Goal: Task Accomplishment & Management: Manage account settings

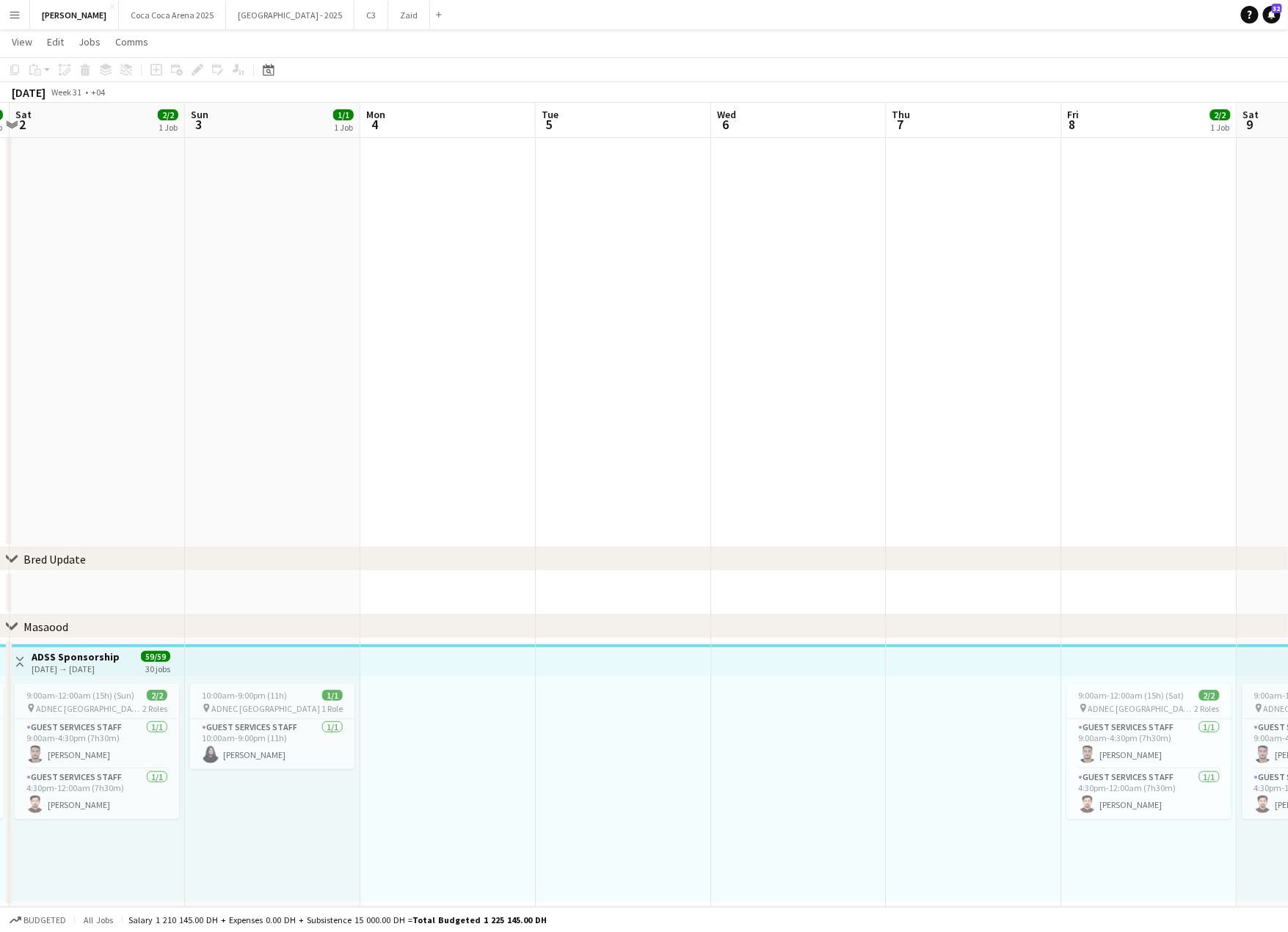
scroll to position [0, 337]
click at [276, 753] on app-card-role "Guest Services Staff [DATE] 10:00am-9:00pm (11h) [PERSON_NAME]" at bounding box center [278, 744] width 164 height 50
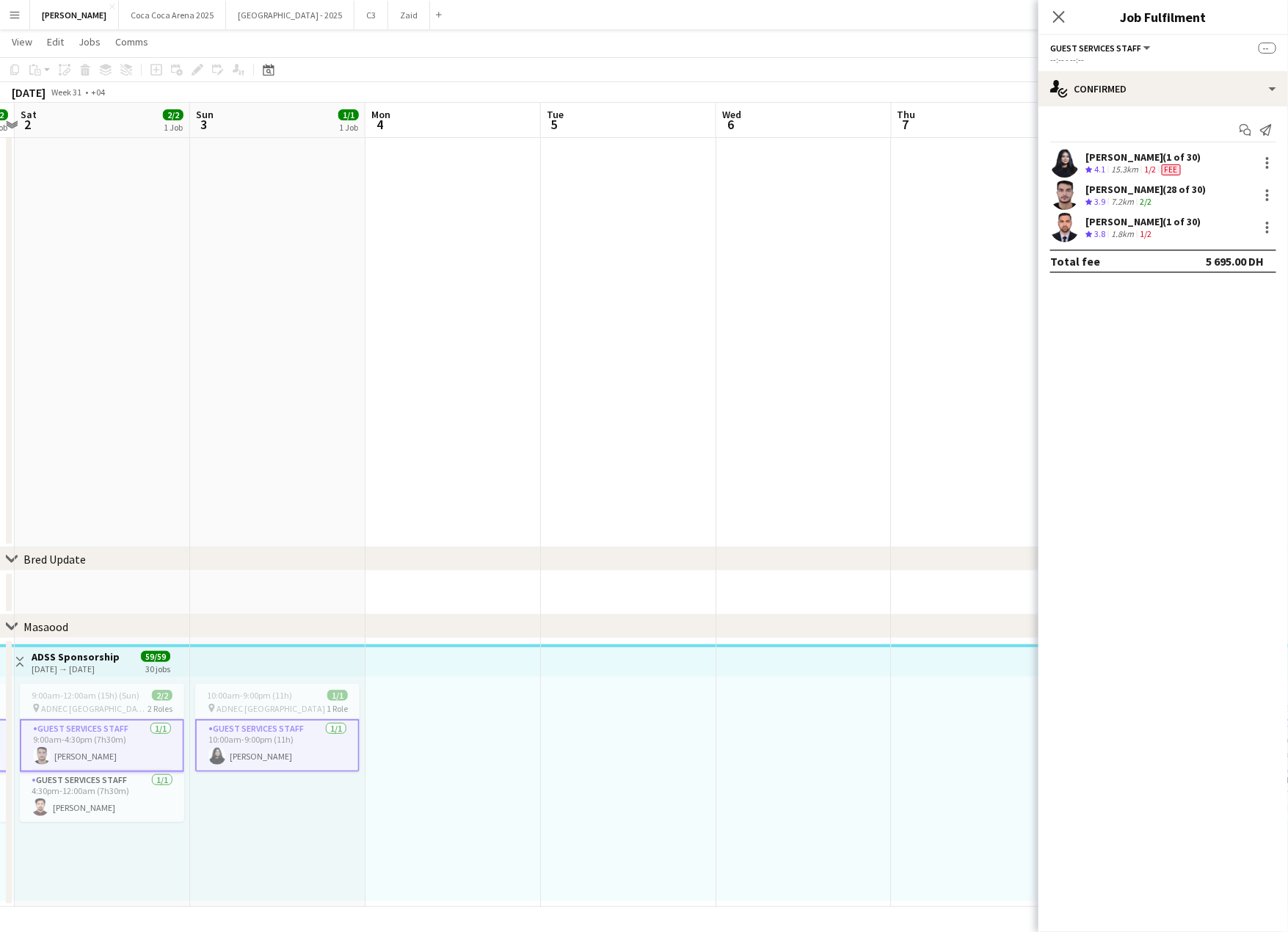
click at [1116, 219] on div "[PERSON_NAME] (1 of 30)" at bounding box center [1143, 221] width 116 height 13
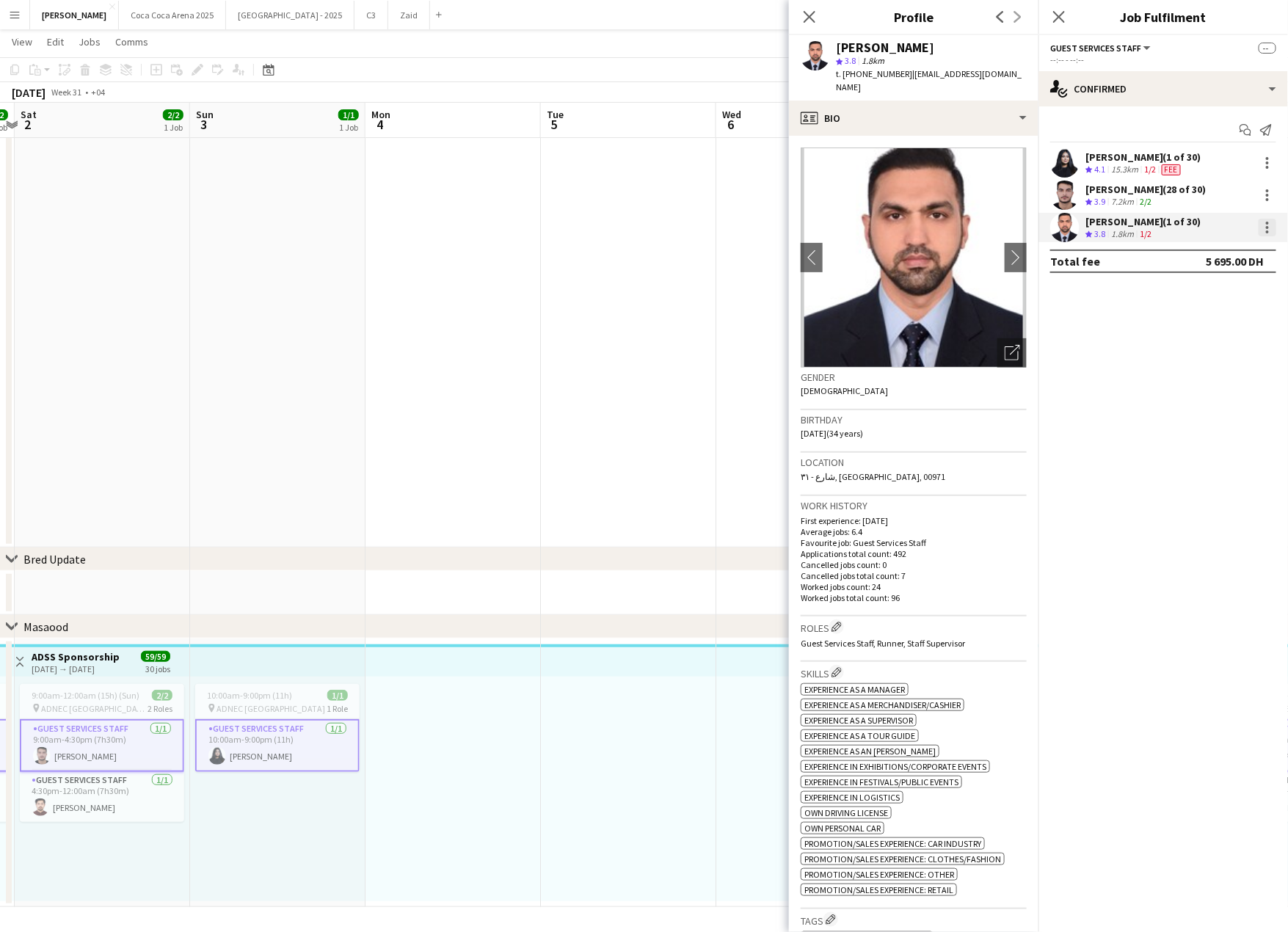
click at [1271, 227] on div at bounding box center [1267, 227] width 18 height 18
click at [1221, 254] on span "Edit fee" at bounding box center [1219, 254] width 91 height 13
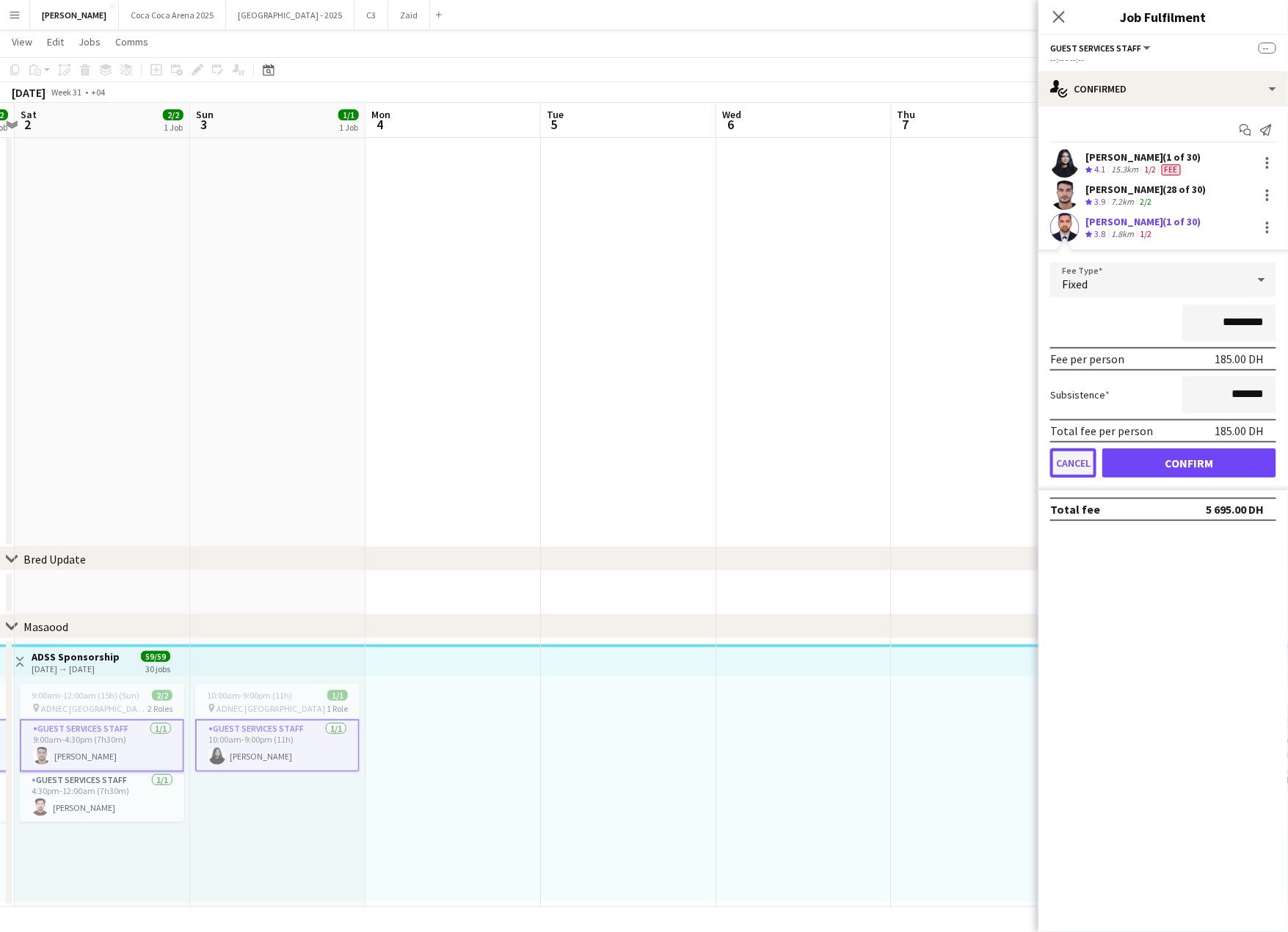
click at [1073, 469] on button "Cancel" at bounding box center [1073, 463] width 46 height 29
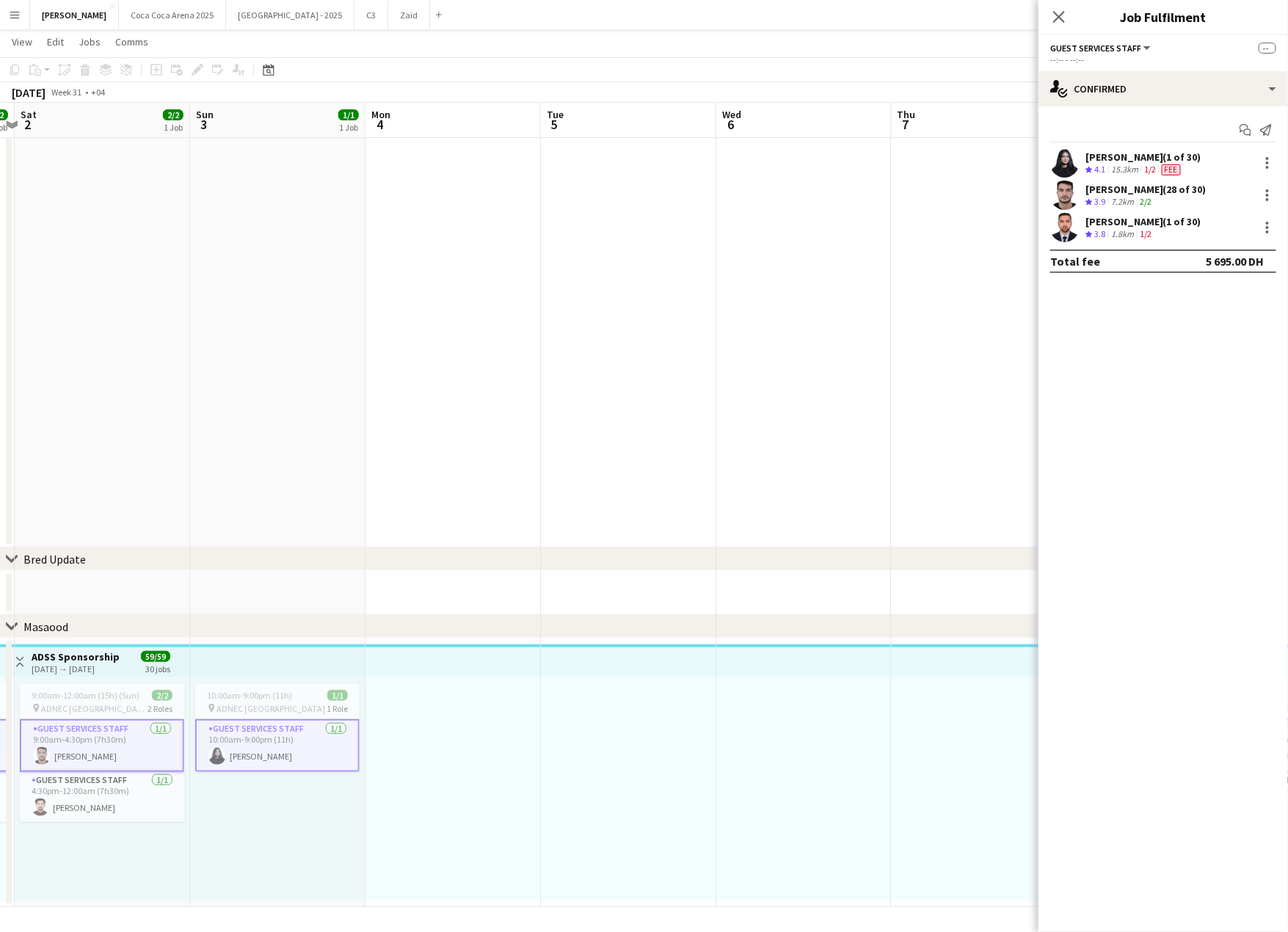
click at [663, 741] on div at bounding box center [629, 789] width 175 height 225
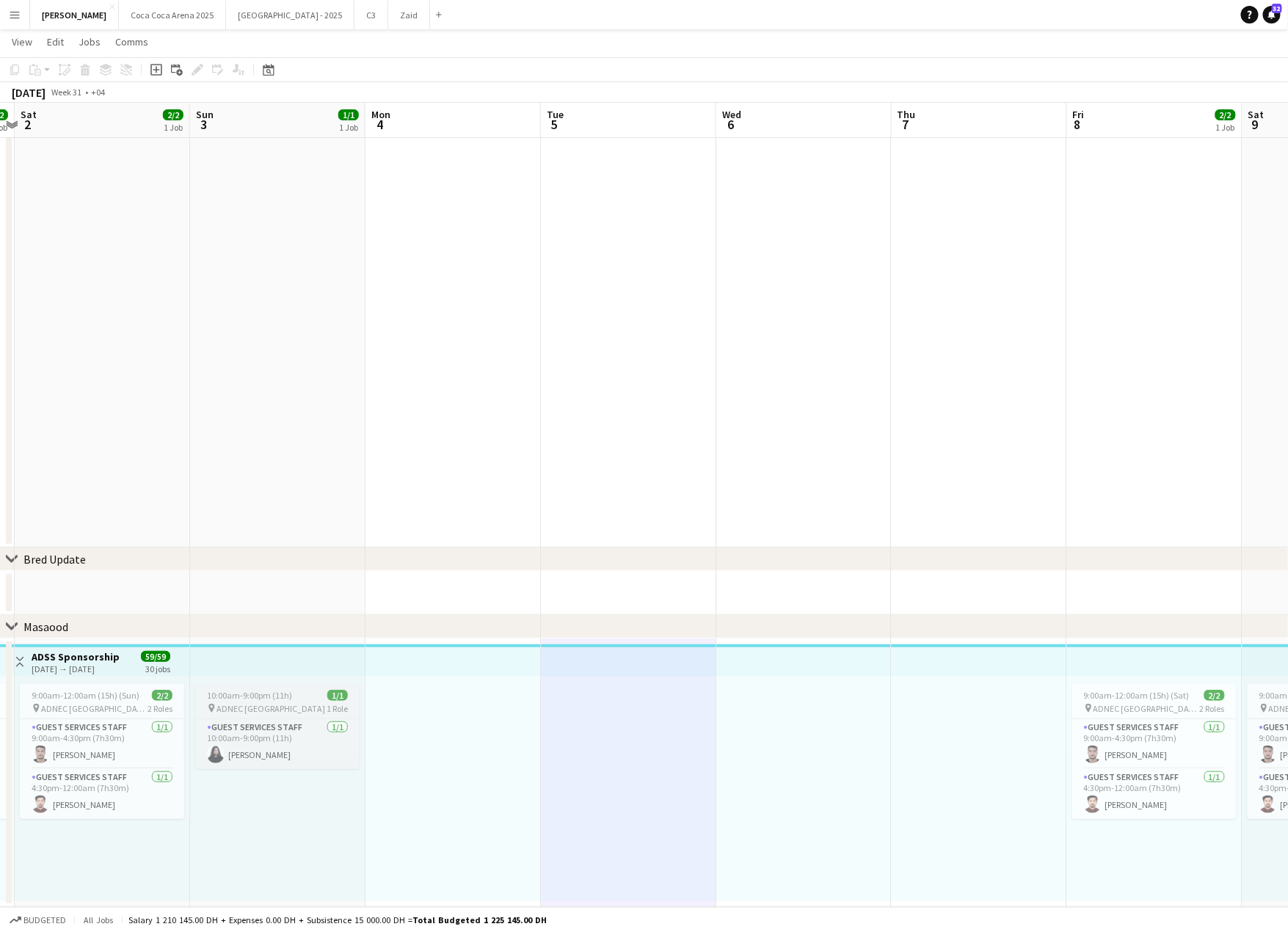
click at [259, 698] on span "10:00am-9:00pm (11h)" at bounding box center [249, 695] width 85 height 11
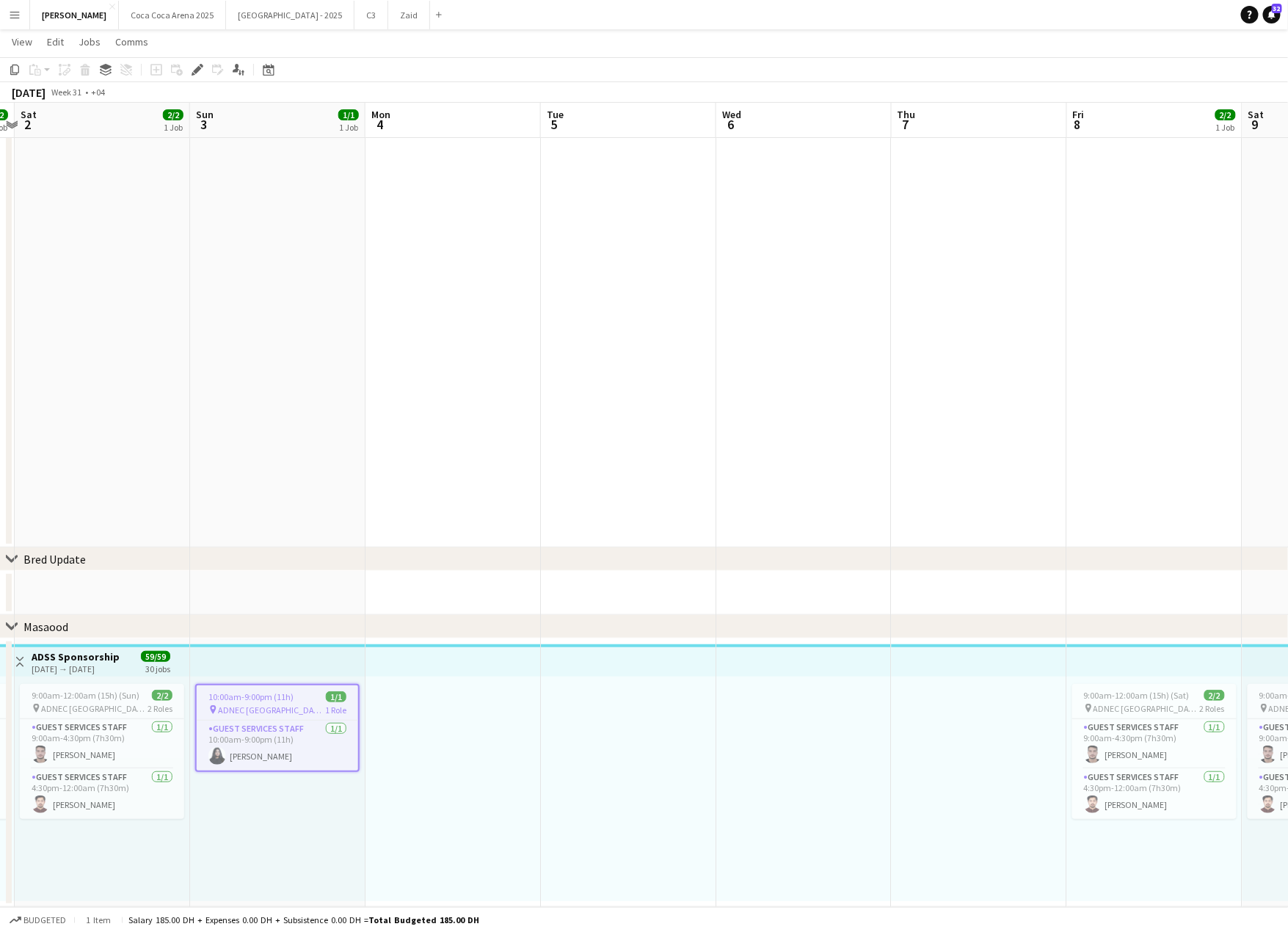
click at [403, 742] on div at bounding box center [453, 789] width 175 height 225
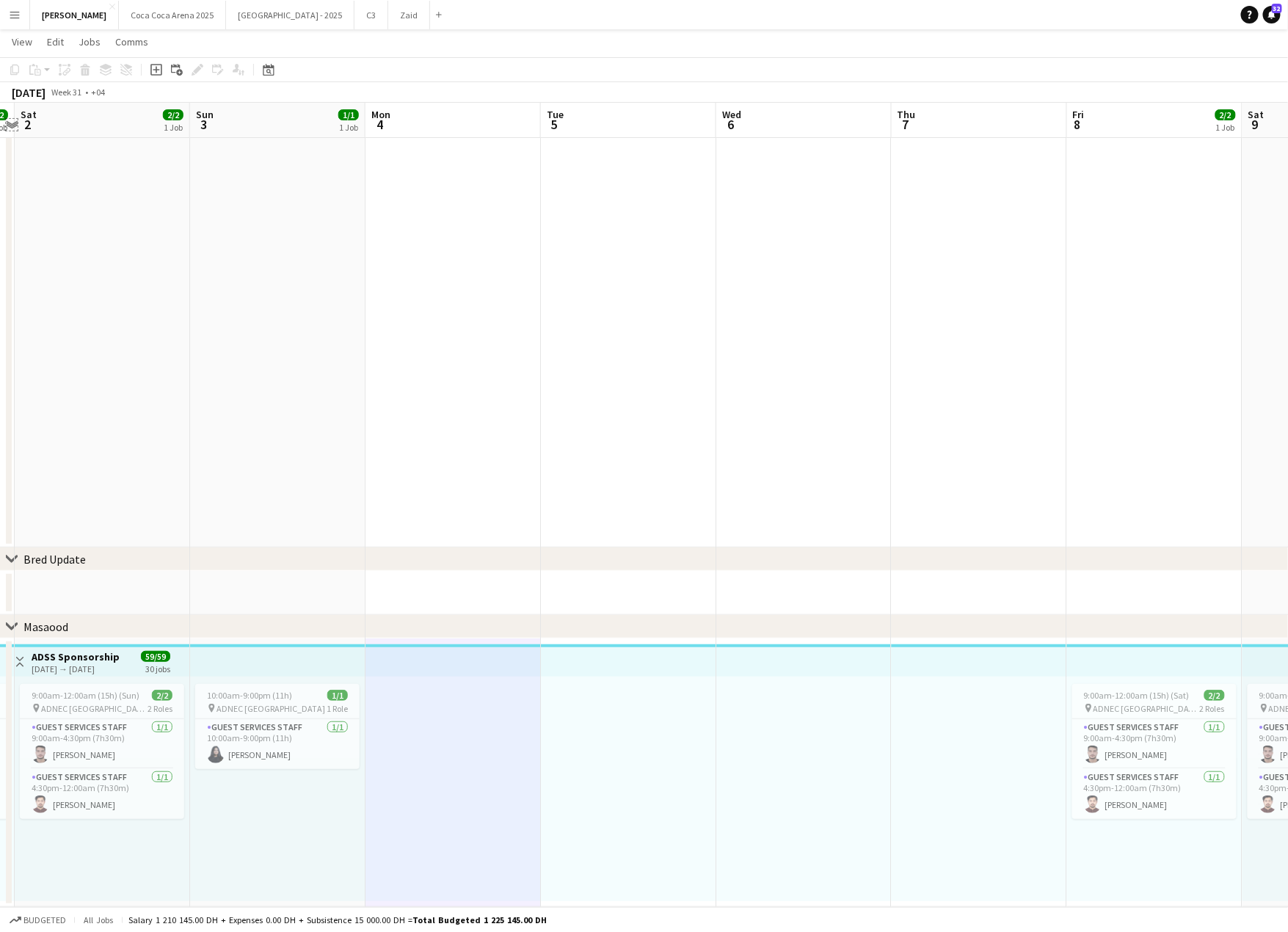
click at [9, 124] on app-icon "Expand/collapse" at bounding box center [11, 124] width 12 height 14
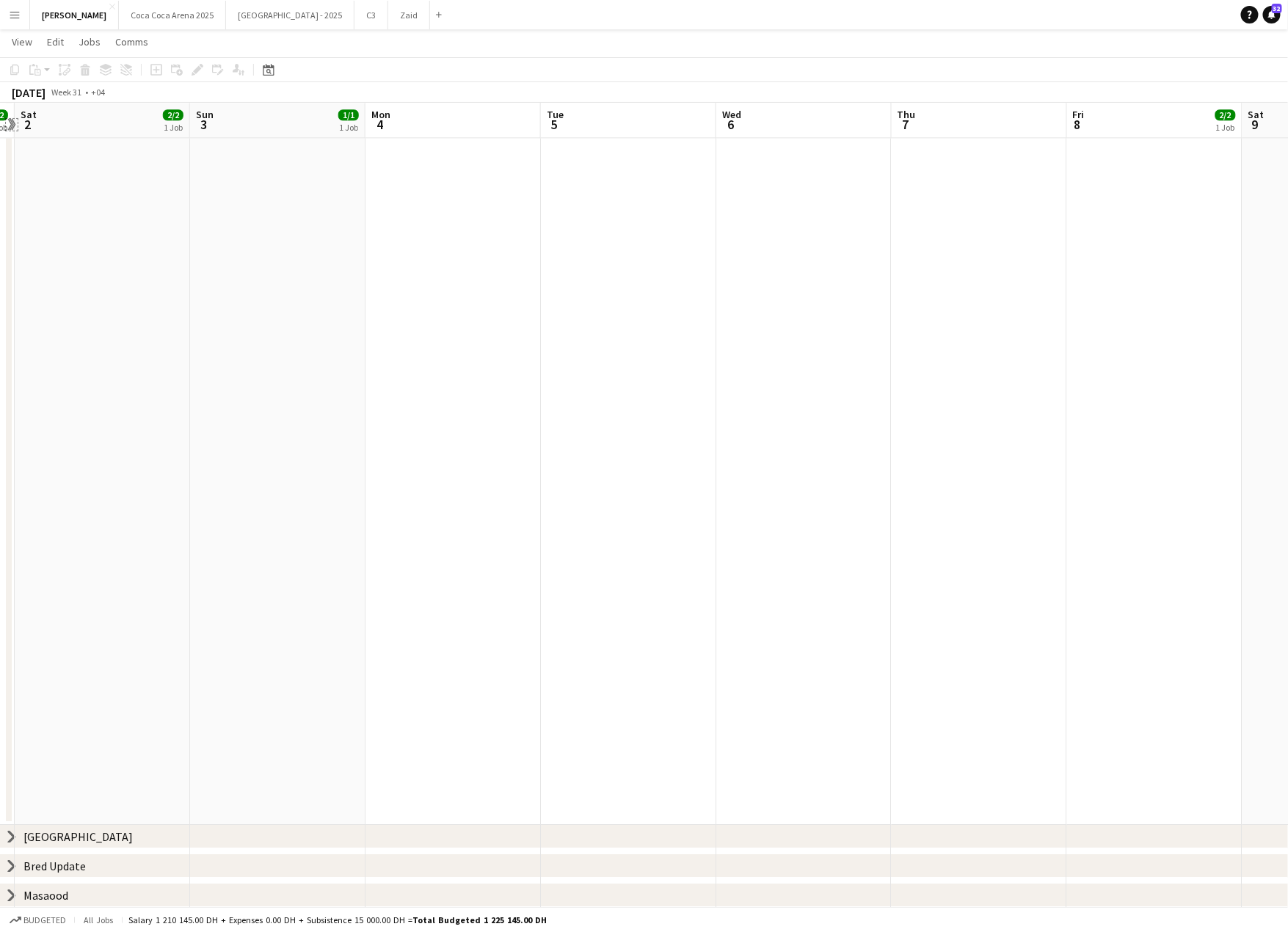
scroll to position [1446, 0]
click at [14, 890] on icon "chevron-right" at bounding box center [11, 895] width 12 height 12
click at [14, 124] on app-icon "Expand/collapse" at bounding box center [11, 124] width 12 height 14
click at [14, 124] on app-icon "Expand/collapse" at bounding box center [10, 124] width 14 height 12
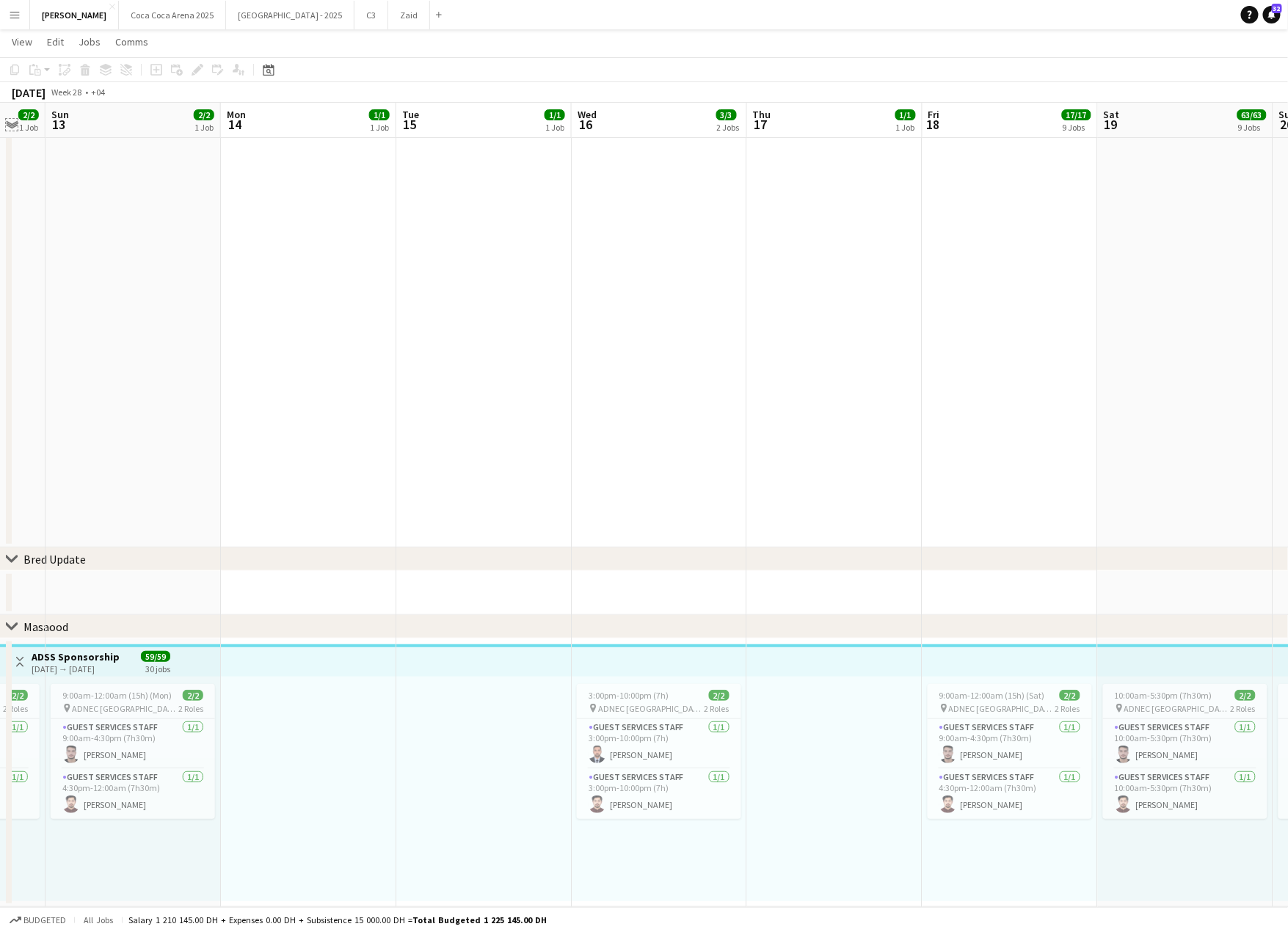
scroll to position [0, 566]
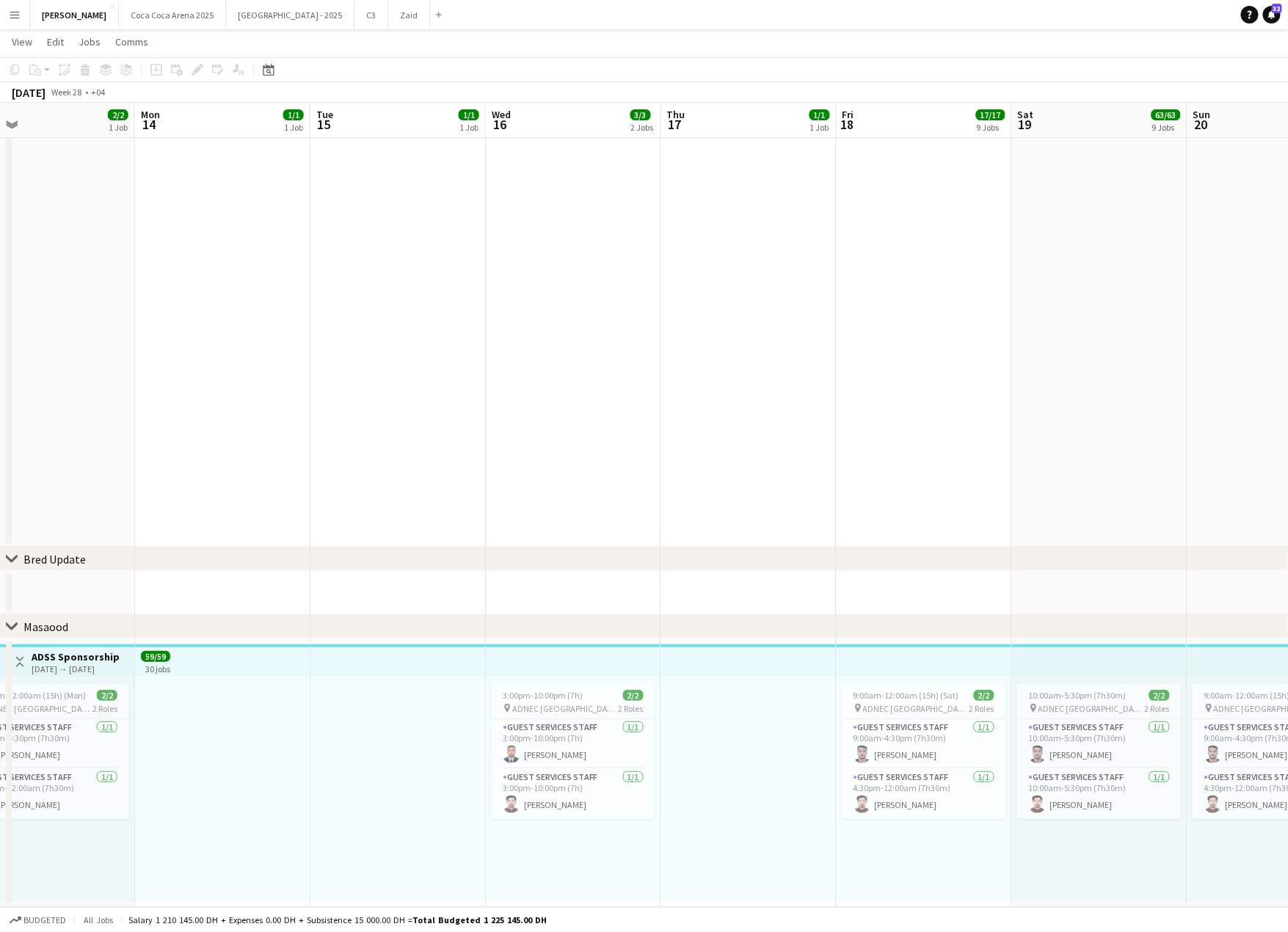
click at [14, 14] on app-icon "Menu" at bounding box center [15, 15] width 12 height 12
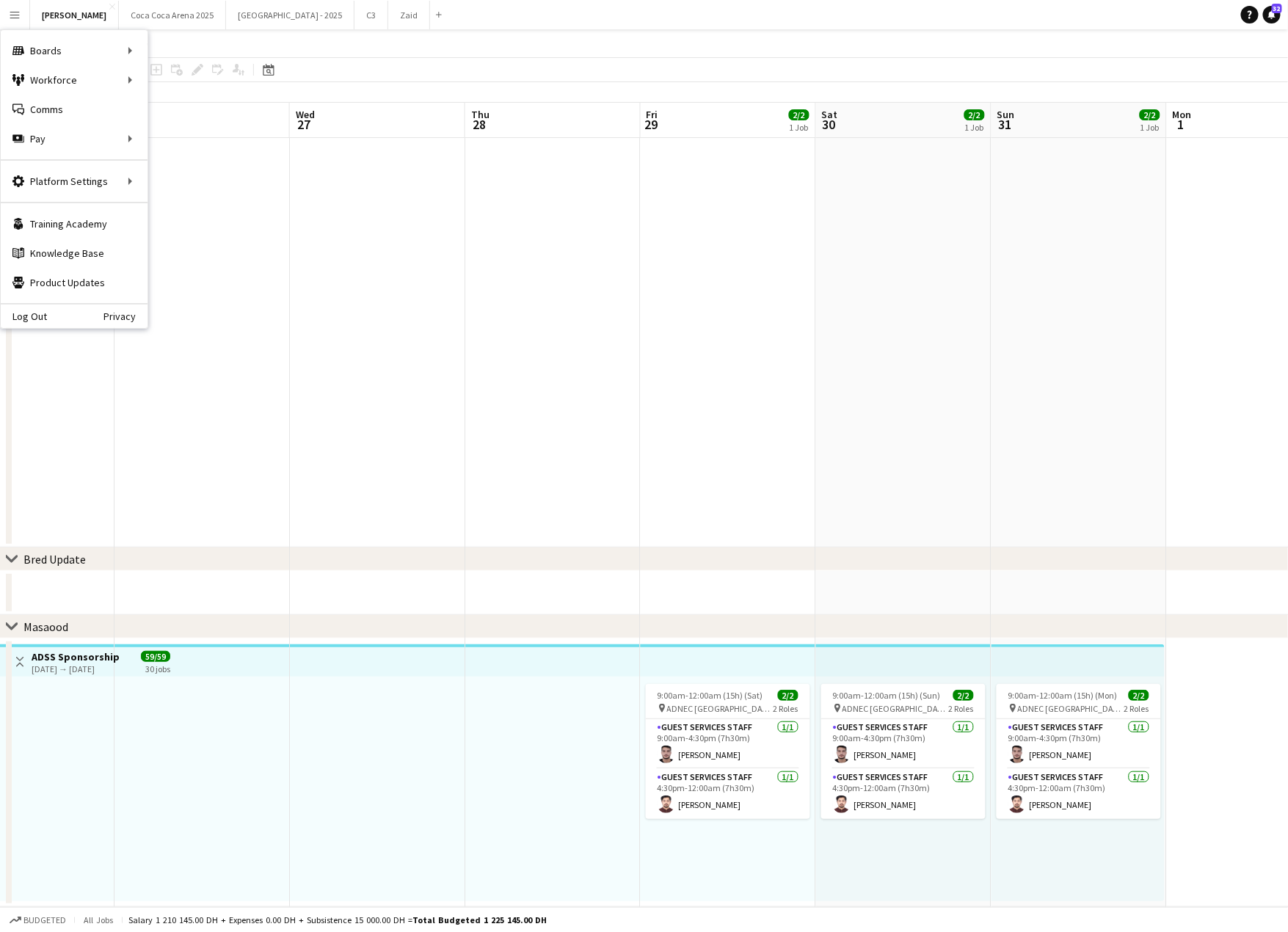
scroll to position [0, 649]
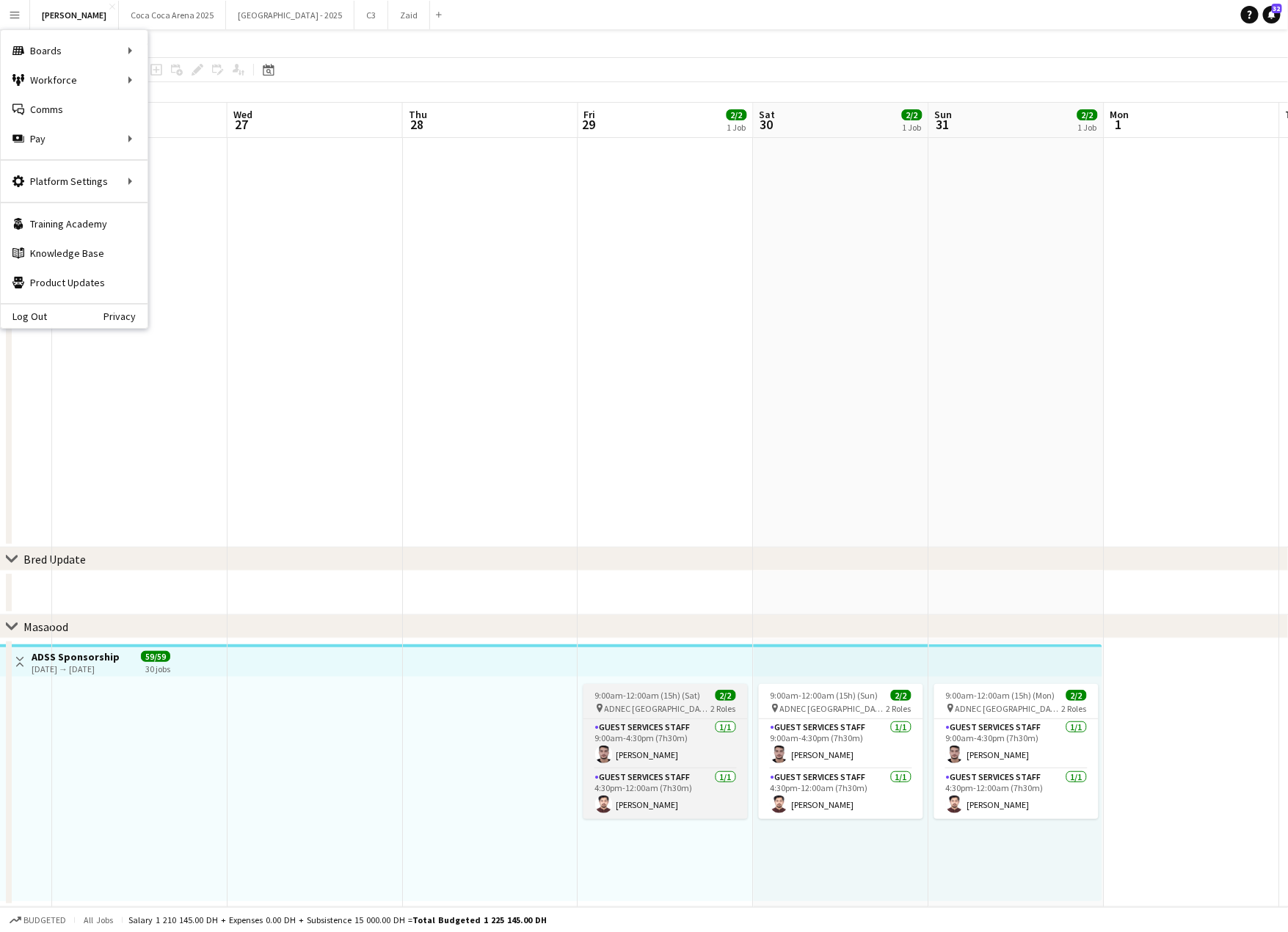
click at [674, 706] on div "pin ADNEC Abu Dhabi 2 Roles" at bounding box center [666, 708] width 164 height 12
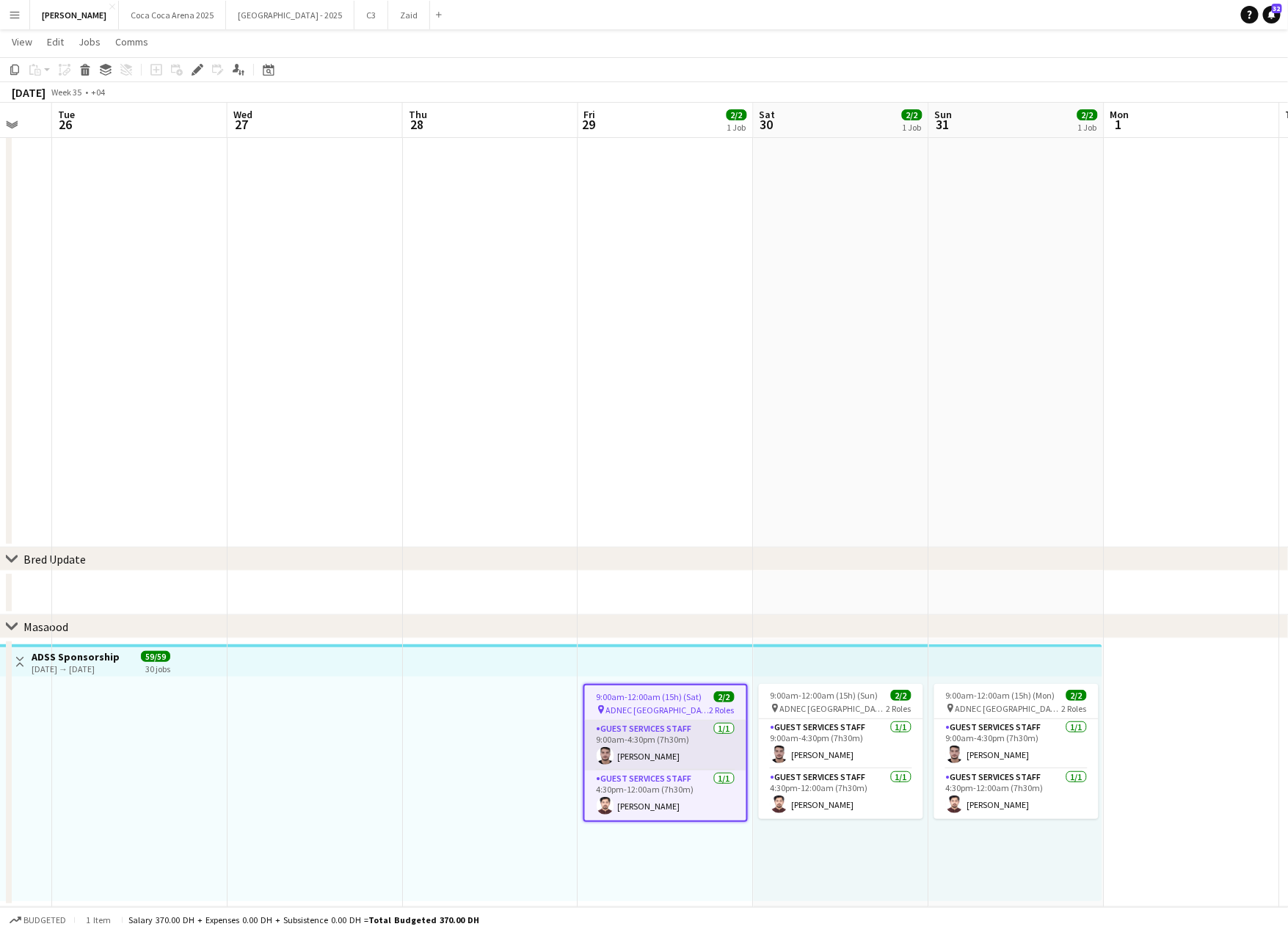
click at [668, 749] on app-card-role "Guest Services Staff [DATE] 9:00am-4:30pm (7h30m) [PERSON_NAME]" at bounding box center [665, 746] width 161 height 50
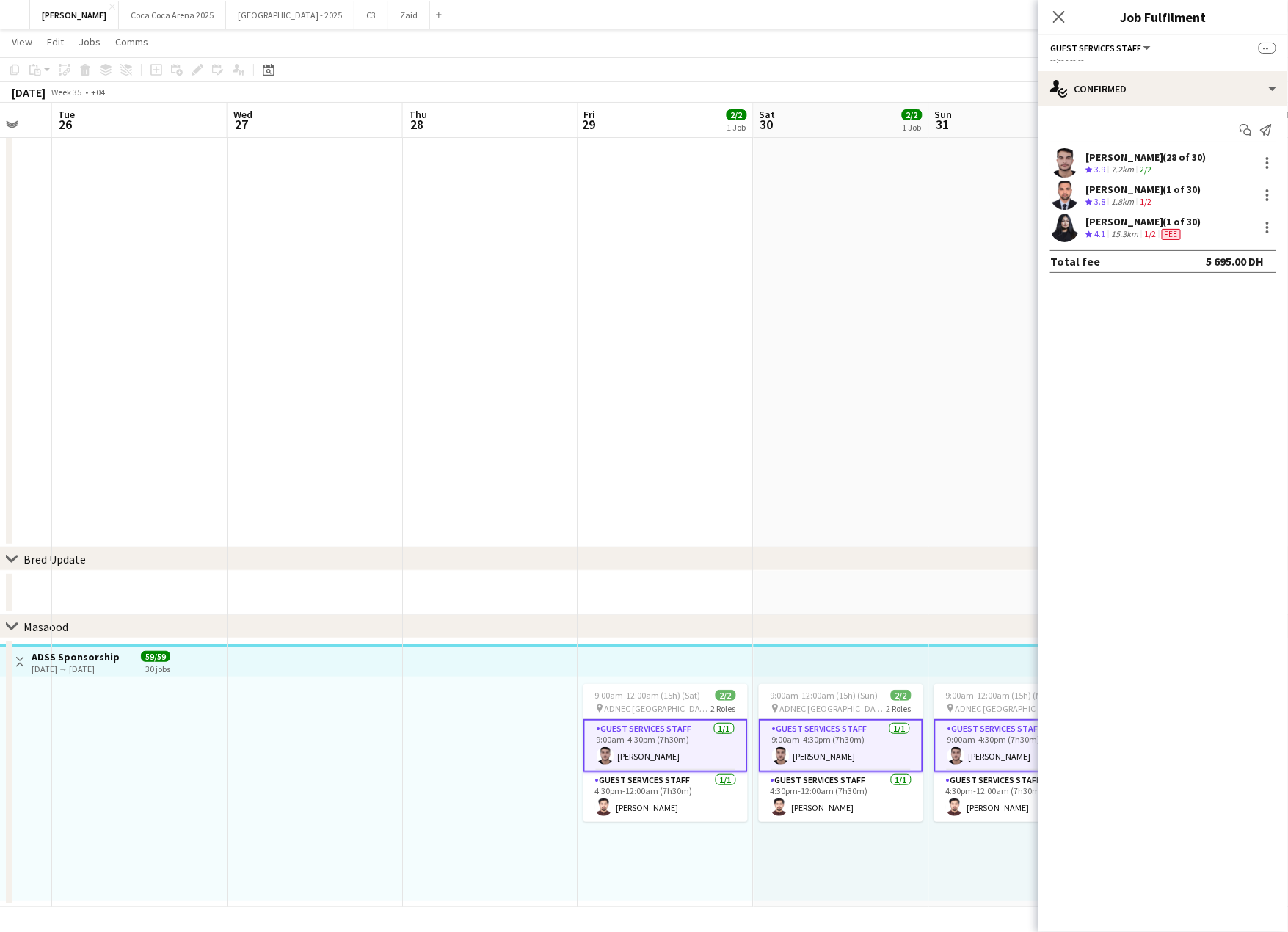
click at [1120, 166] on div "7.2km" at bounding box center [1122, 170] width 29 height 13
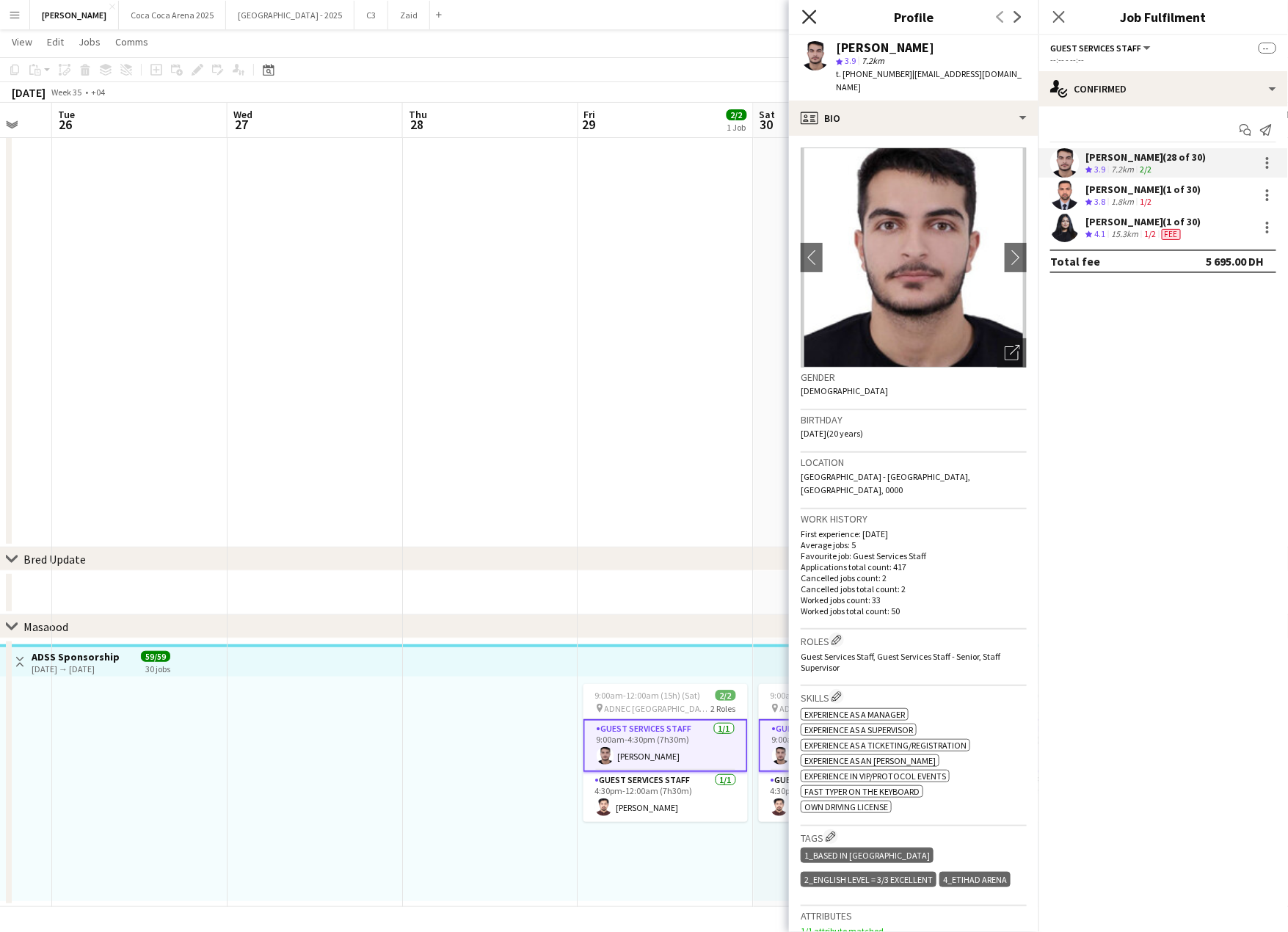
click at [803, 20] on icon "Close pop-in" at bounding box center [809, 16] width 14 height 14
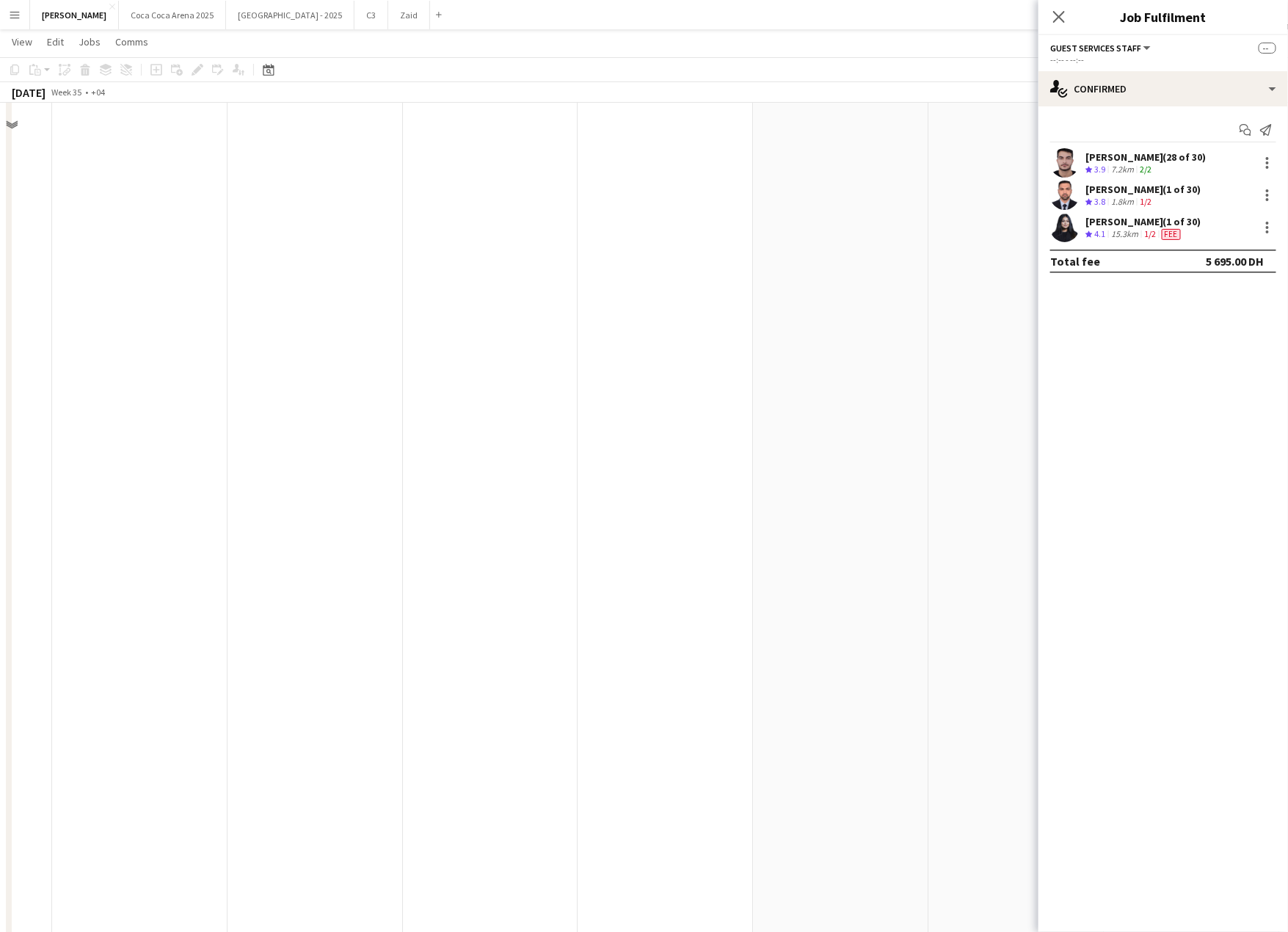
scroll to position [136, 0]
click at [1053, 12] on icon at bounding box center [1058, 16] width 14 height 14
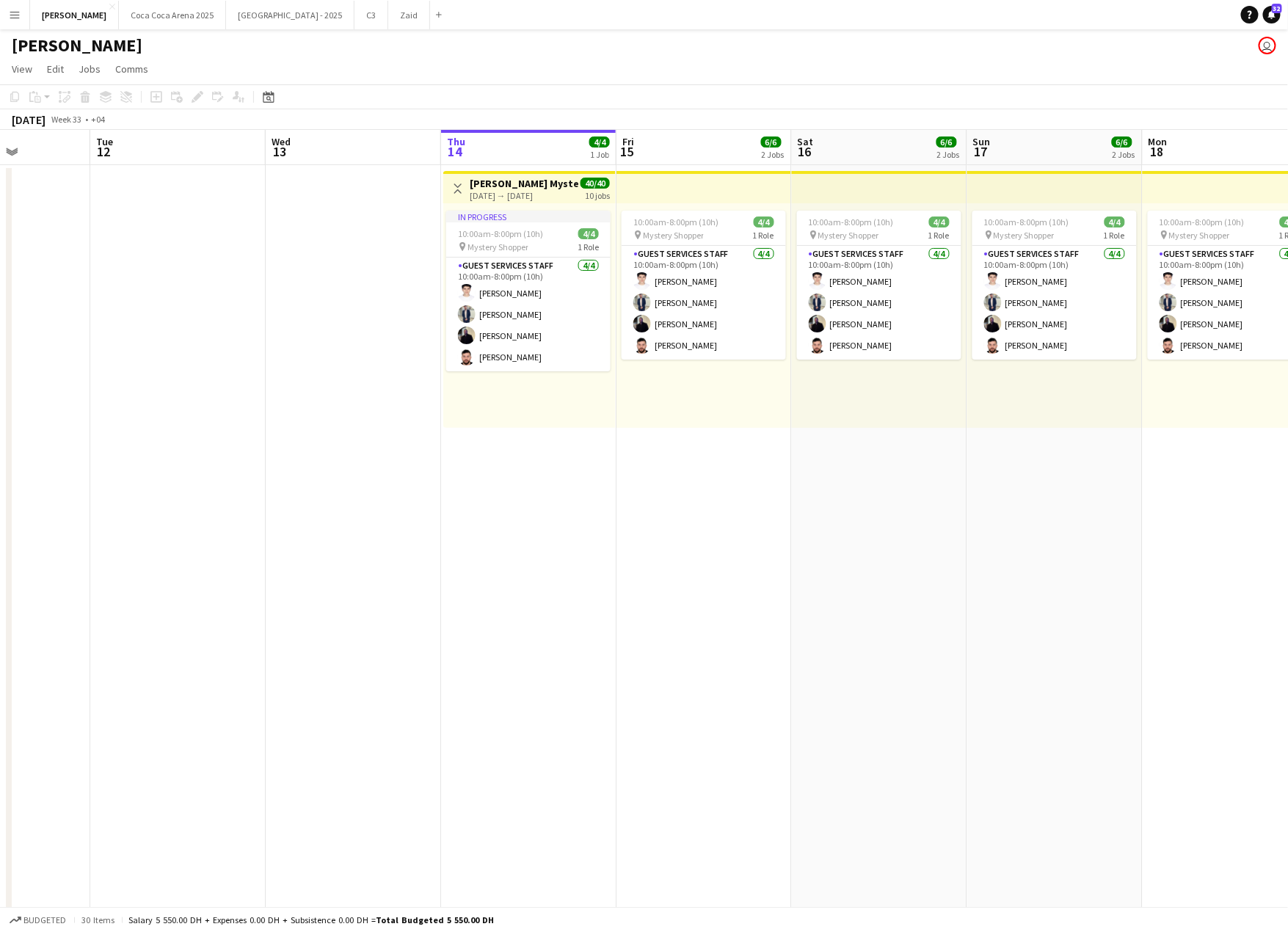
scroll to position [0, 433]
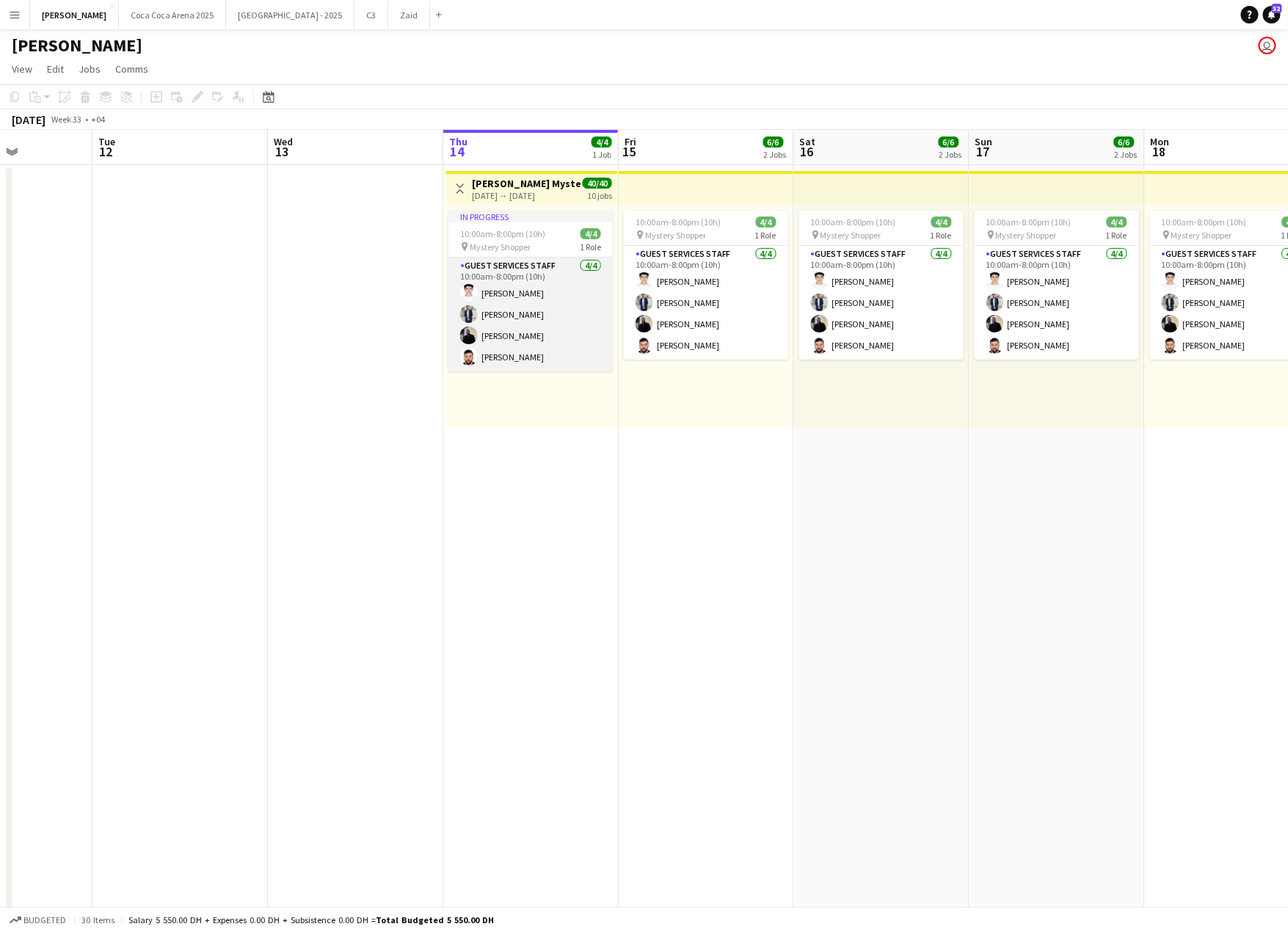
click at [506, 298] on app-card-role "Guest Services Staff [DATE] 10:00am-8:00pm (10h) [PERSON_NAME] [PERSON_NAME] [P…" at bounding box center [530, 313] width 164 height 113
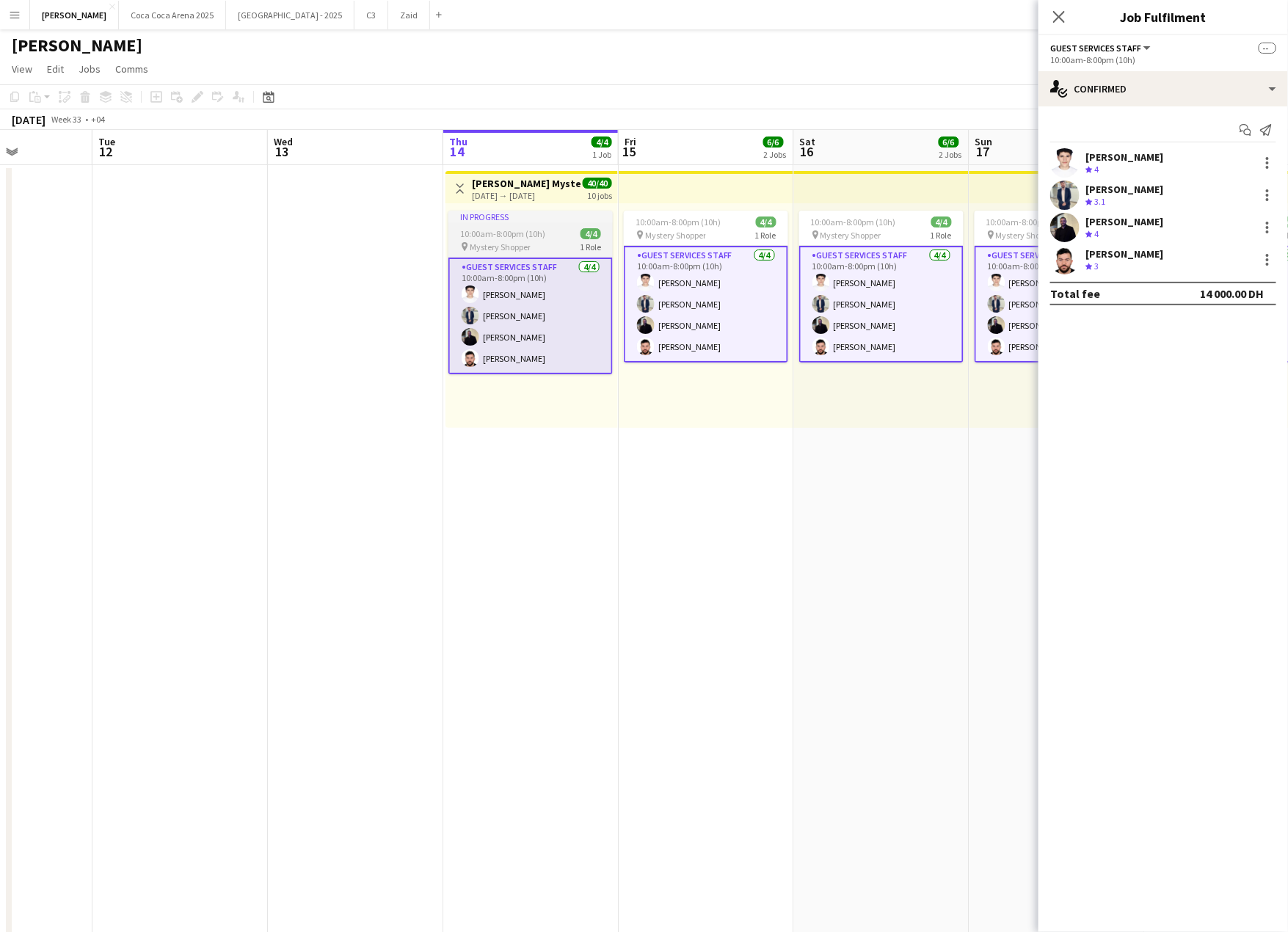
click at [526, 222] on app-job-card "In progress 10:00am-8:00pm (10h) 4/4 pin Mystery Shopper 1 Role Guest Services …" at bounding box center [530, 291] width 164 height 163
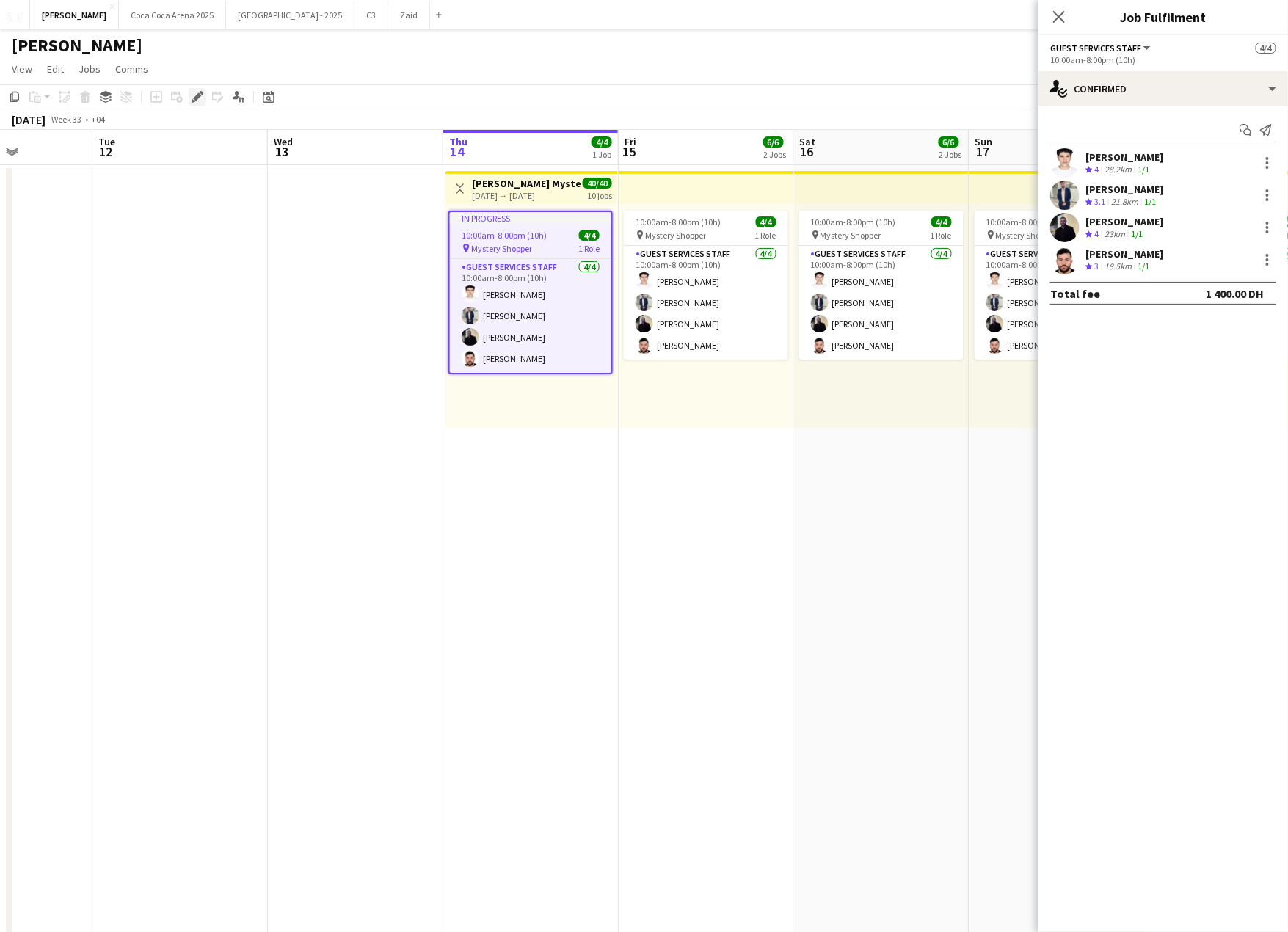
click at [195, 96] on icon at bounding box center [196, 97] width 8 height 8
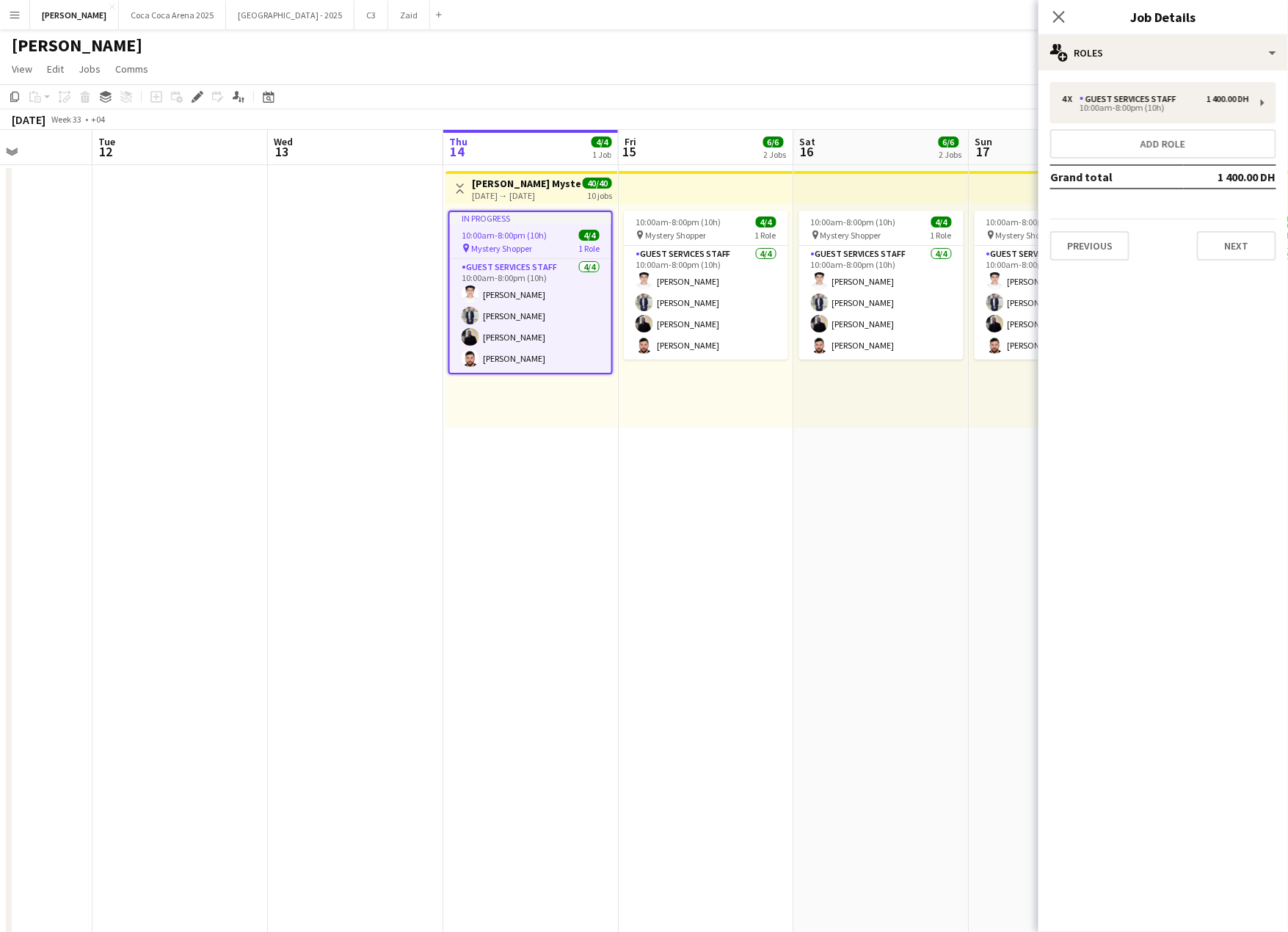
click at [609, 401] on div "In progress 10:00am-8:00pm (10h) 4/4 pin Mystery Shopper 1 Role Guest Services …" at bounding box center [531, 315] width 172 height 225
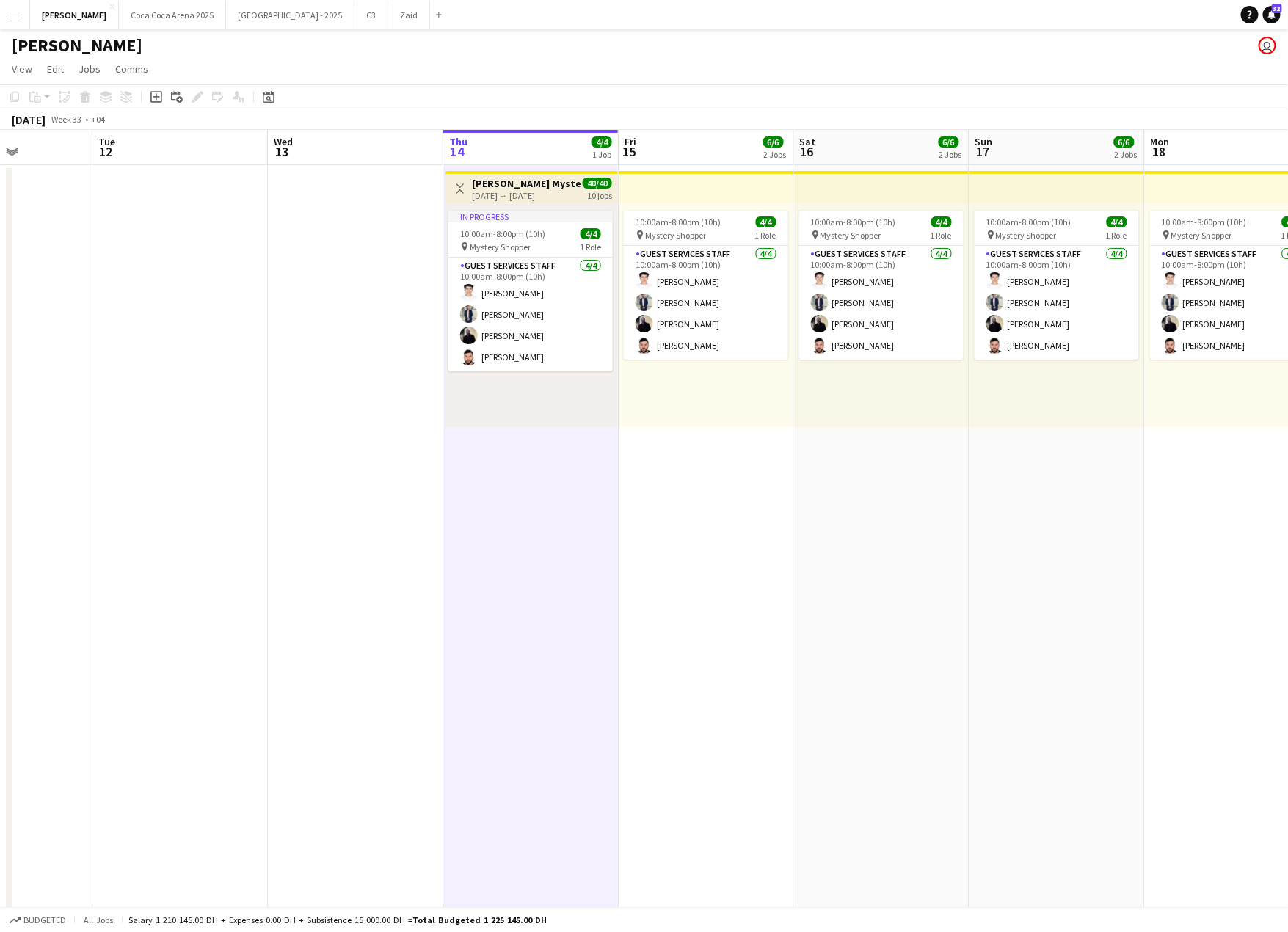
click at [540, 195] on div "[DATE] → [DATE]" at bounding box center [526, 195] width 110 height 11
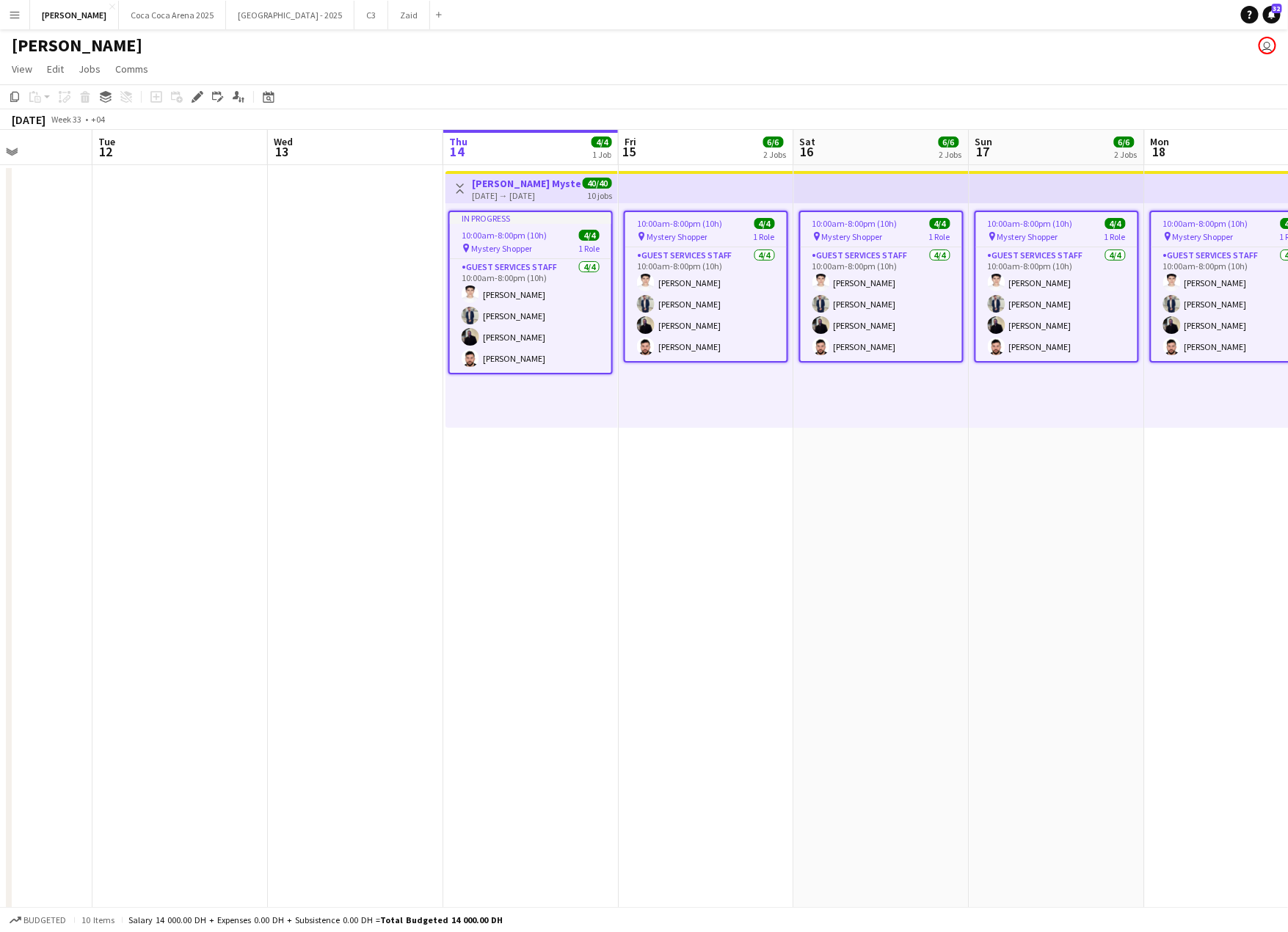
click at [540, 195] on div "[DATE] → [DATE]" at bounding box center [526, 195] width 110 height 11
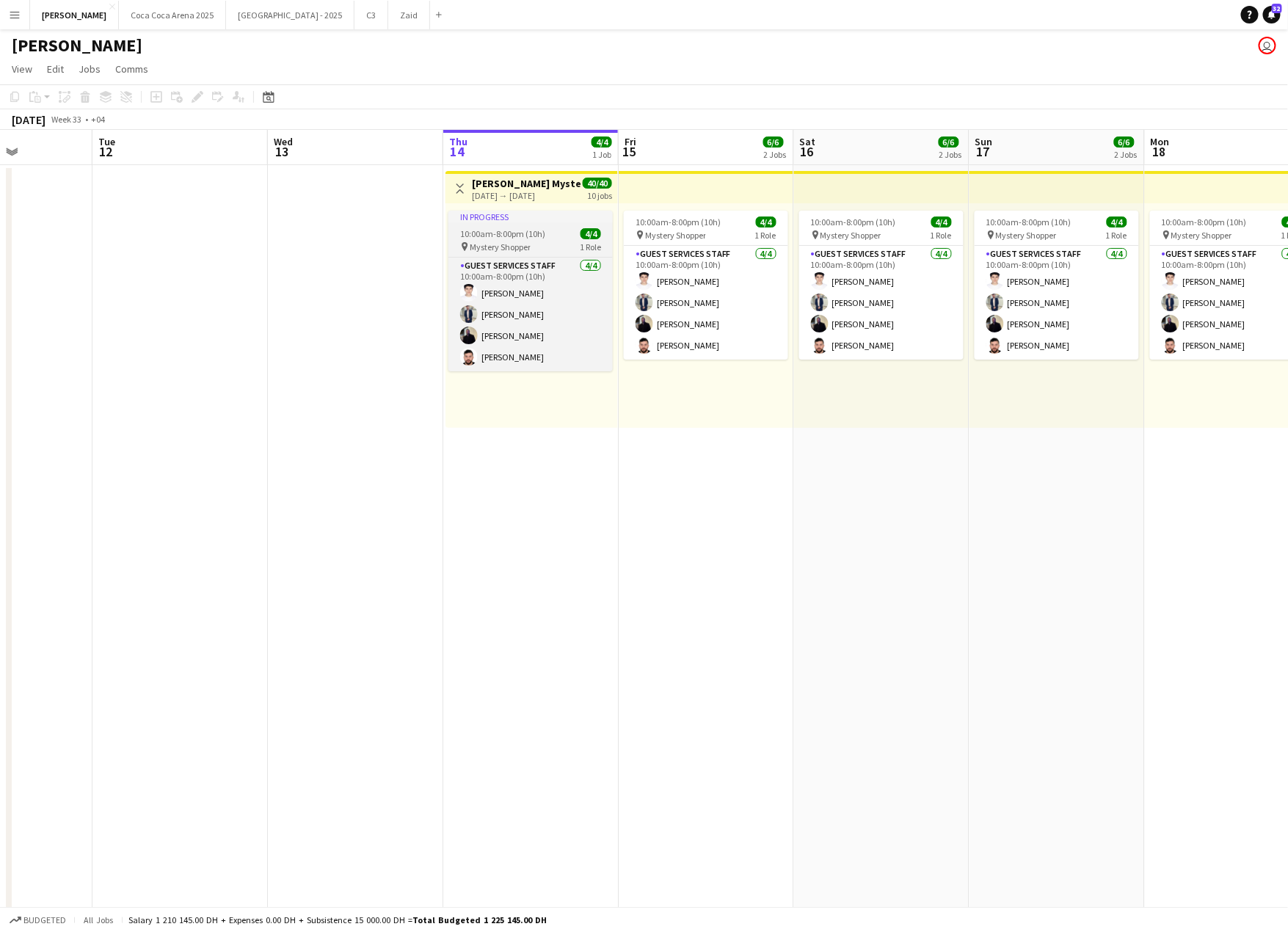
click at [529, 221] on app-job-card "In progress 10:00am-8:00pm (10h) 4/4 pin Mystery Shopper 1 Role Guest Services …" at bounding box center [530, 290] width 164 height 160
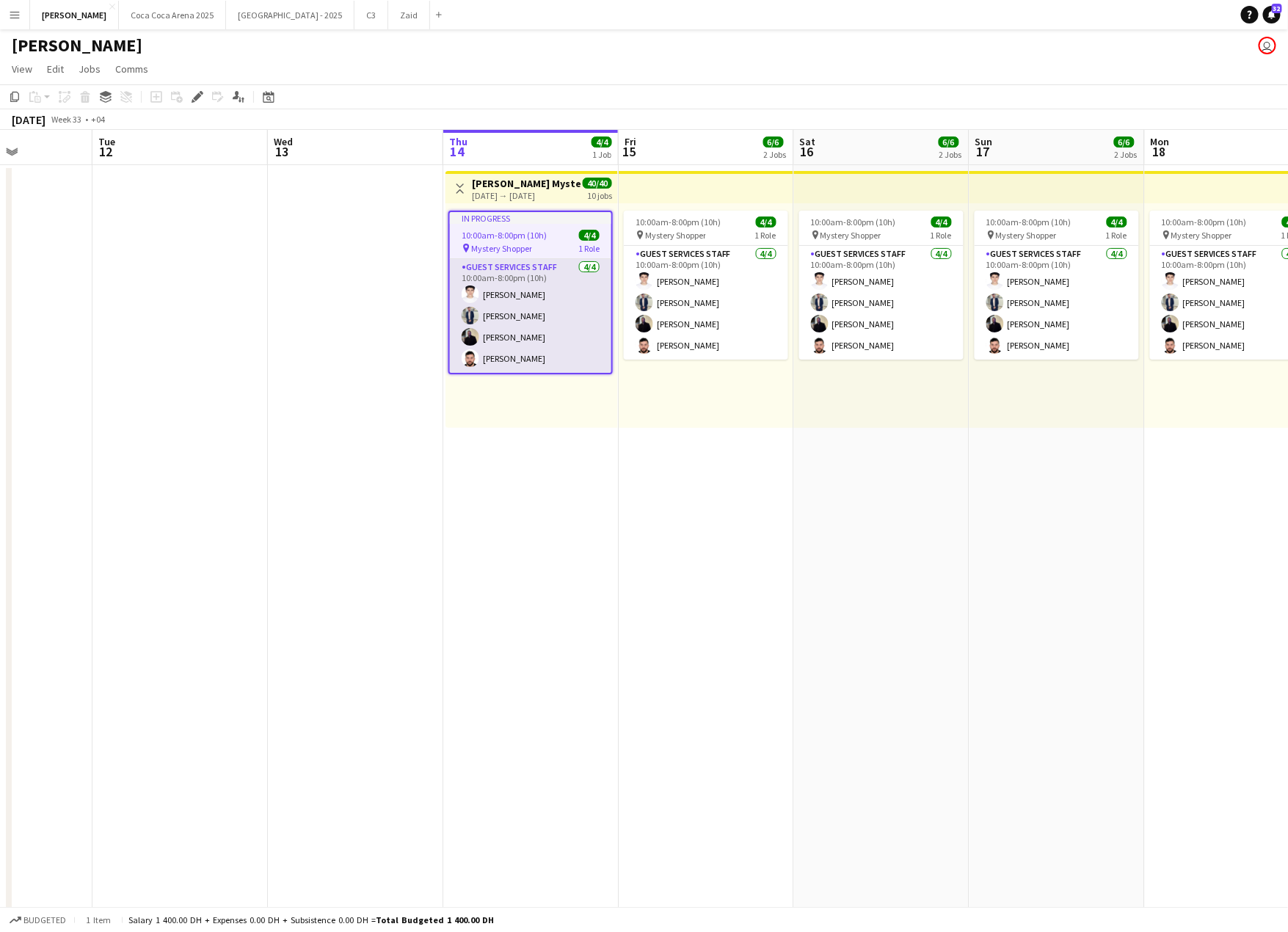
click at [544, 317] on app-card-role "Guest Services Staff [DATE] 10:00am-8:00pm (10h) [PERSON_NAME] [PERSON_NAME] [P…" at bounding box center [530, 315] width 161 height 113
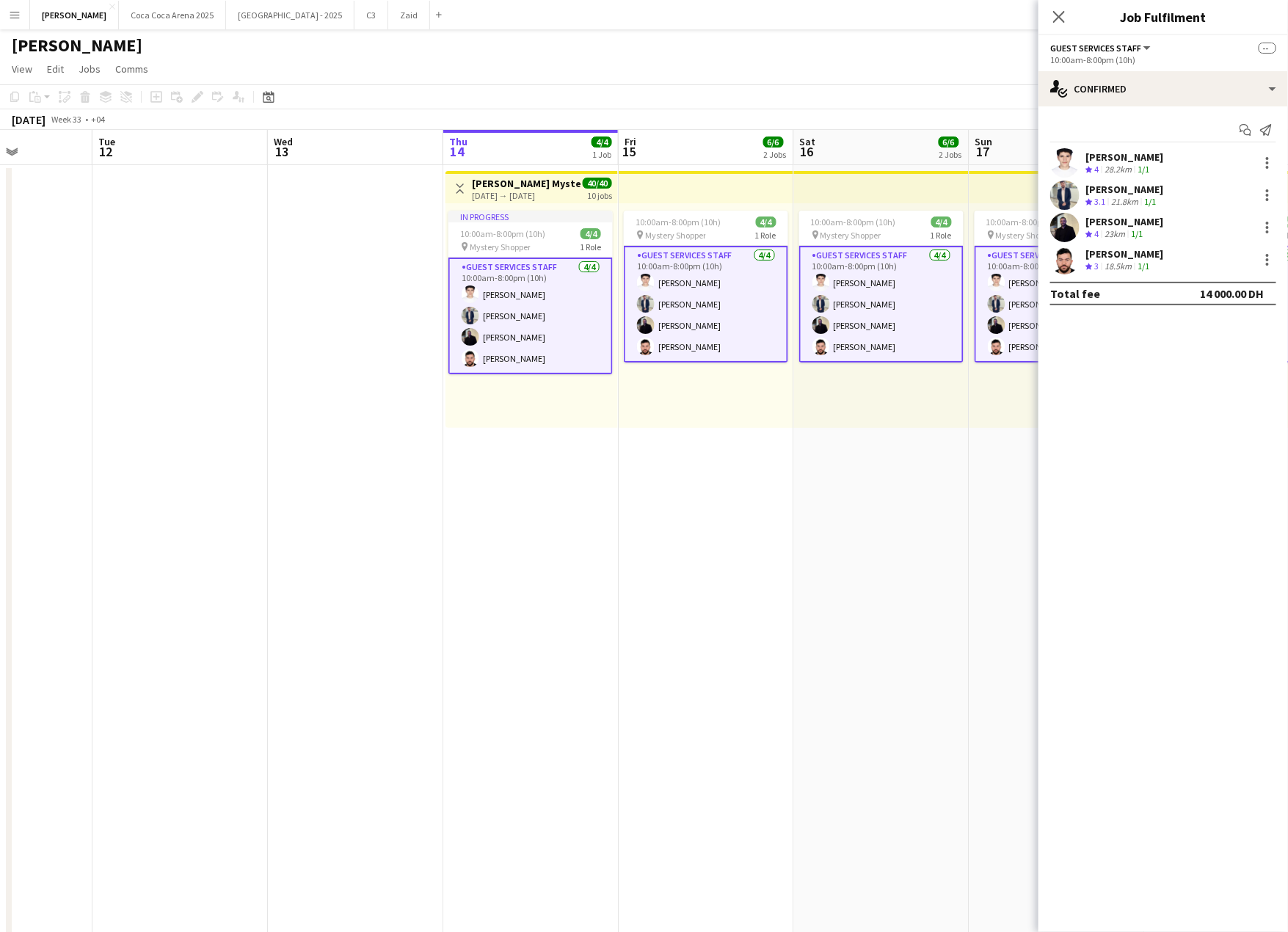
click at [525, 294] on app-card-role "Guest Services Staff [DATE] 10:00am-8:00pm (10h) [PERSON_NAME] [PERSON_NAME] [P…" at bounding box center [530, 315] width 164 height 117
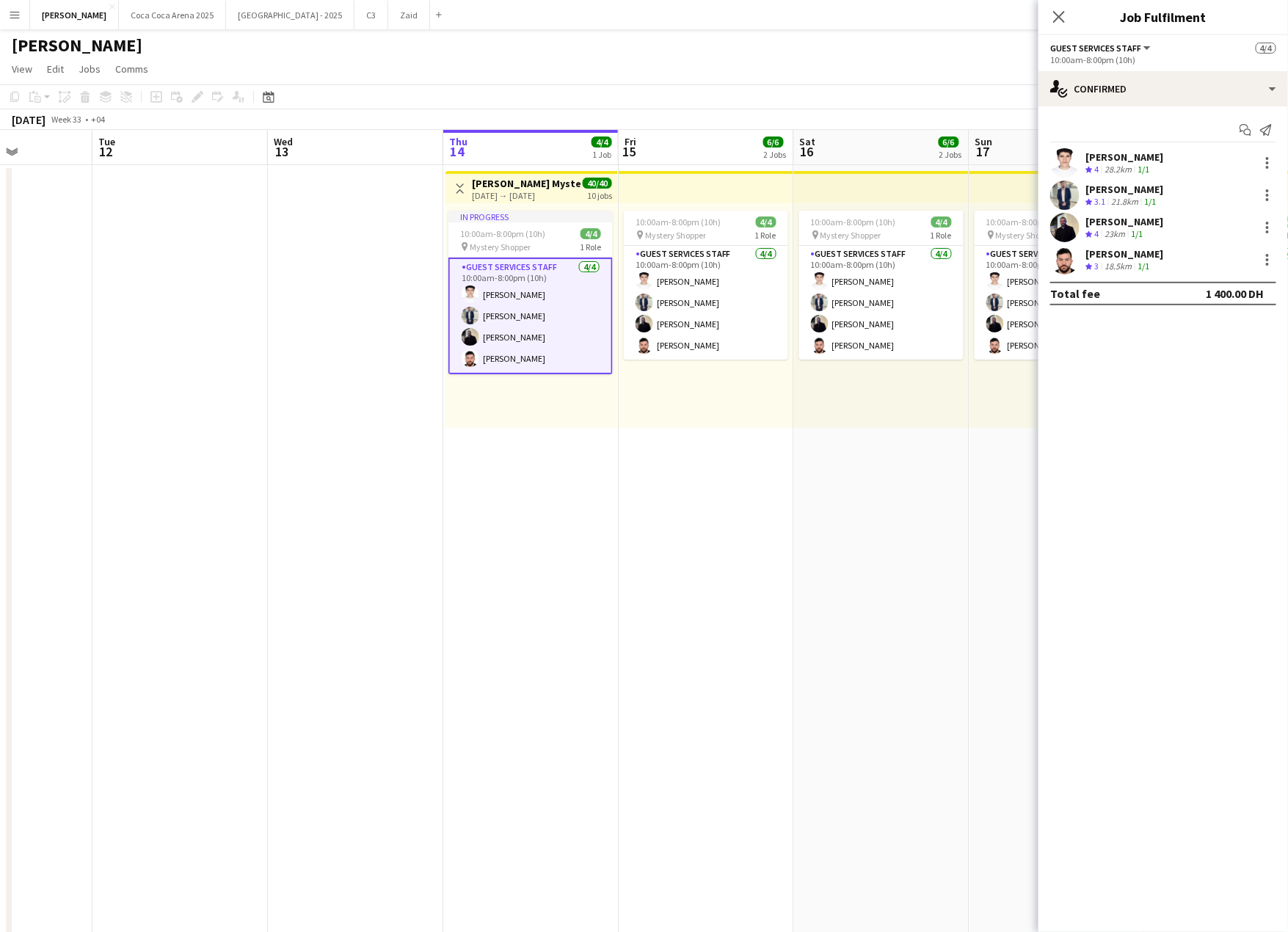
click at [522, 272] on app-card-role "Guest Services Staff [DATE] 10:00am-8:00pm (10h) [PERSON_NAME] [PERSON_NAME] [P…" at bounding box center [530, 315] width 164 height 117
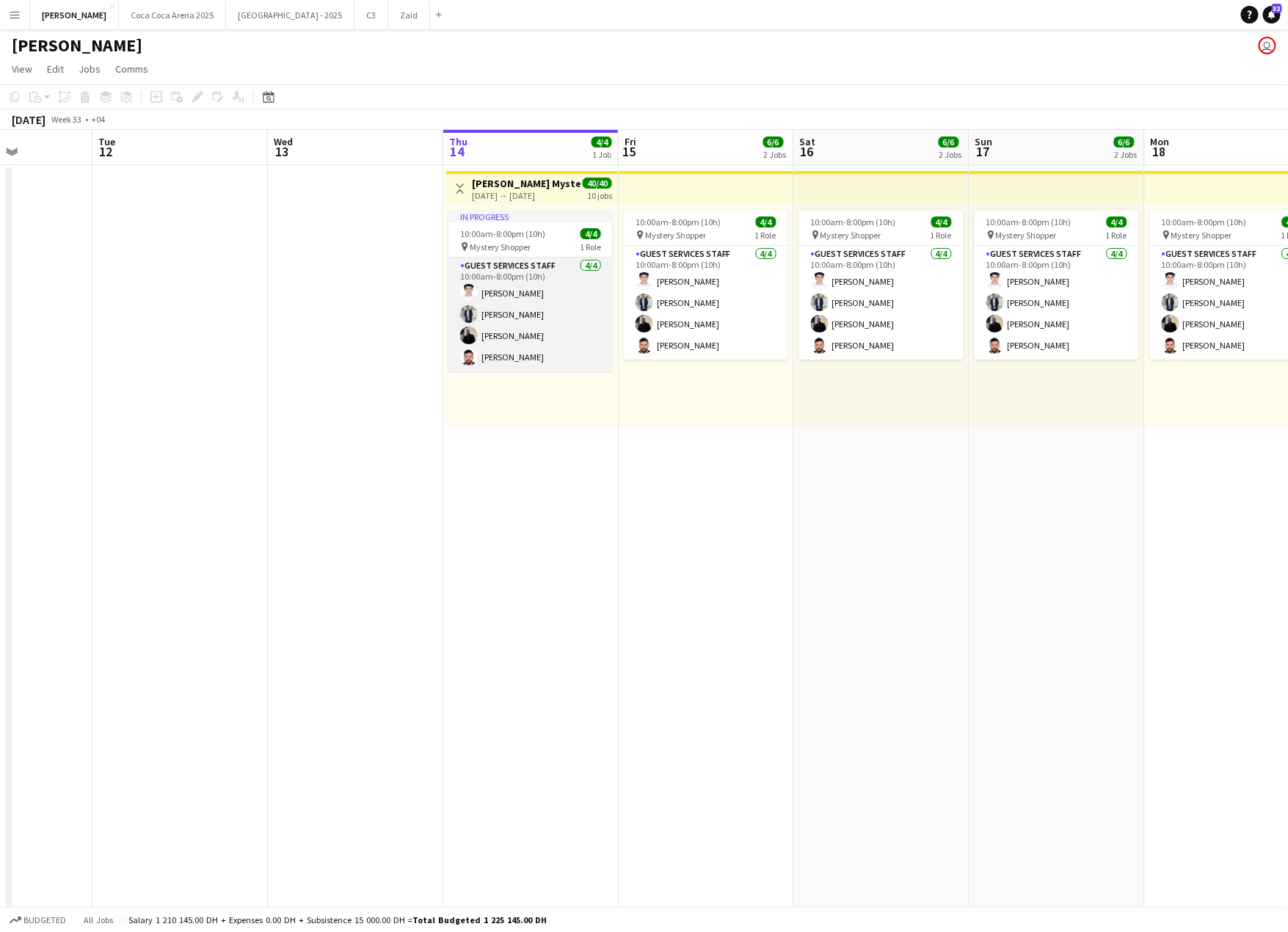
click at [517, 291] on app-card-role "Guest Services Staff [DATE] 10:00am-8:00pm (10h) [PERSON_NAME] [PERSON_NAME] [P…" at bounding box center [530, 313] width 164 height 113
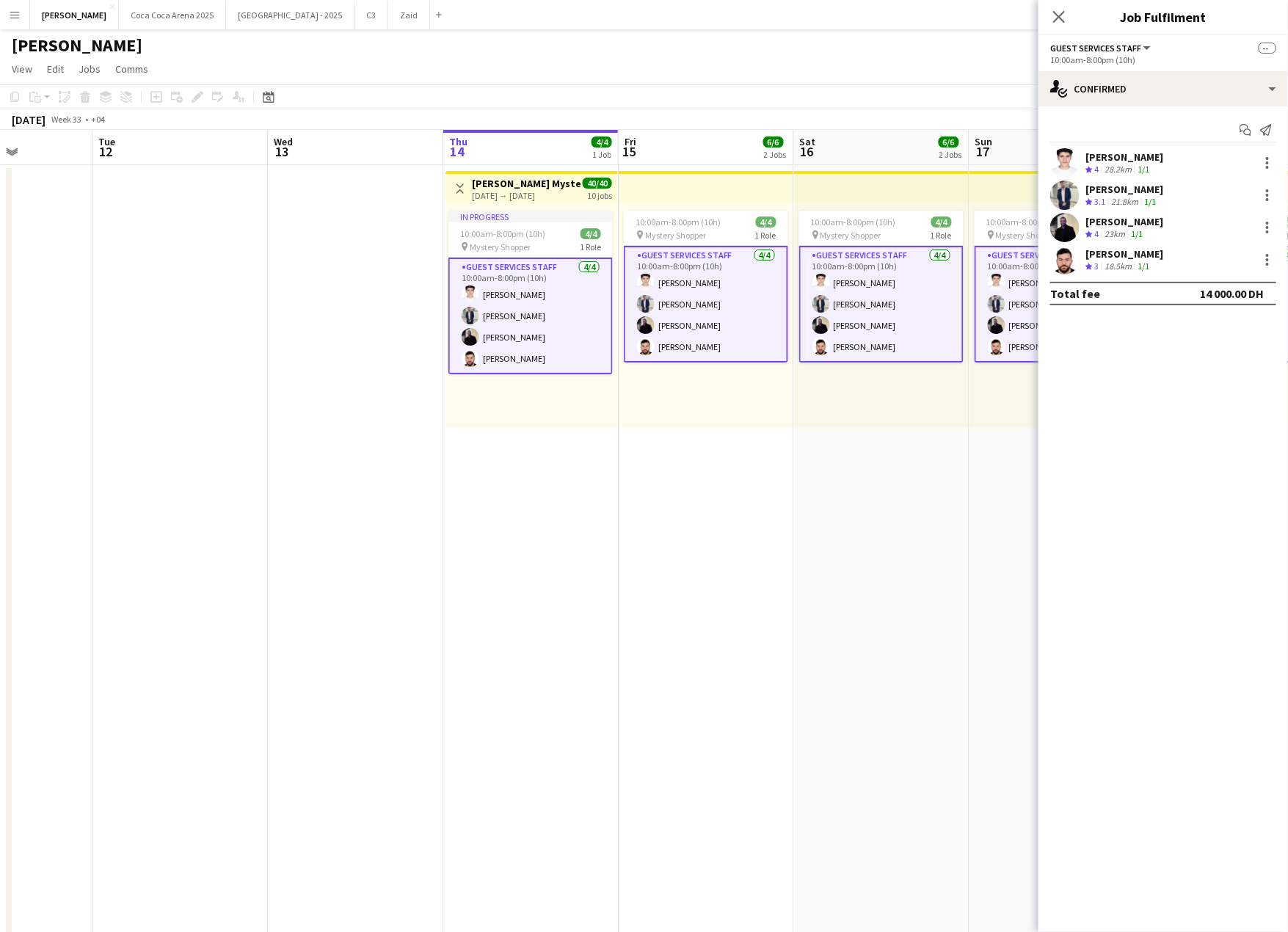
click at [561, 286] on app-card-role "Guest Services Staff [DATE] 10:00am-8:00pm (10h) [PERSON_NAME] [PERSON_NAME] [P…" at bounding box center [530, 315] width 164 height 117
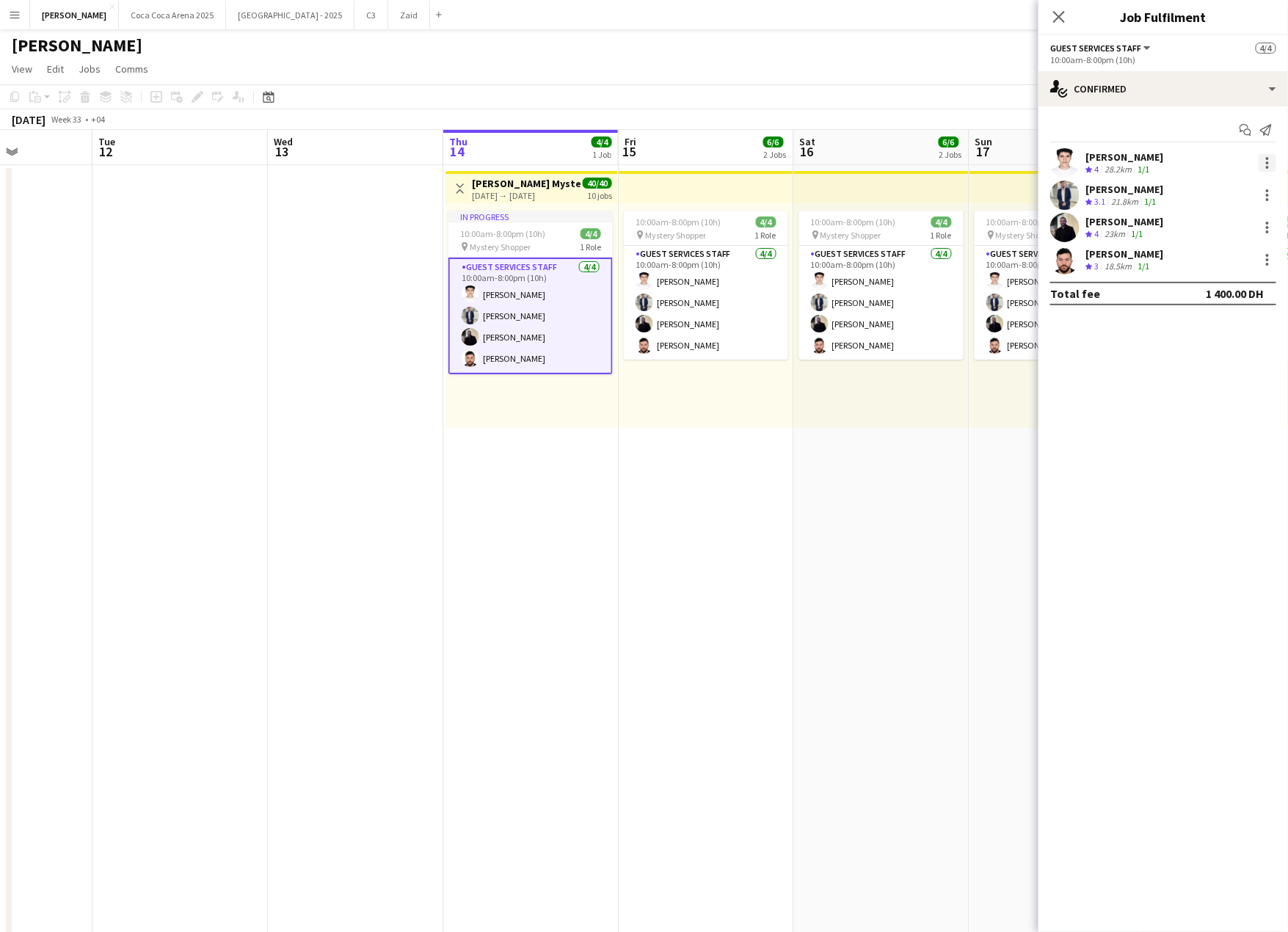
click at [1270, 160] on div at bounding box center [1267, 162] width 18 height 18
click at [1216, 295] on span "Remove" at bounding box center [1196, 296] width 44 height 13
click at [1267, 159] on div at bounding box center [1267, 158] width 3 height 3
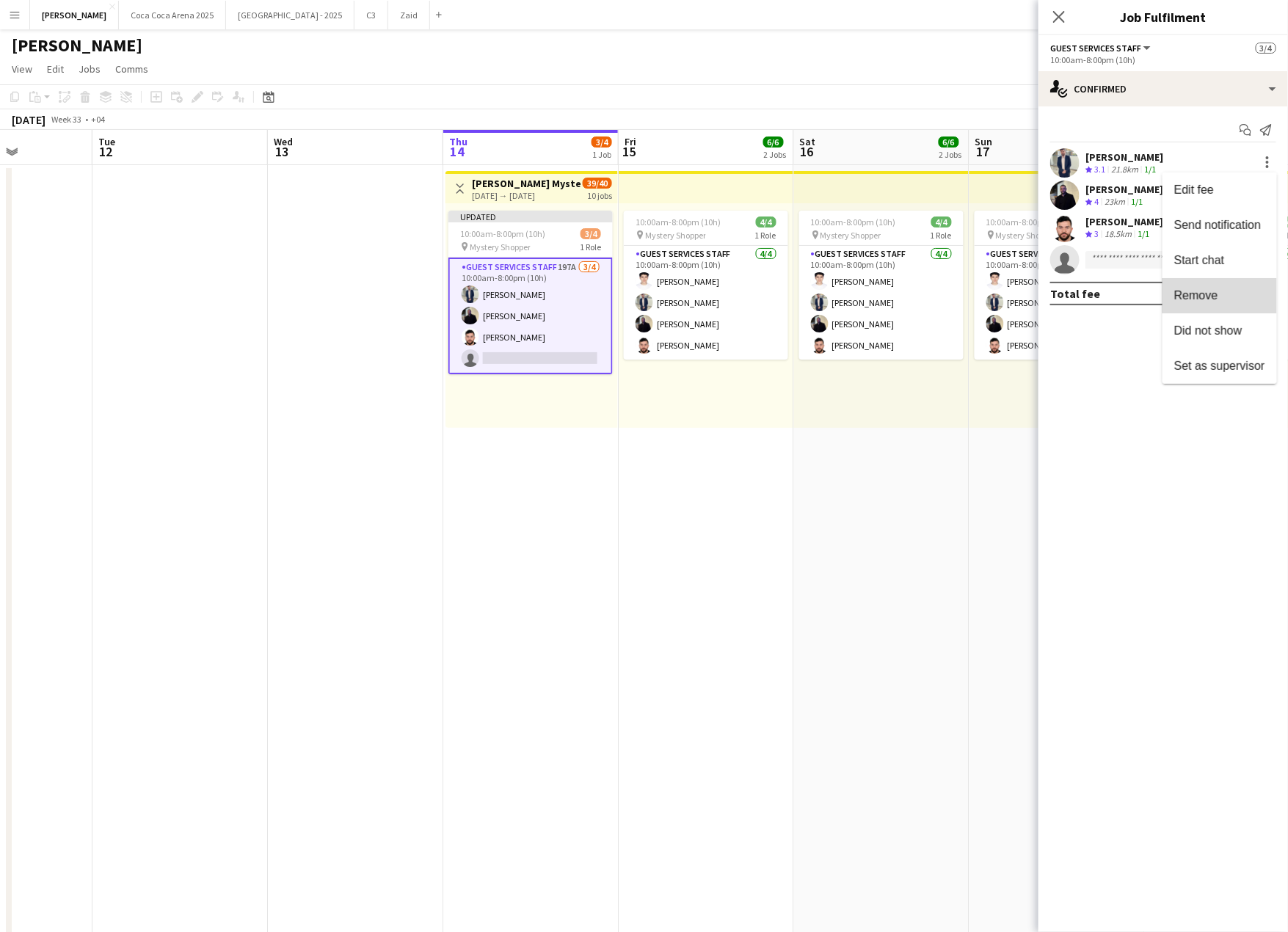
click at [1227, 291] on span "Remove" at bounding box center [1219, 296] width 91 height 13
click at [1270, 193] on div at bounding box center [1267, 195] width 18 height 18
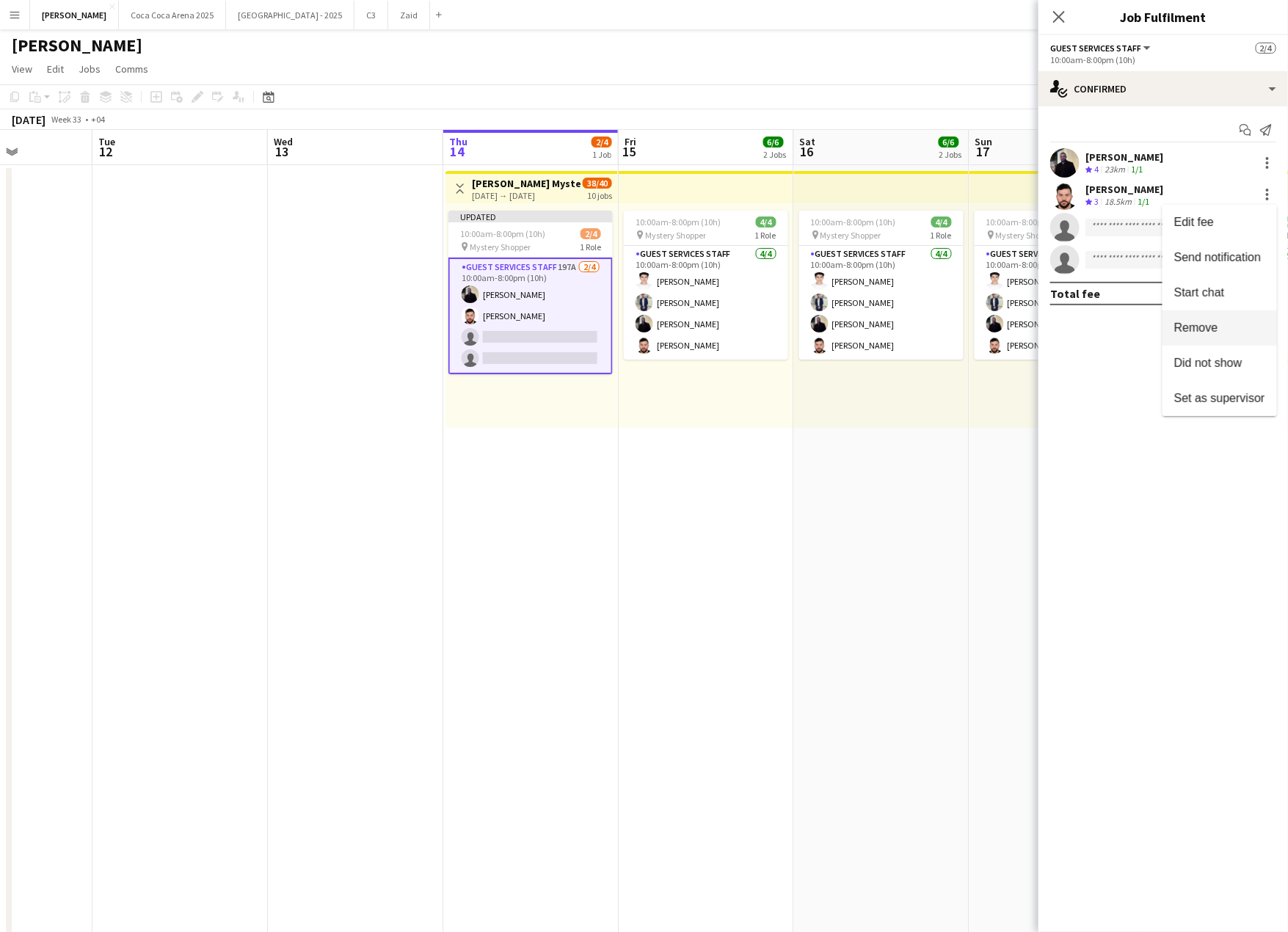
click at [1221, 325] on span "Remove" at bounding box center [1219, 328] width 91 height 13
click at [1267, 156] on div at bounding box center [1267, 162] width 18 height 18
click at [1211, 290] on span "Remove" at bounding box center [1196, 296] width 44 height 13
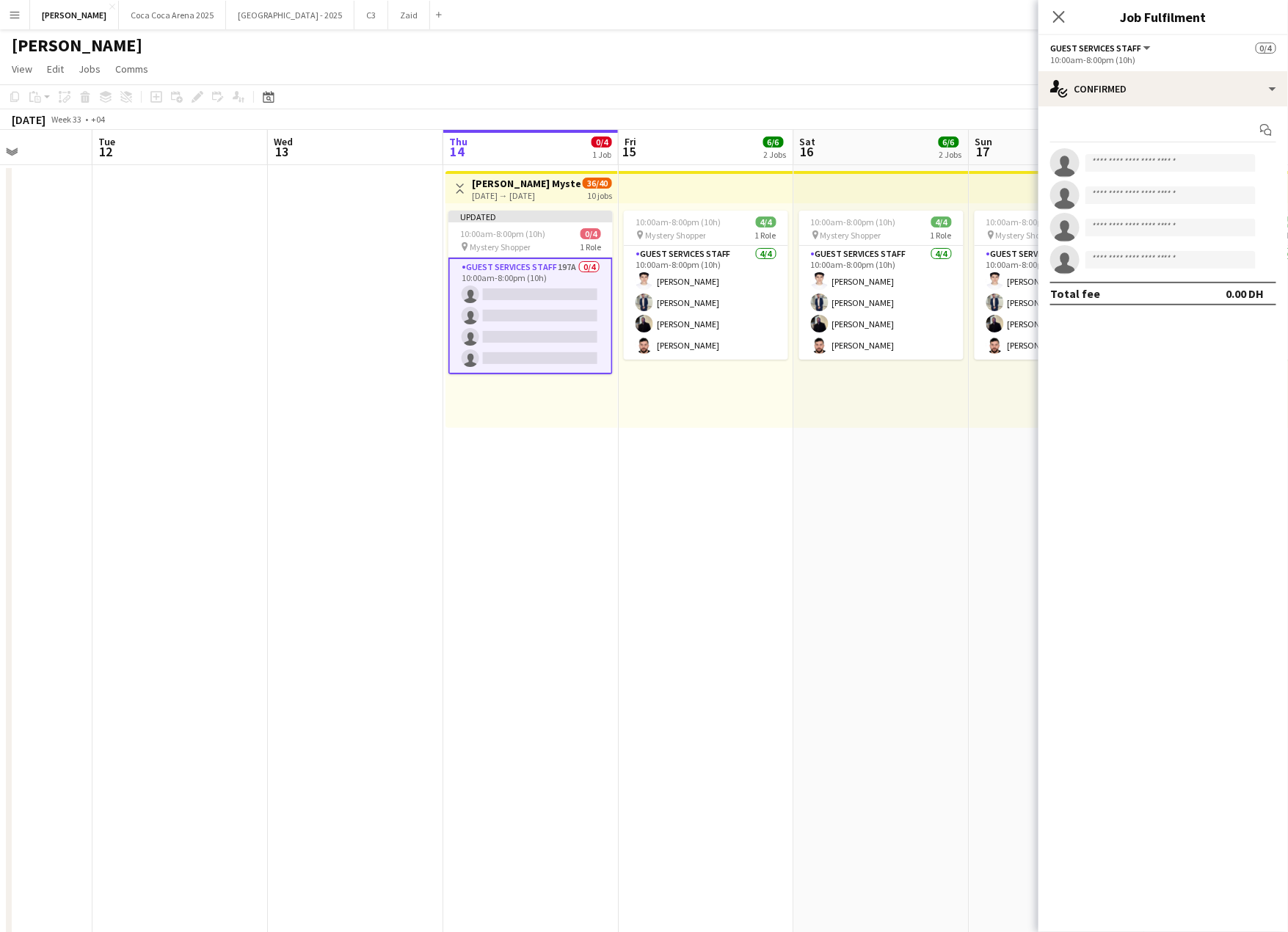
click at [922, 426] on div "10:00am-8:00pm (10h) 4/4 pin Mystery Shopper 1 Role Guest Services Staff [DATE]…" at bounding box center [881, 315] width 175 height 225
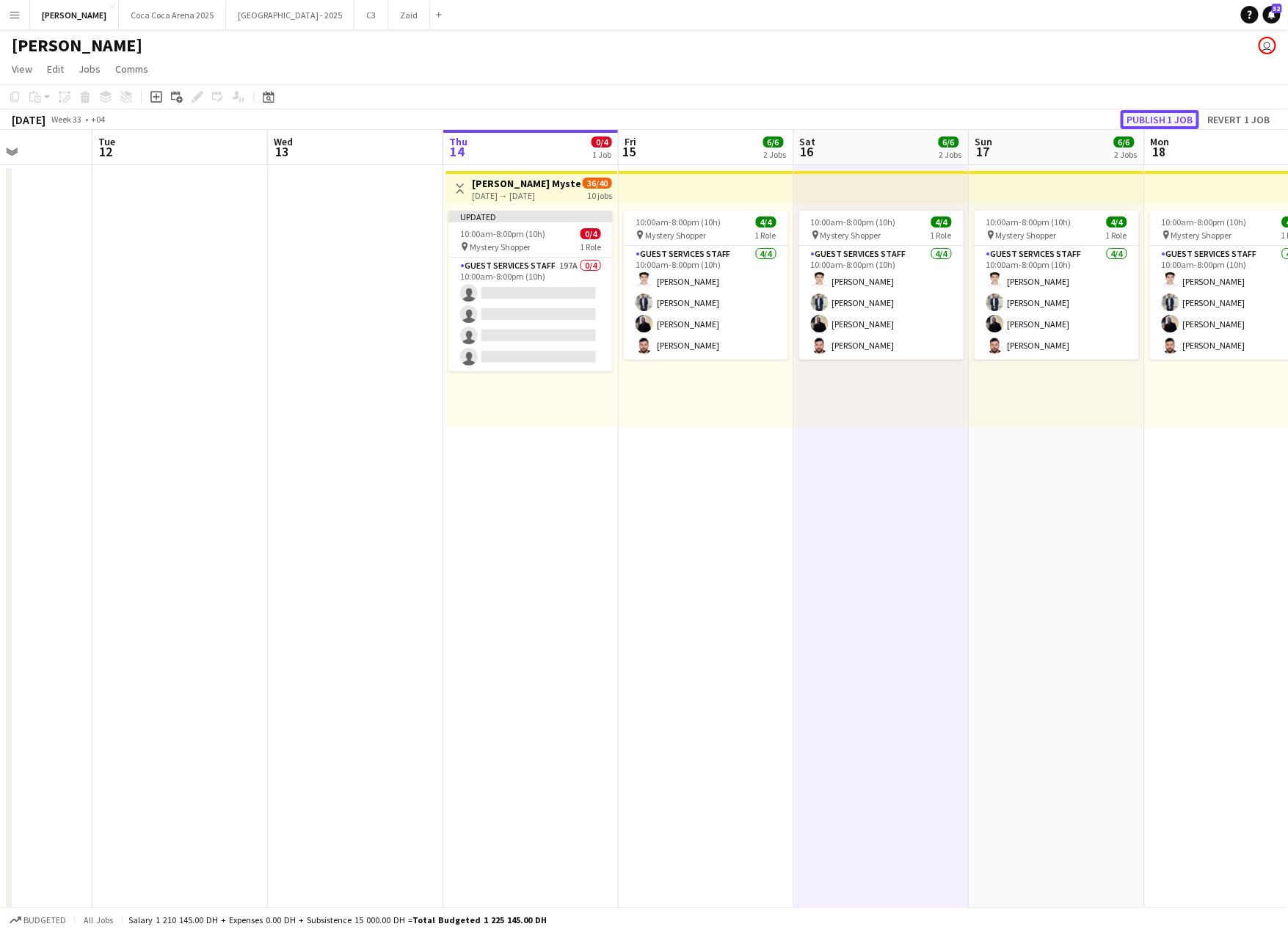
click at [1155, 117] on button "Publish 1 job" at bounding box center [1159, 119] width 78 height 19
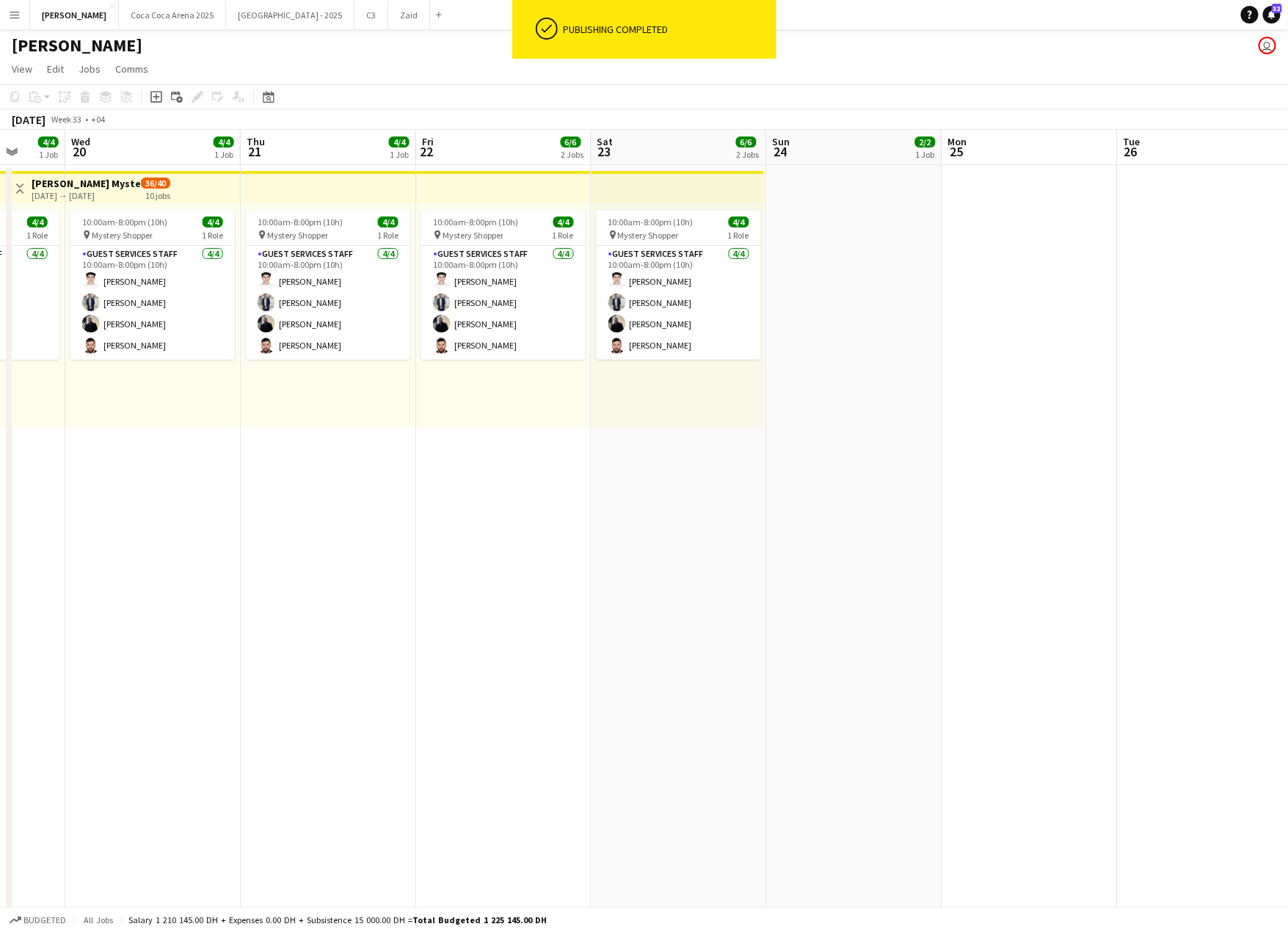
scroll to position [0, 694]
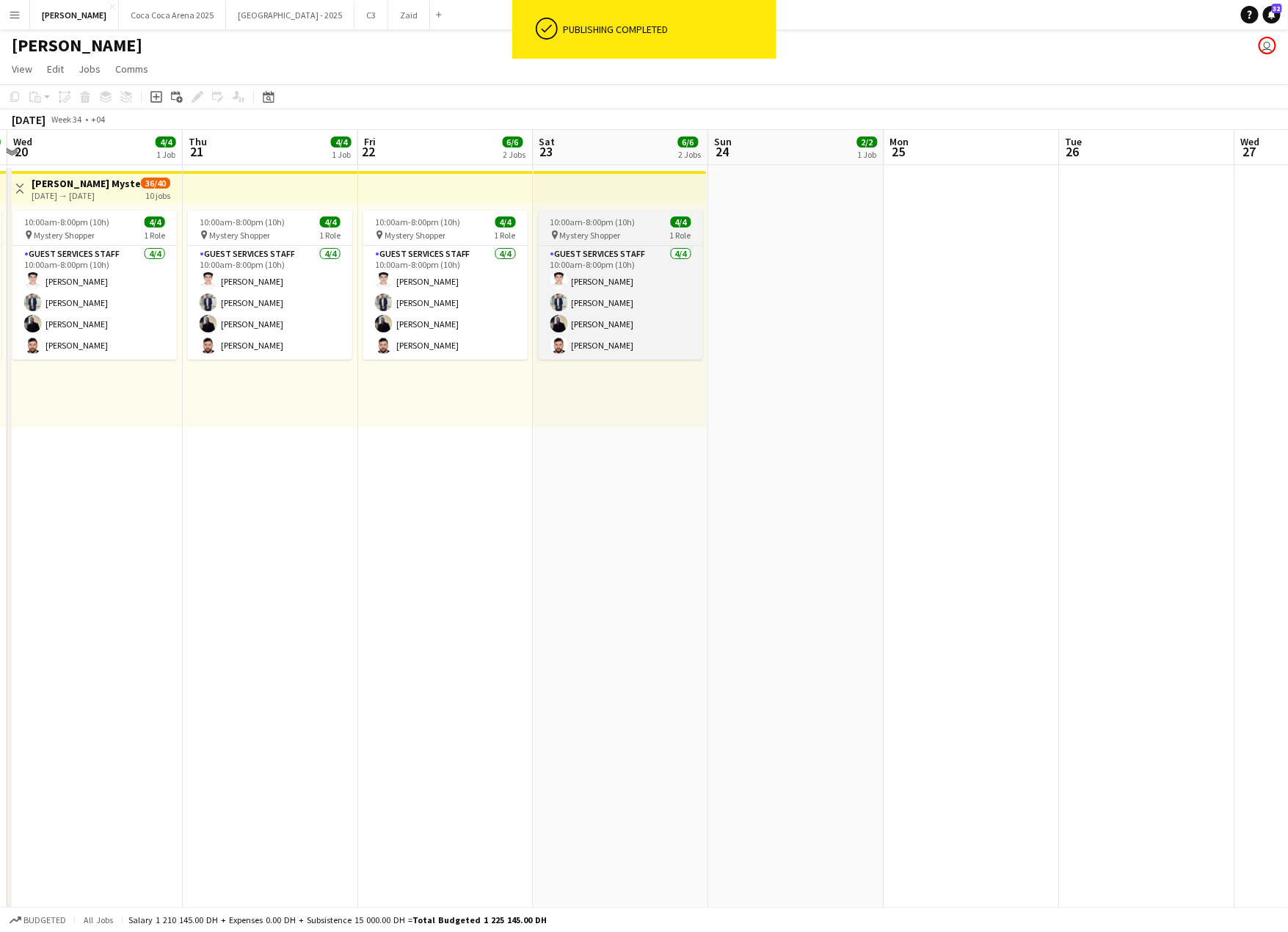
click at [609, 237] on span "Mystery Shopper" at bounding box center [590, 235] width 61 height 11
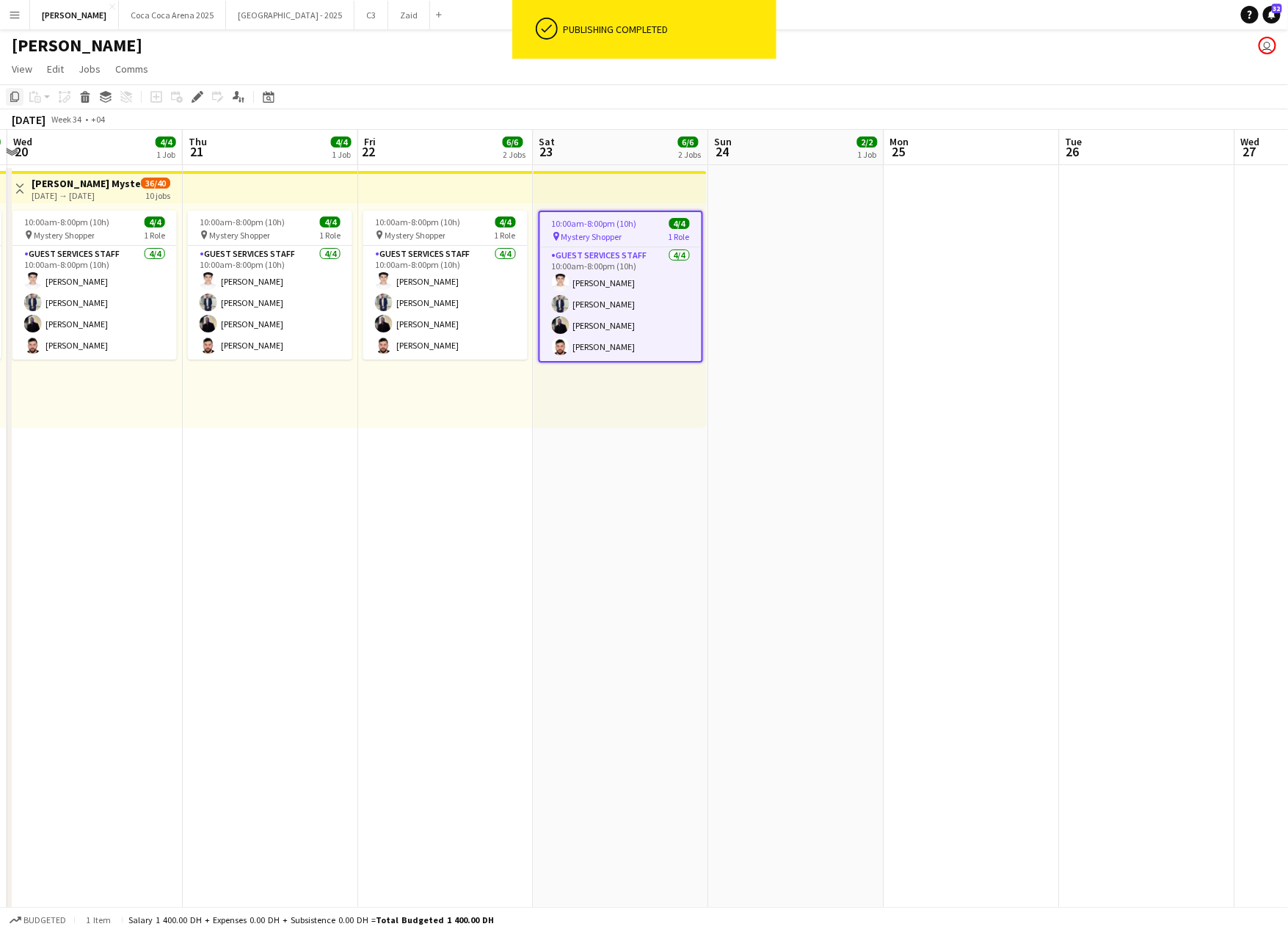
click at [19, 96] on icon "Copy" at bounding box center [15, 97] width 12 height 12
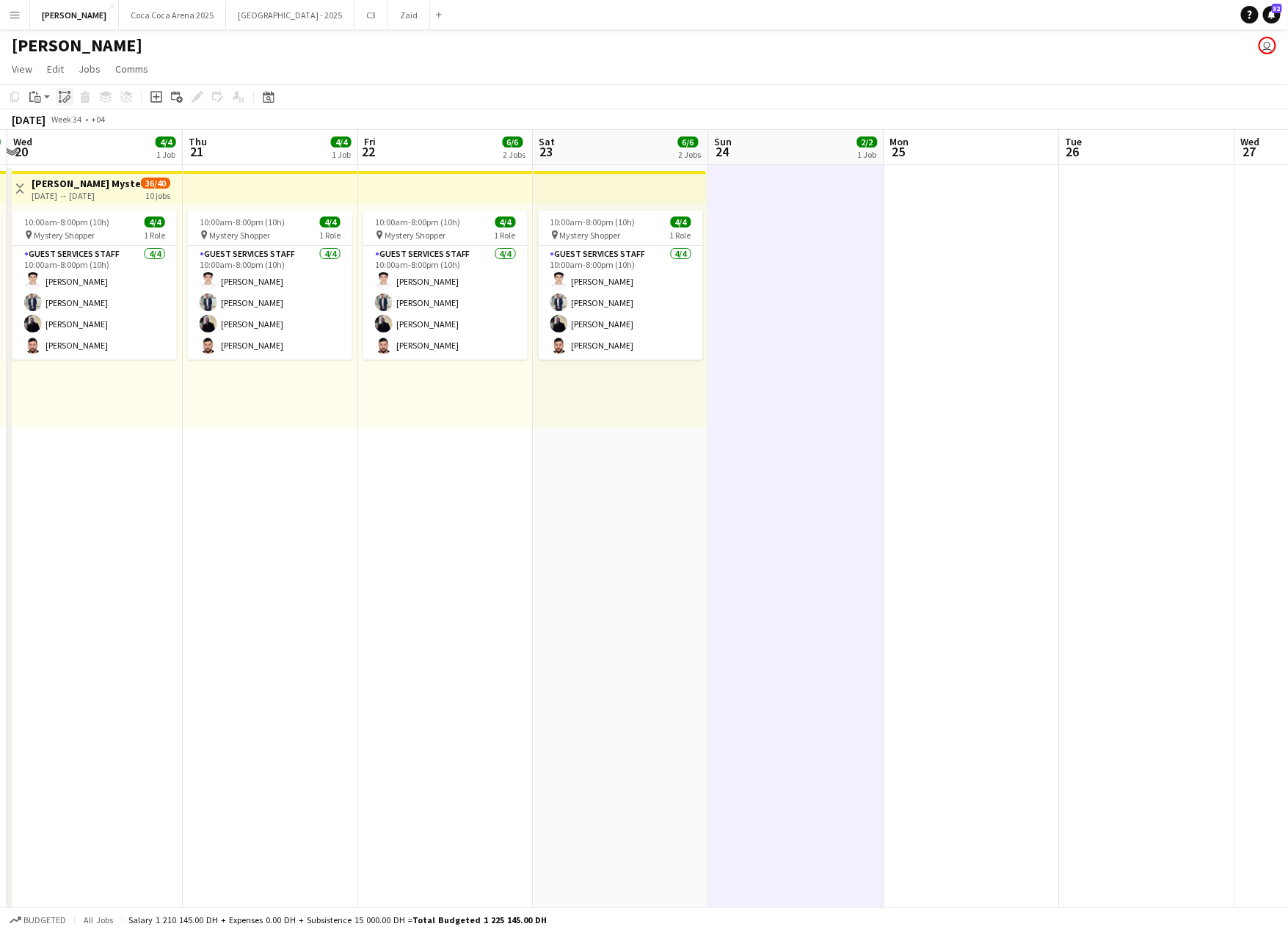
click at [60, 95] on icon "Paste linked Job" at bounding box center [65, 97] width 12 height 12
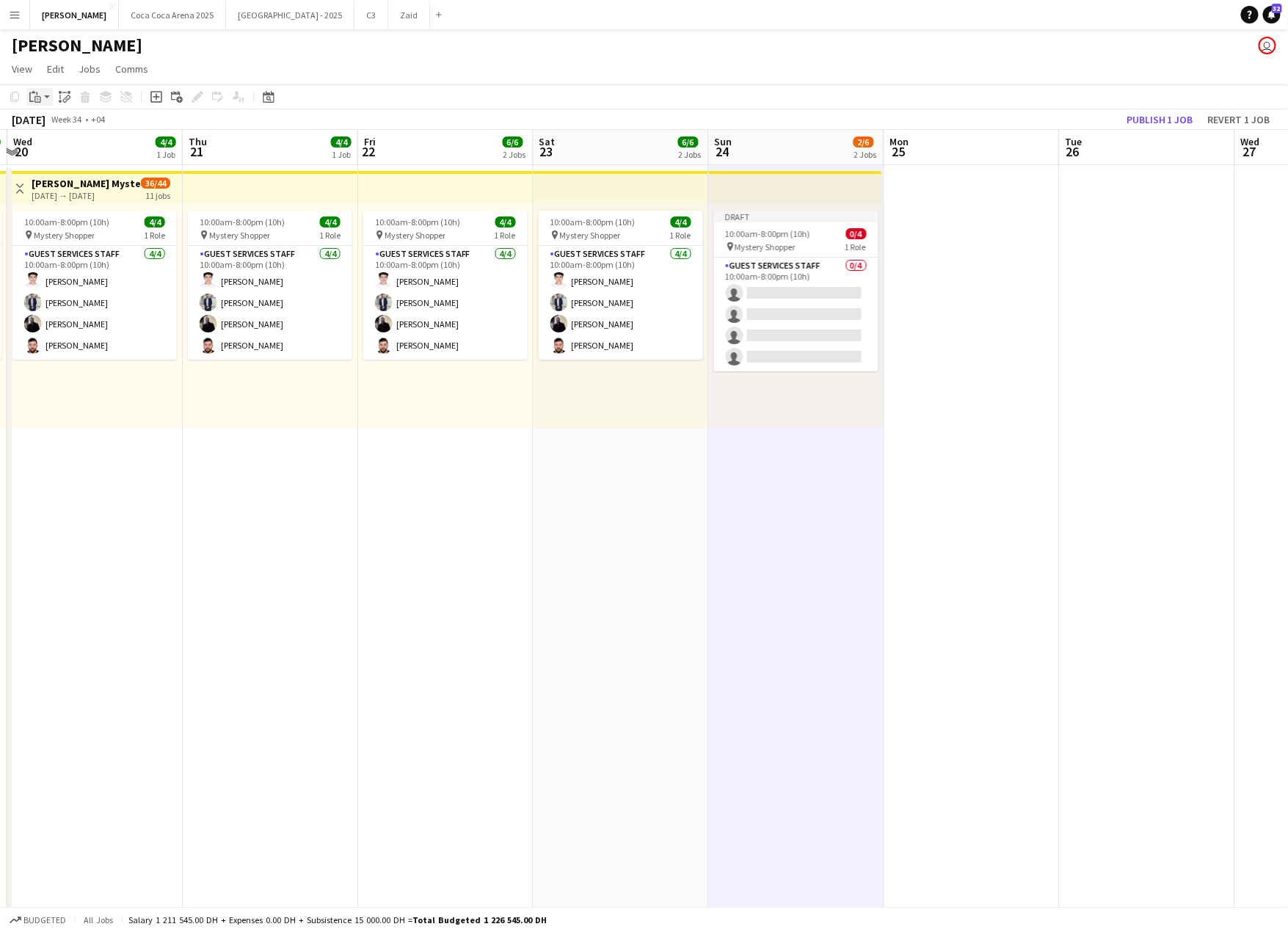
click at [47, 96] on app-action-btn "Paste" at bounding box center [40, 97] width 27 height 18
click at [68, 148] on link "Paste with crew Command Shift V" at bounding box center [97, 149] width 116 height 13
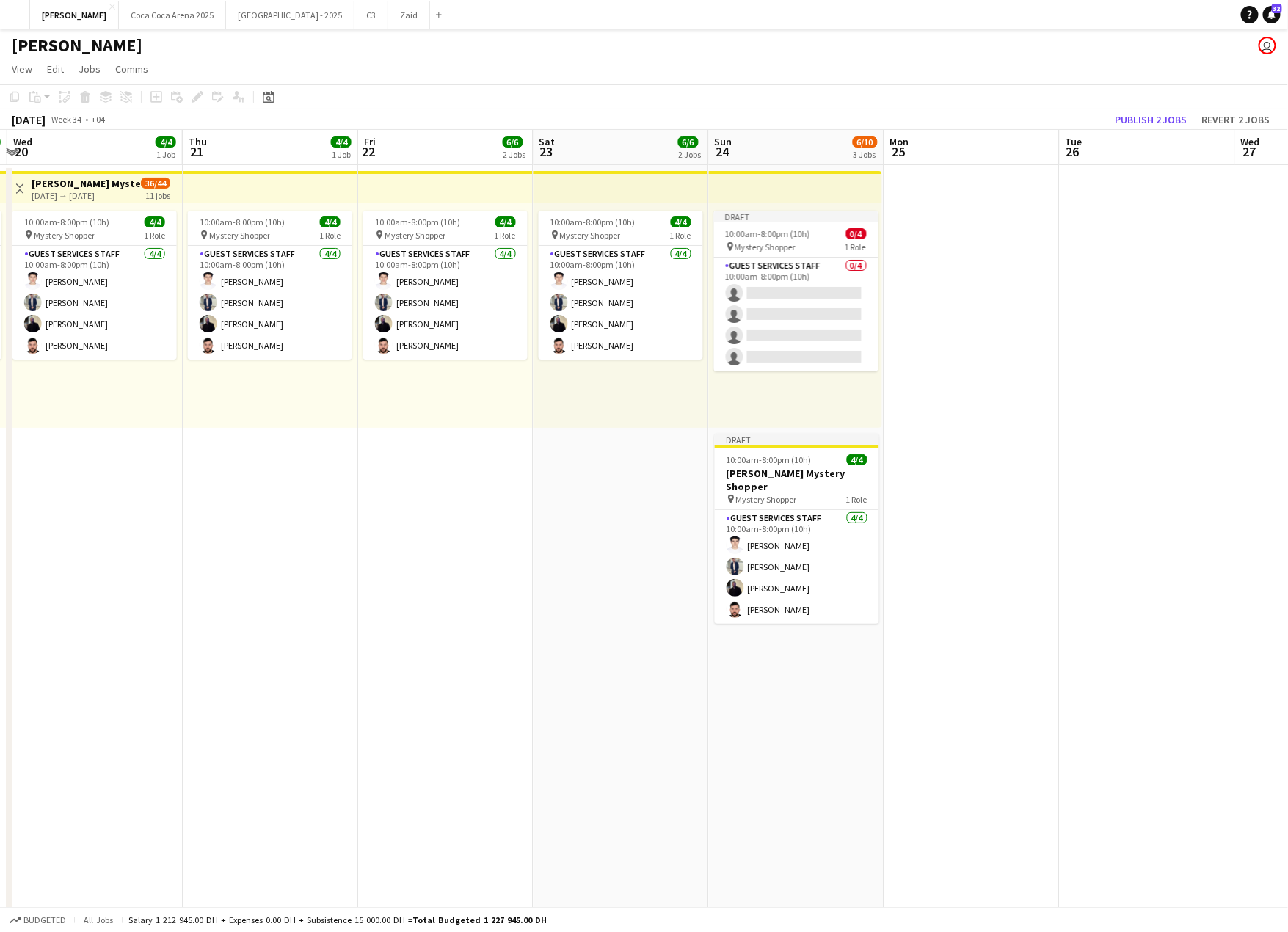
click at [1256, 106] on app-toolbar "Copy Paste Paste Command V Paste with crew Command Shift V Paste linked Job [GE…" at bounding box center [644, 97] width 1288 height 25
click at [1249, 110] on button "Revert 2 jobs" at bounding box center [1235, 119] width 80 height 19
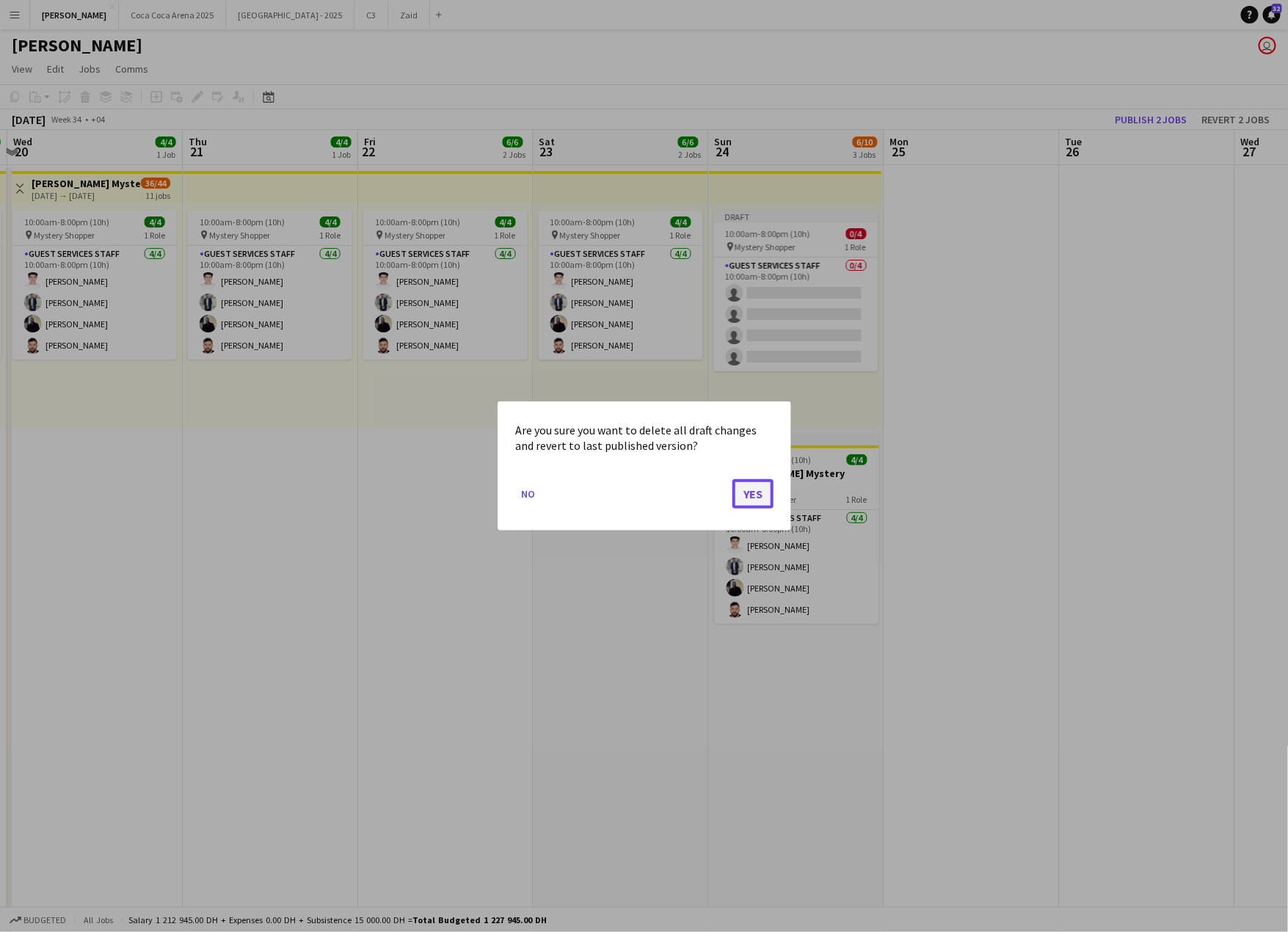
click at [757, 483] on button "Yes" at bounding box center [752, 494] width 41 height 29
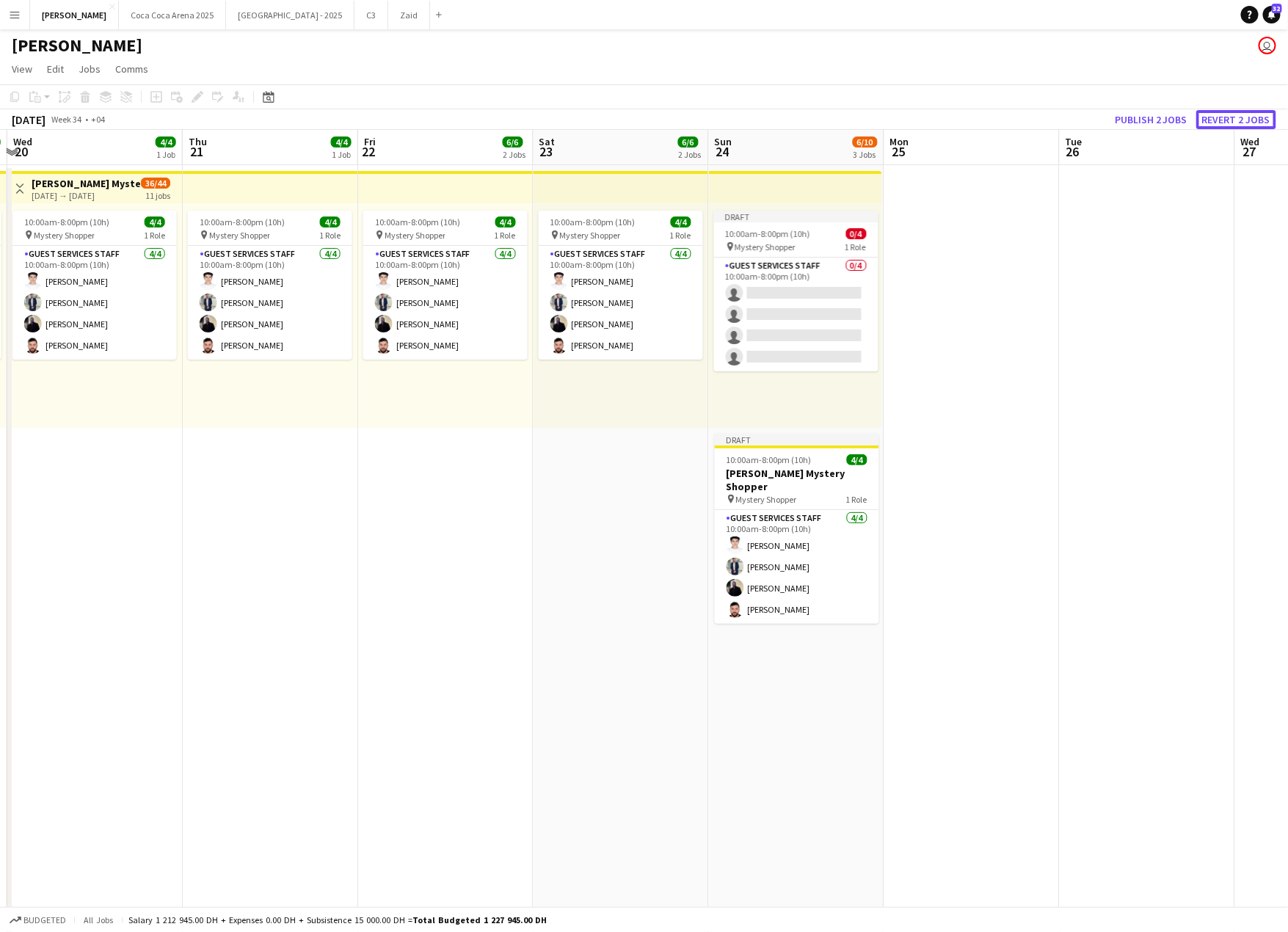
scroll to position [1, 0]
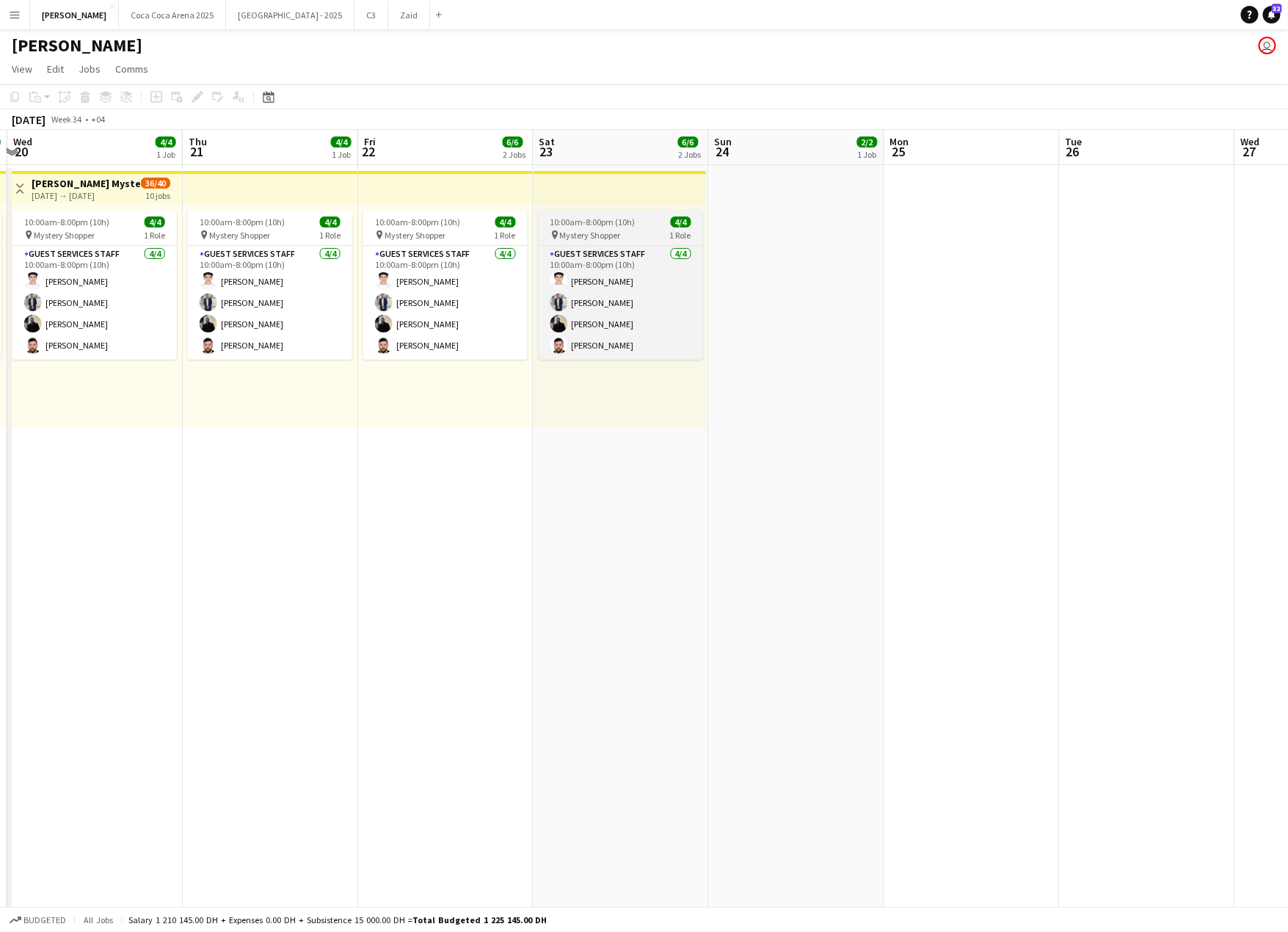
click at [622, 227] on app-job-card "10:00am-8:00pm (10h) 4/4 pin Mystery Shopper 1 Role Guest Services Staff [DATE]…" at bounding box center [620, 285] width 164 height 149
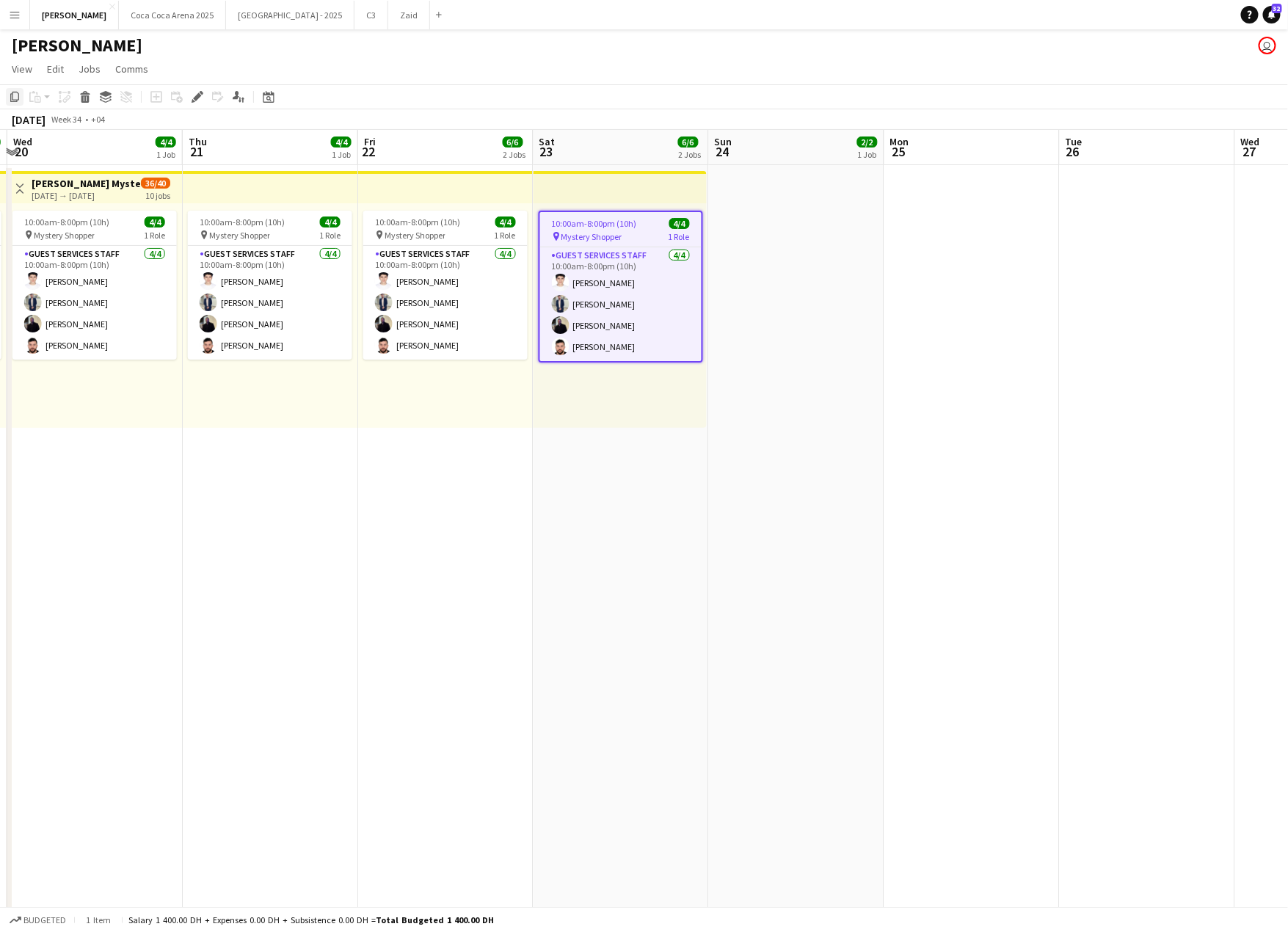
click at [17, 99] on icon "Copy" at bounding box center [15, 97] width 12 height 12
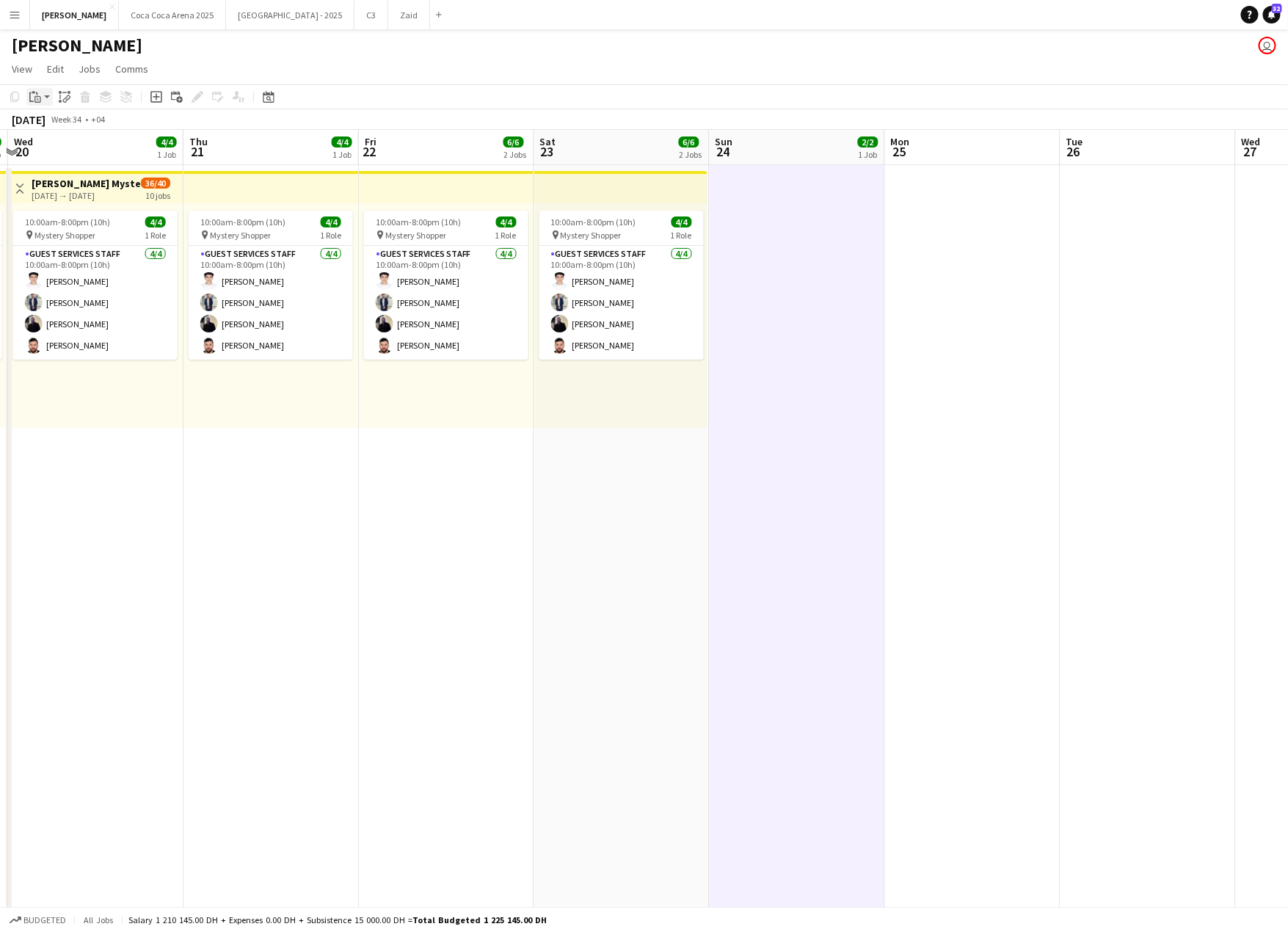
click at [46, 95] on app-action-btn "Paste" at bounding box center [40, 97] width 27 height 18
click at [67, 147] on link "Paste with crew Command Shift V" at bounding box center [97, 149] width 116 height 13
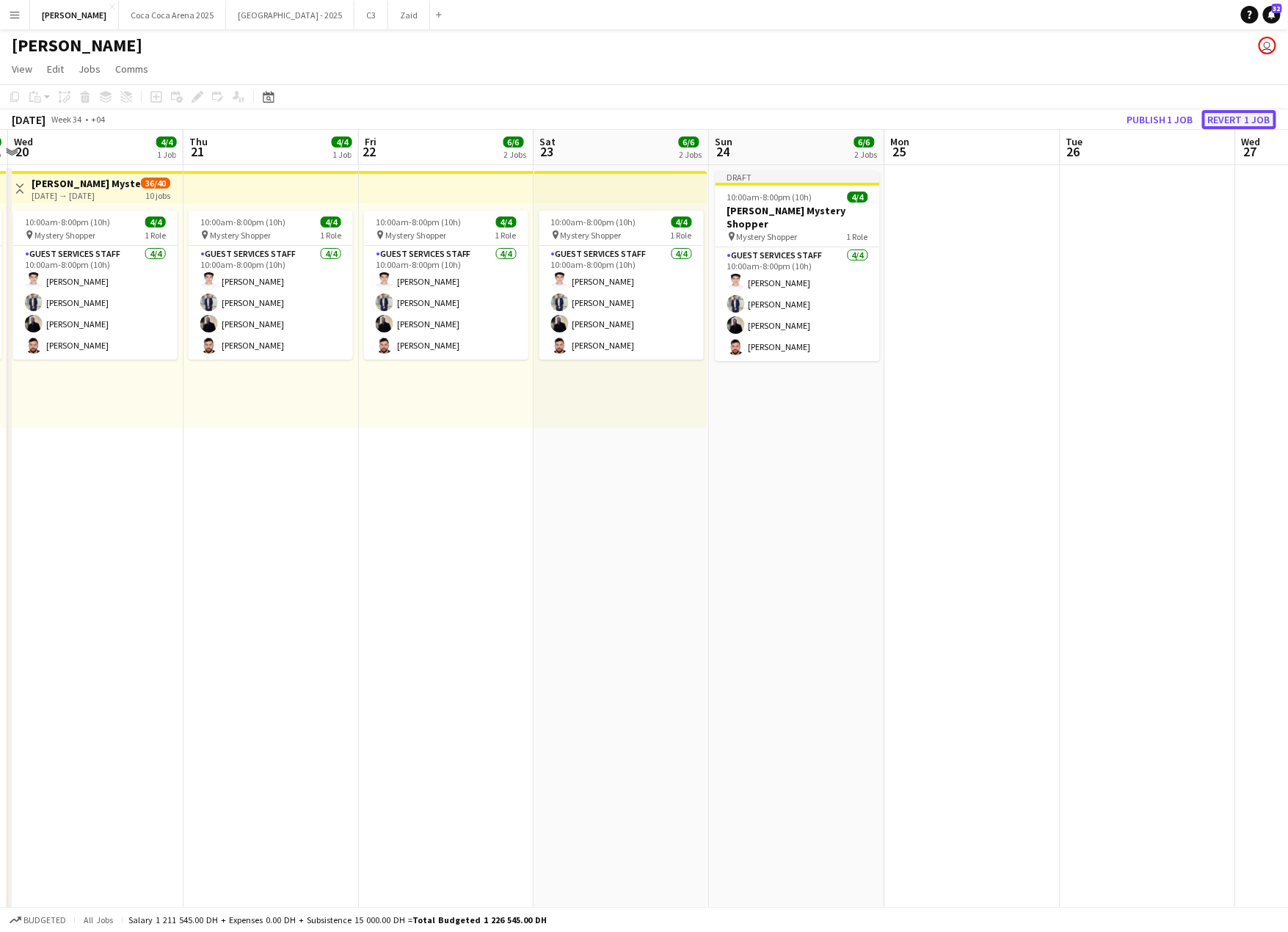
click at [1263, 120] on button "Revert 1 job" at bounding box center [1239, 119] width 74 height 19
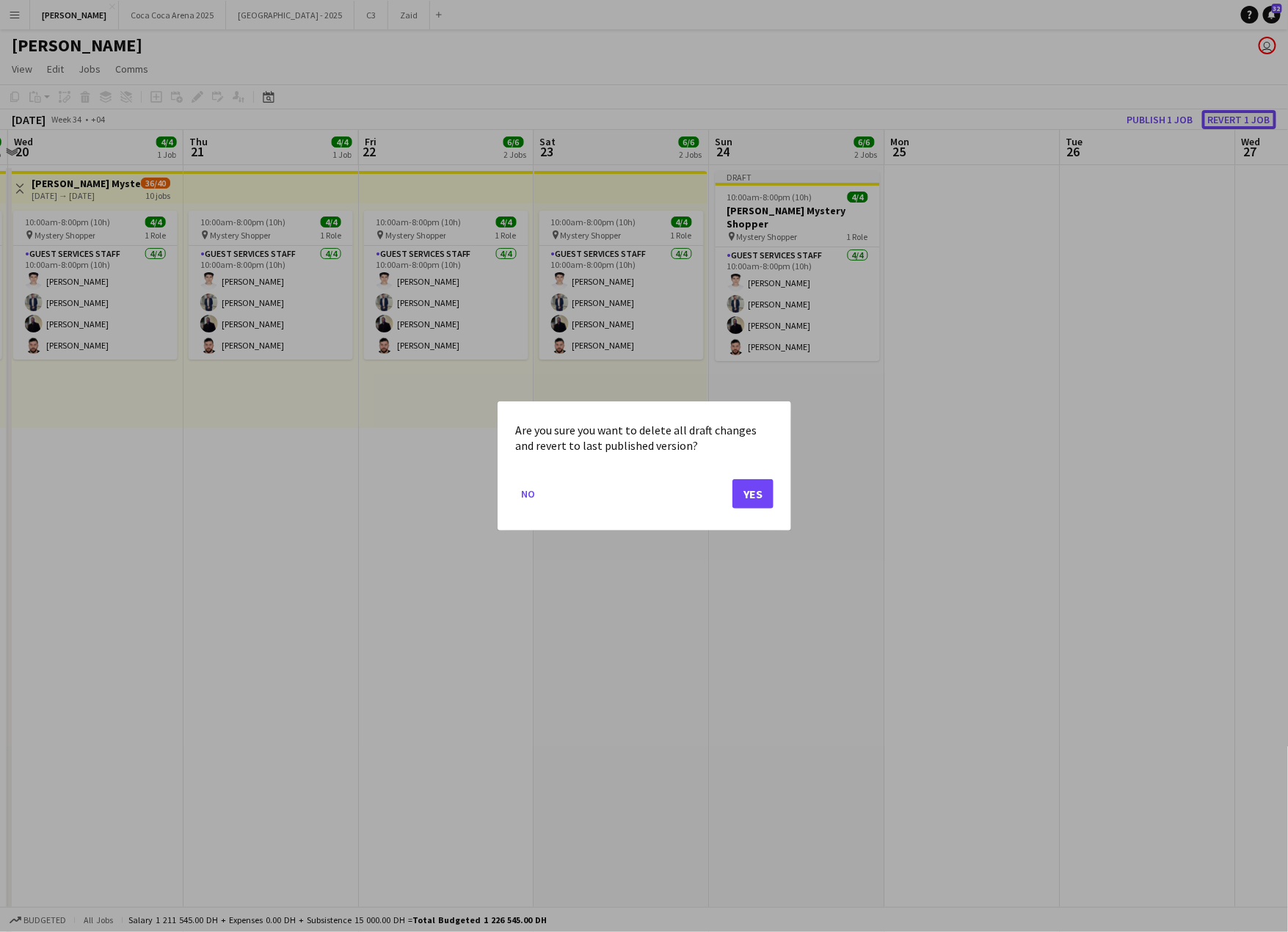
scroll to position [0, 0]
click at [755, 487] on button "Yes" at bounding box center [752, 494] width 41 height 29
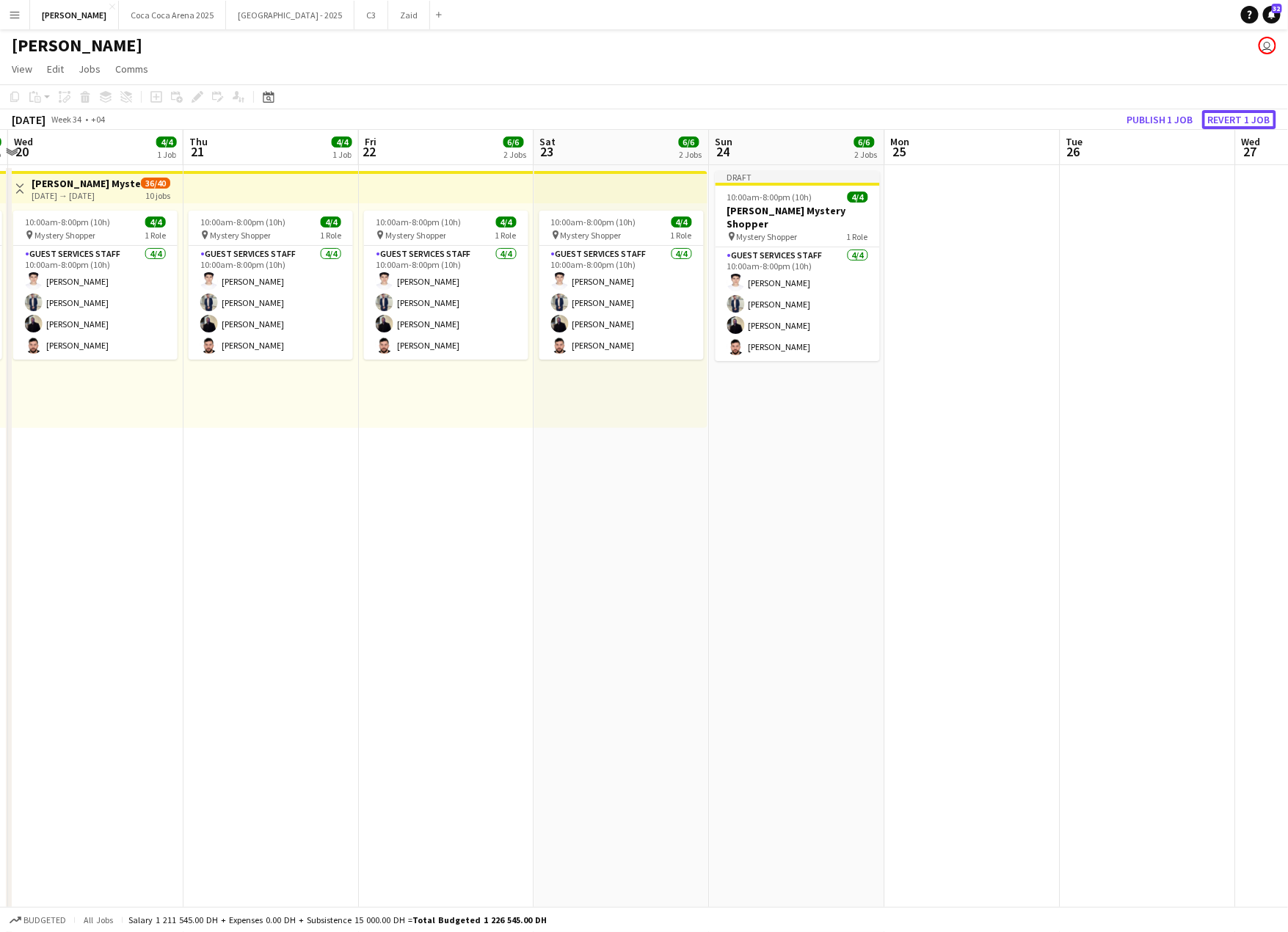
scroll to position [1, 0]
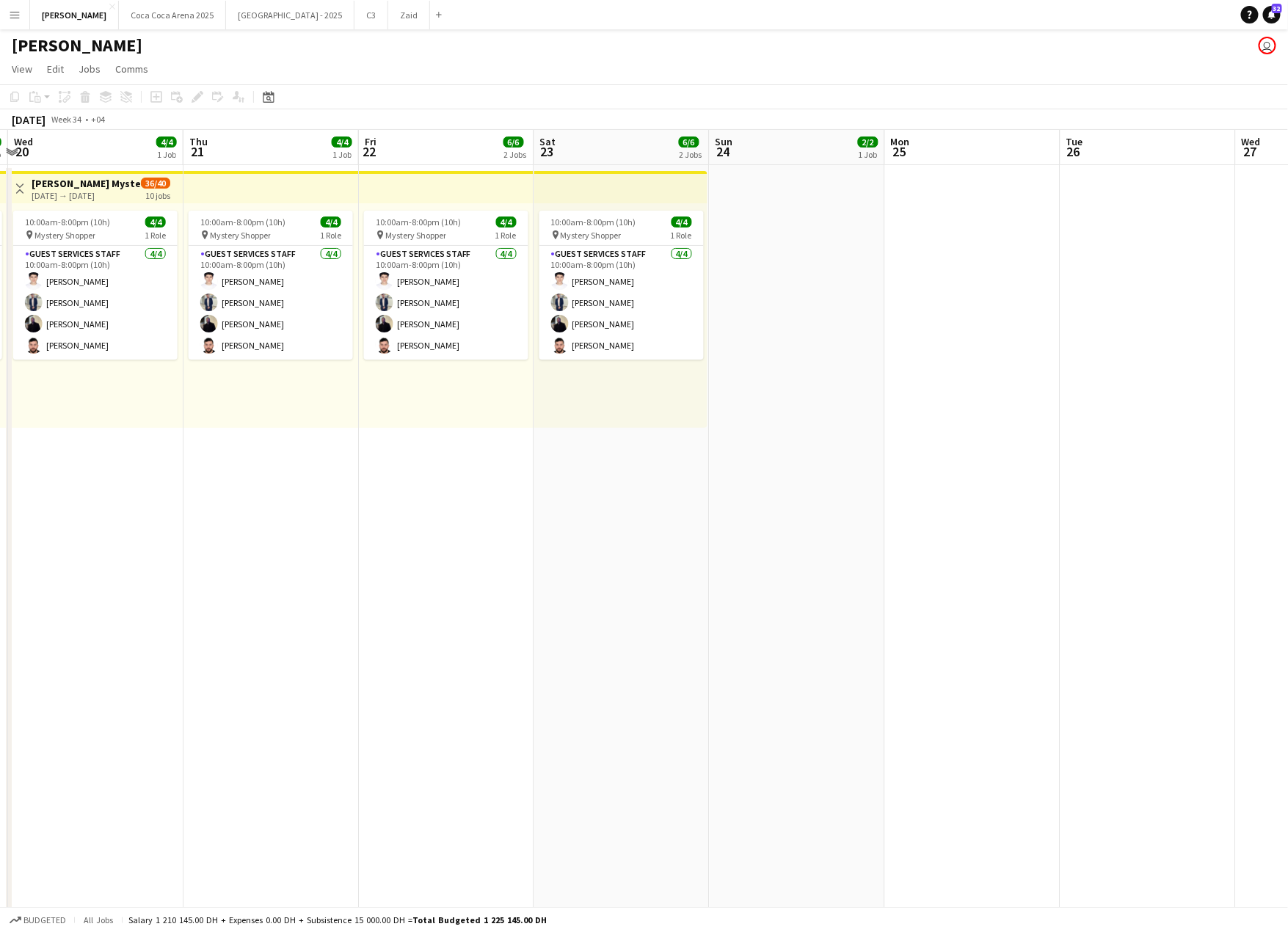
click at [577, 197] on app-top-bar at bounding box center [620, 186] width 173 height 32
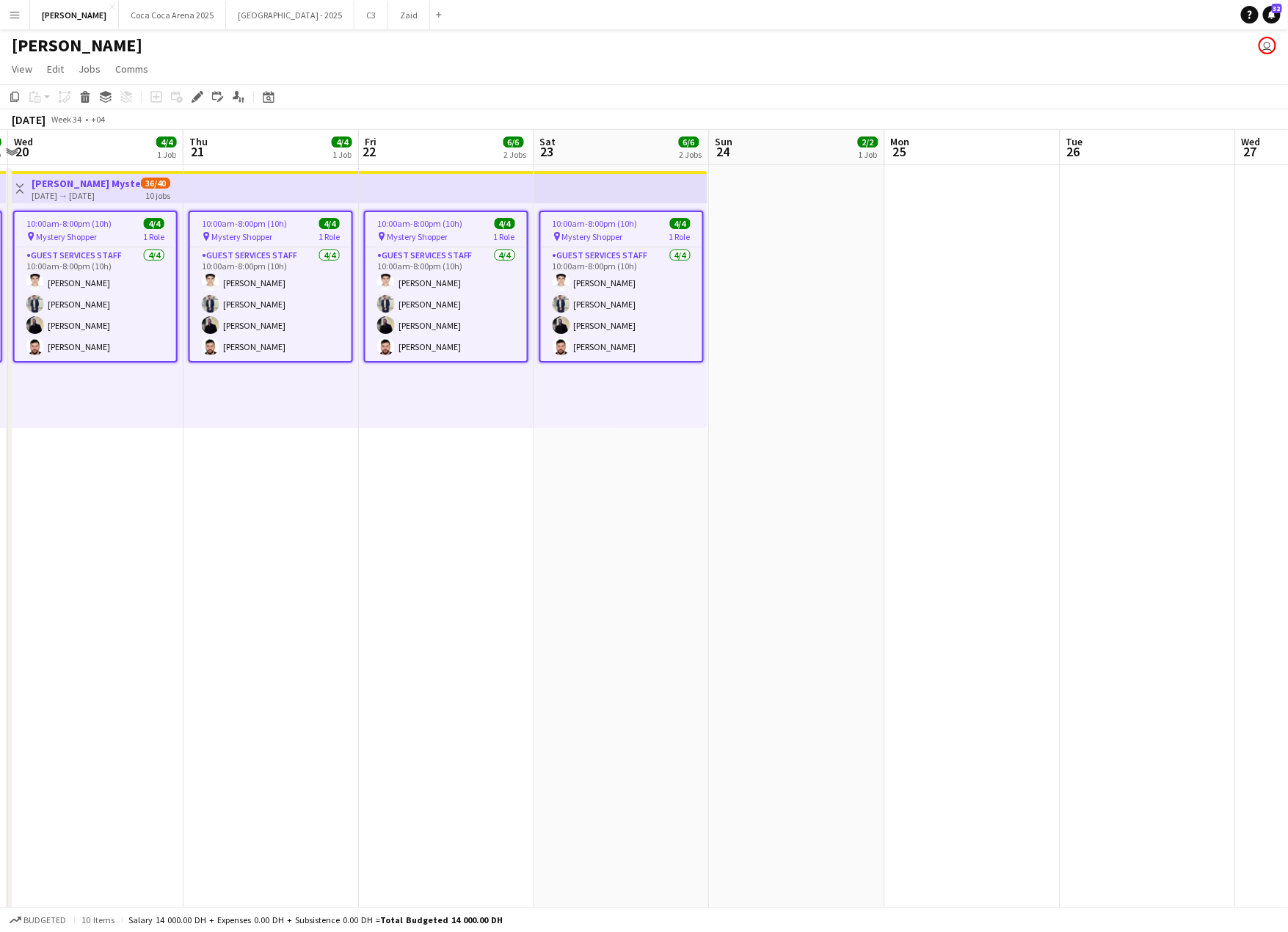
click at [606, 234] on span "Mystery Shopper" at bounding box center [593, 237] width 61 height 11
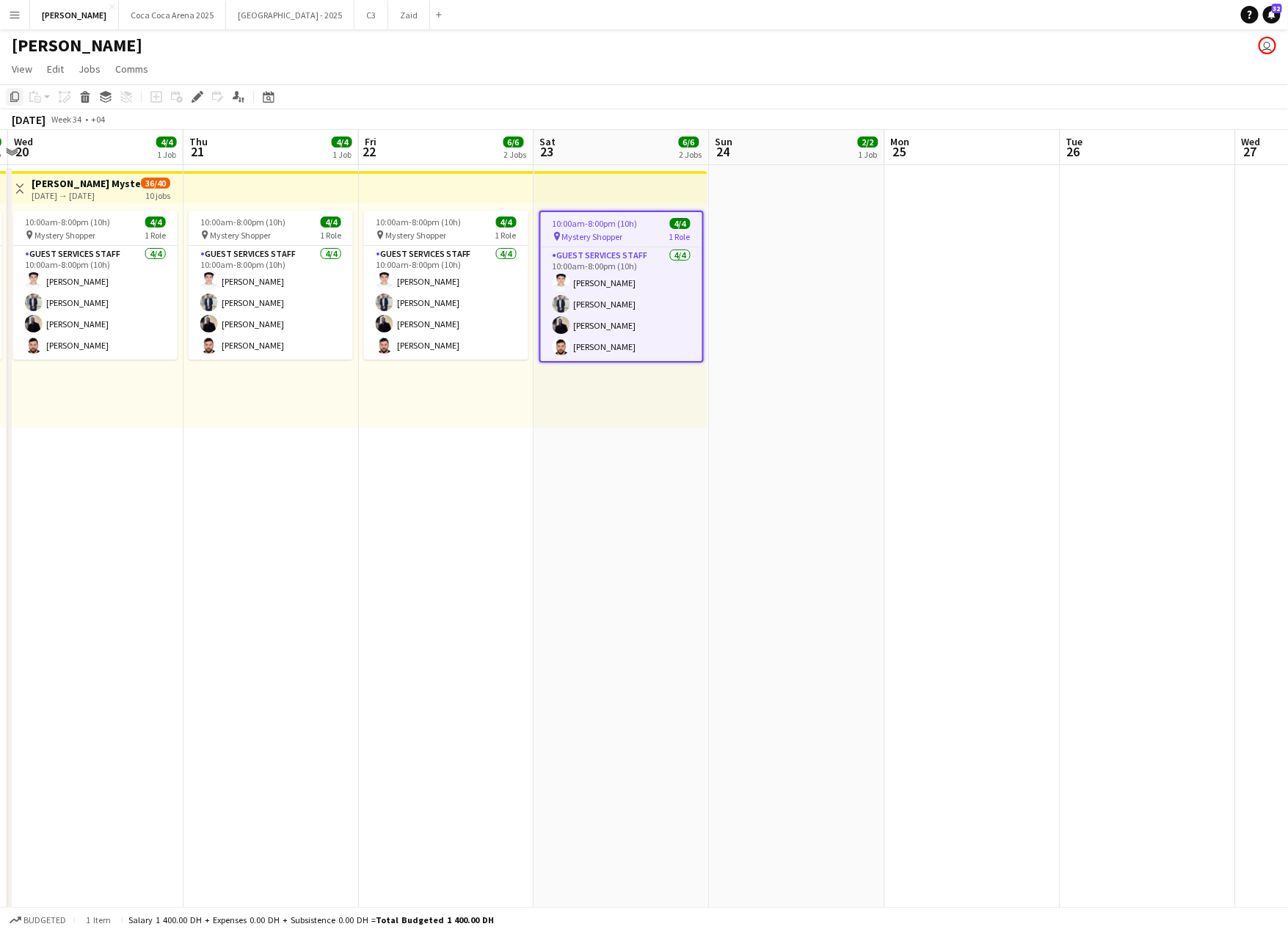
click at [17, 95] on icon "Copy" at bounding box center [15, 97] width 12 height 12
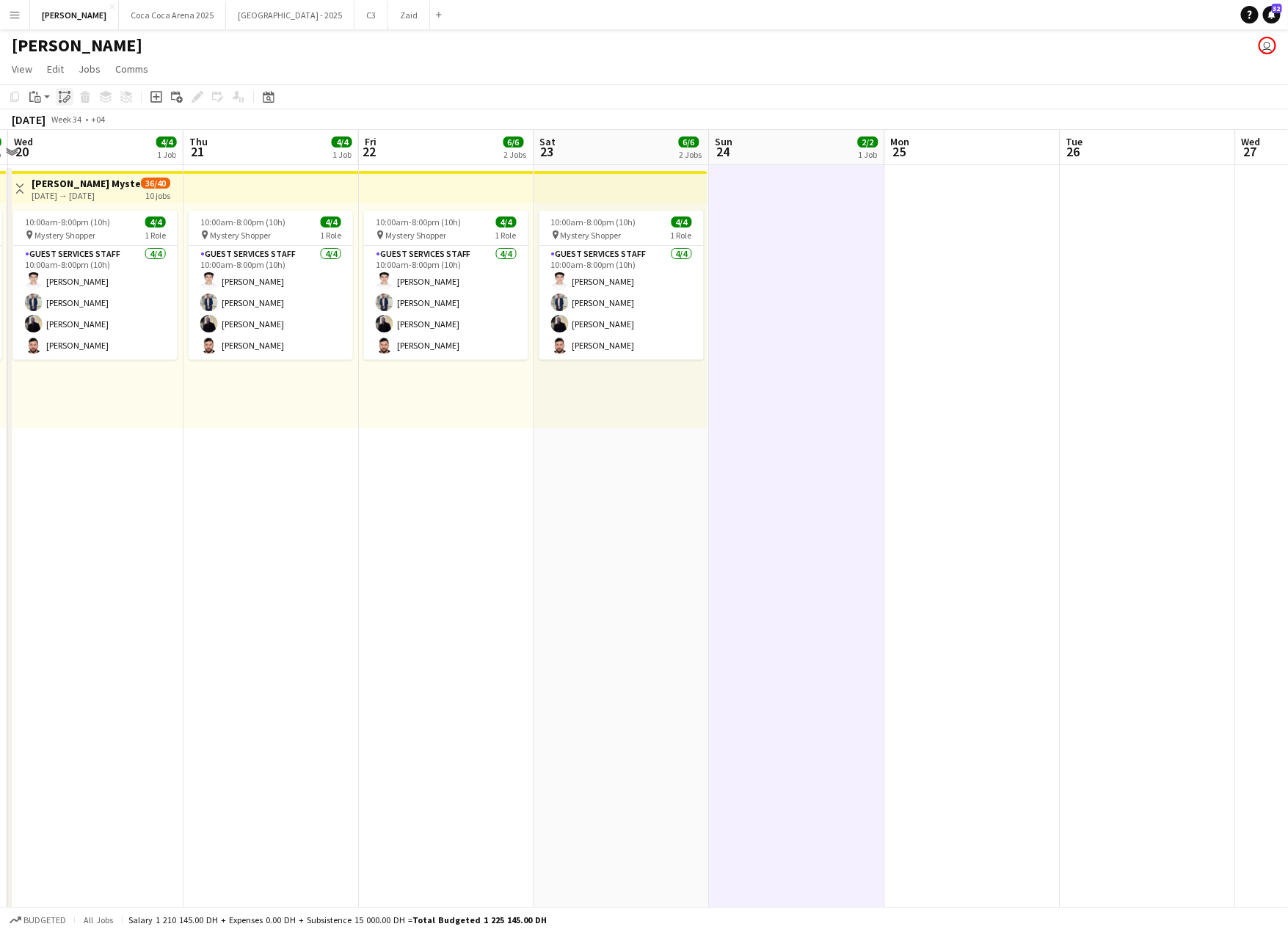
click at [69, 97] on div "Paste linked Job" at bounding box center [64, 97] width 18 height 18
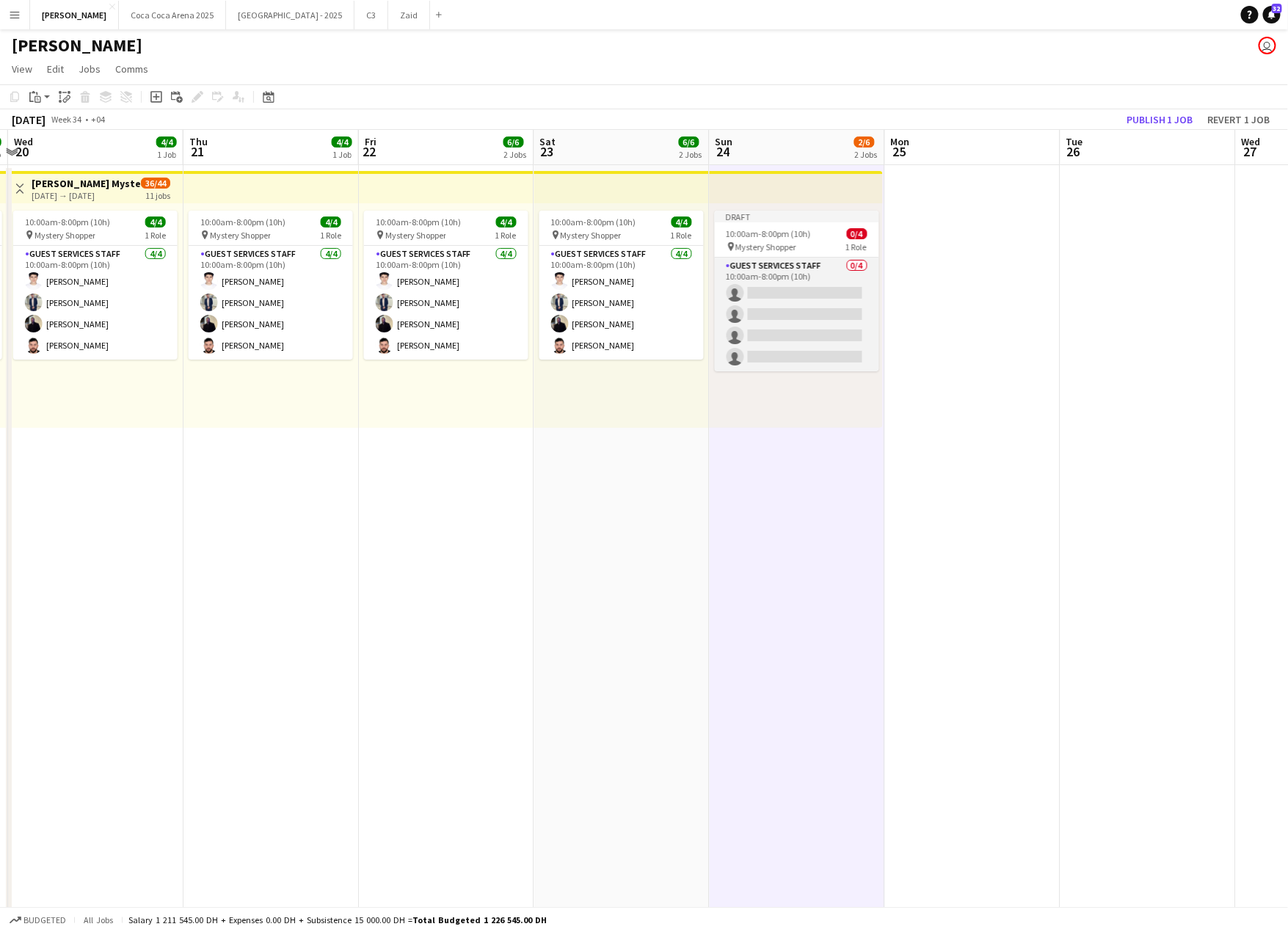
click at [795, 292] on app-card-role "Guest Services Staff 0/4 10:00am-8:00pm (10h) single-neutral-actions single-neu…" at bounding box center [797, 313] width 164 height 113
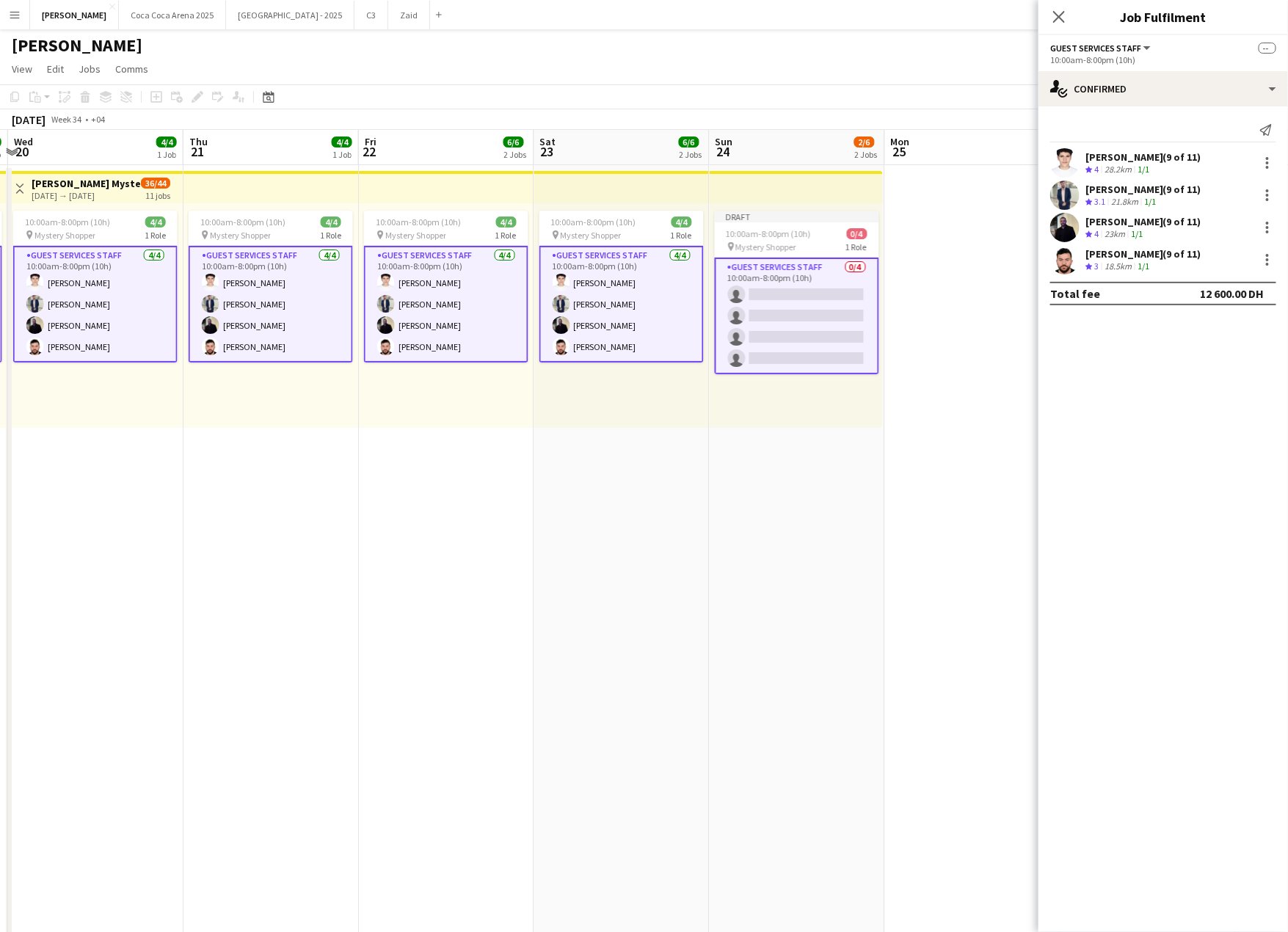
click at [801, 291] on app-card-role "Guest Services Staff 0/4 10:00am-8:00pm (10h) single-neutral-actions single-neu…" at bounding box center [797, 315] width 164 height 117
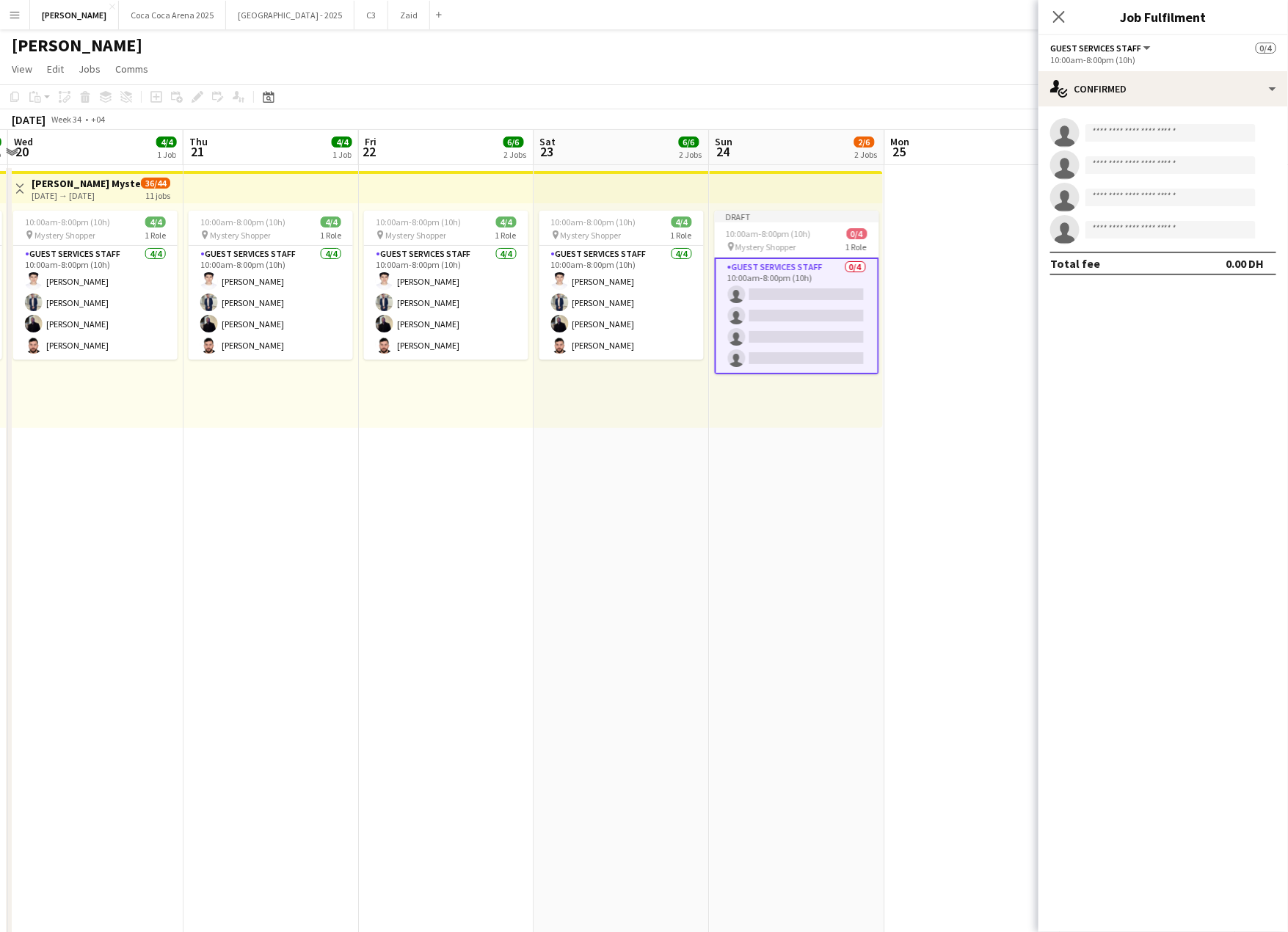
click at [800, 287] on app-card-role "Guest Services Staff 0/4 10:00am-8:00pm (10h) single-neutral-actions single-neu…" at bounding box center [797, 315] width 164 height 117
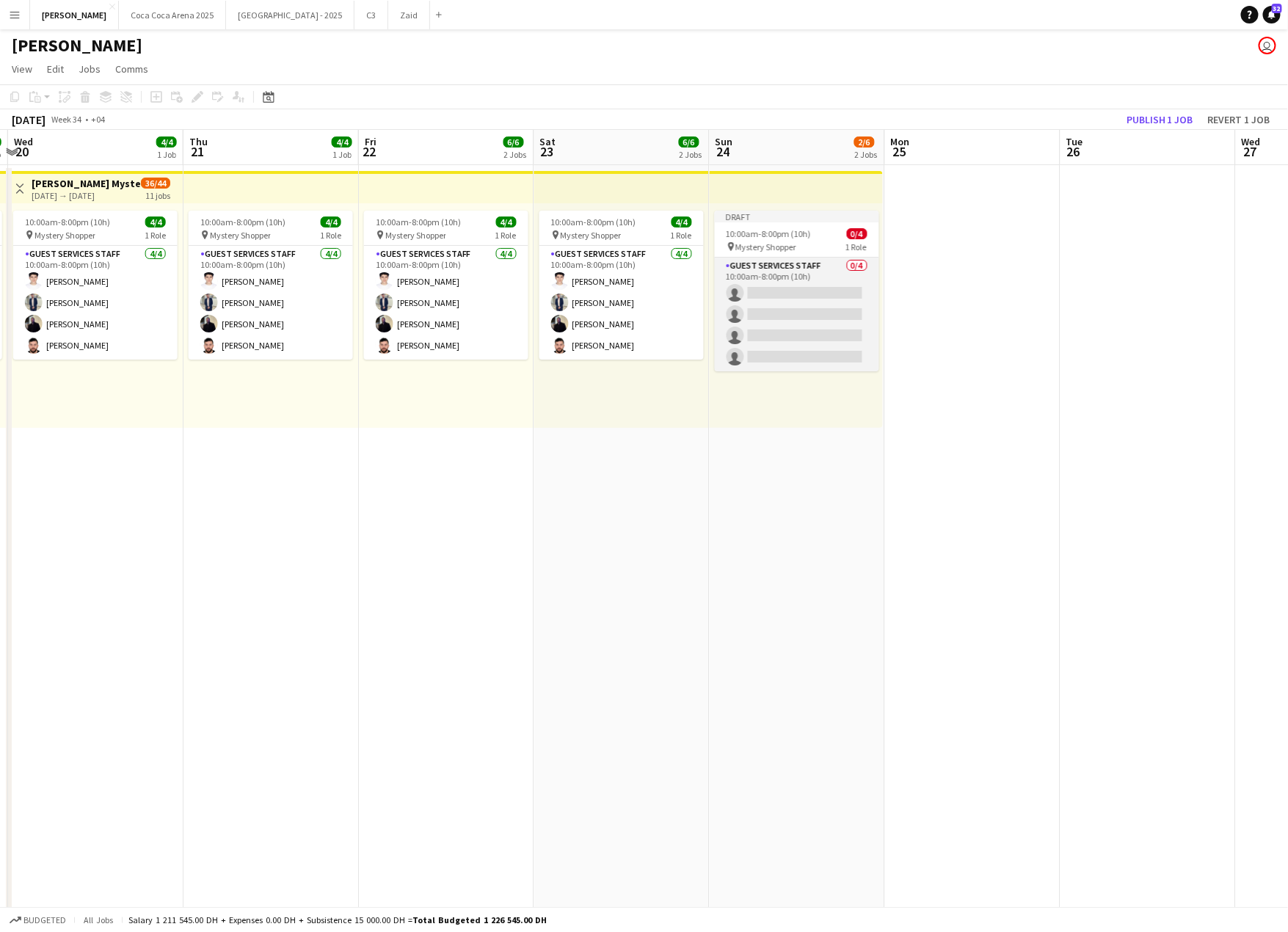
click at [799, 303] on app-card-role "Guest Services Staff 0/4 10:00am-8:00pm (10h) single-neutral-actions single-neu…" at bounding box center [797, 313] width 164 height 113
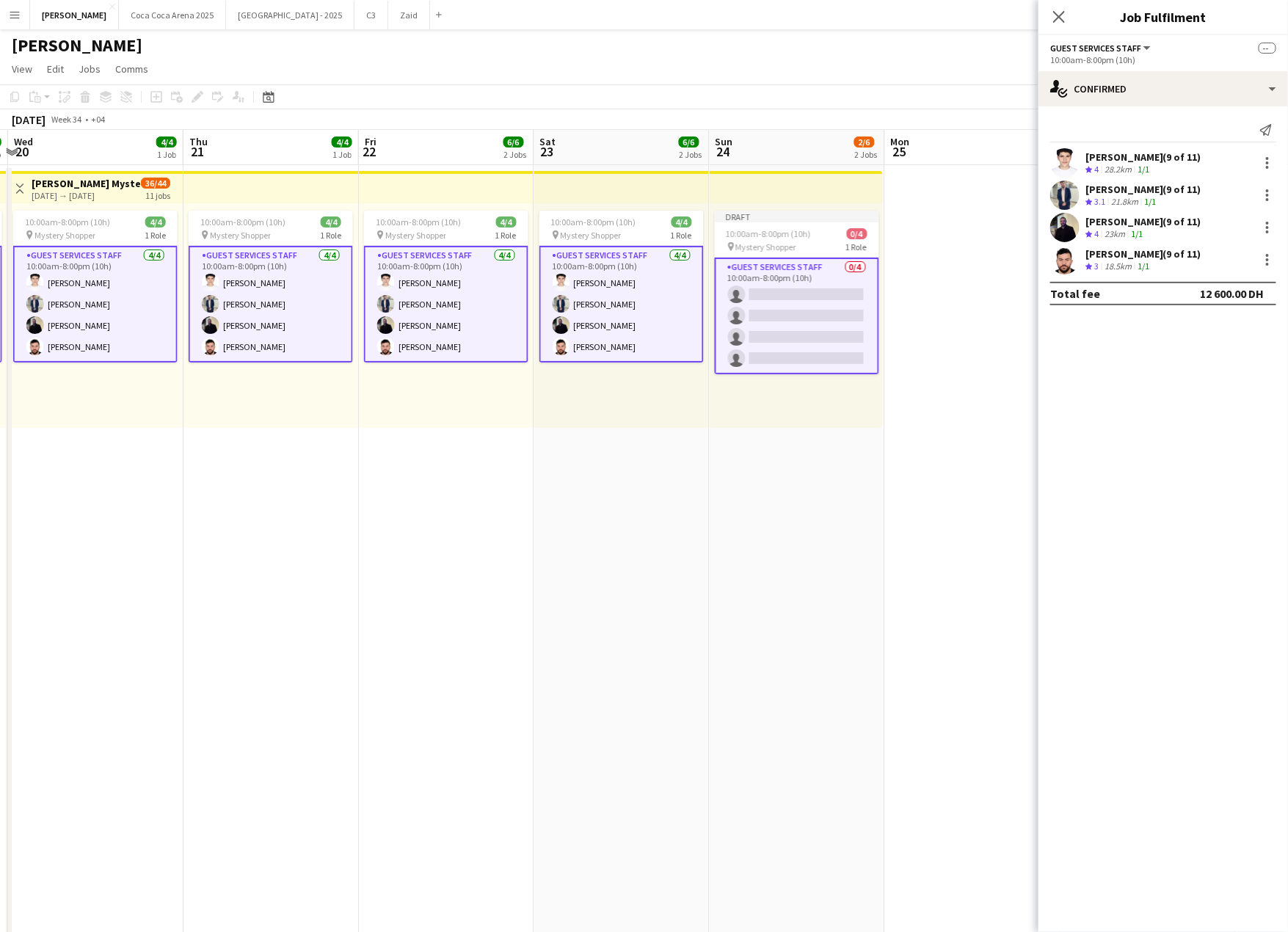
click at [746, 288] on app-card-role "Guest Services Staff 0/4 10:00am-8:00pm (10h) single-neutral-actions single-neu…" at bounding box center [797, 315] width 164 height 117
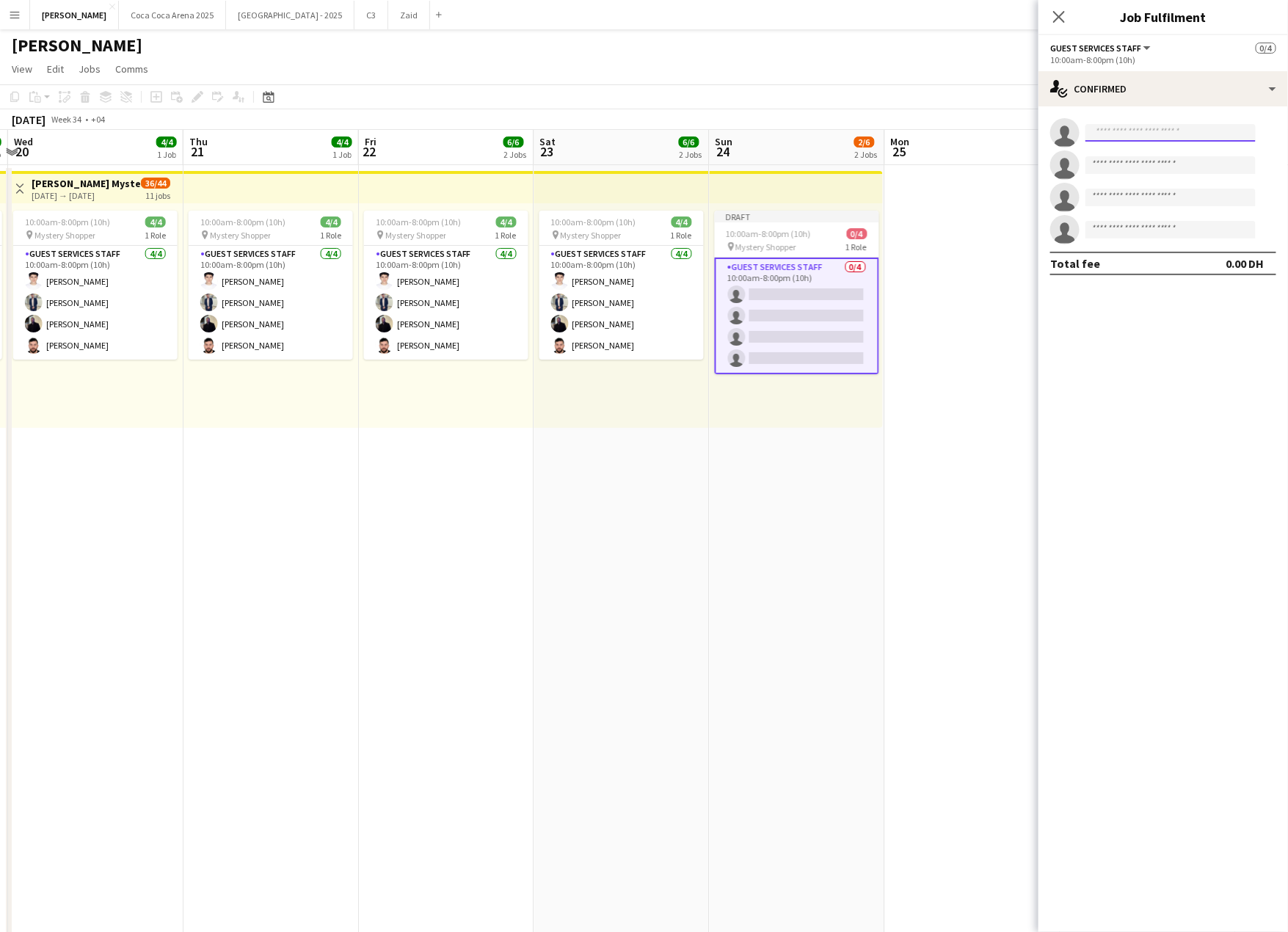
click at [1124, 135] on input at bounding box center [1170, 133] width 171 height 18
drag, startPoint x: 1170, startPoint y: 135, endPoint x: 993, endPoint y: 135, distance: 177.0
type input "****"
click at [1134, 162] on span "[EMAIL_ADDRESS][DOMAIN_NAME]" at bounding box center [1171, 166] width 147 height 12
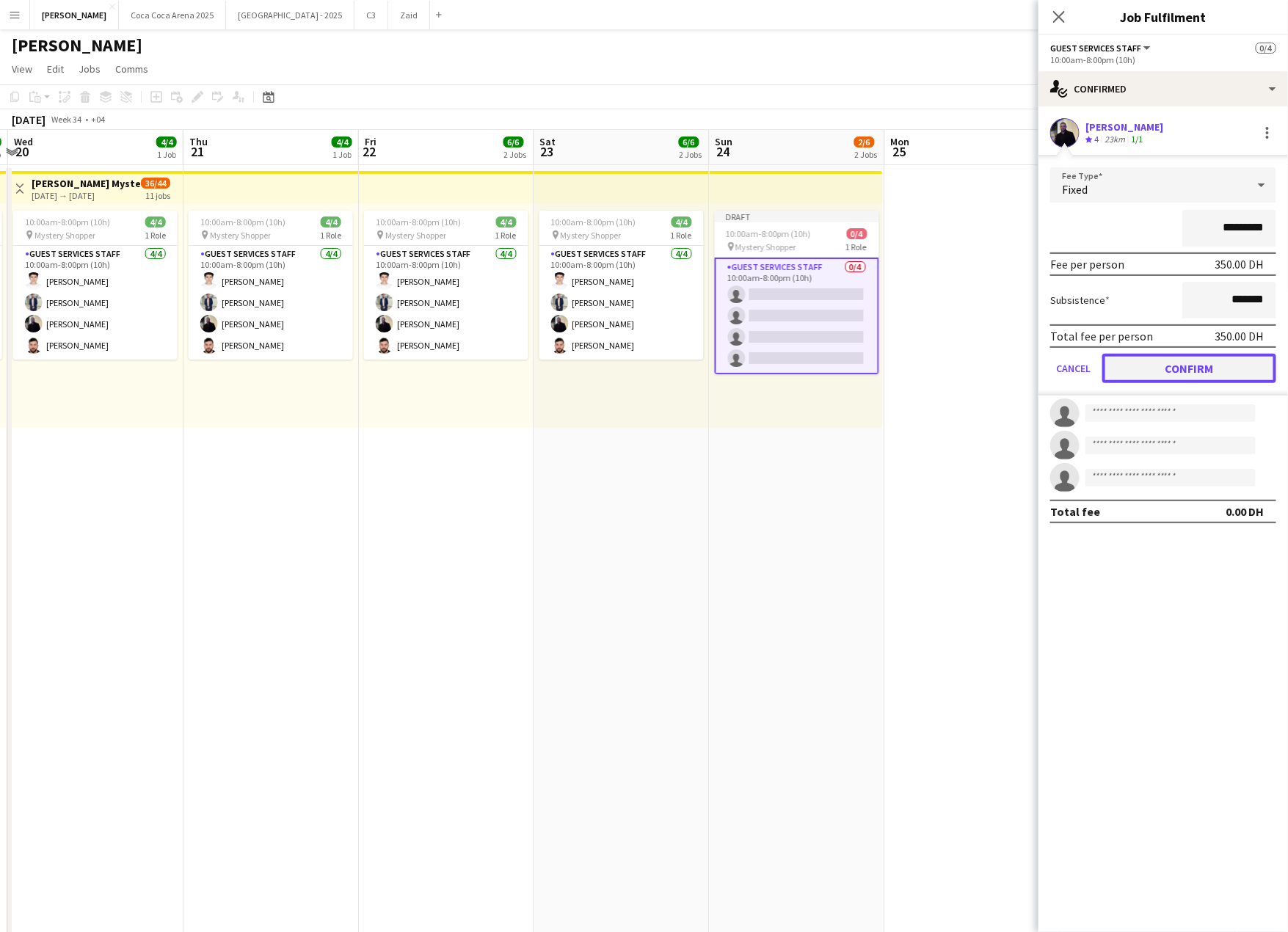
click at [1164, 361] on button "Confirm" at bounding box center [1188, 369] width 174 height 29
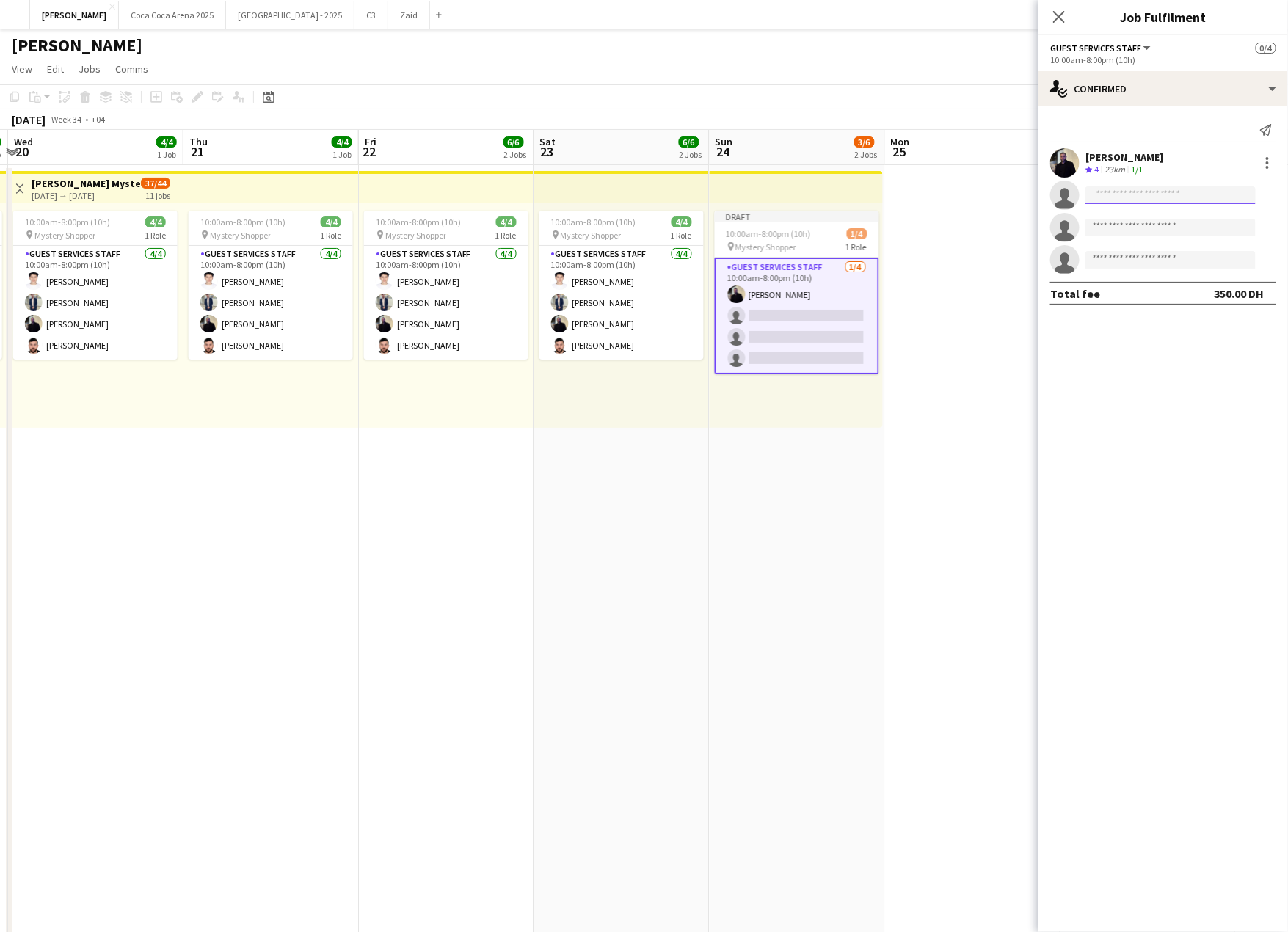
click at [1116, 194] on input at bounding box center [1170, 195] width 171 height 18
type input "**********"
click at [1130, 218] on span "[PERSON_NAME]" at bounding box center [1140, 217] width 85 height 13
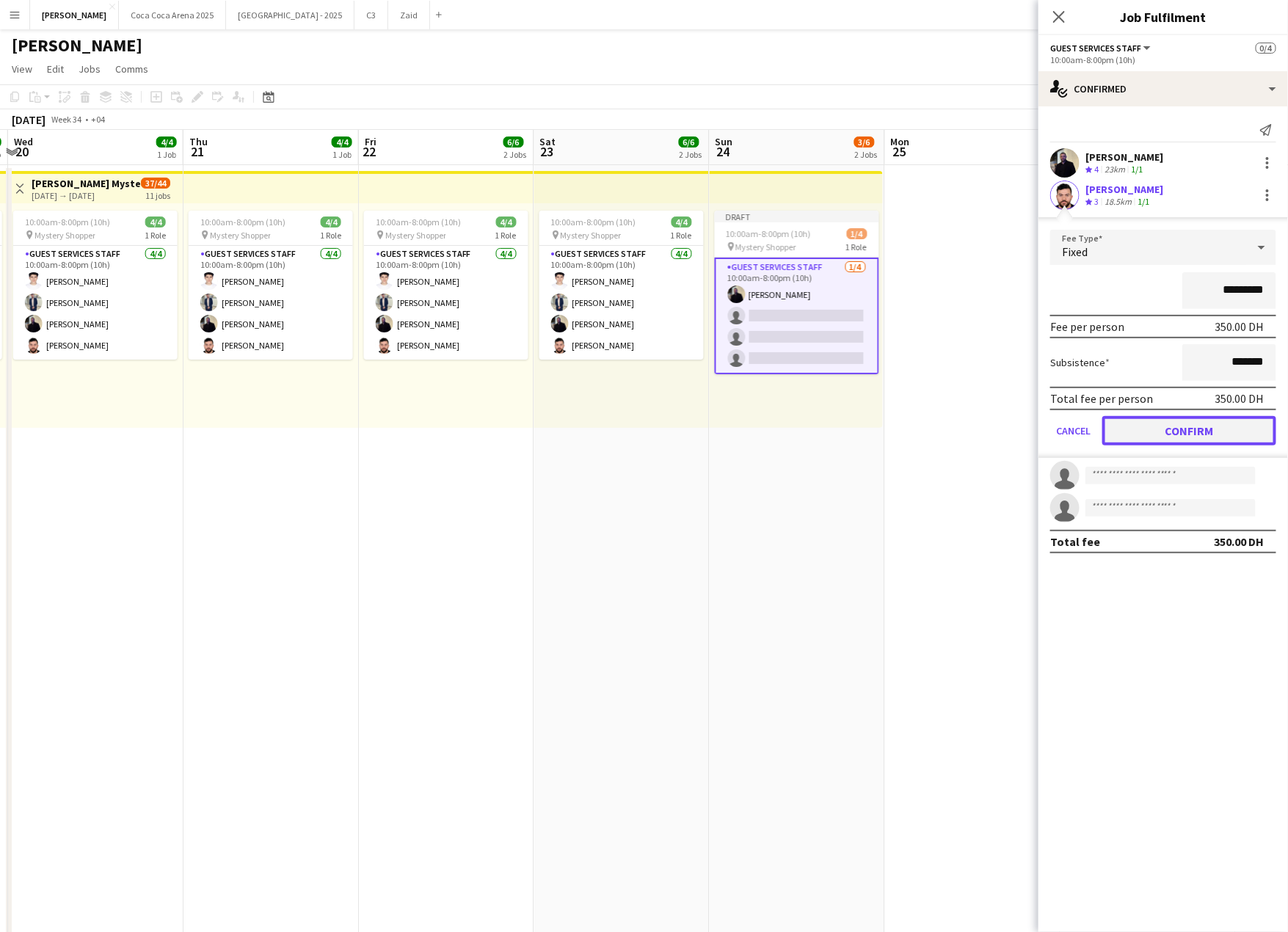
click at [1126, 419] on button "Confirm" at bounding box center [1188, 431] width 174 height 29
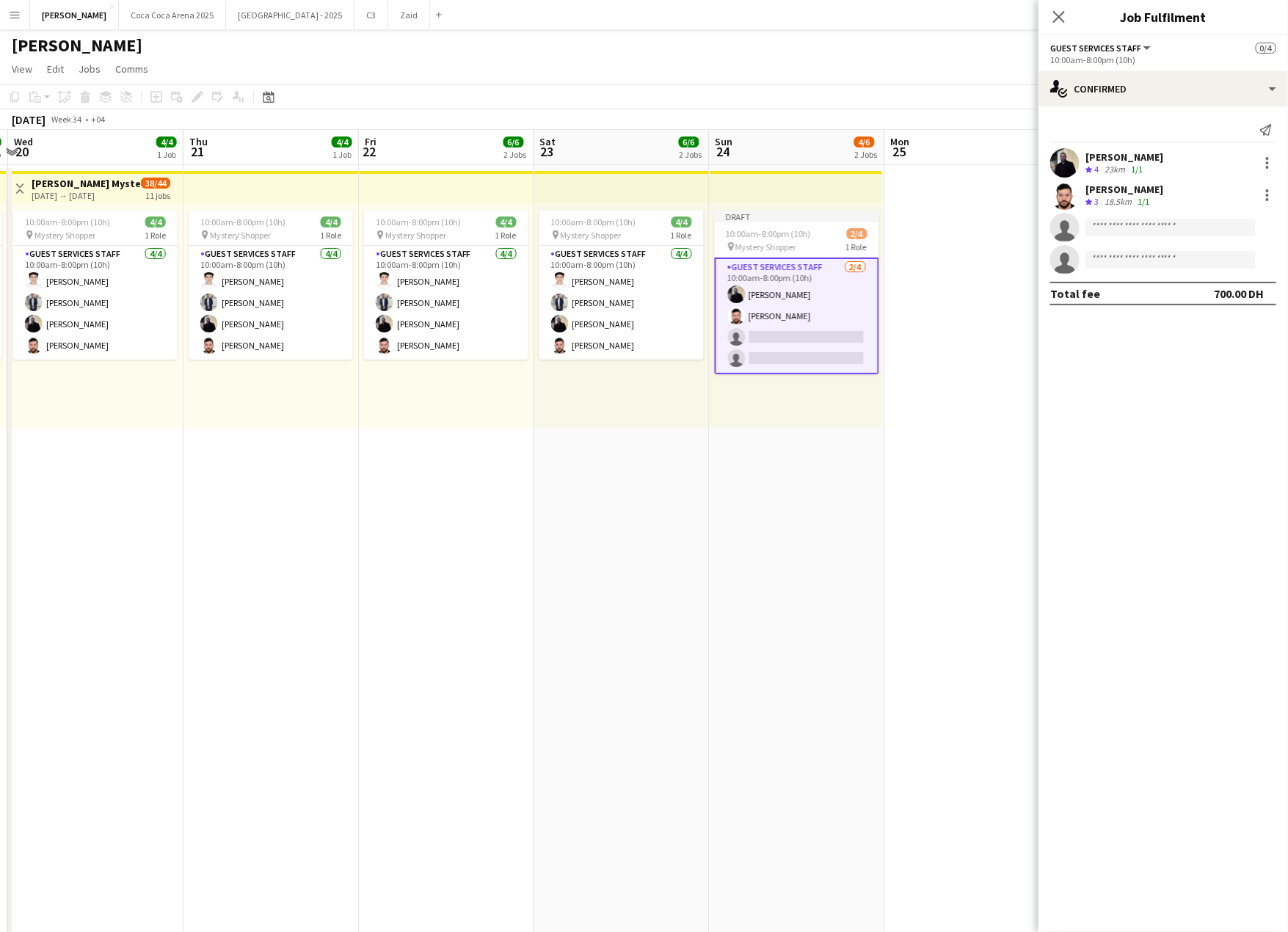
click at [802, 329] on app-card-role "Guest Services Staff [DATE] 10:00am-8:00pm (10h) [PERSON_NAME] [PERSON_NAME] si…" at bounding box center [797, 315] width 164 height 117
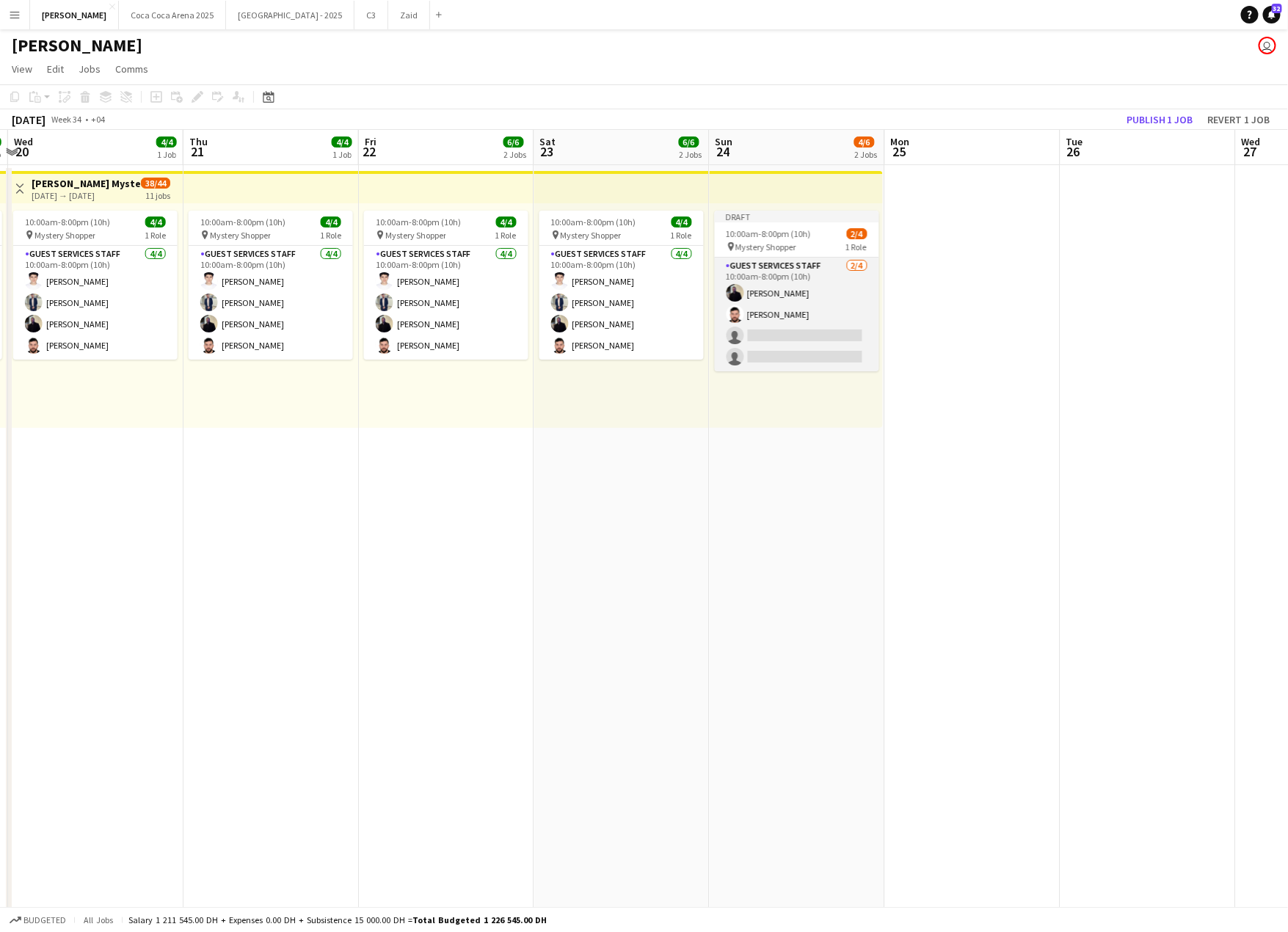
click at [806, 324] on app-card-role "Guest Services Staff [DATE] 10:00am-8:00pm (10h) [PERSON_NAME] [PERSON_NAME] si…" at bounding box center [797, 313] width 164 height 113
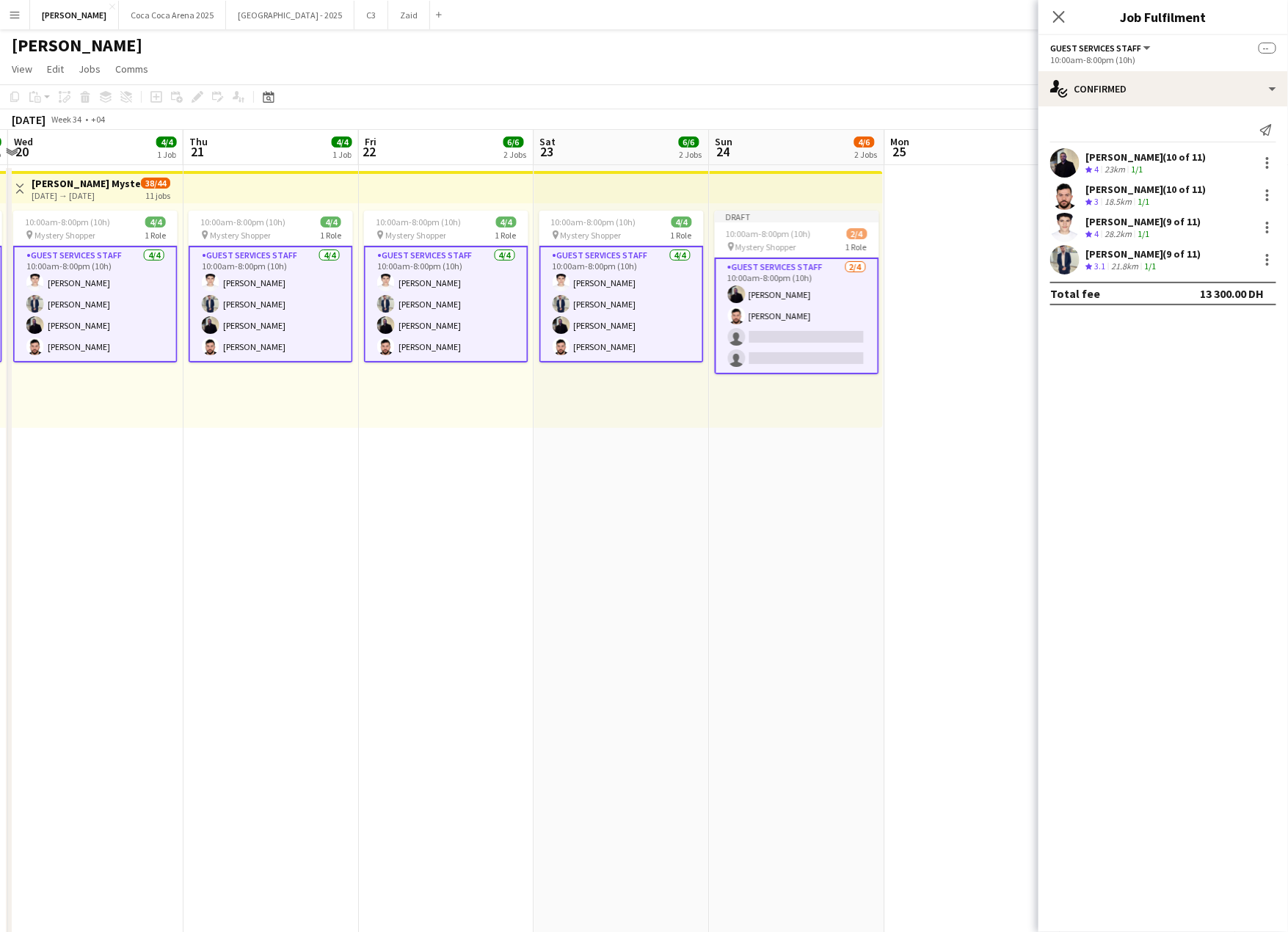
click at [829, 333] on app-card-role "Guest Services Staff [DATE] 10:00am-8:00pm (10h) [PERSON_NAME] [PERSON_NAME] si…" at bounding box center [797, 315] width 164 height 117
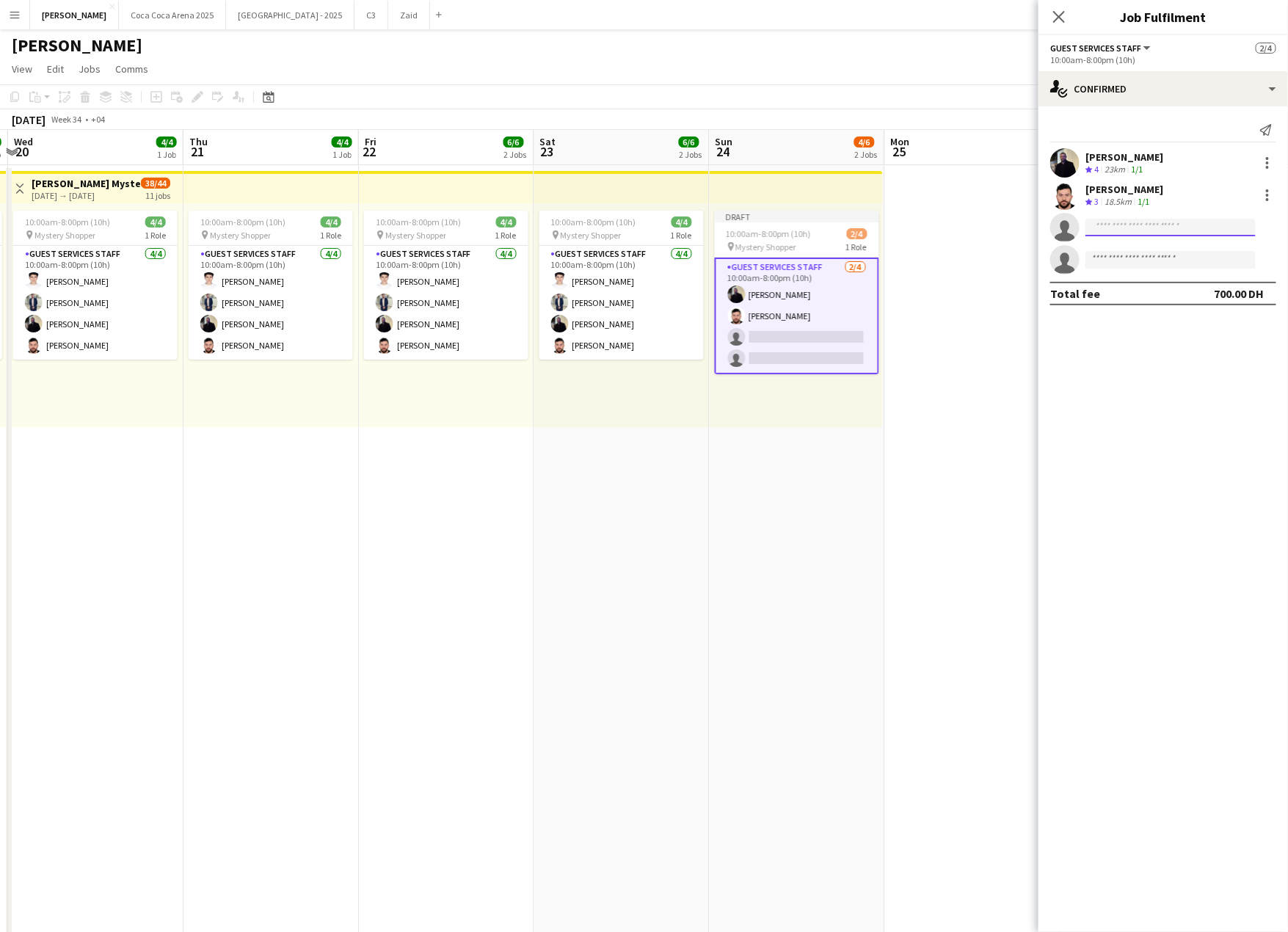
click at [1166, 231] on input at bounding box center [1170, 227] width 171 height 18
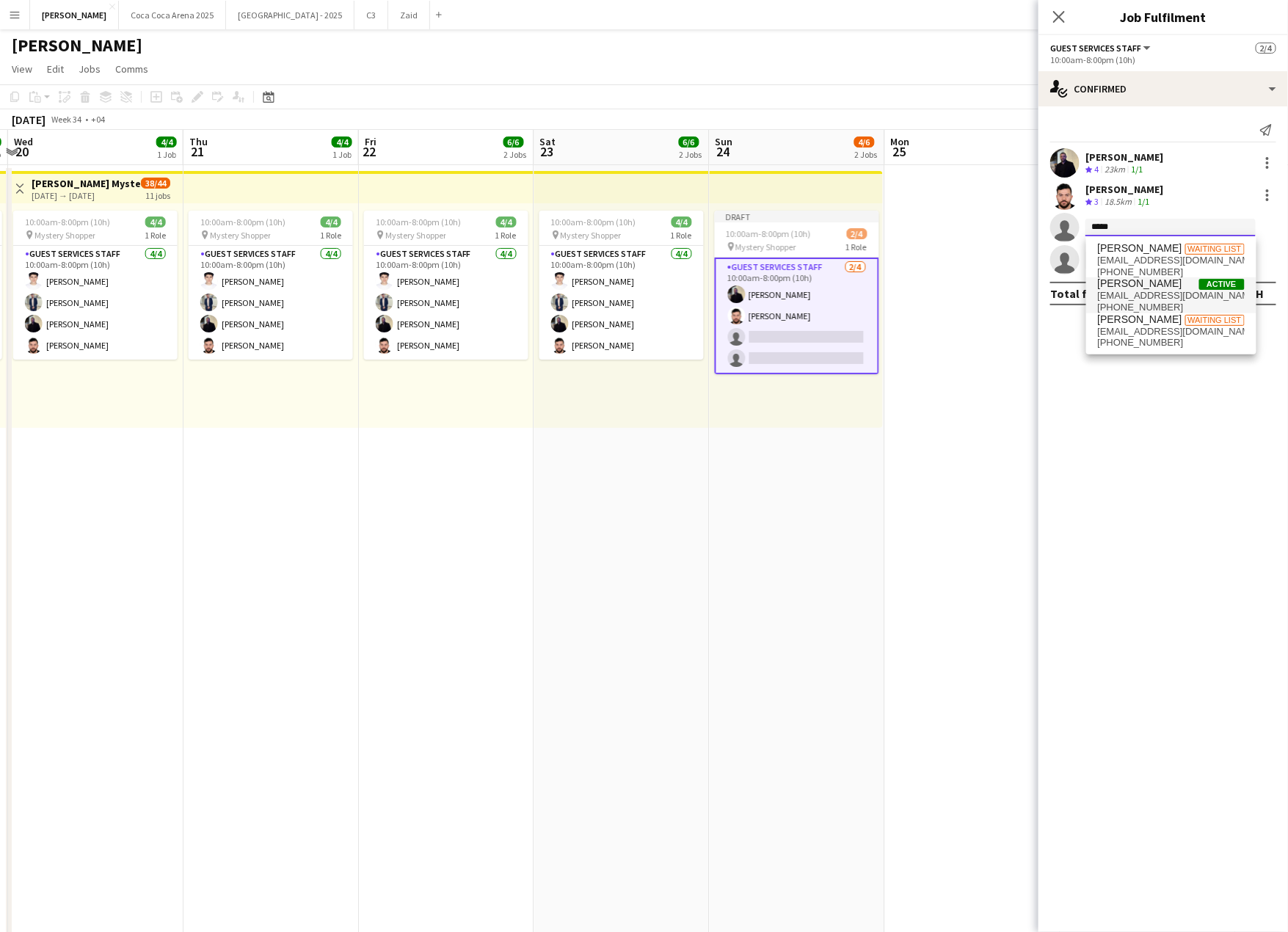
type input "*****"
click at [1152, 297] on span "[EMAIL_ADDRESS][DOMAIN_NAME]" at bounding box center [1171, 295] width 147 height 12
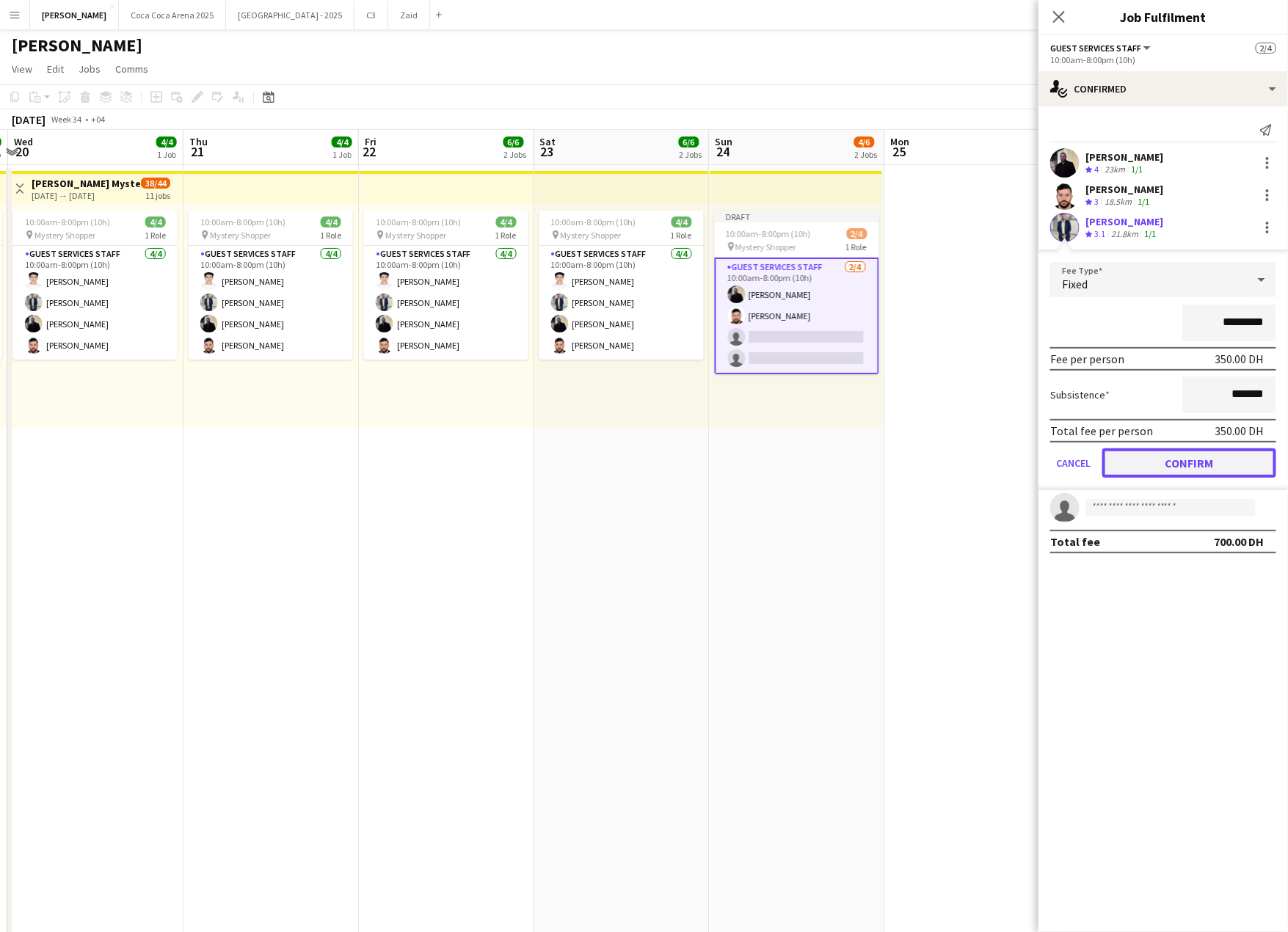
click at [1168, 454] on button "Confirm" at bounding box center [1188, 463] width 174 height 29
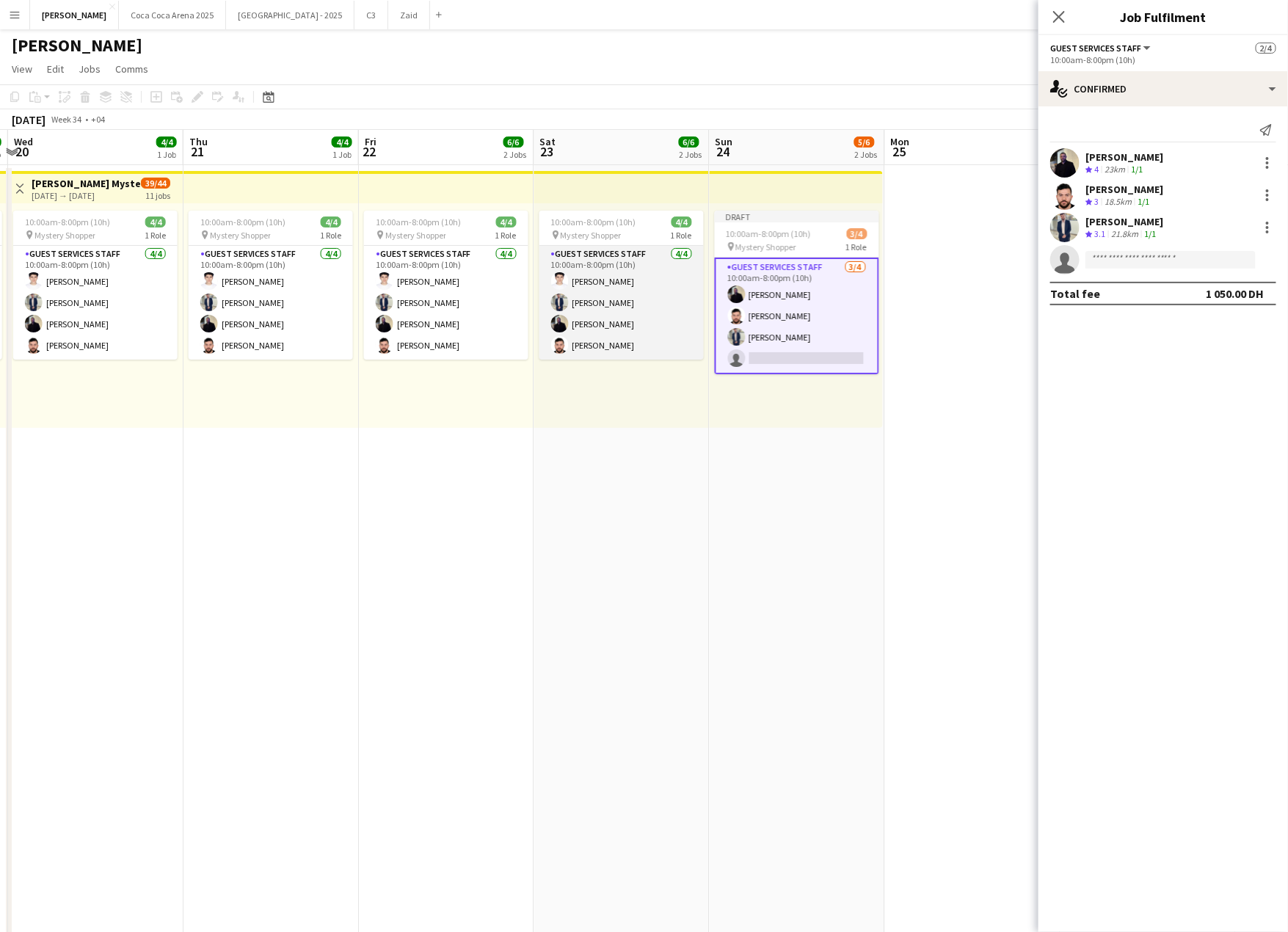
click at [602, 287] on app-card-role "Guest Services Staff [DATE] 10:00am-8:00pm (10h) [PERSON_NAME] [PERSON_NAME] [P…" at bounding box center [621, 302] width 164 height 113
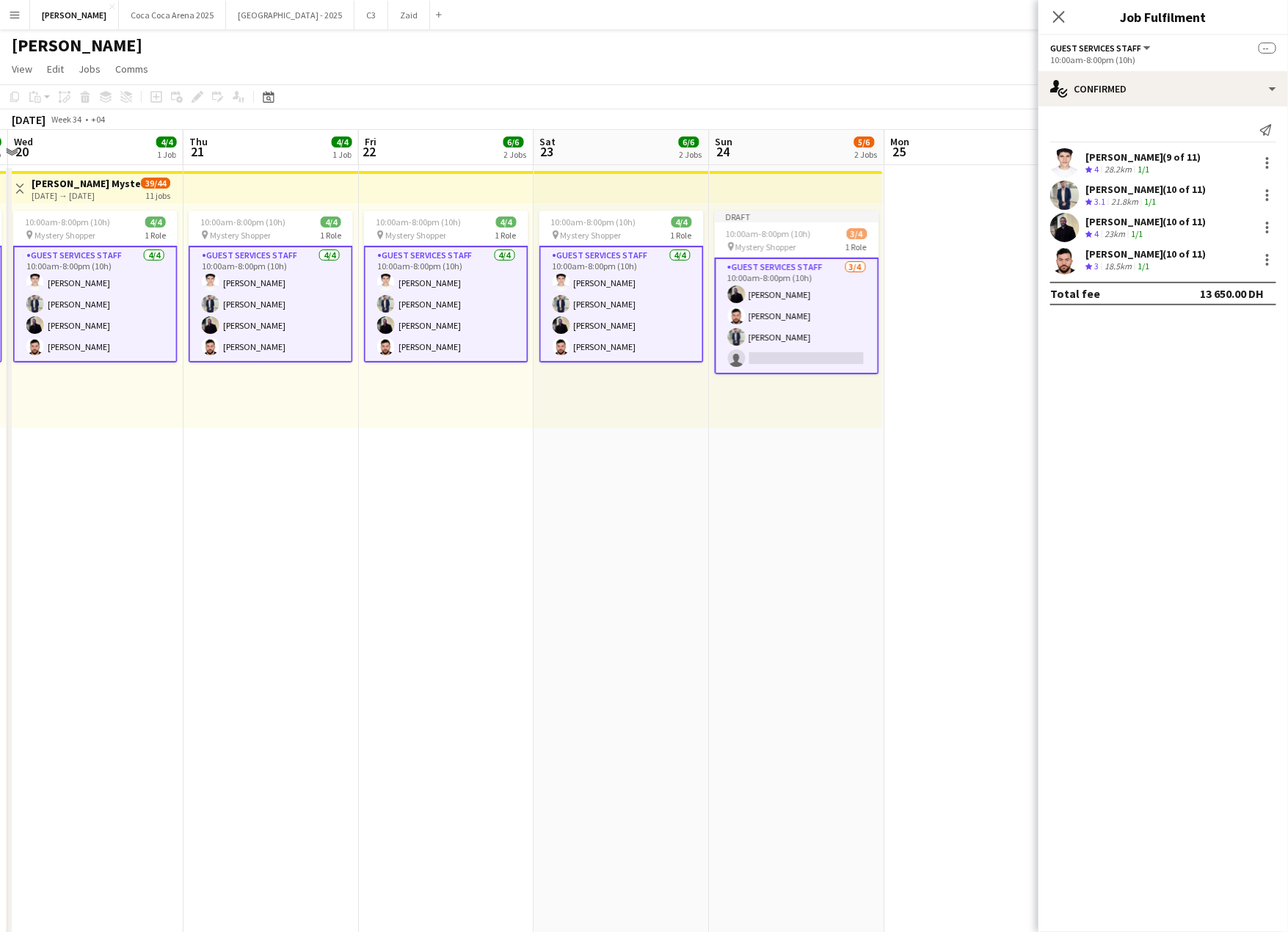
click at [1122, 164] on div "28.2km" at bounding box center [1118, 170] width 33 height 13
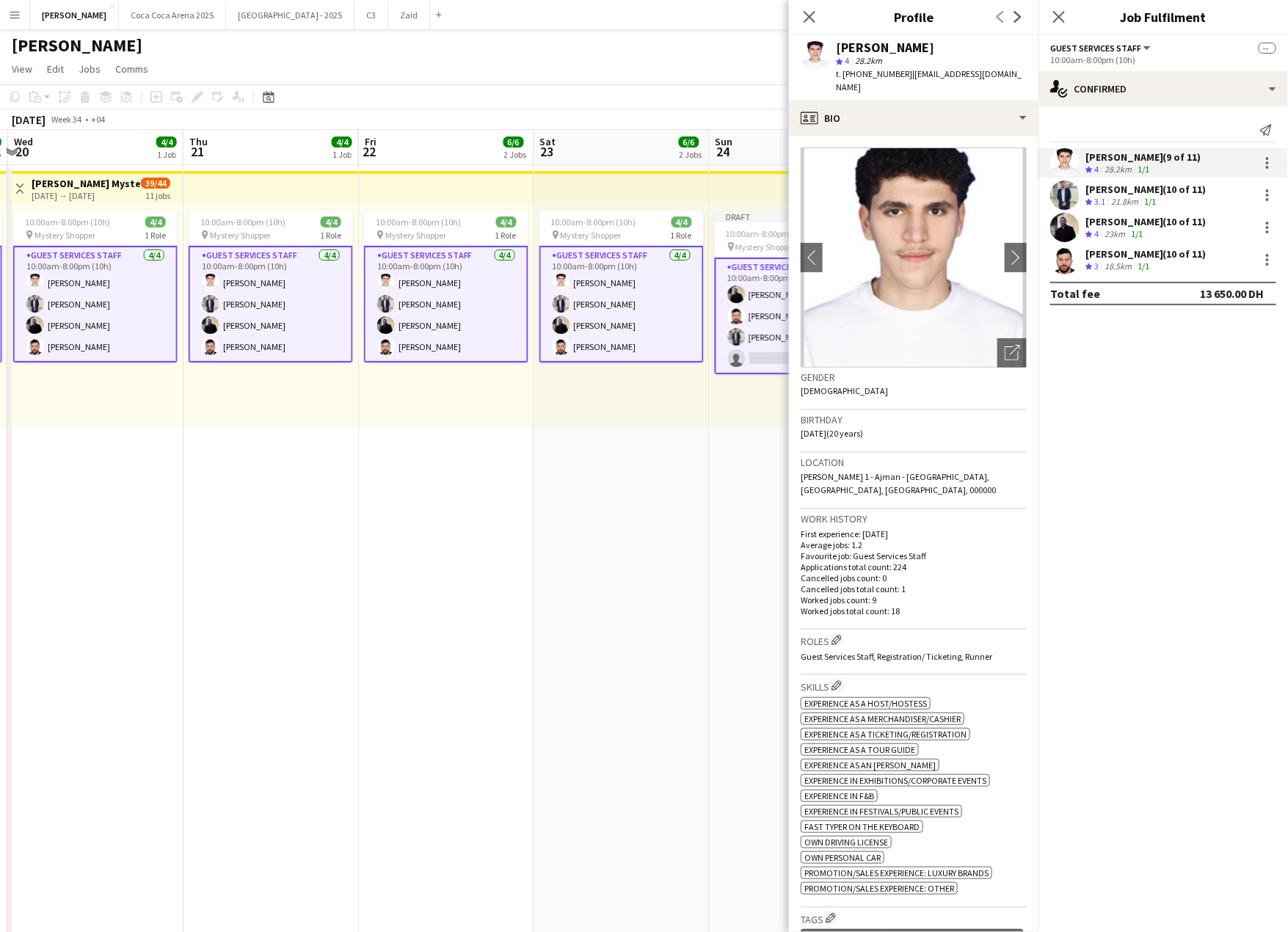
drag, startPoint x: 1003, startPoint y: 76, endPoint x: 907, endPoint y: 73, distance: 96.0
click at [907, 73] on div "[PERSON_NAME] star 4 28.2km t. [PHONE_NUMBER] | [EMAIL_ADDRESS][DOMAIN_NAME]" at bounding box center [914, 67] width 250 height 65
copy span "[EMAIL_ADDRESS][DOMAIN_NAME]"
click at [699, 314] on app-card-role "Guest Services Staff [DATE] 10:00am-8:00pm (10h) [PERSON_NAME] [PERSON_NAME] [P…" at bounding box center [621, 304] width 164 height 117
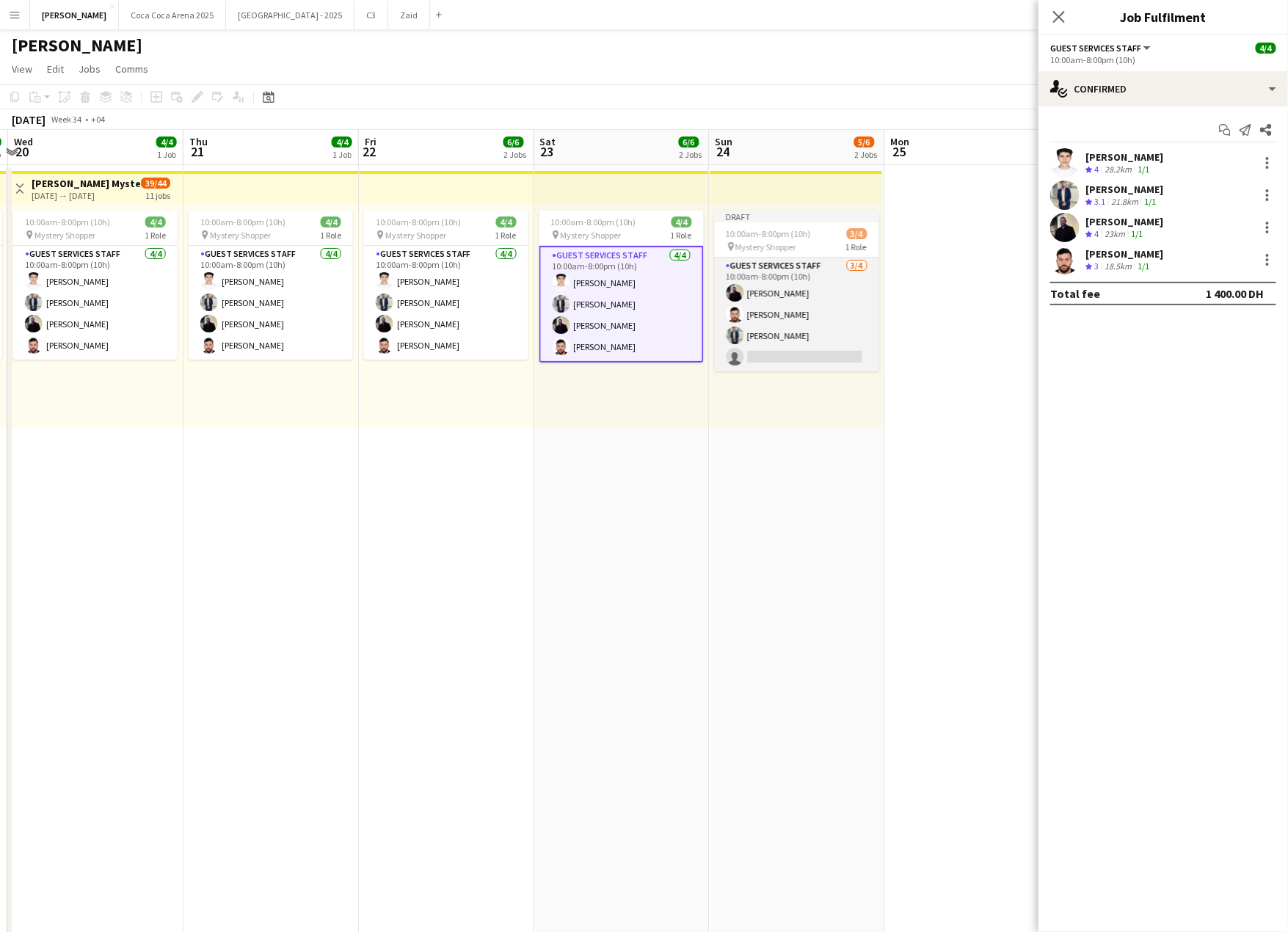
click at [774, 350] on app-card-role "Guest Services Staff [DATE] 10:00am-8:00pm (10h) [PERSON_NAME] [PERSON_NAME] [P…" at bounding box center [797, 313] width 164 height 113
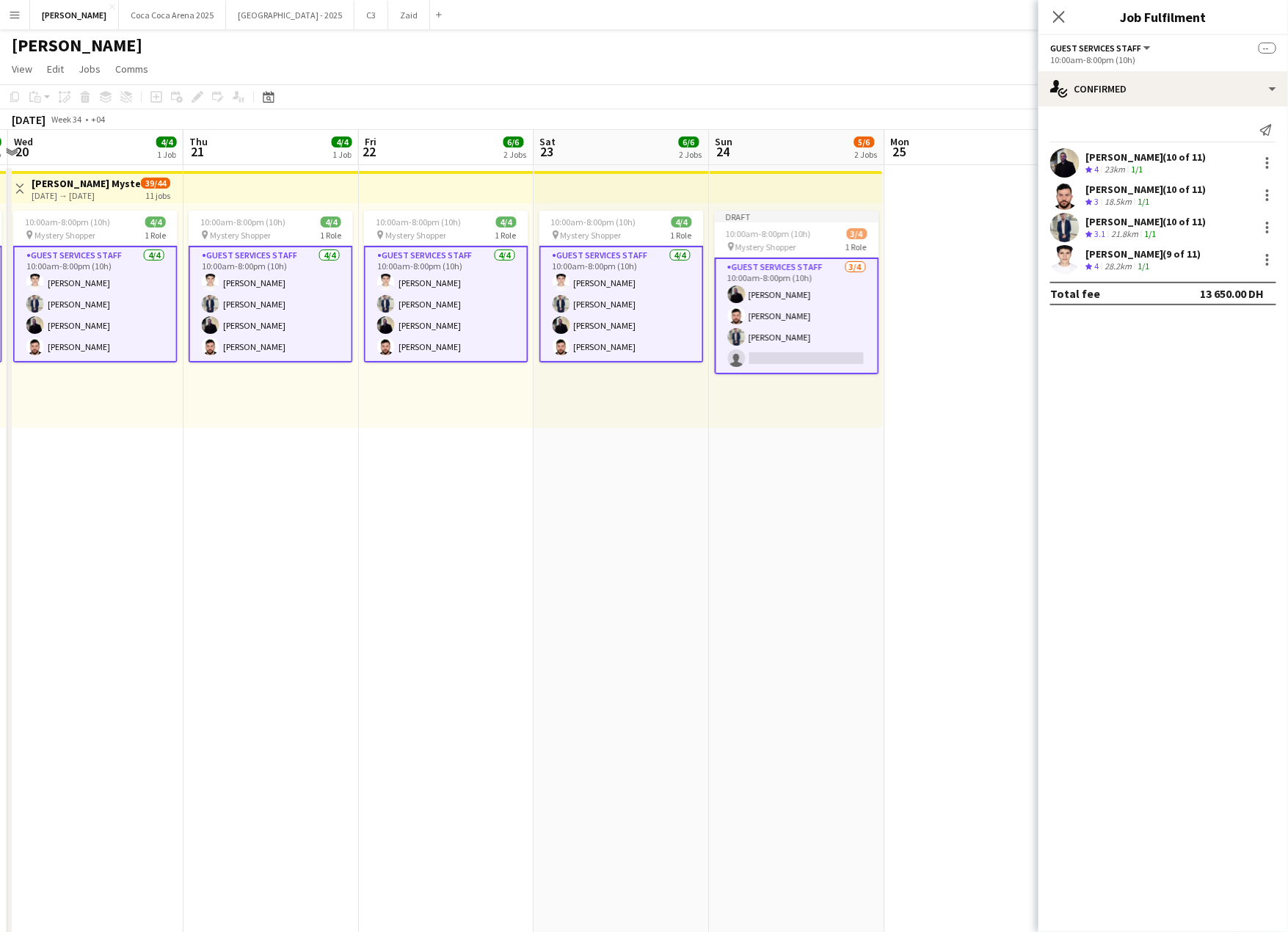
click at [835, 348] on app-card-role "Guest Services Staff [DATE] 10:00am-8:00pm (10h) [PERSON_NAME] [PERSON_NAME] [P…" at bounding box center [797, 315] width 164 height 117
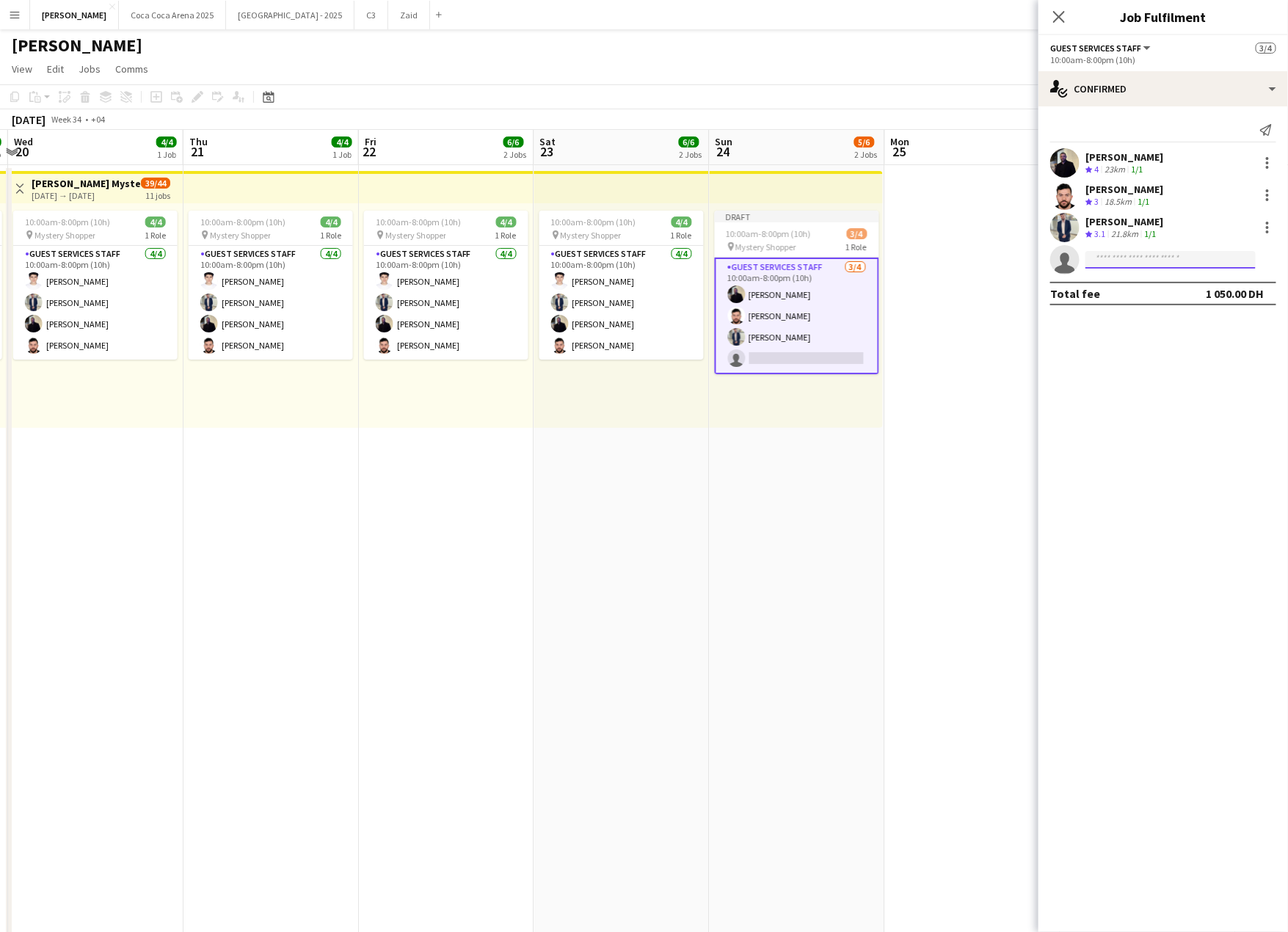
click at [1117, 265] on input at bounding box center [1170, 259] width 171 height 18
paste input "**********"
type input "**********"
click at [1170, 299] on span "[PHONE_NUMBER]" at bounding box center [1171, 304] width 147 height 12
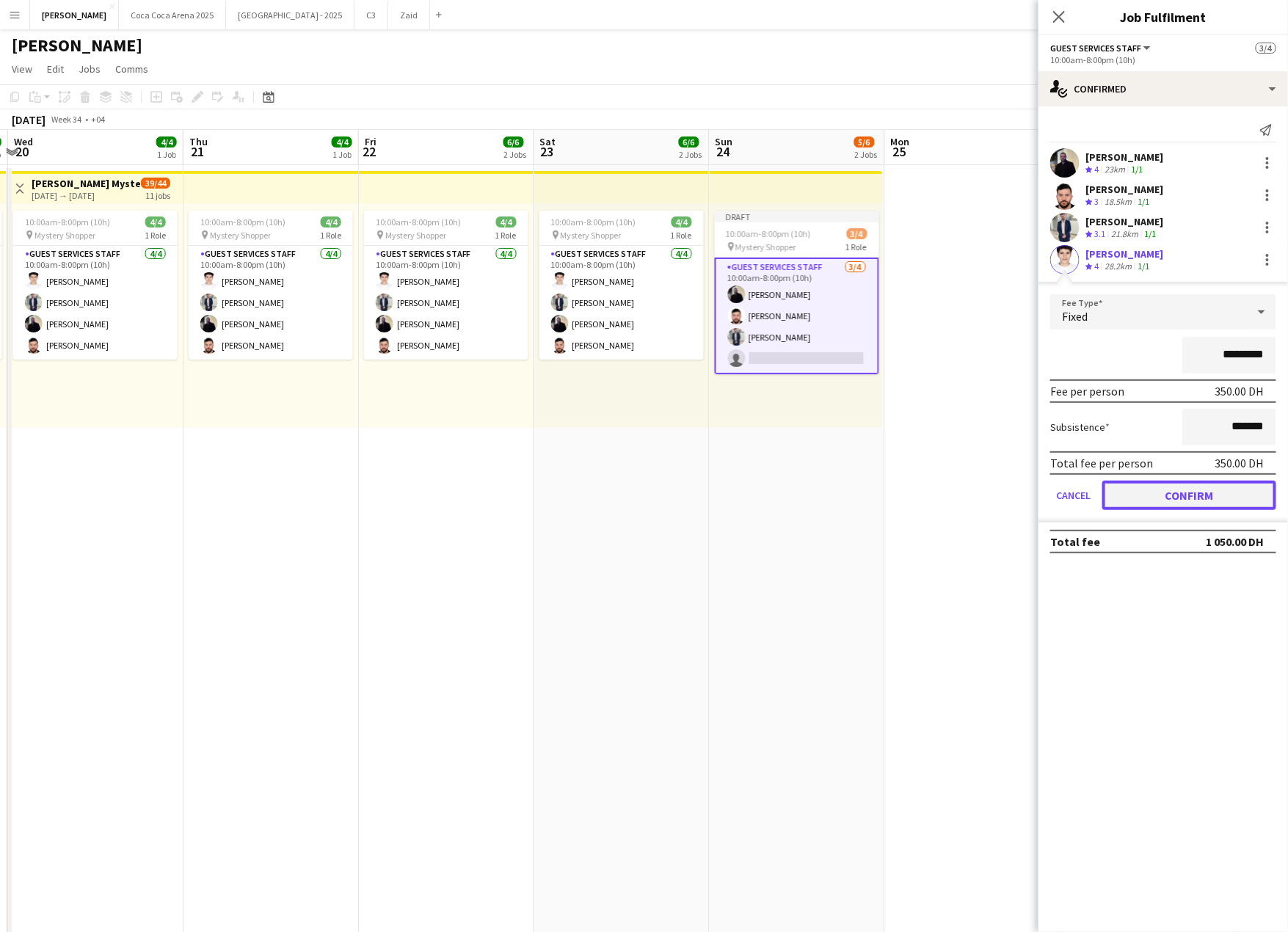
click at [1127, 485] on button "Confirm" at bounding box center [1188, 495] width 174 height 29
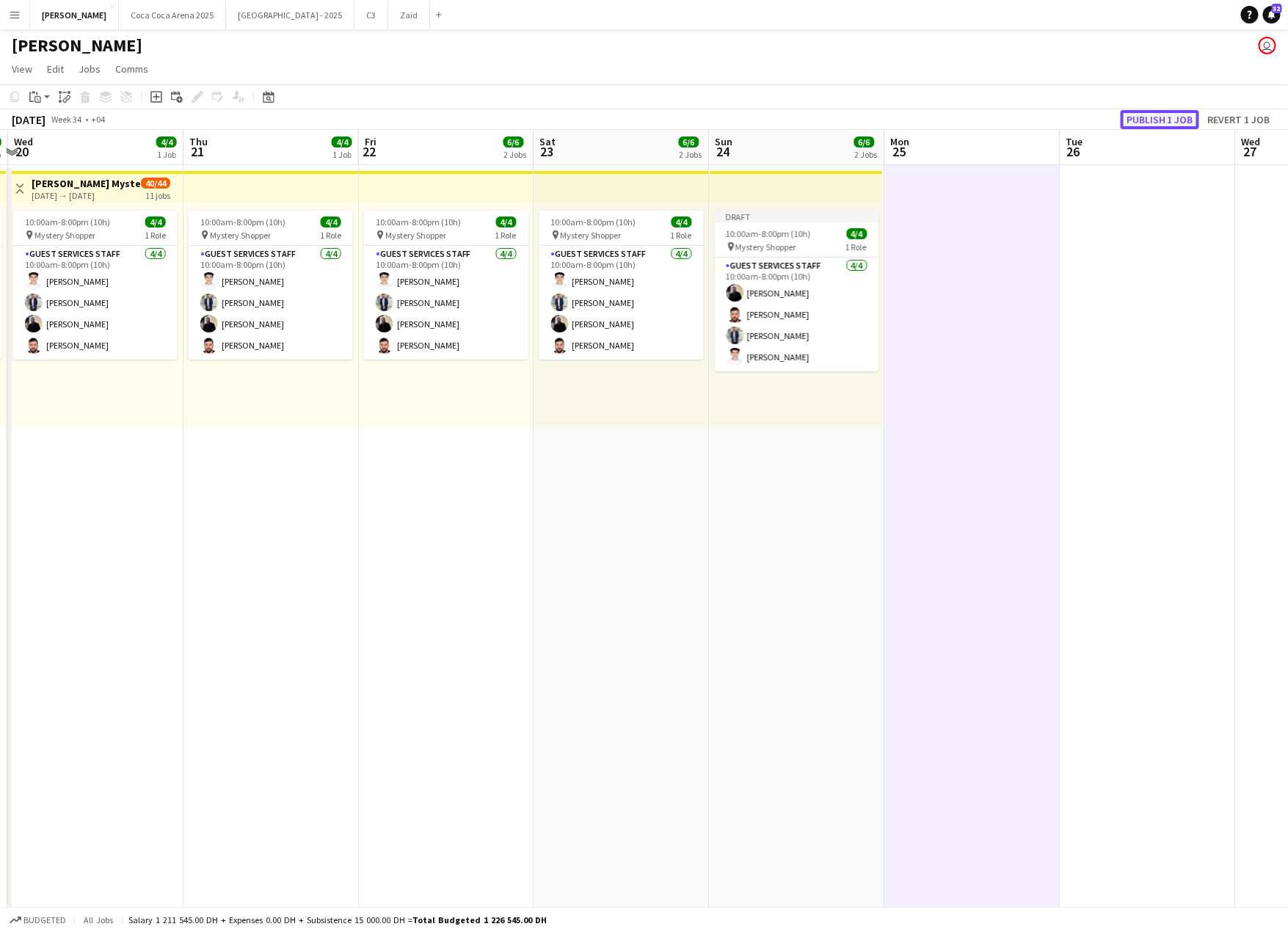
click at [1147, 121] on button "Publish 1 job" at bounding box center [1159, 119] width 78 height 19
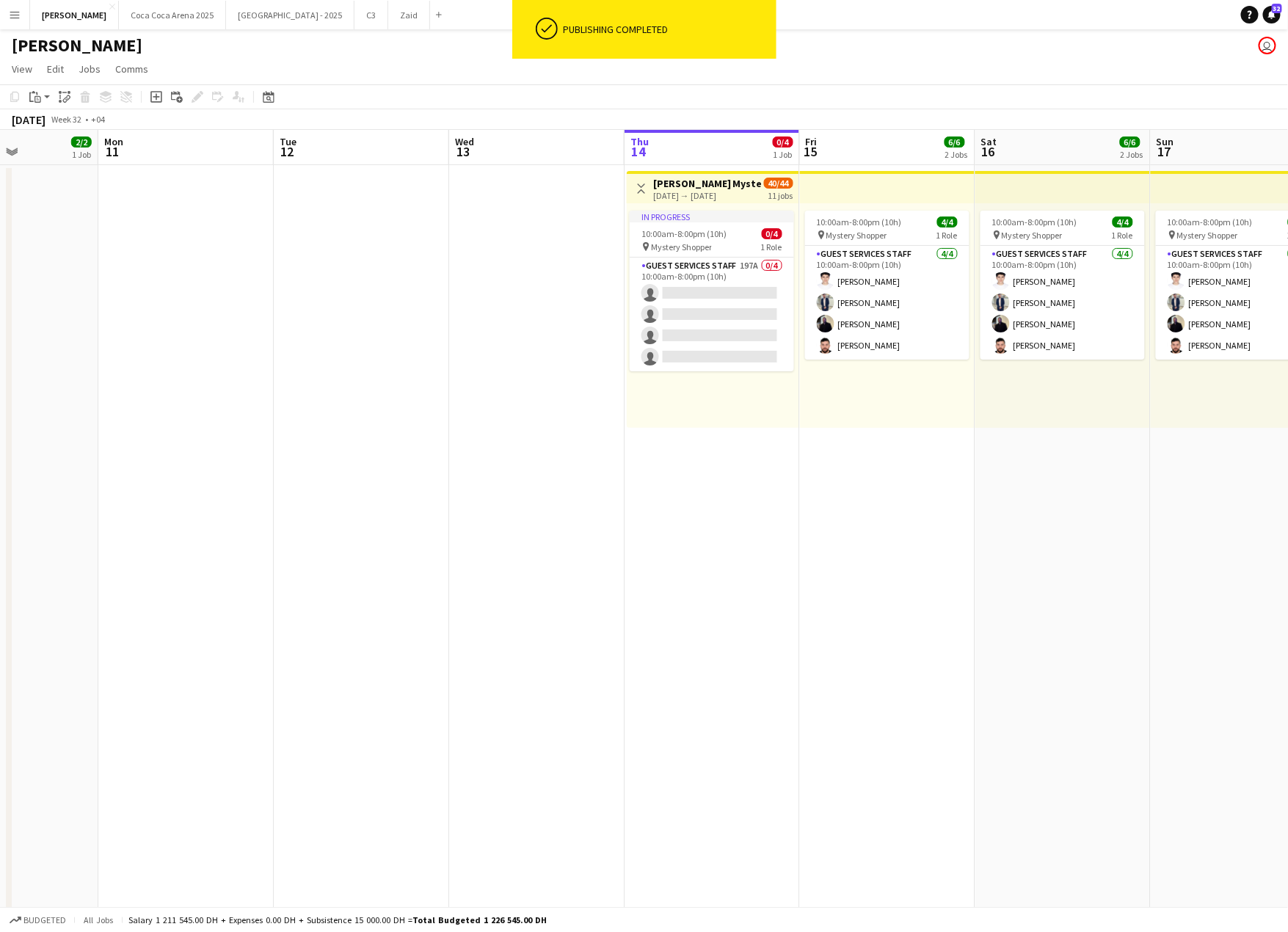
scroll to position [0, 419]
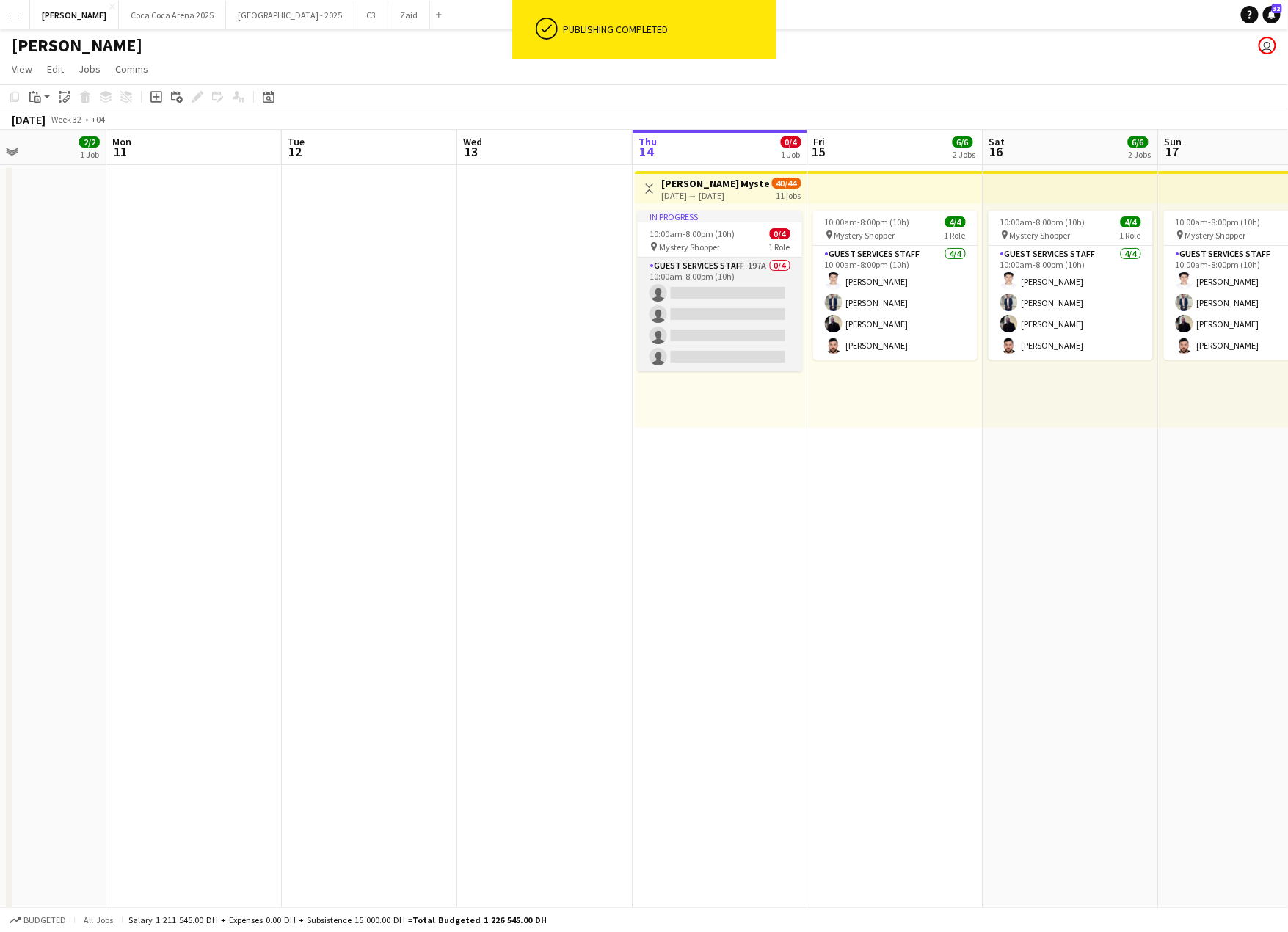
click at [745, 278] on app-card-role "Guest Services Staff 197A 0/4 10:00am-8:00pm (10h) single-neutral-actions singl…" at bounding box center [720, 313] width 164 height 113
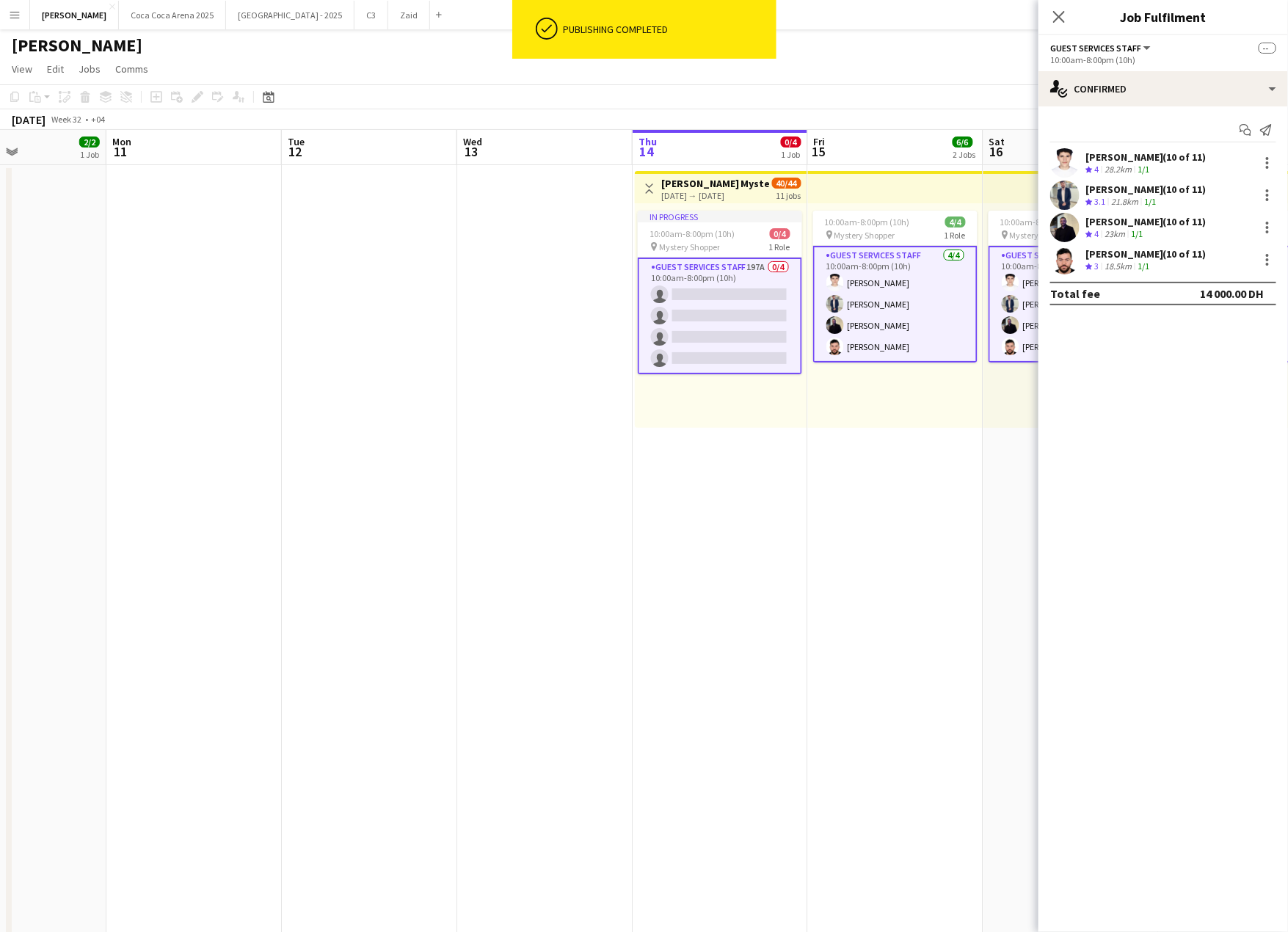
click at [714, 202] on app-top-bar "Toggle View [PERSON_NAME] Mystery Shopper [DATE] → [DATE] 40/44 11 jobs" at bounding box center [720, 186] width 172 height 32
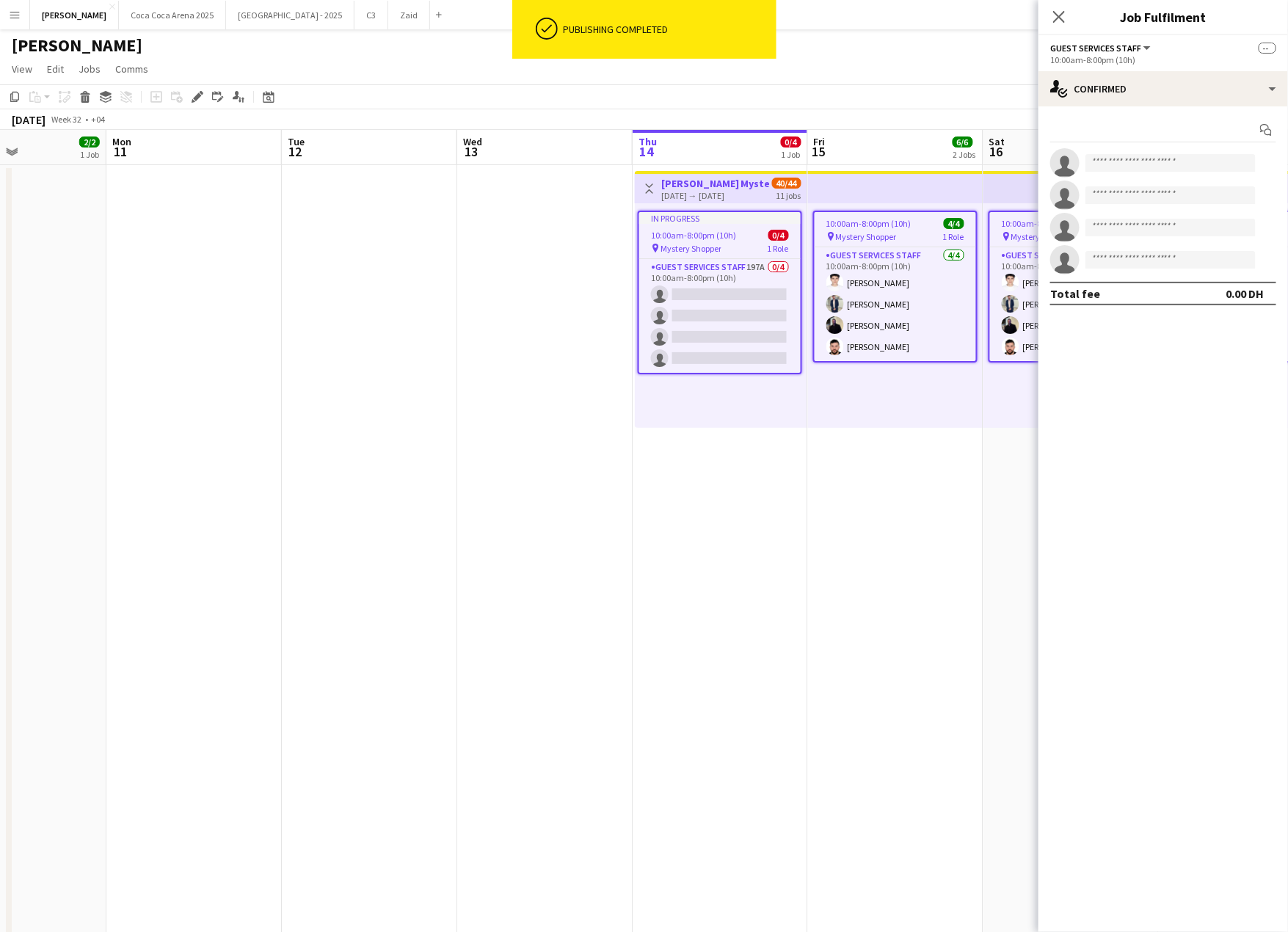
click at [711, 240] on app-job-card "In progress 10:00am-8:00pm (10h) 0/4 pin Mystery Shopper 1 Role Guest Services …" at bounding box center [720, 291] width 164 height 163
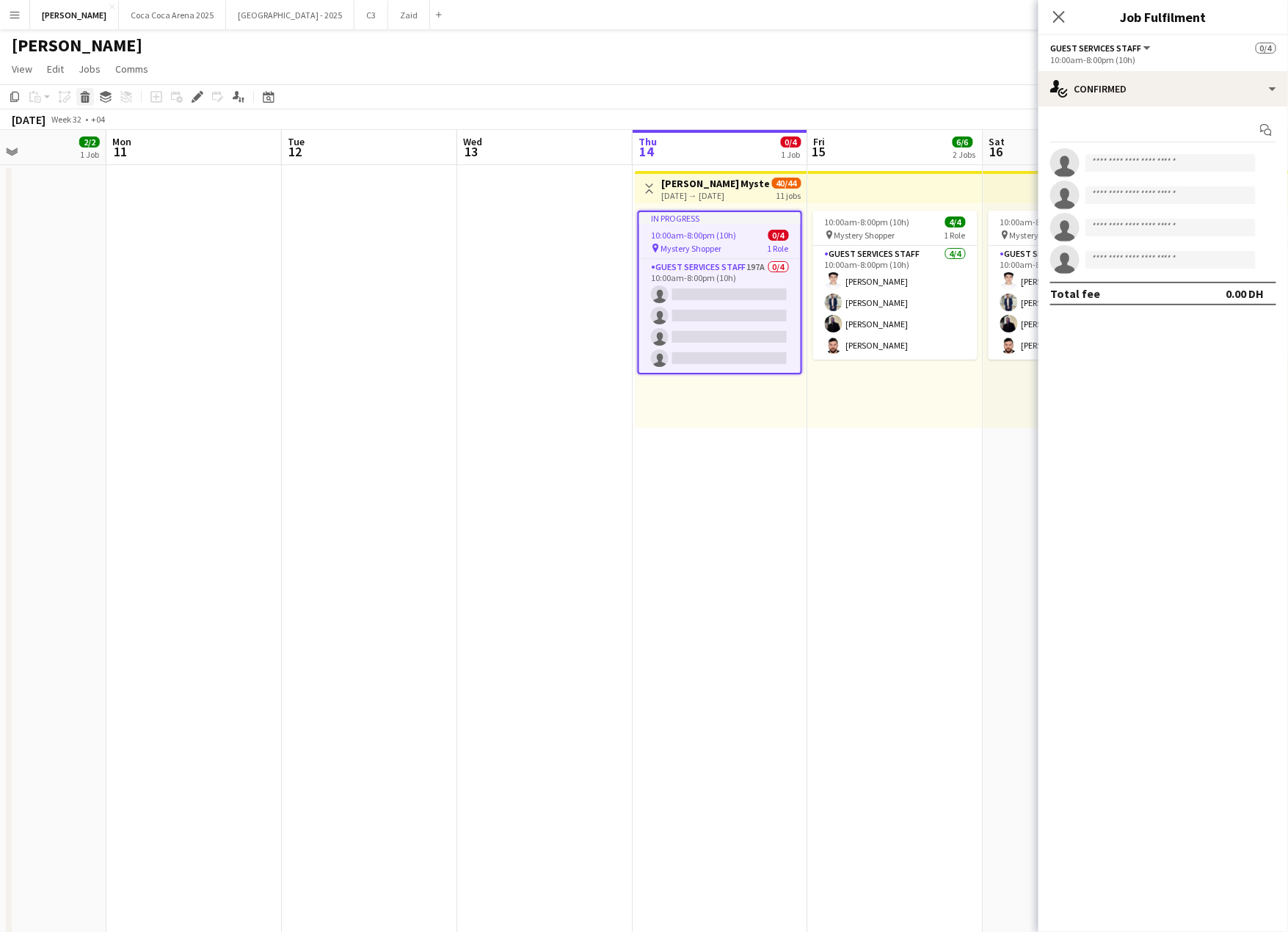
click at [85, 104] on div "Delete" at bounding box center [85, 97] width 18 height 18
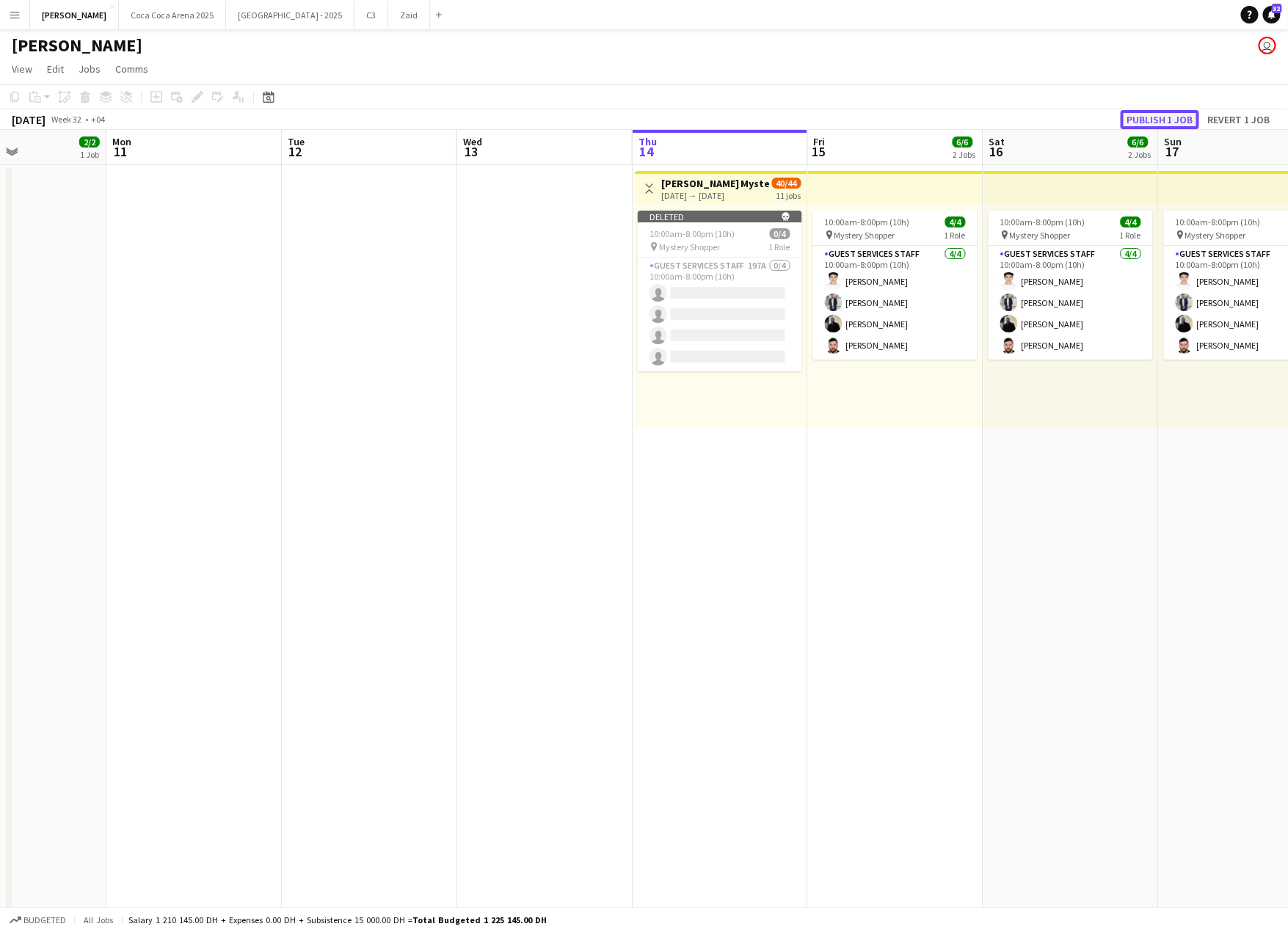
click at [1175, 113] on button "Publish 1 job" at bounding box center [1159, 119] width 78 height 19
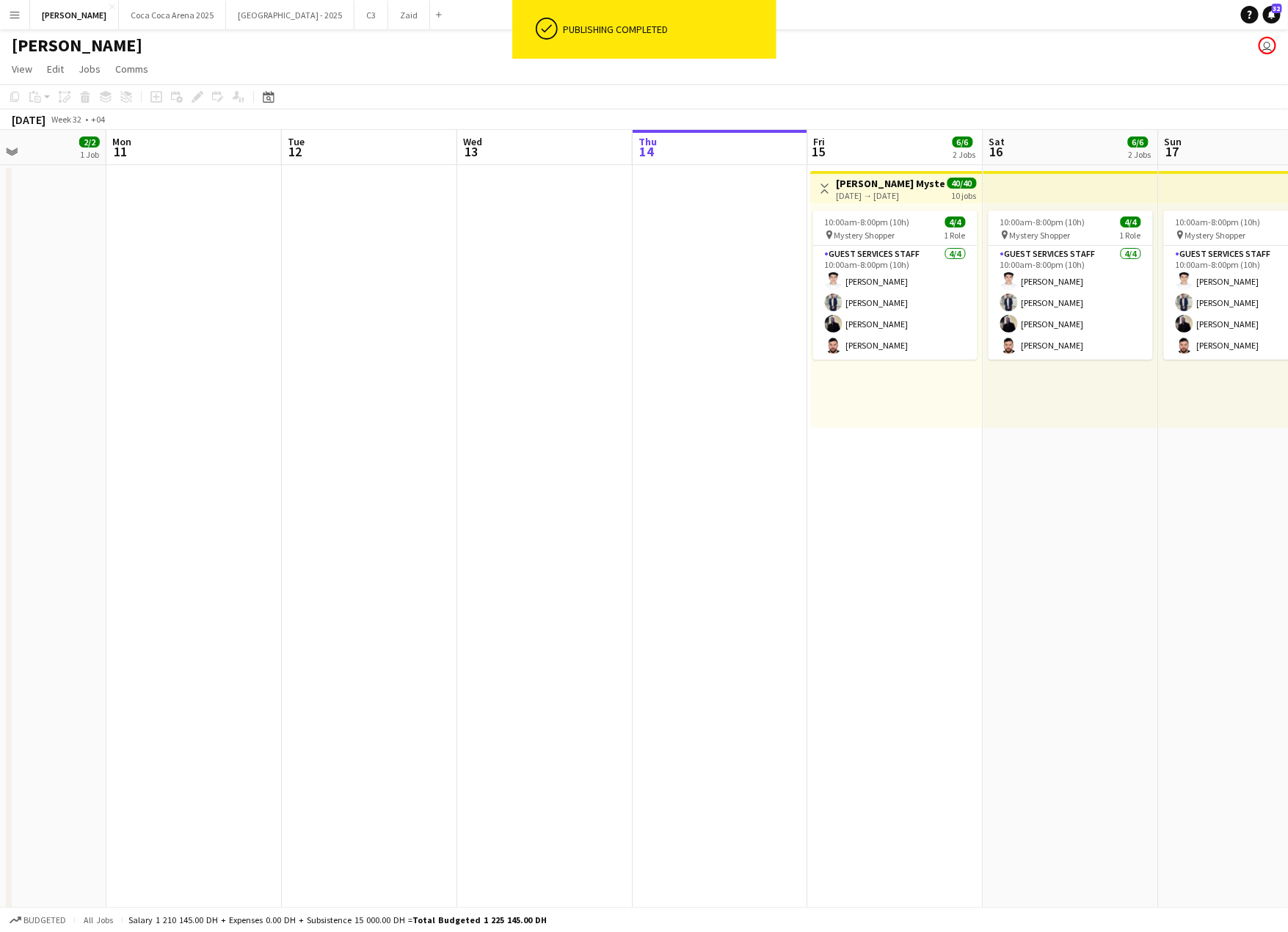
click at [1046, 419] on div "10:00am-8:00pm (10h) 4/4 pin Mystery Shopper 1 Role Guest Services Staff [DATE]…" at bounding box center [1070, 315] width 175 height 225
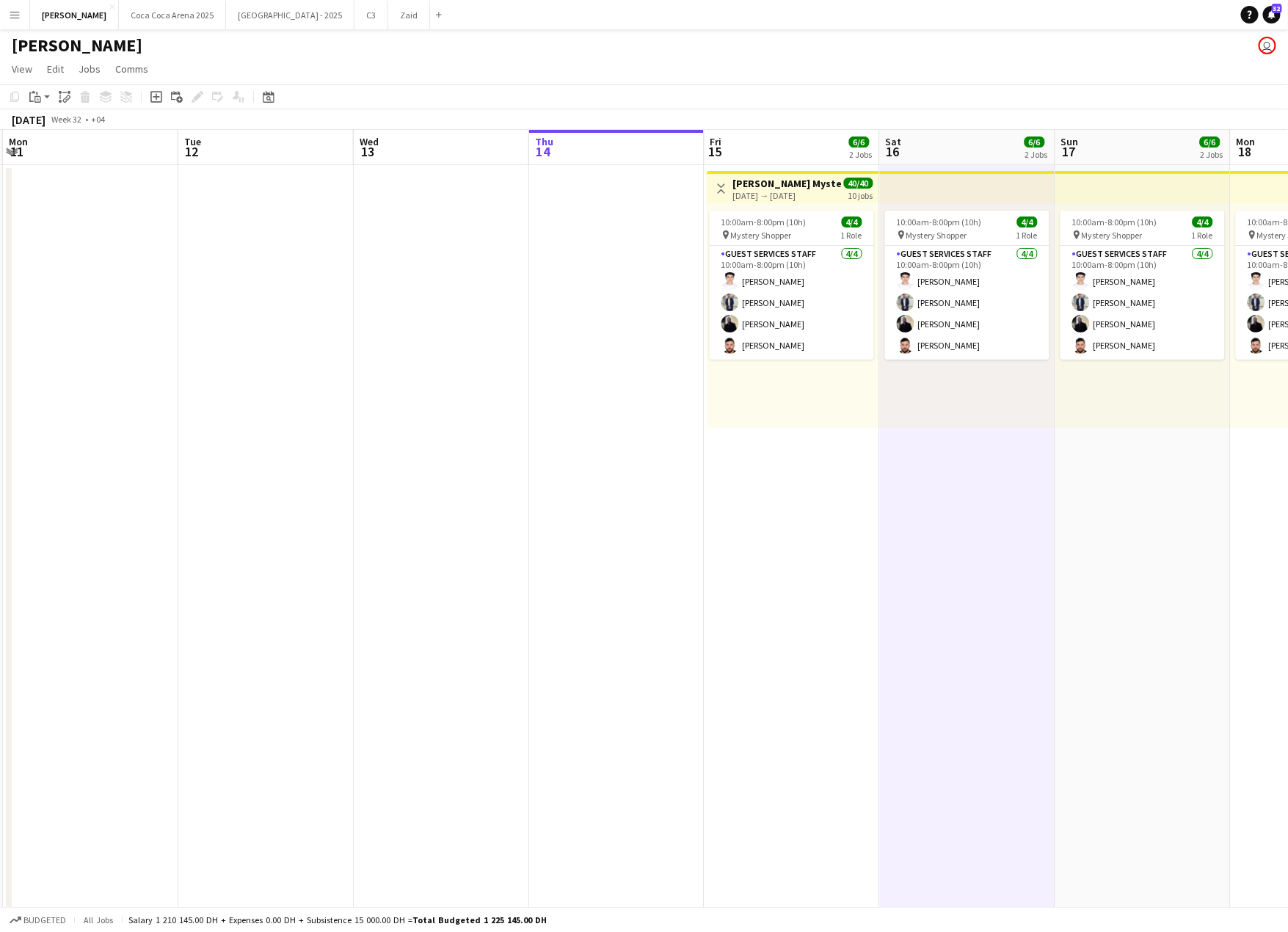
scroll to position [0, 525]
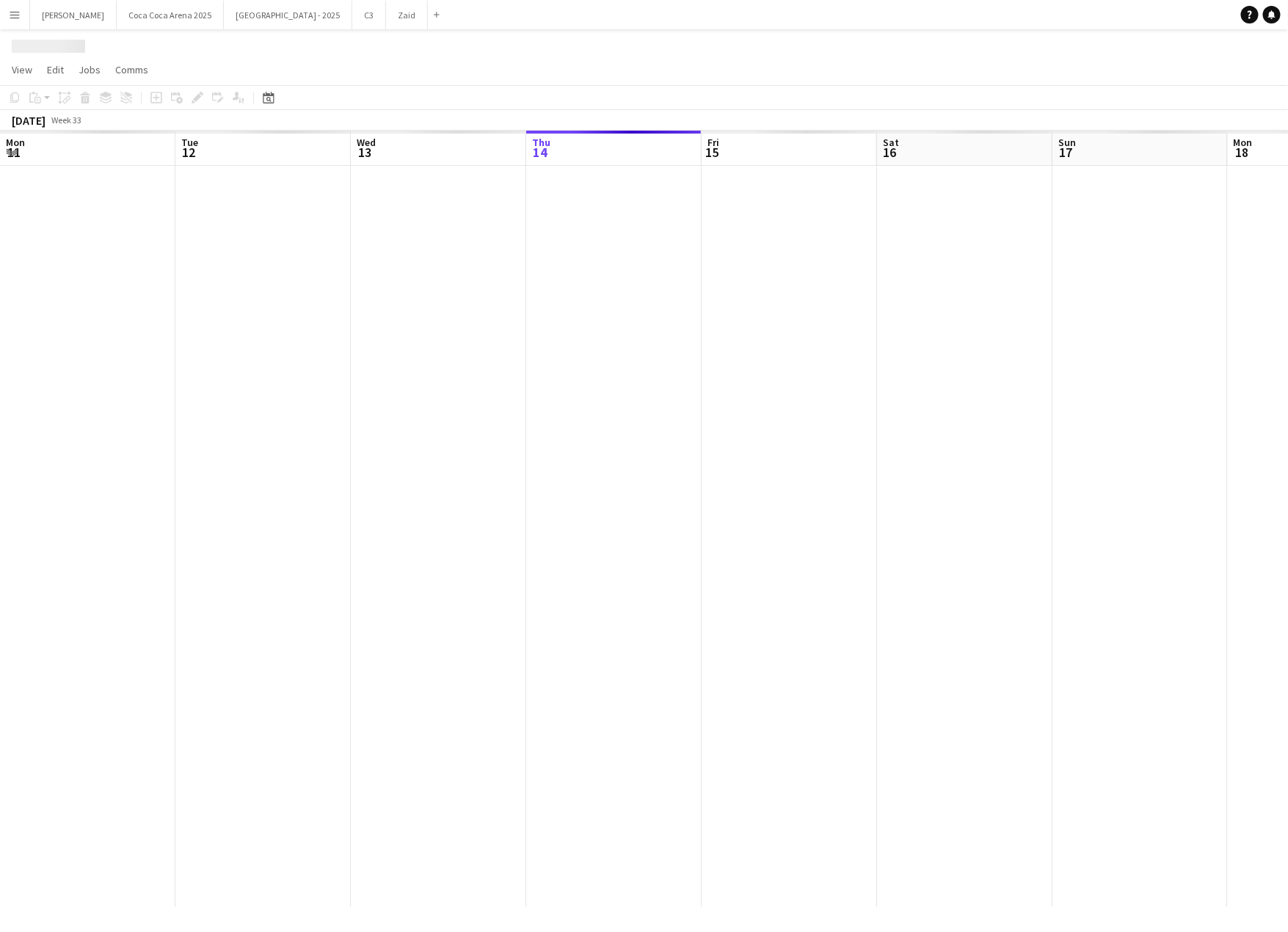
scroll to position [0, 350]
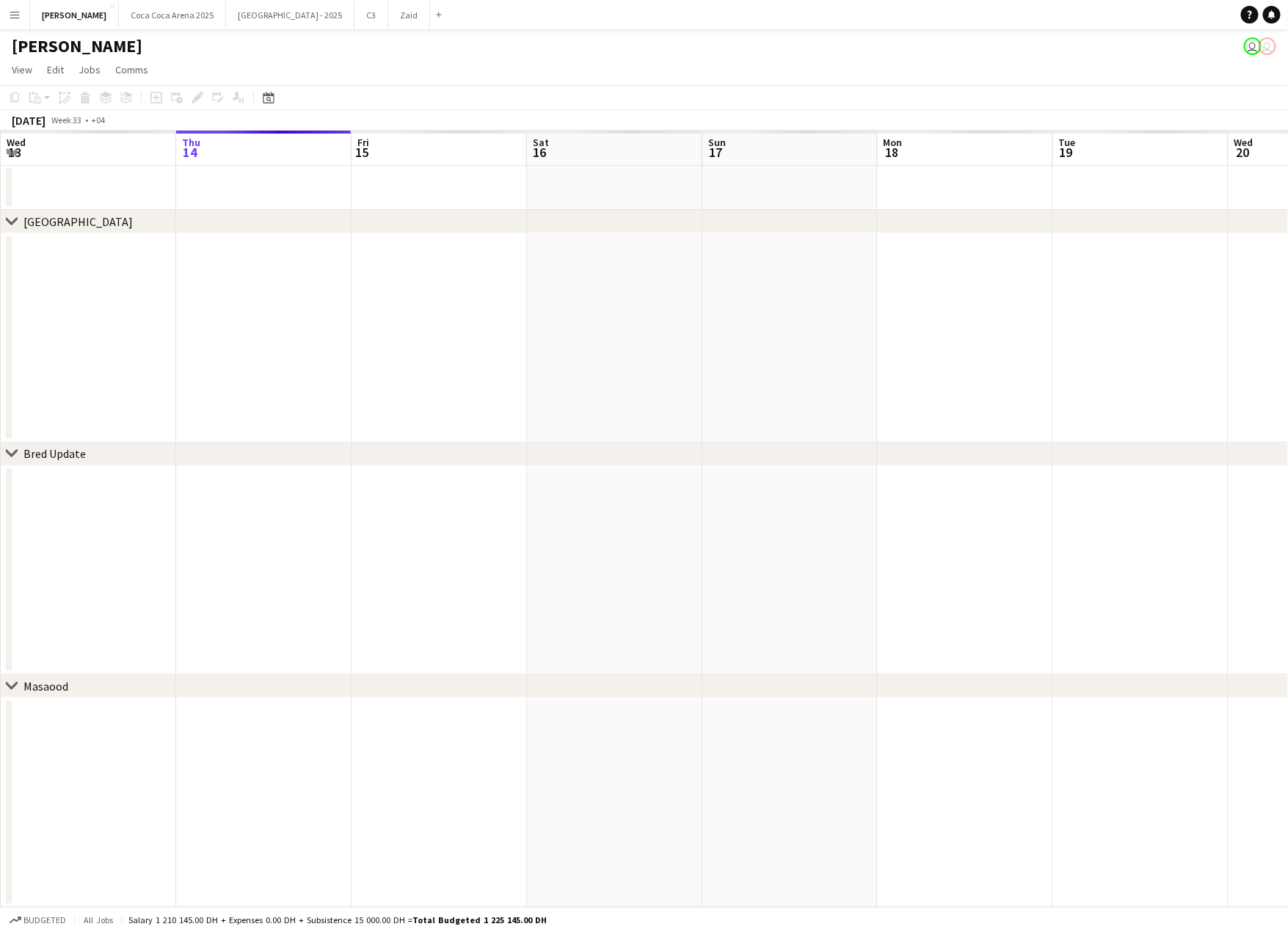
click at [18, 12] on app-icon "Menu" at bounding box center [15, 15] width 12 height 12
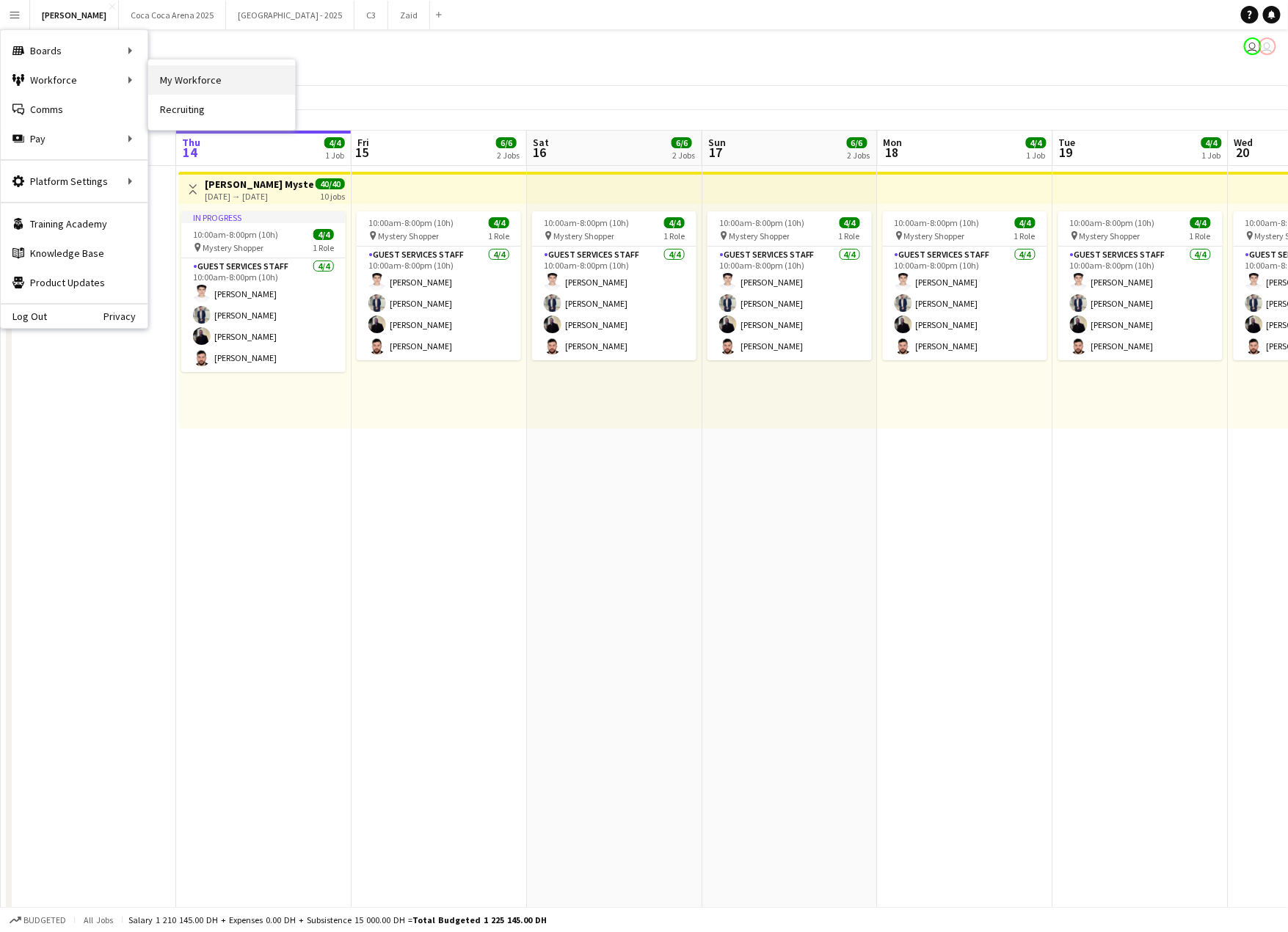
click at [170, 79] on link "My Workforce" at bounding box center [221, 80] width 147 height 29
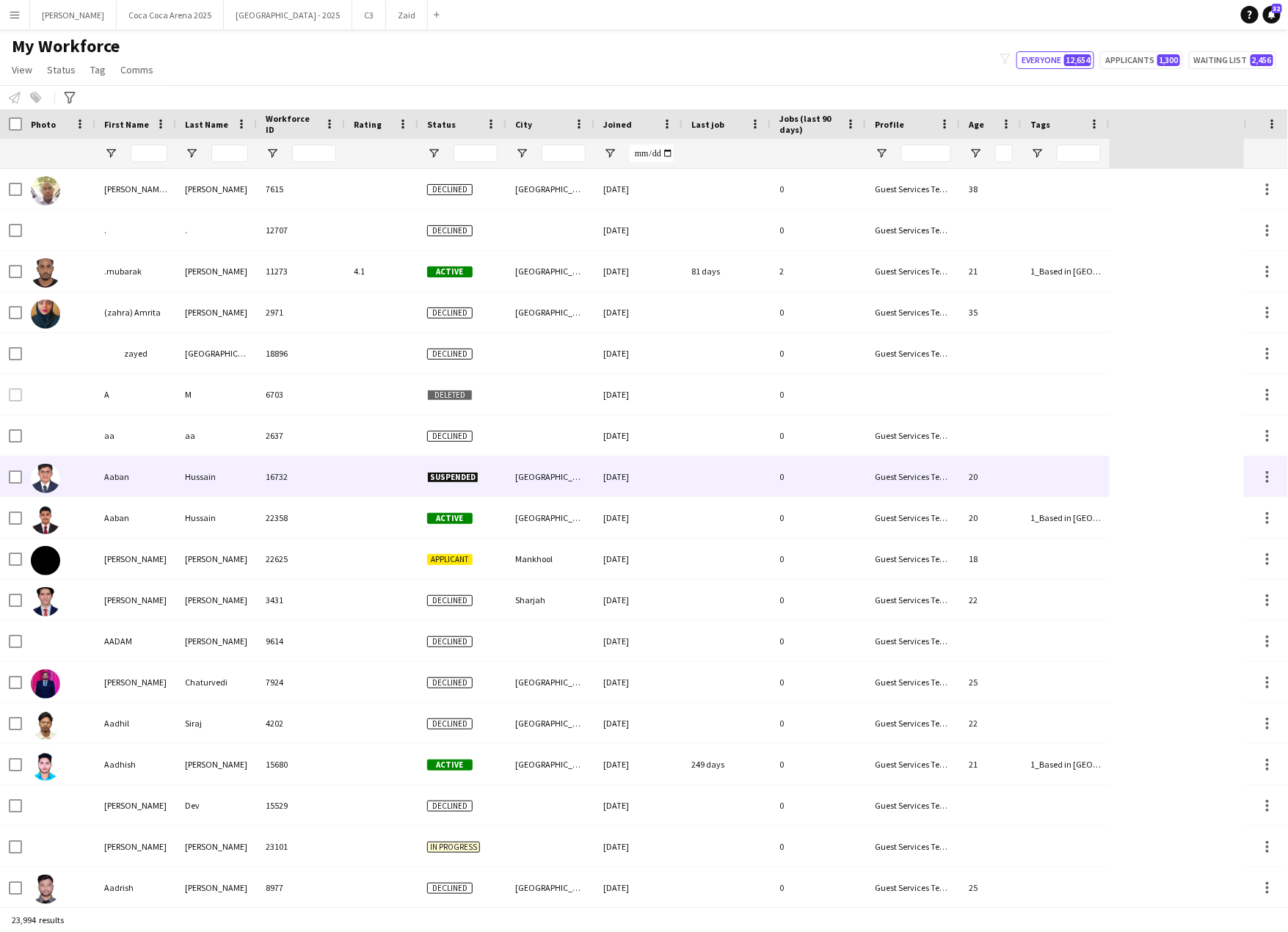
type input "*****"
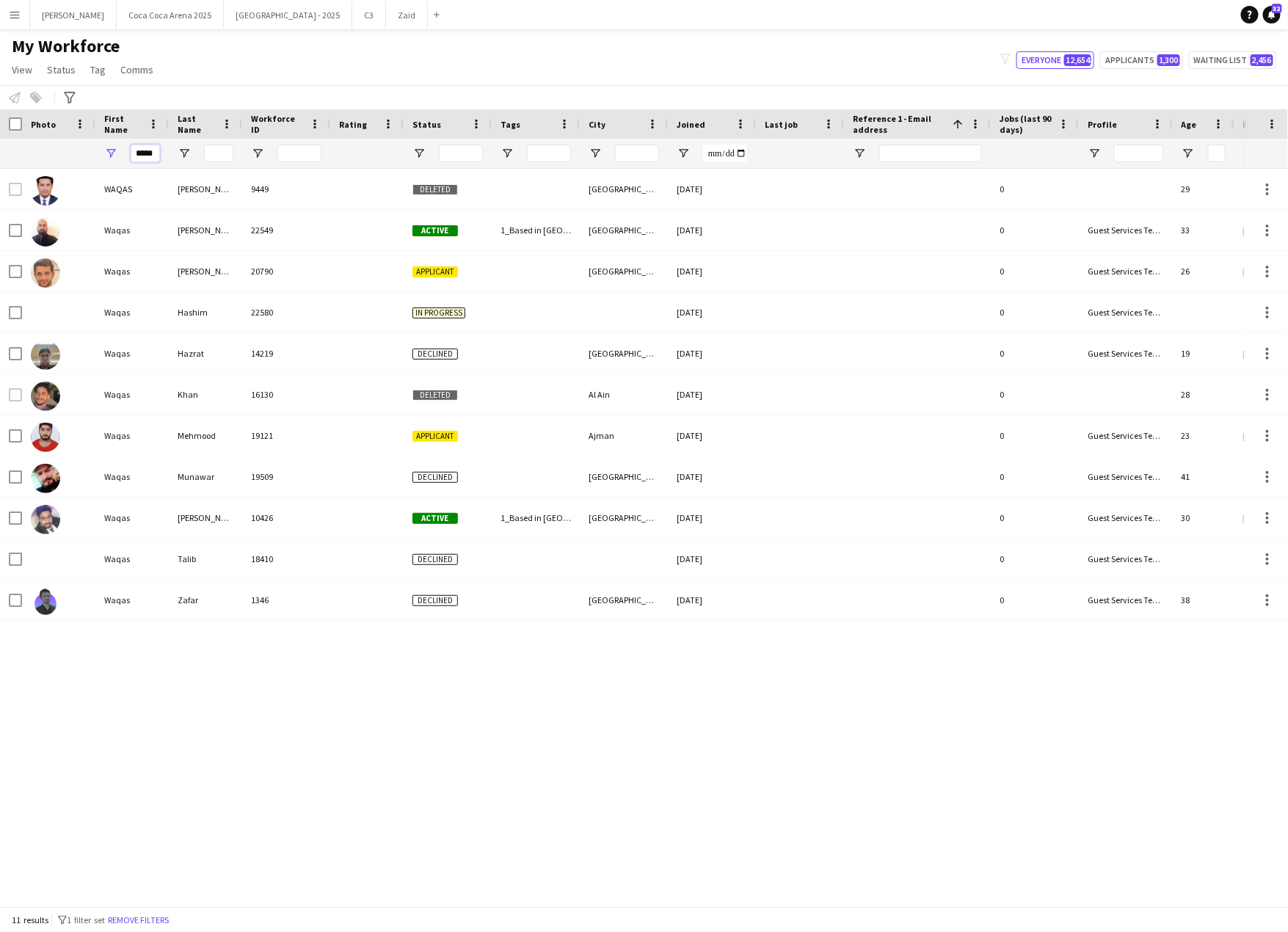
click at [157, 161] on input "*****" at bounding box center [146, 153] width 30 height 18
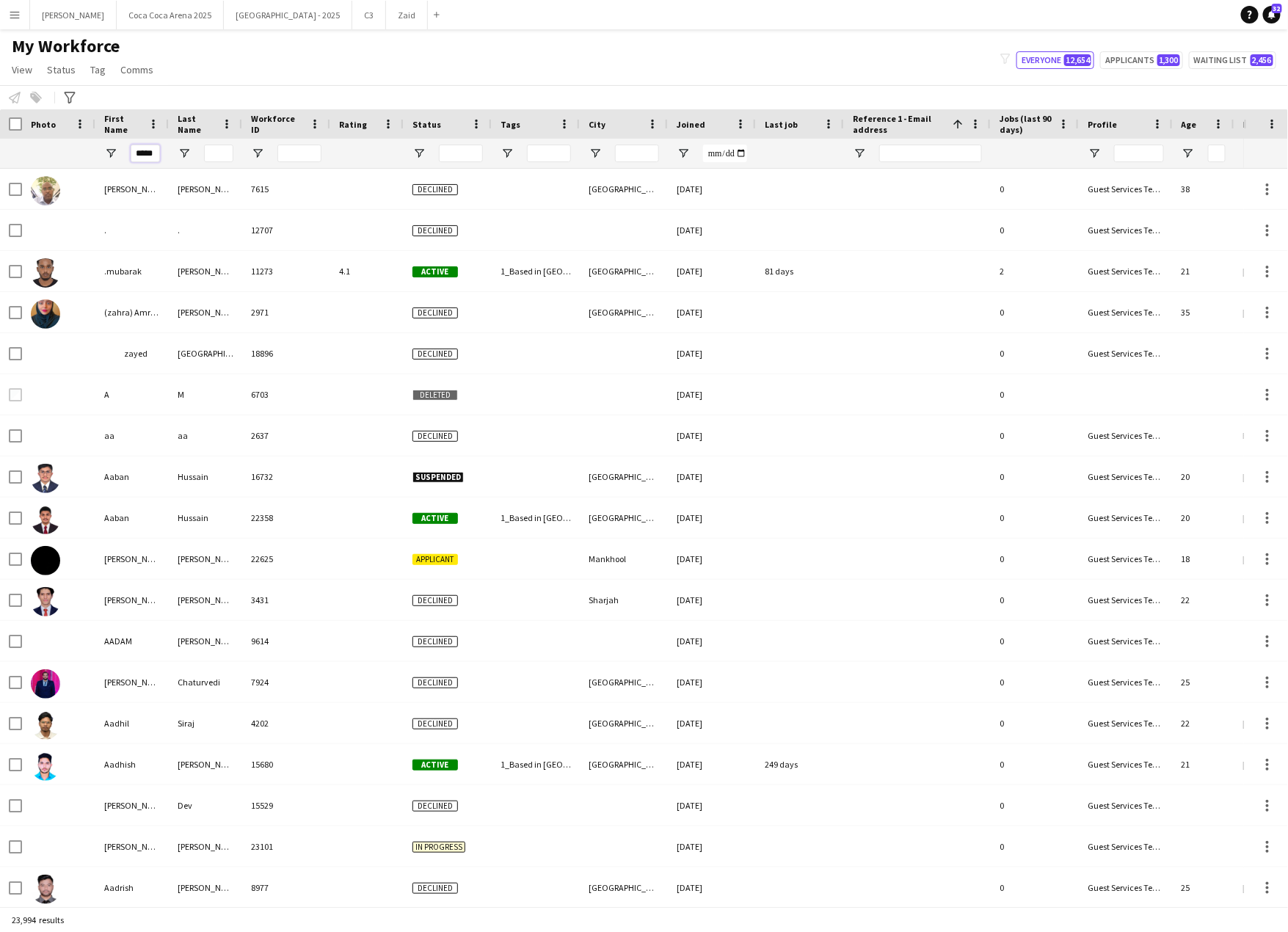
scroll to position [0, 2]
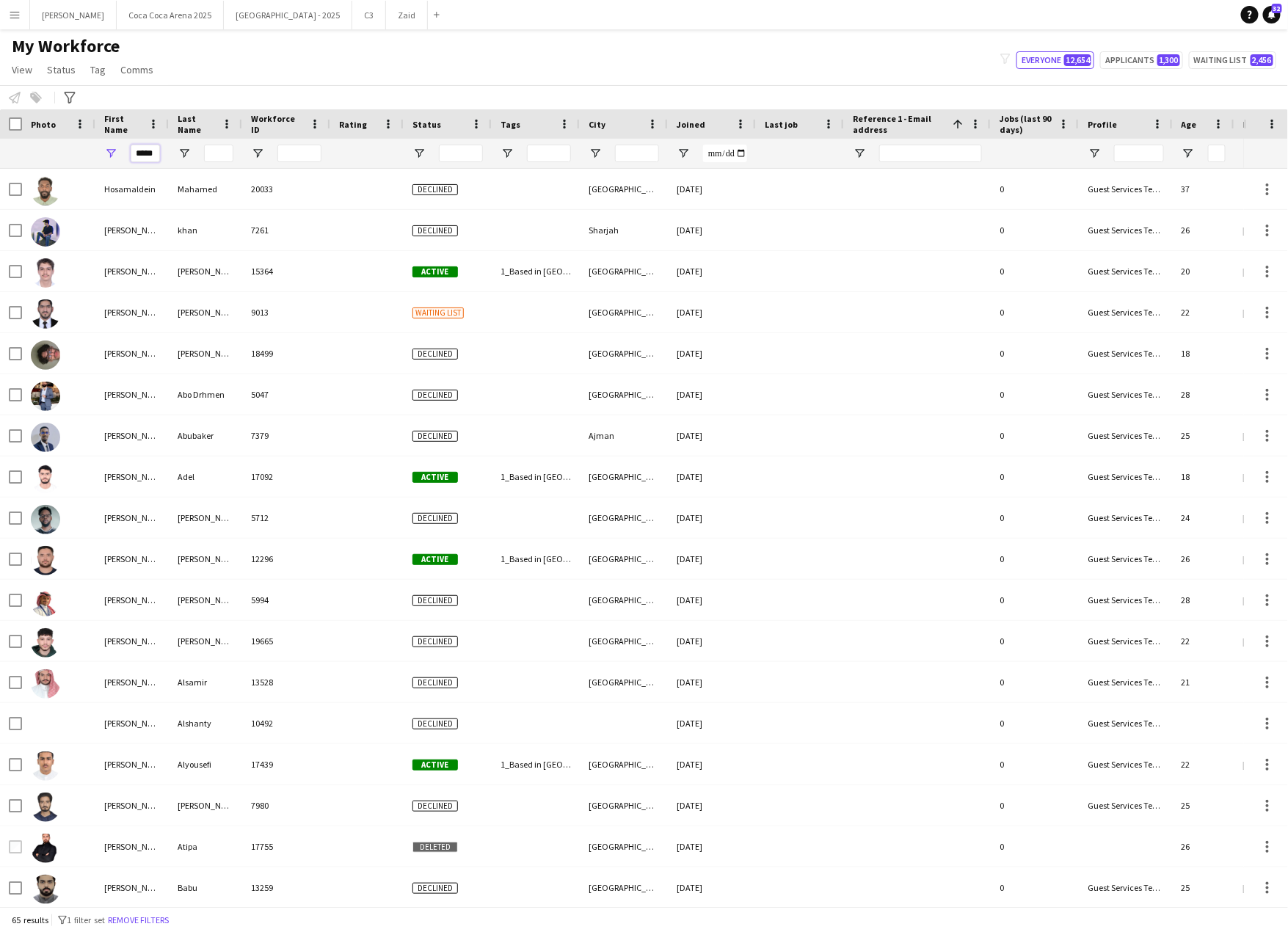
type input "*****"
click at [220, 158] on input "Last Name Filter Input" at bounding box center [219, 153] width 30 height 18
type input "*"
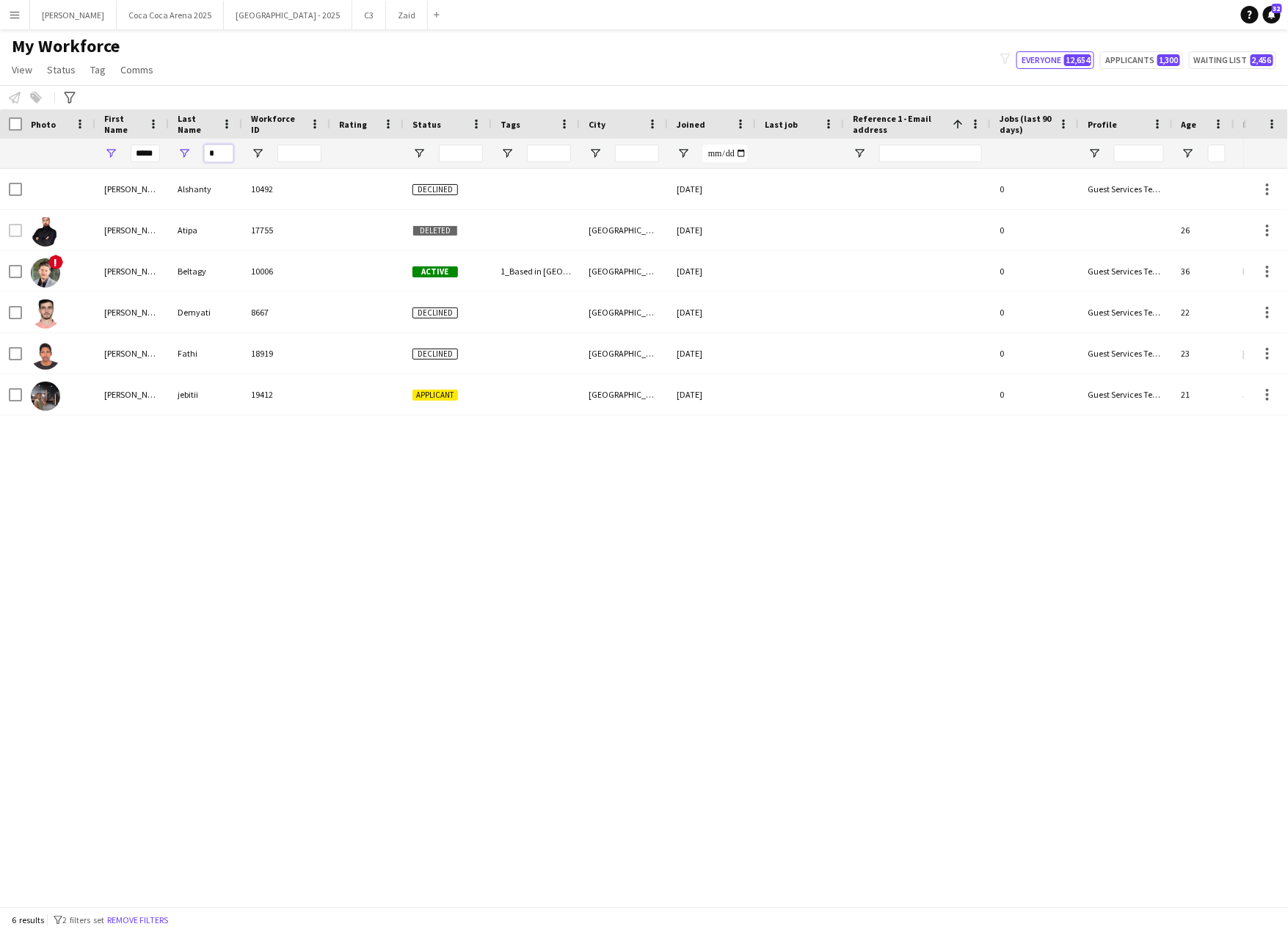
click at [226, 153] on input "*" at bounding box center [219, 153] width 30 height 18
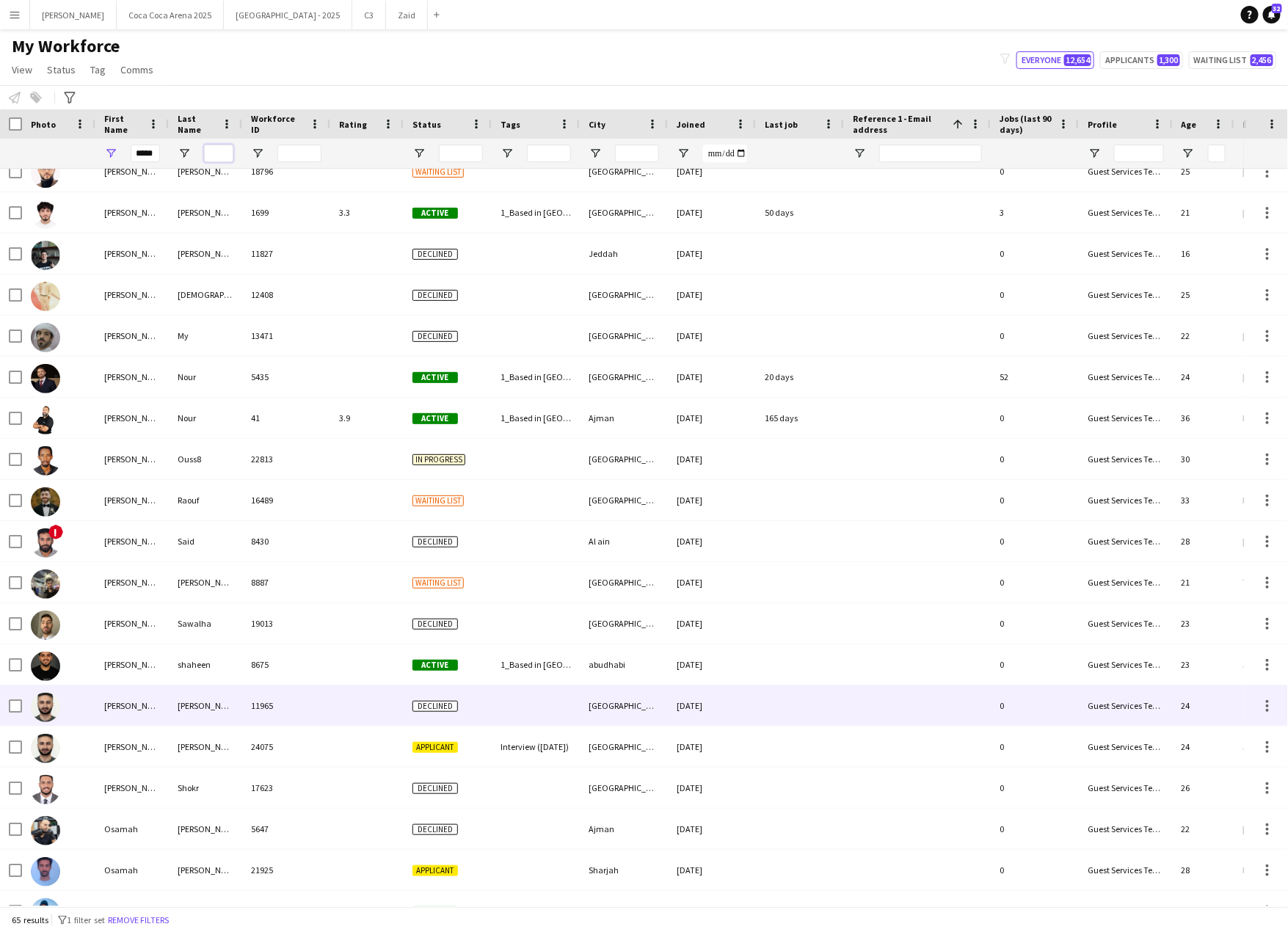
scroll to position [1867, 0]
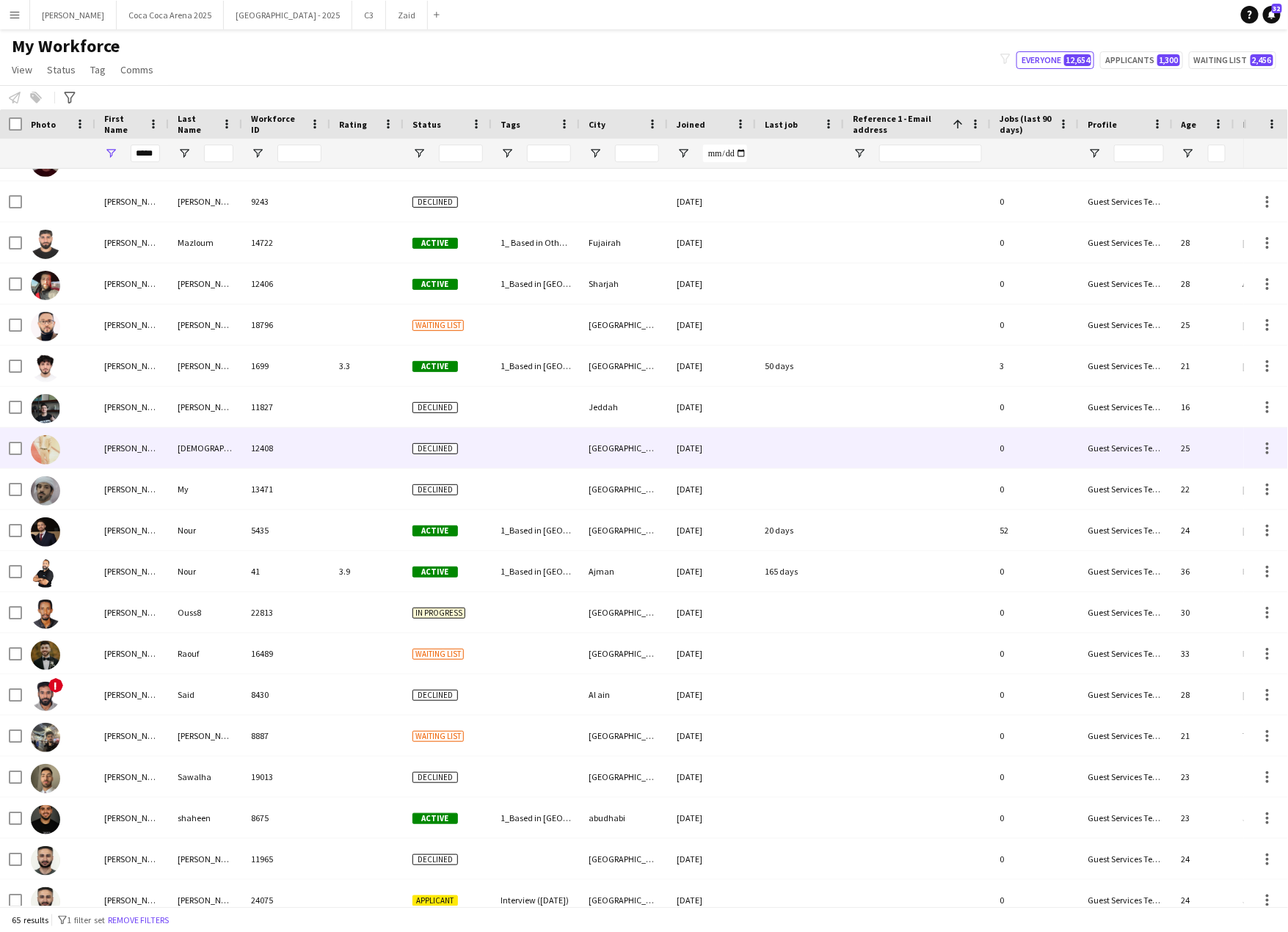
click at [47, 451] on img at bounding box center [45, 450] width 30 height 29
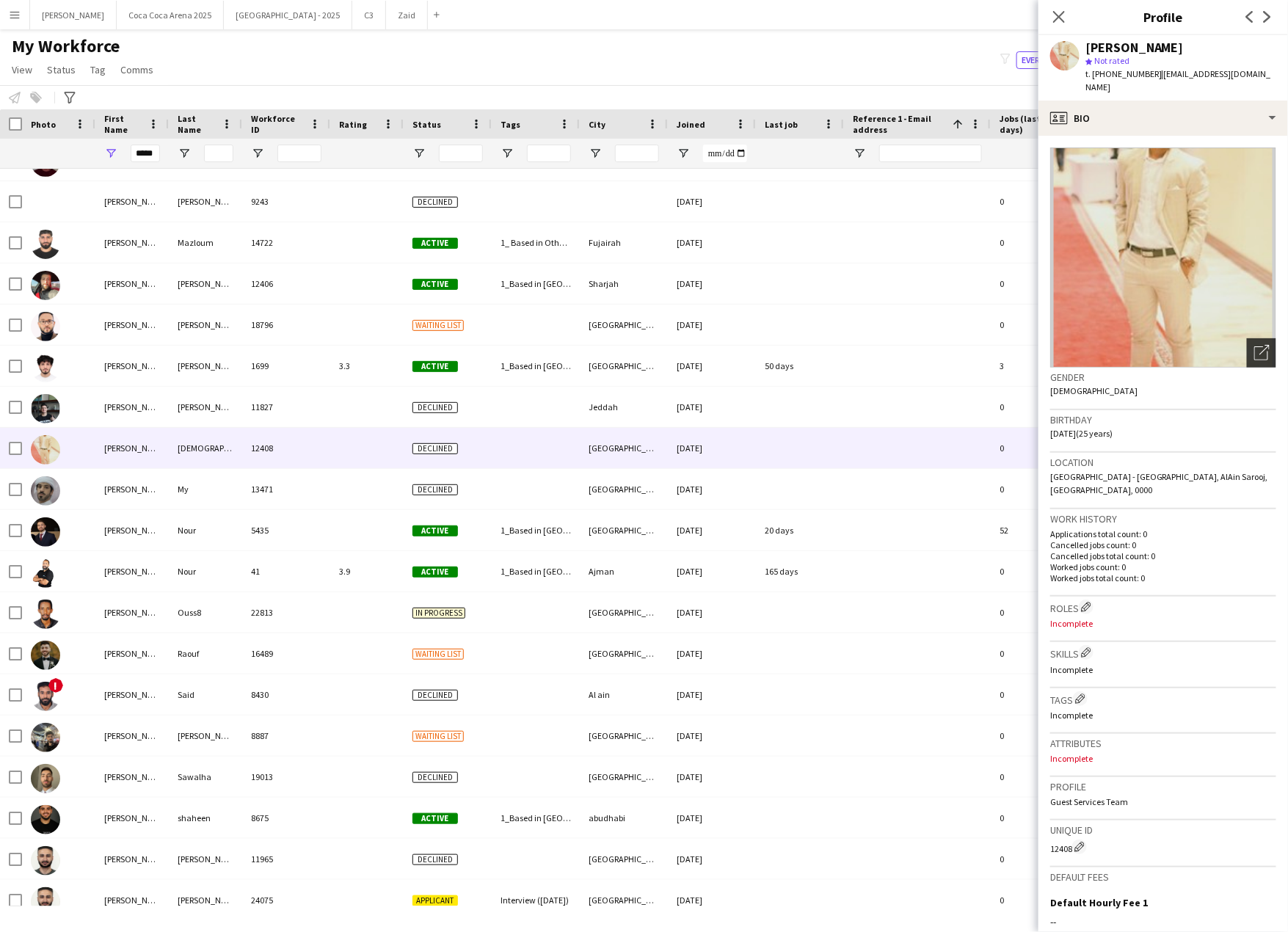
click at [1267, 345] on icon "Open photos pop-in" at bounding box center [1261, 352] width 16 height 16
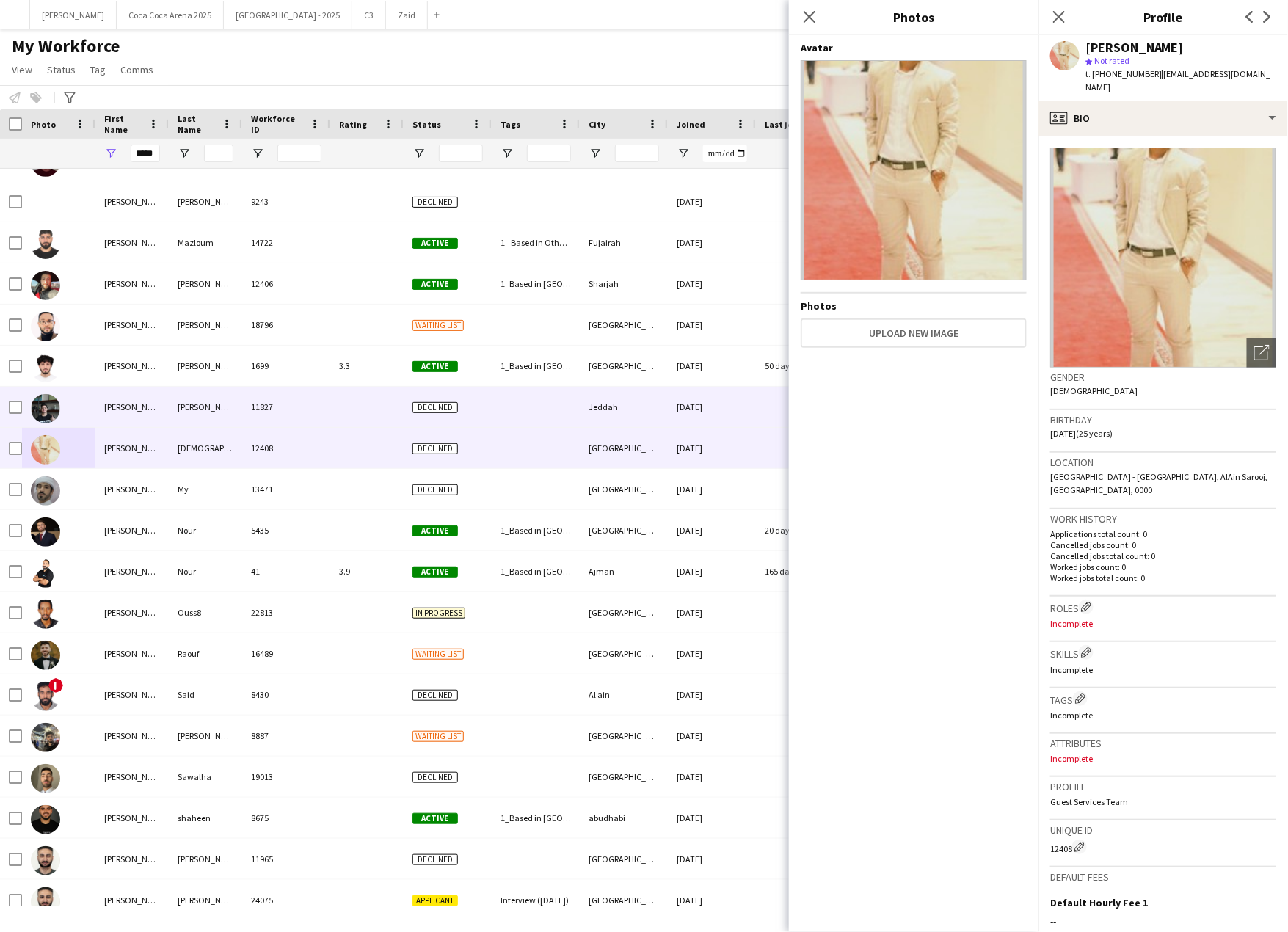
click at [51, 408] on img at bounding box center [45, 408] width 30 height 29
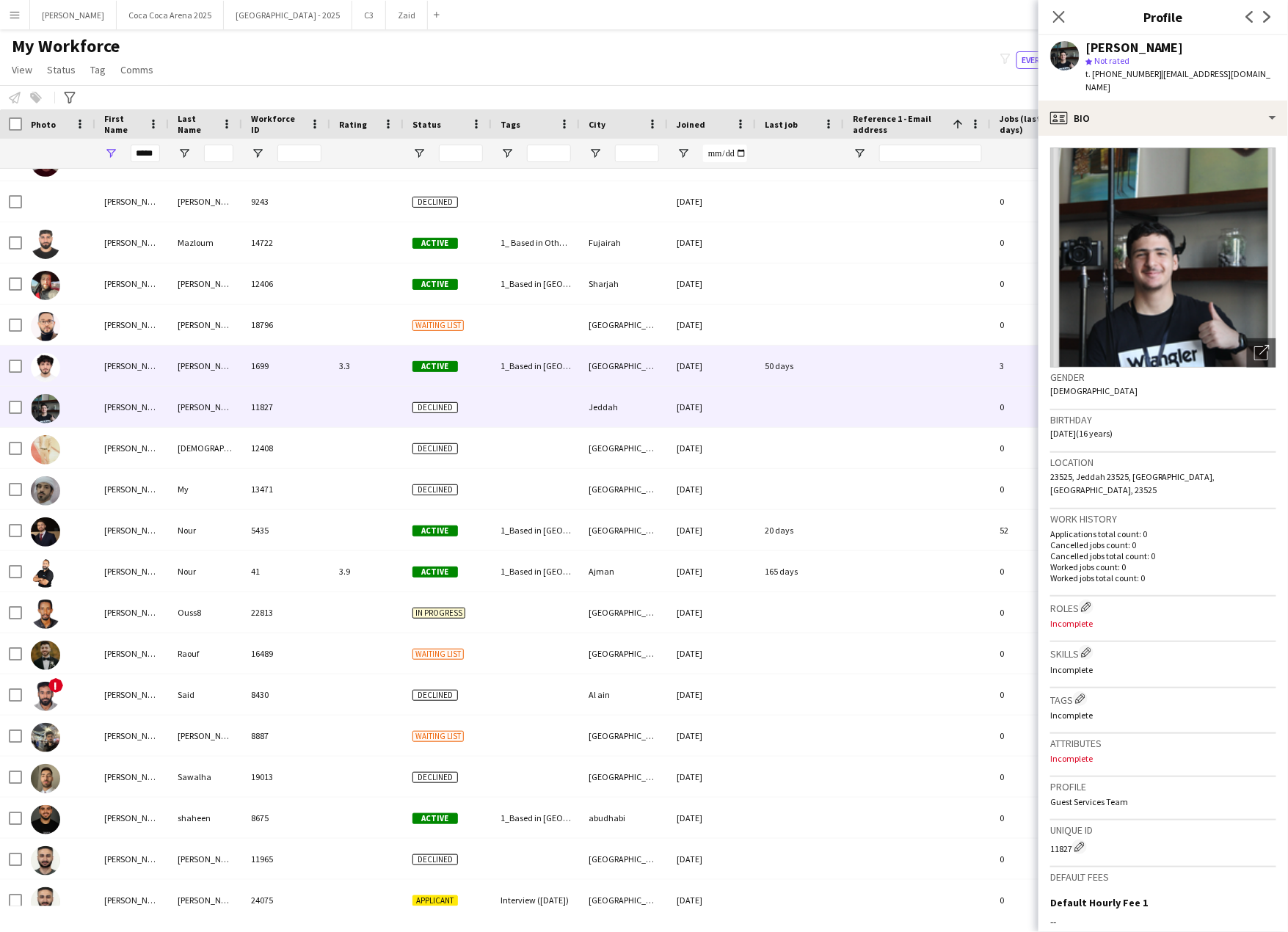
click at [53, 363] on img at bounding box center [45, 368] width 30 height 29
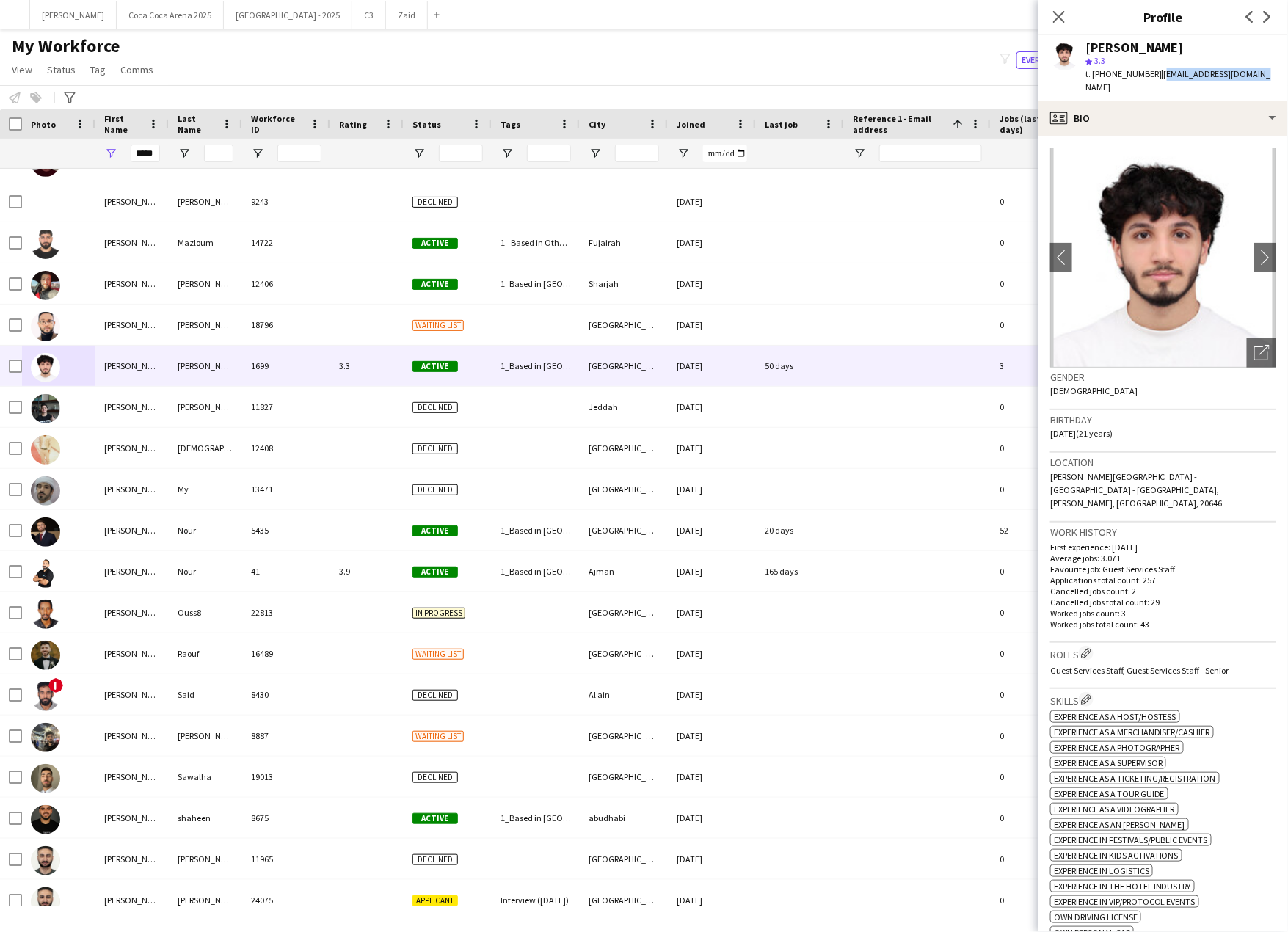
drag, startPoint x: 1260, startPoint y: 74, endPoint x: 1156, endPoint y: 74, distance: 104.0
click at [1156, 73] on div "Osama Mohammed star 3.3 t. +971504263424 | osama3212058@gmail.com" at bounding box center [1163, 67] width 250 height 65
copy span "osama3212058@gmail.com"
click at [1265, 345] on icon at bounding box center [1264, 349] width 10 height 10
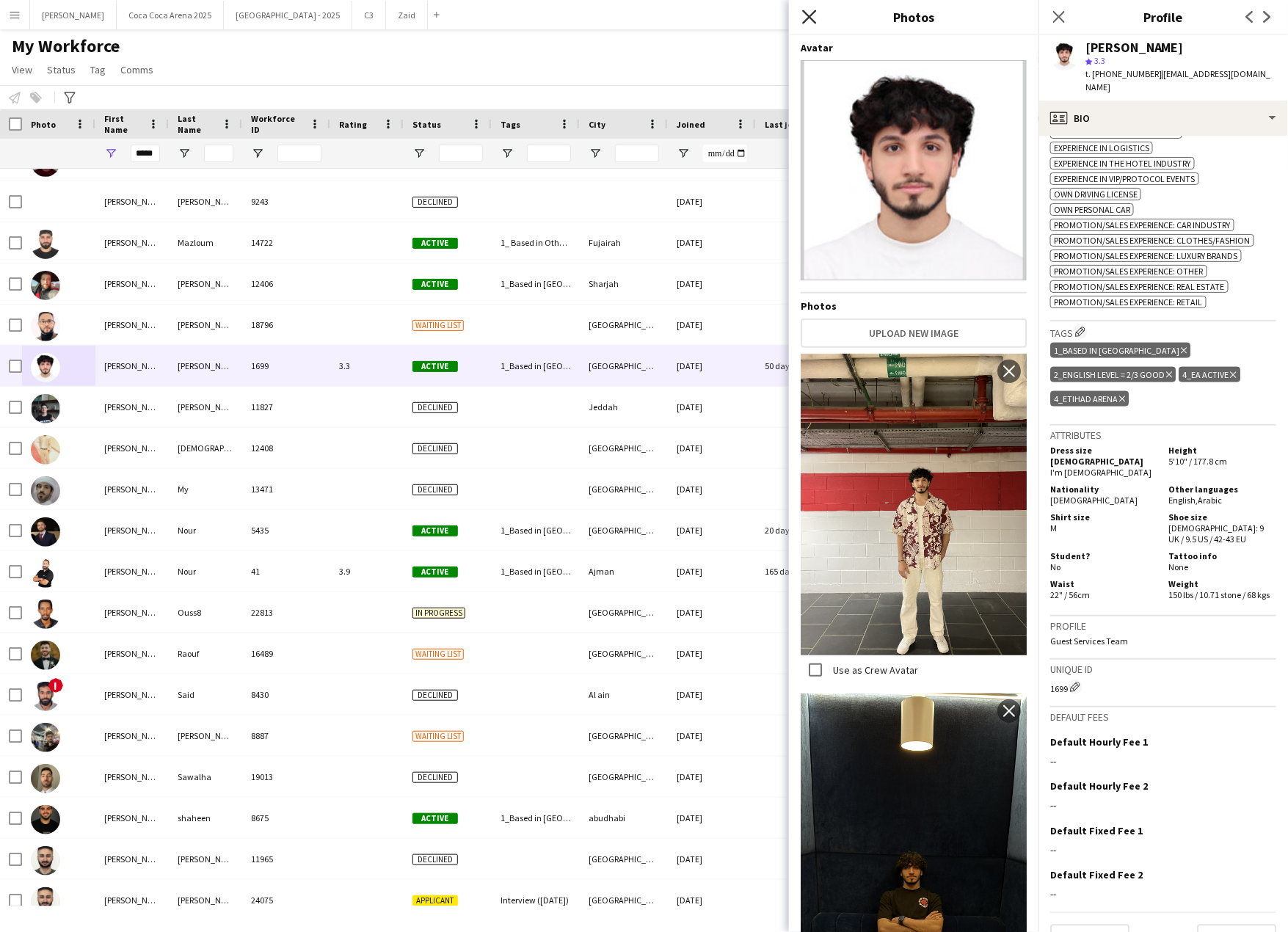
click at [807, 17] on icon at bounding box center [809, 16] width 14 height 14
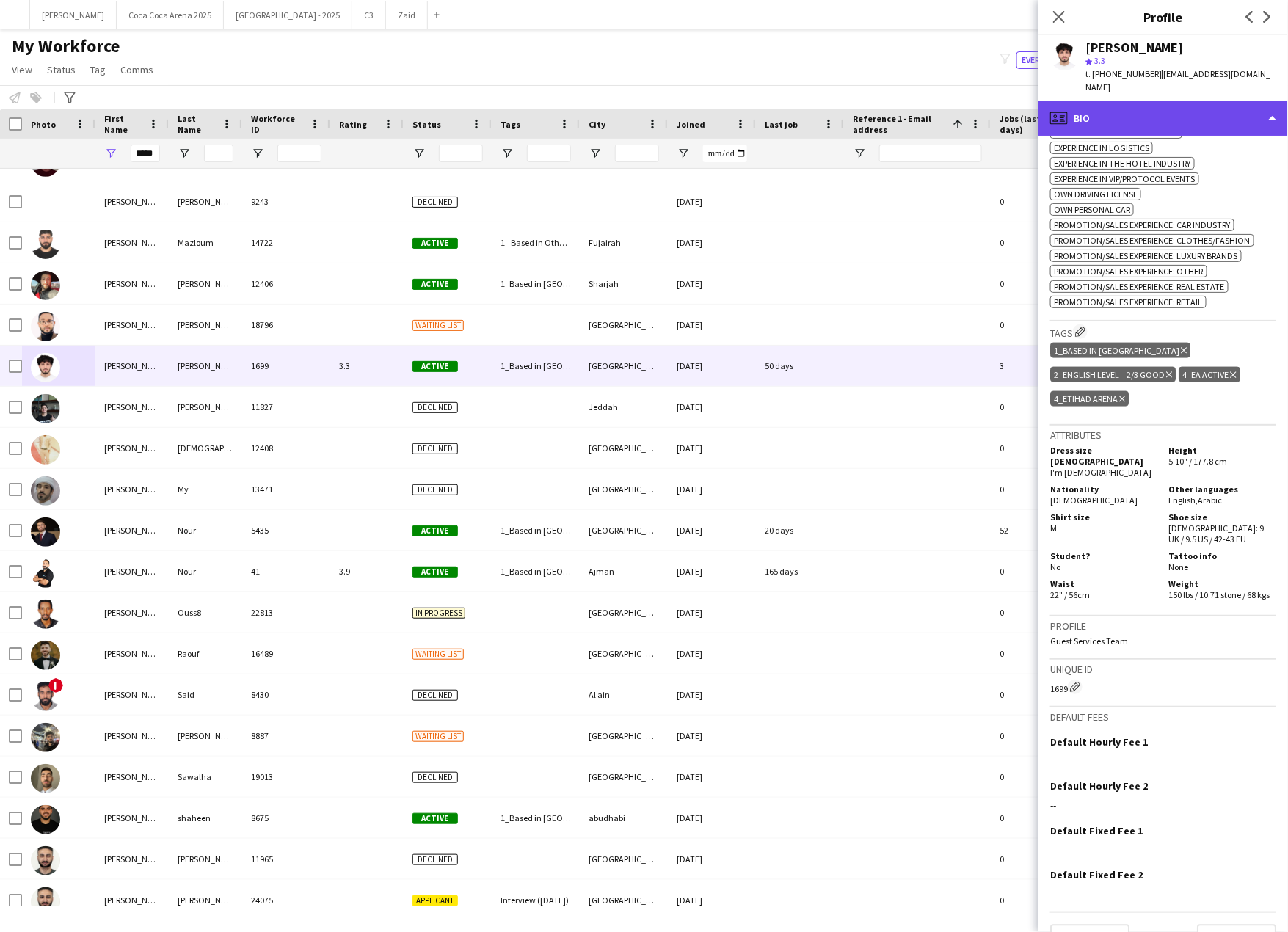
click at [1242, 100] on div "profile Bio" at bounding box center [1163, 118] width 250 height 35
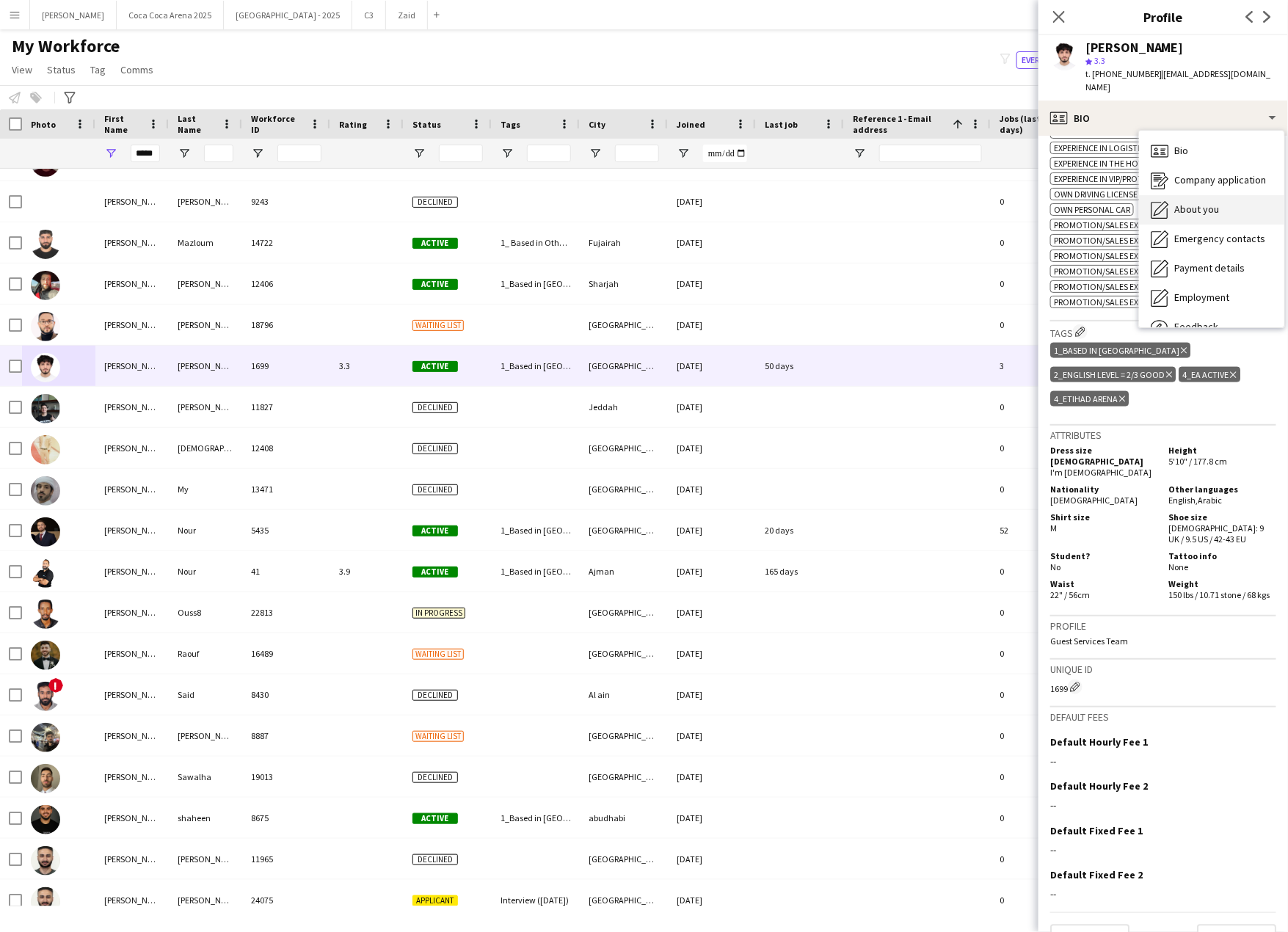
click at [1196, 203] on span "About you" at bounding box center [1196, 209] width 45 height 13
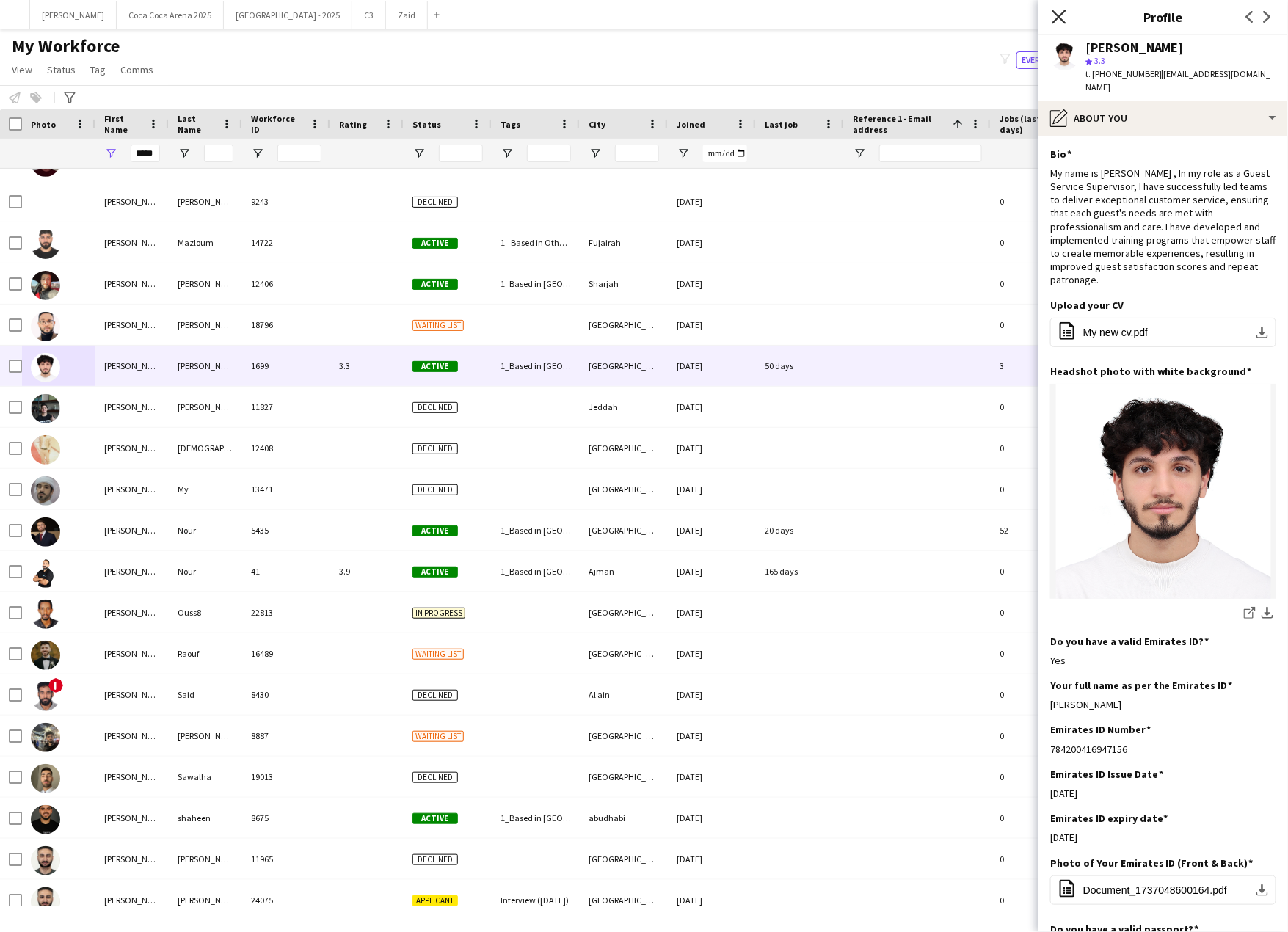
click at [1061, 13] on icon at bounding box center [1058, 16] width 14 height 14
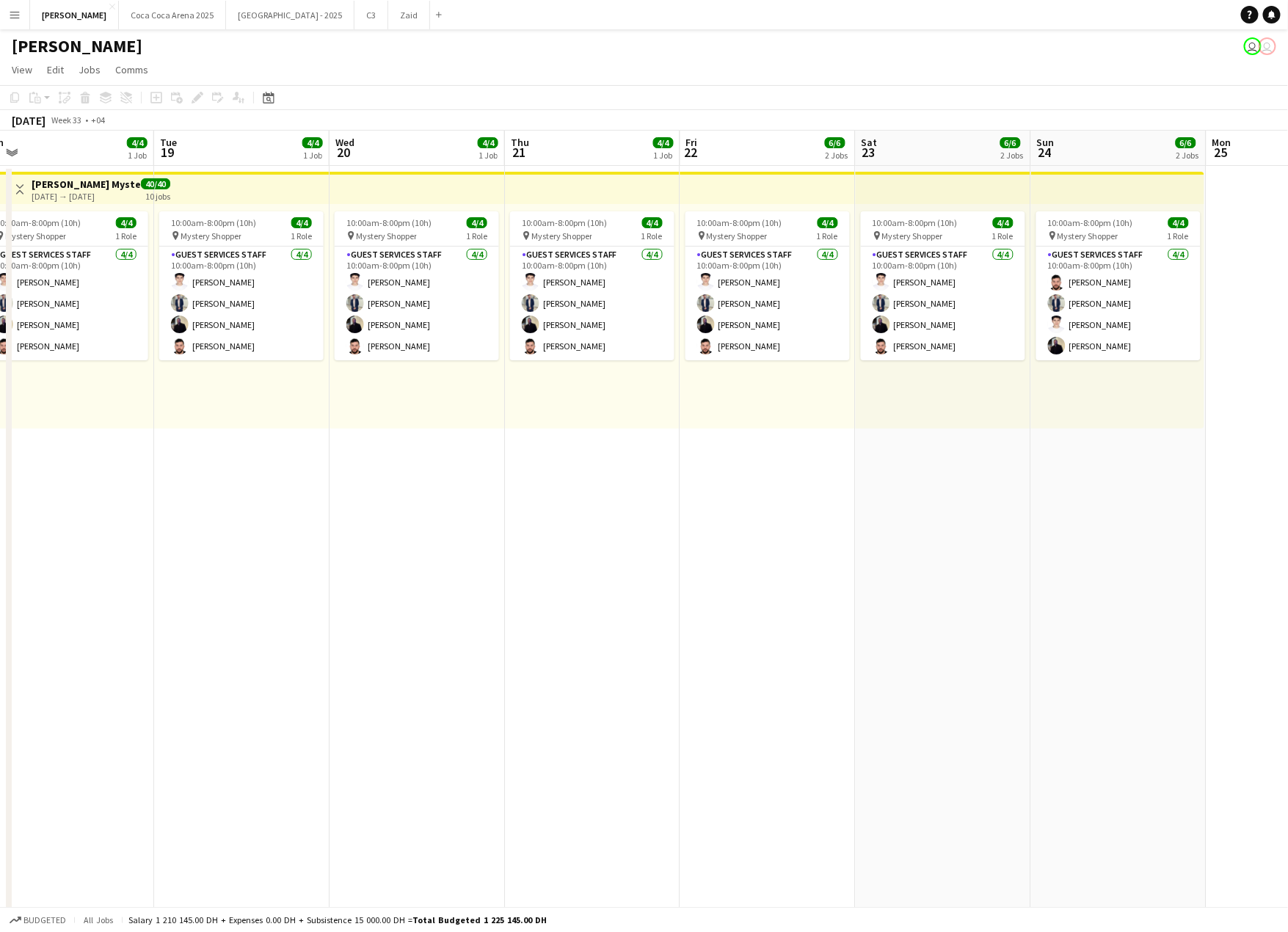
scroll to position [0, 549]
click at [143, 17] on button "[GEOGRAPHIC_DATA] 2025 Close" at bounding box center [172, 15] width 107 height 29
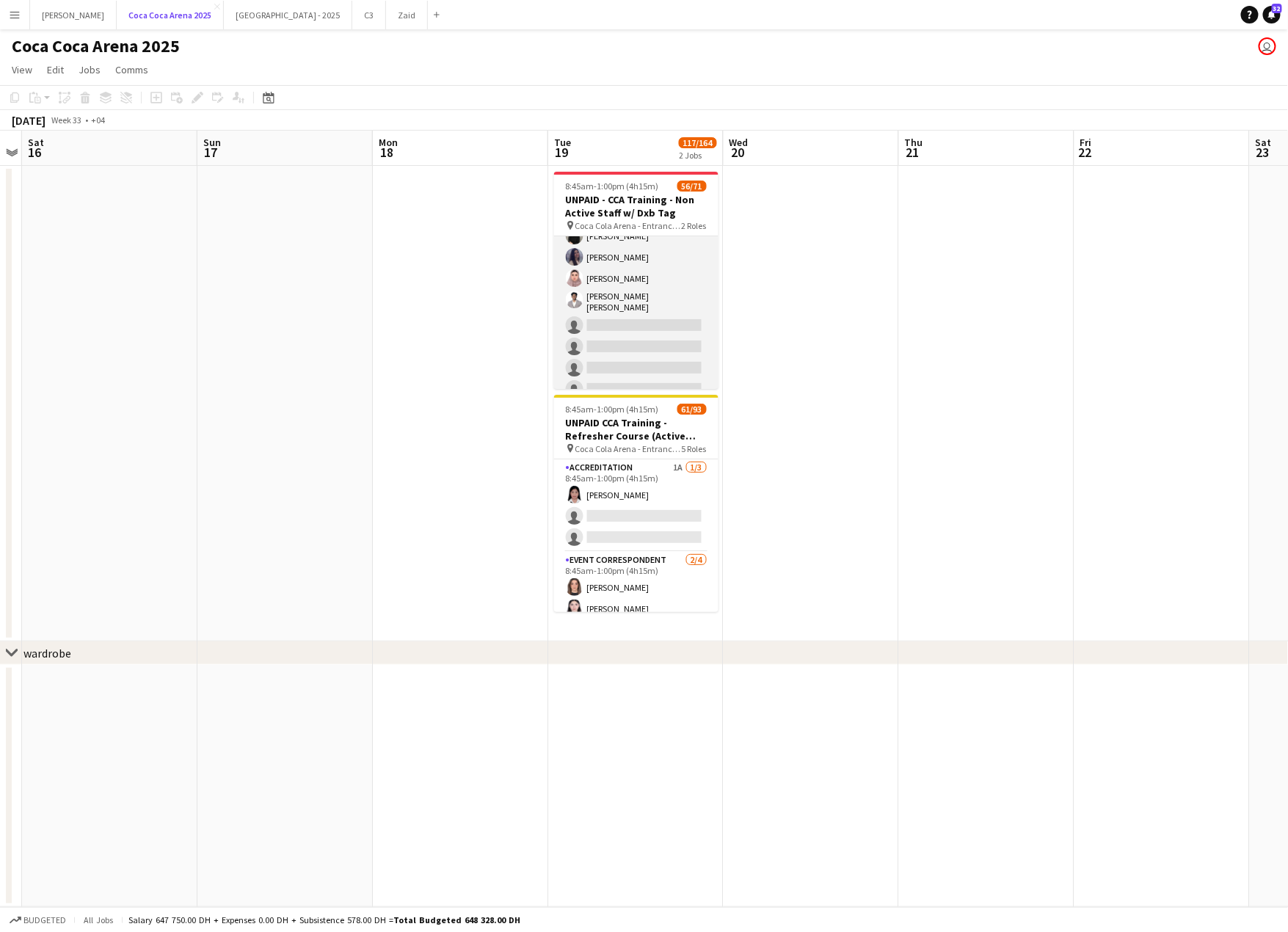
scroll to position [1130, 0]
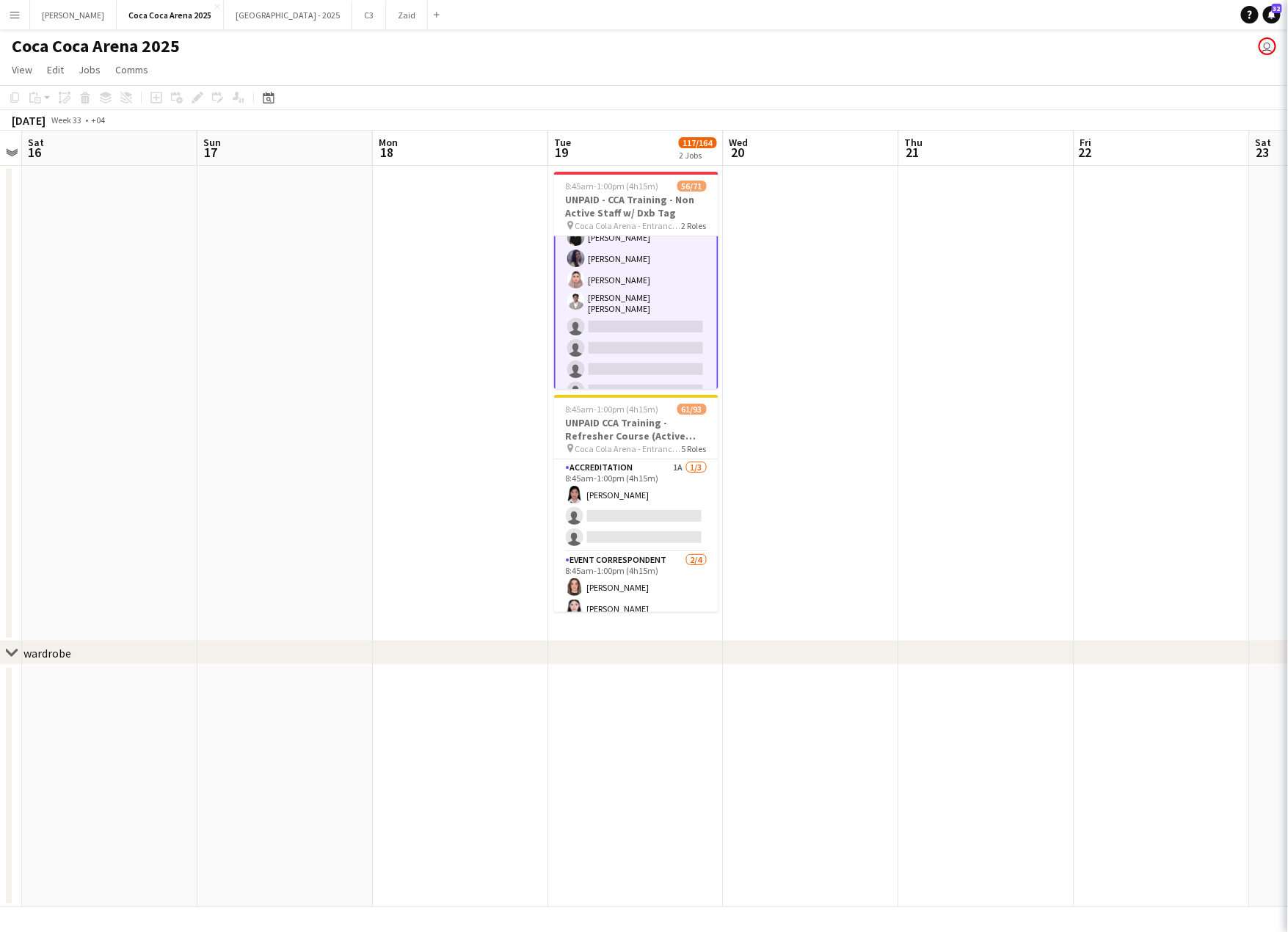
scroll to position [1130, 0]
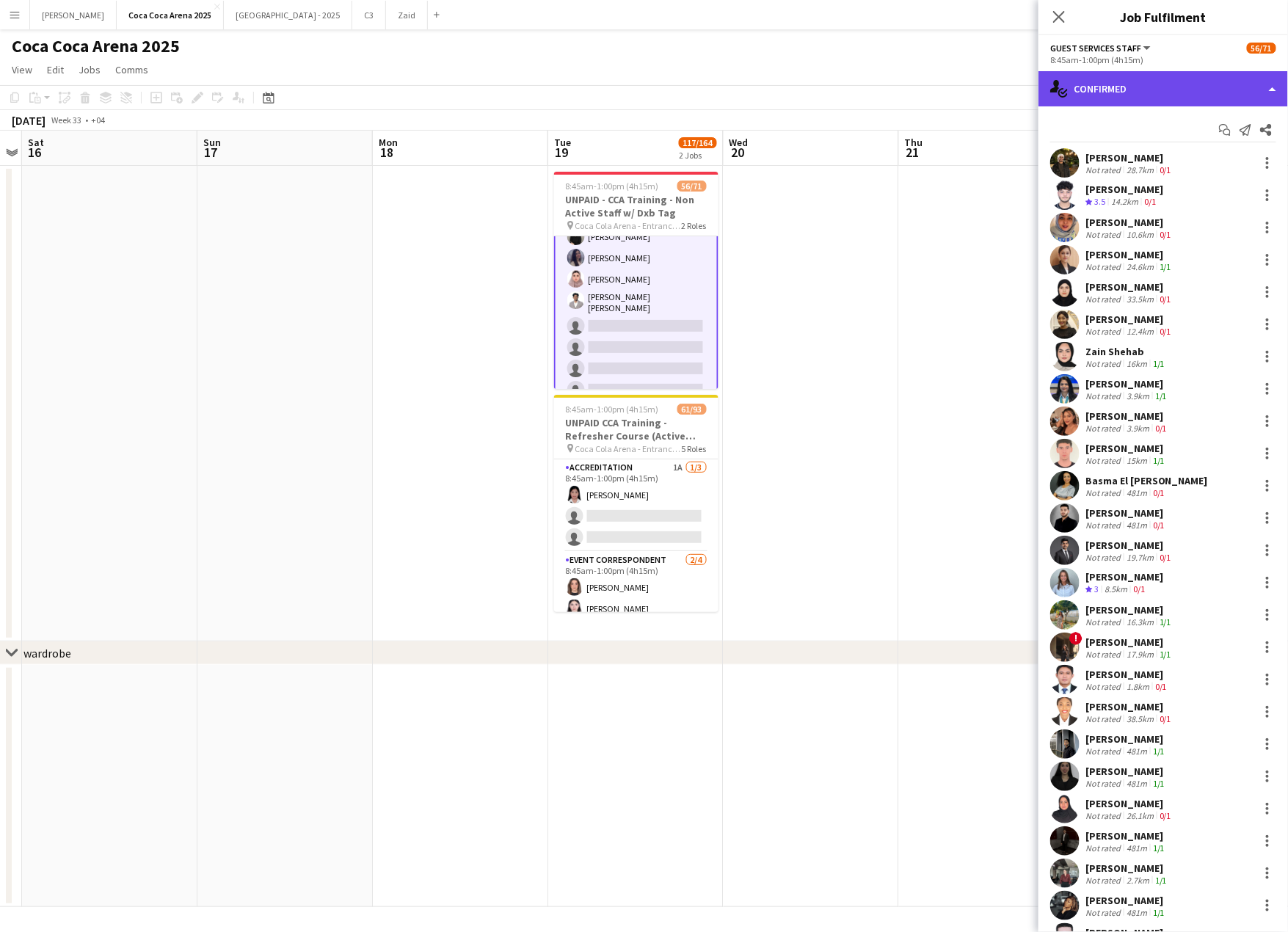
click at [1083, 77] on div "single-neutral-actions-check-2 Confirmed" at bounding box center [1163, 88] width 250 height 35
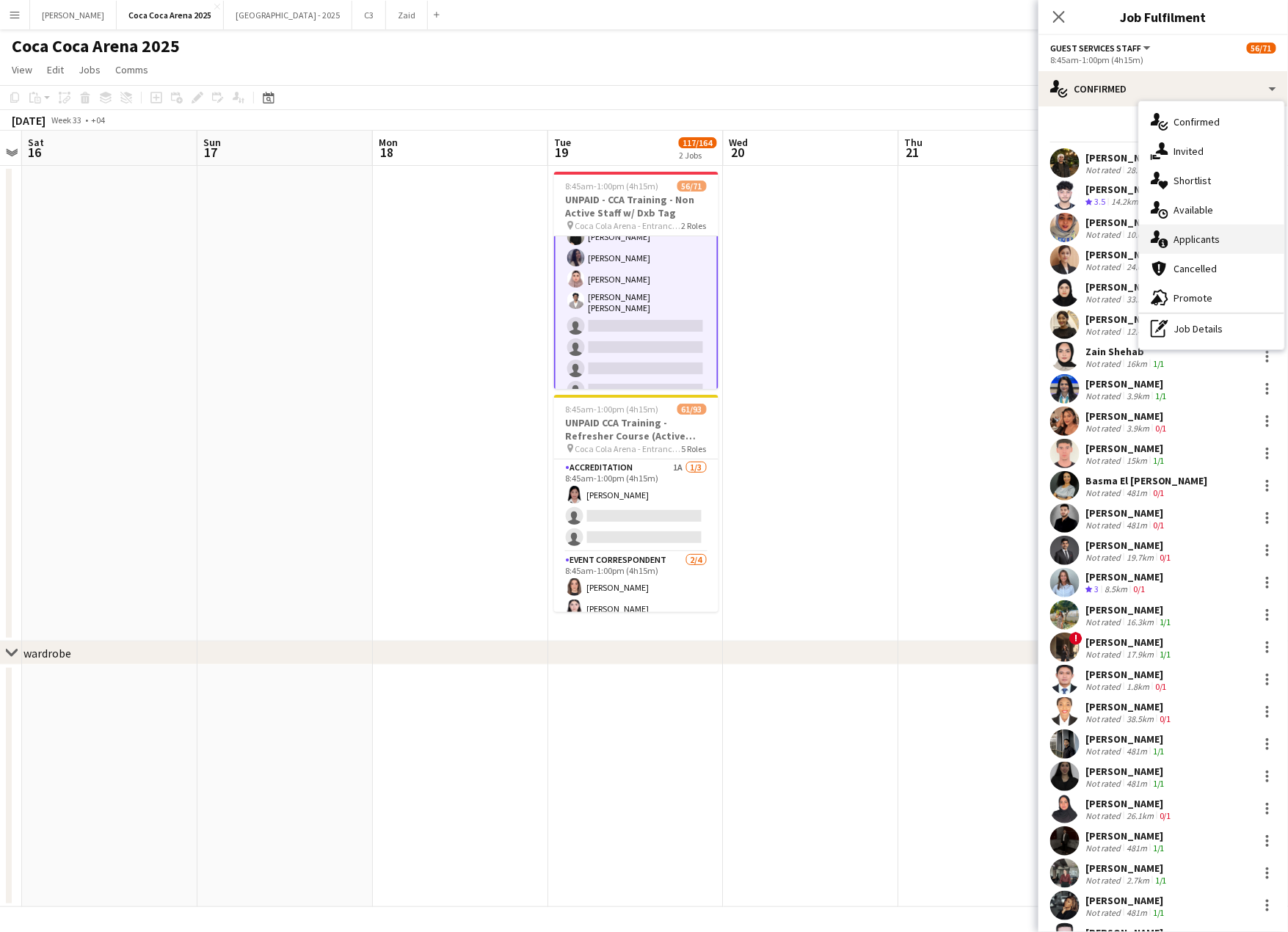
click at [1197, 241] on div "single-neutral-actions-information Applicants" at bounding box center [1211, 240] width 146 height 29
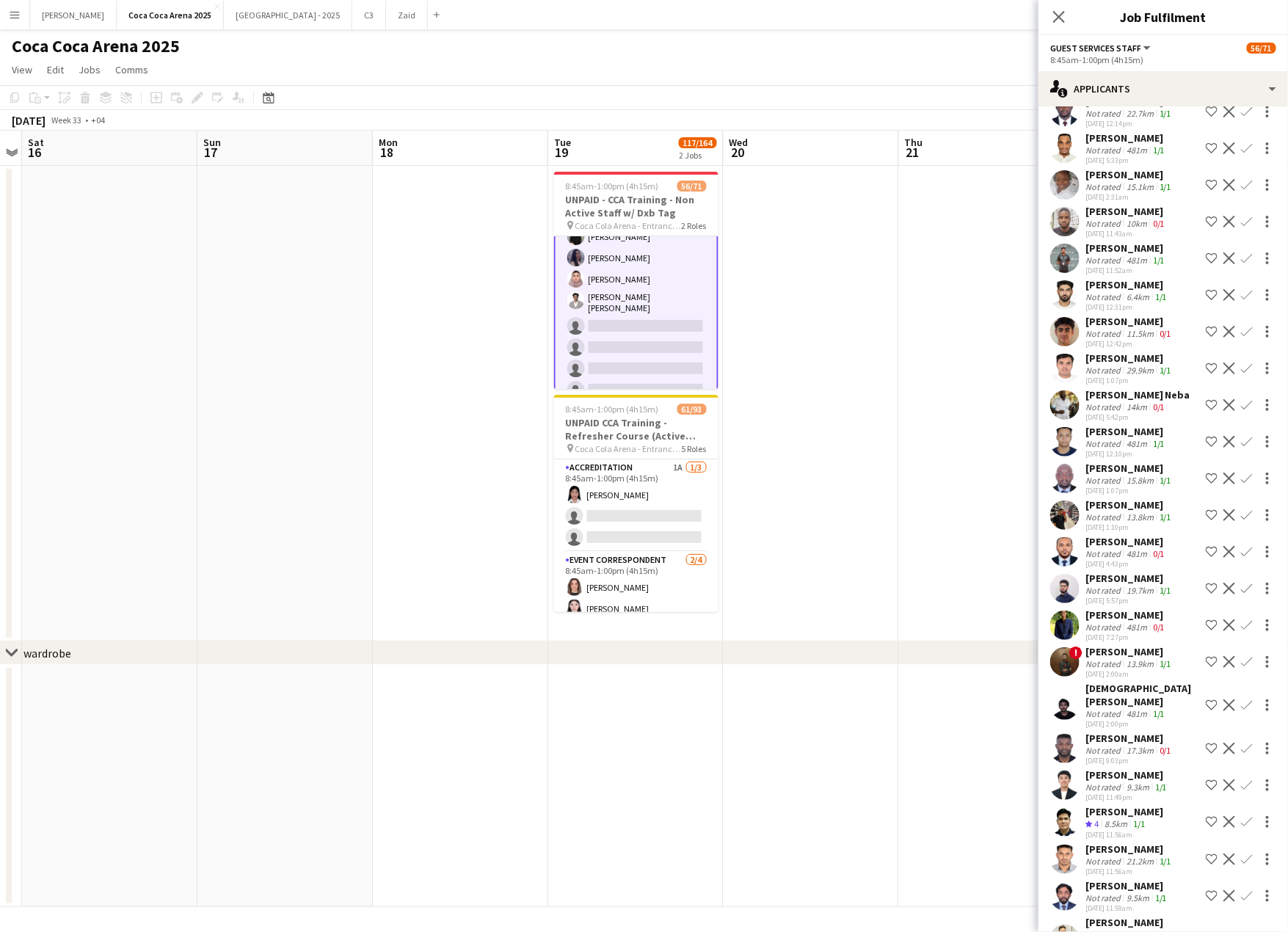
scroll to position [5122, 0]
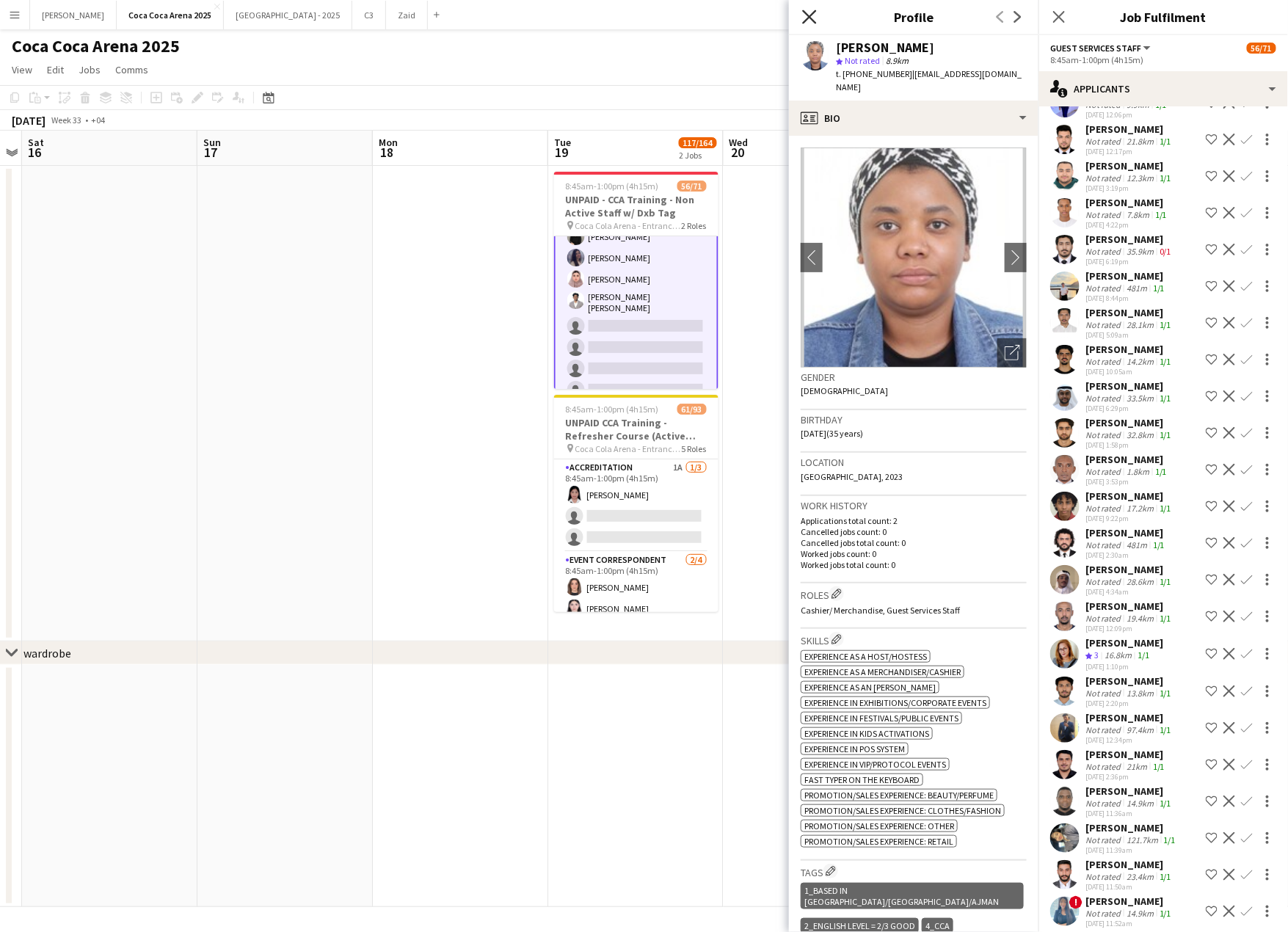
click at [804, 10] on icon "Close pop-in" at bounding box center [809, 16] width 14 height 14
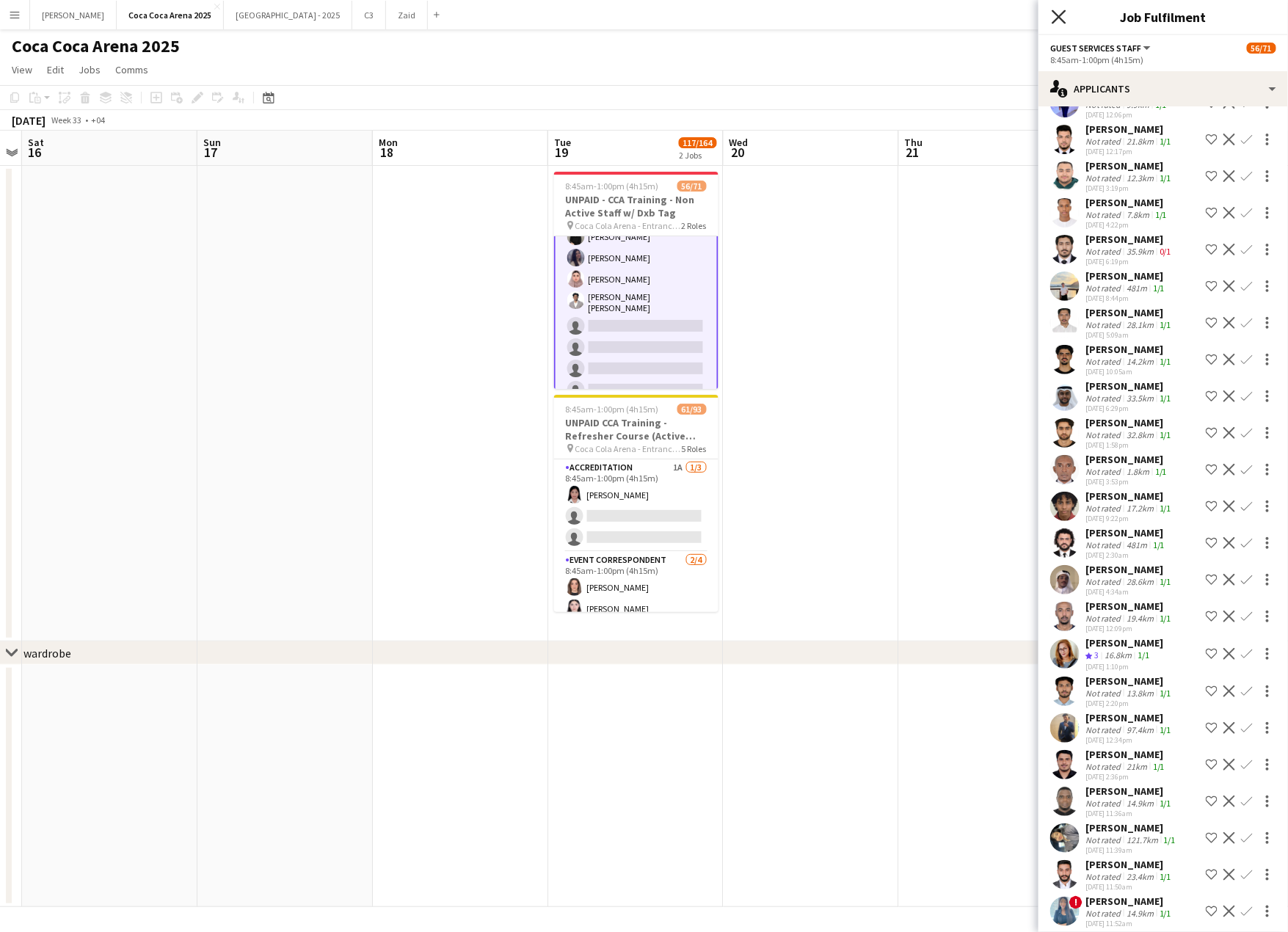
click at [1056, 10] on icon "Close pop-in" at bounding box center [1058, 16] width 14 height 14
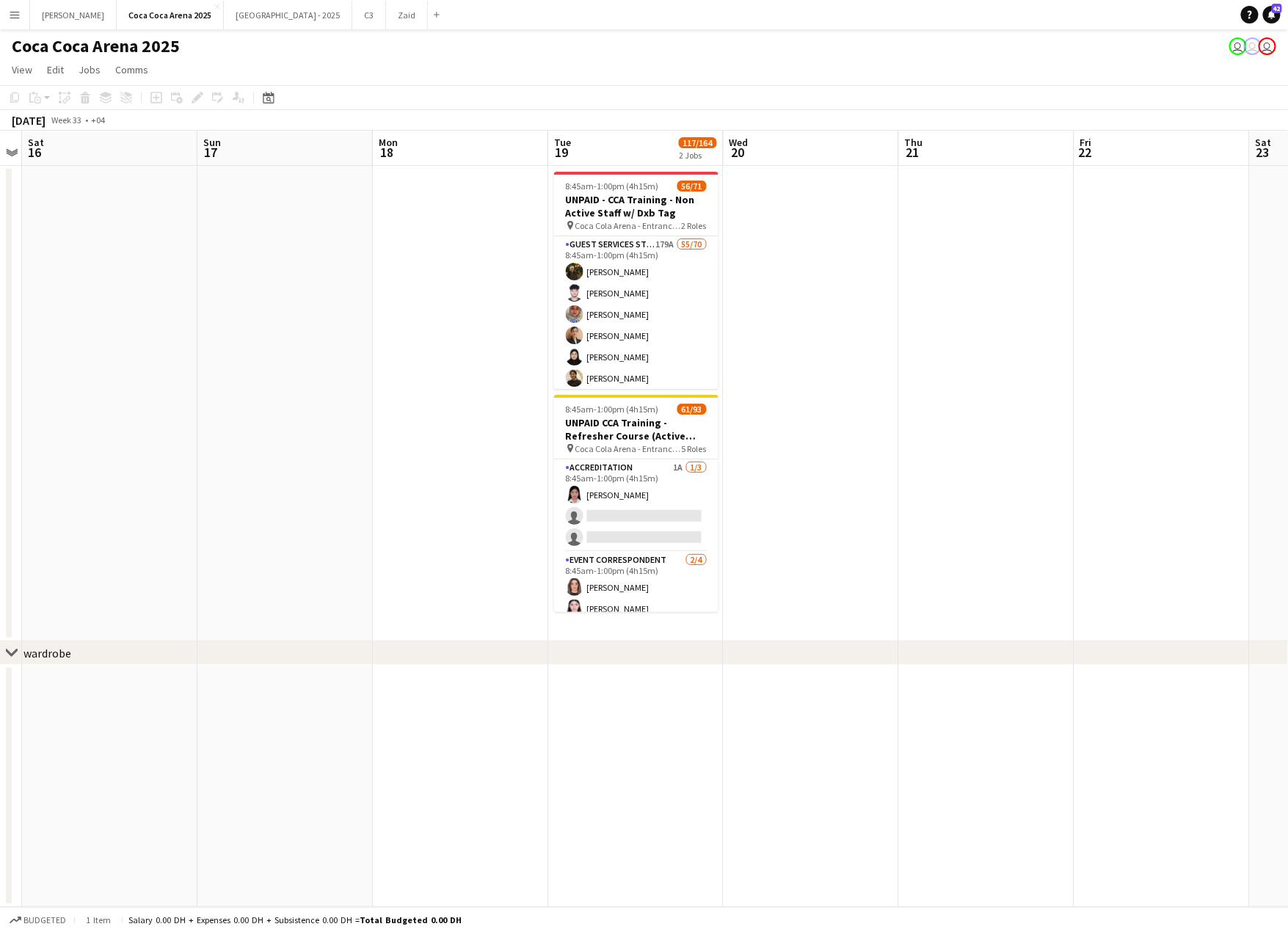
scroll to position [0, 504]
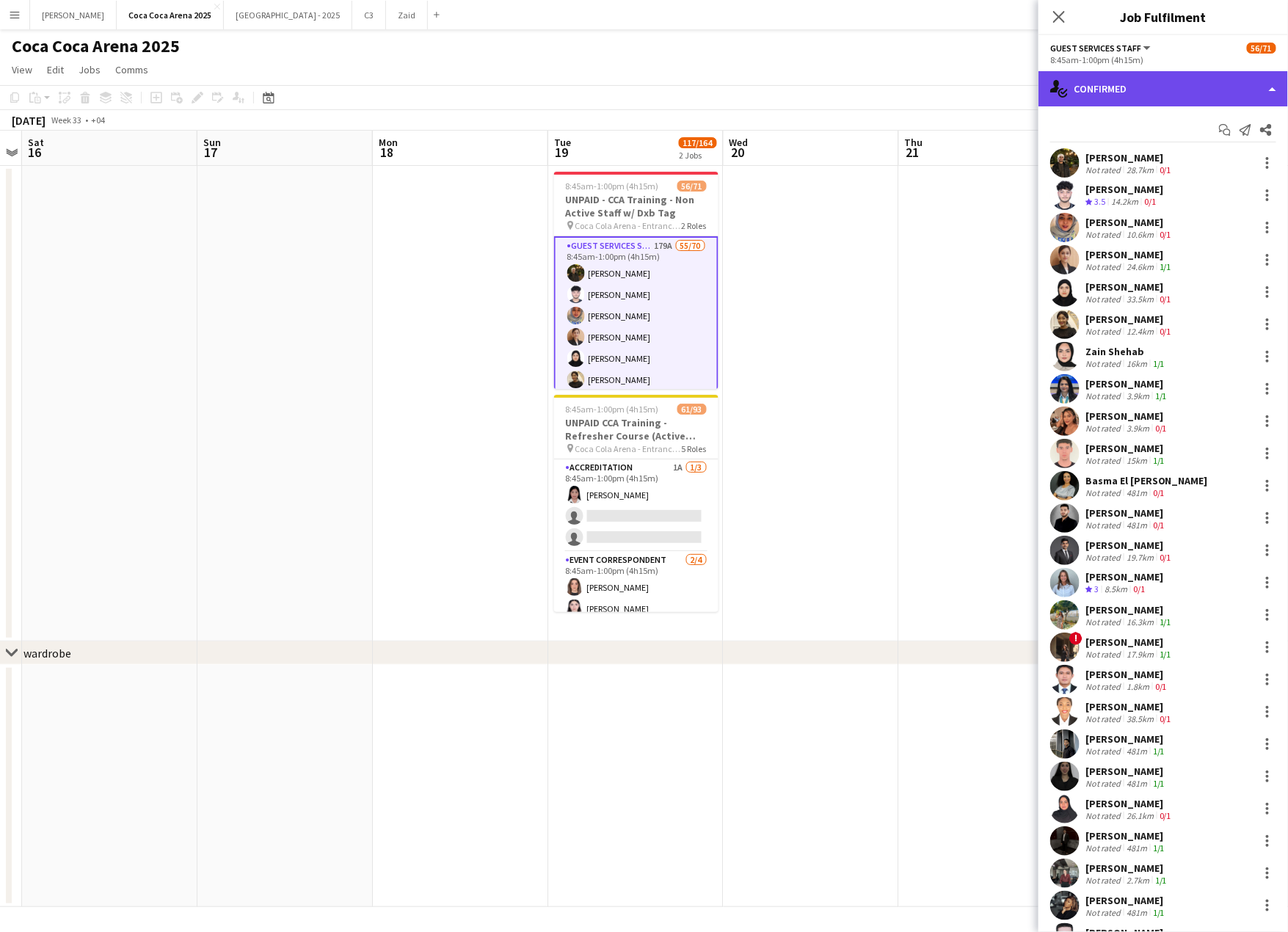
click at [1149, 84] on div "single-neutral-actions-check-2 Confirmed" at bounding box center [1163, 88] width 250 height 35
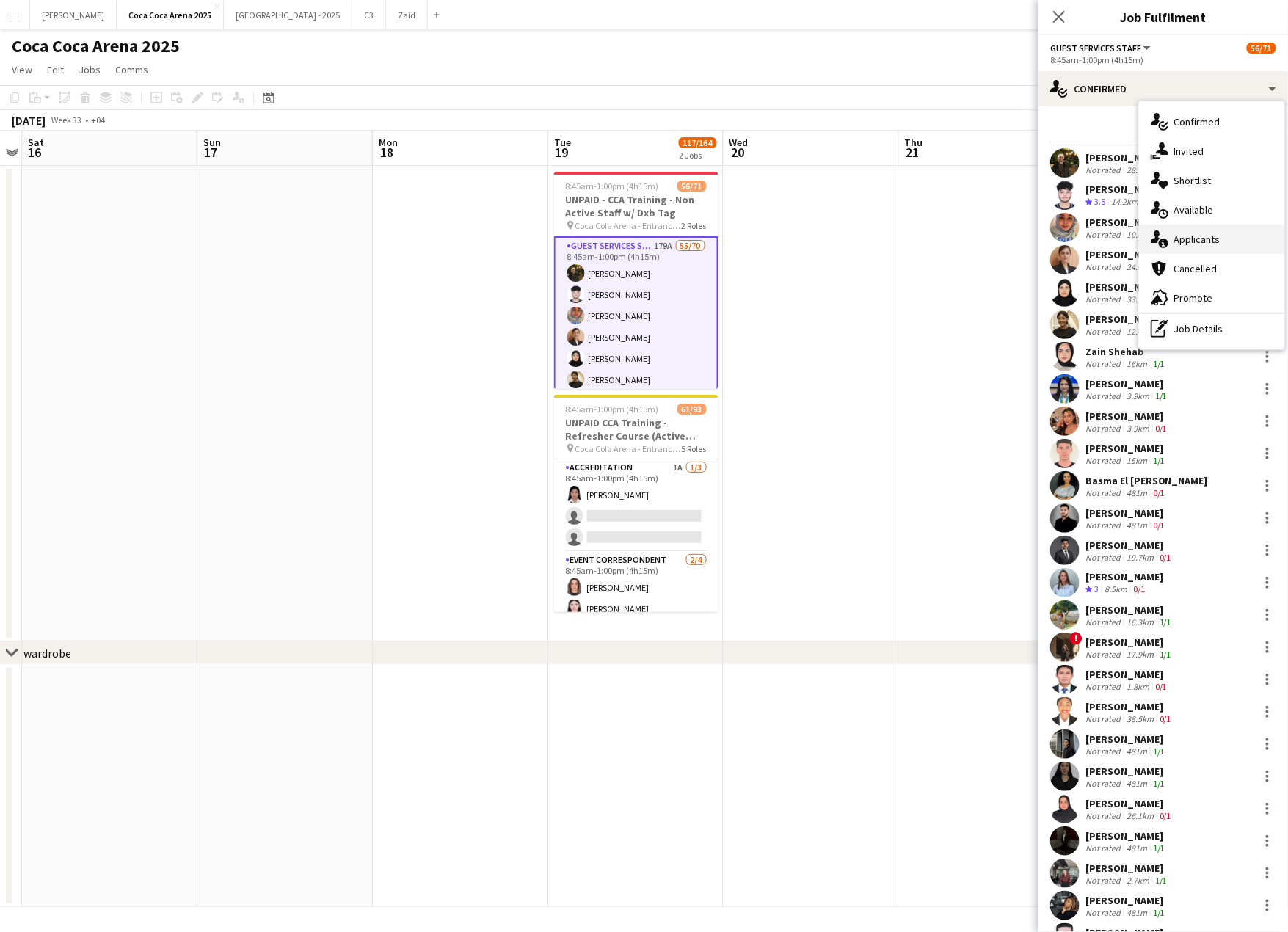
click at [1188, 240] on div "single-neutral-actions-information Applicants" at bounding box center [1211, 240] width 146 height 29
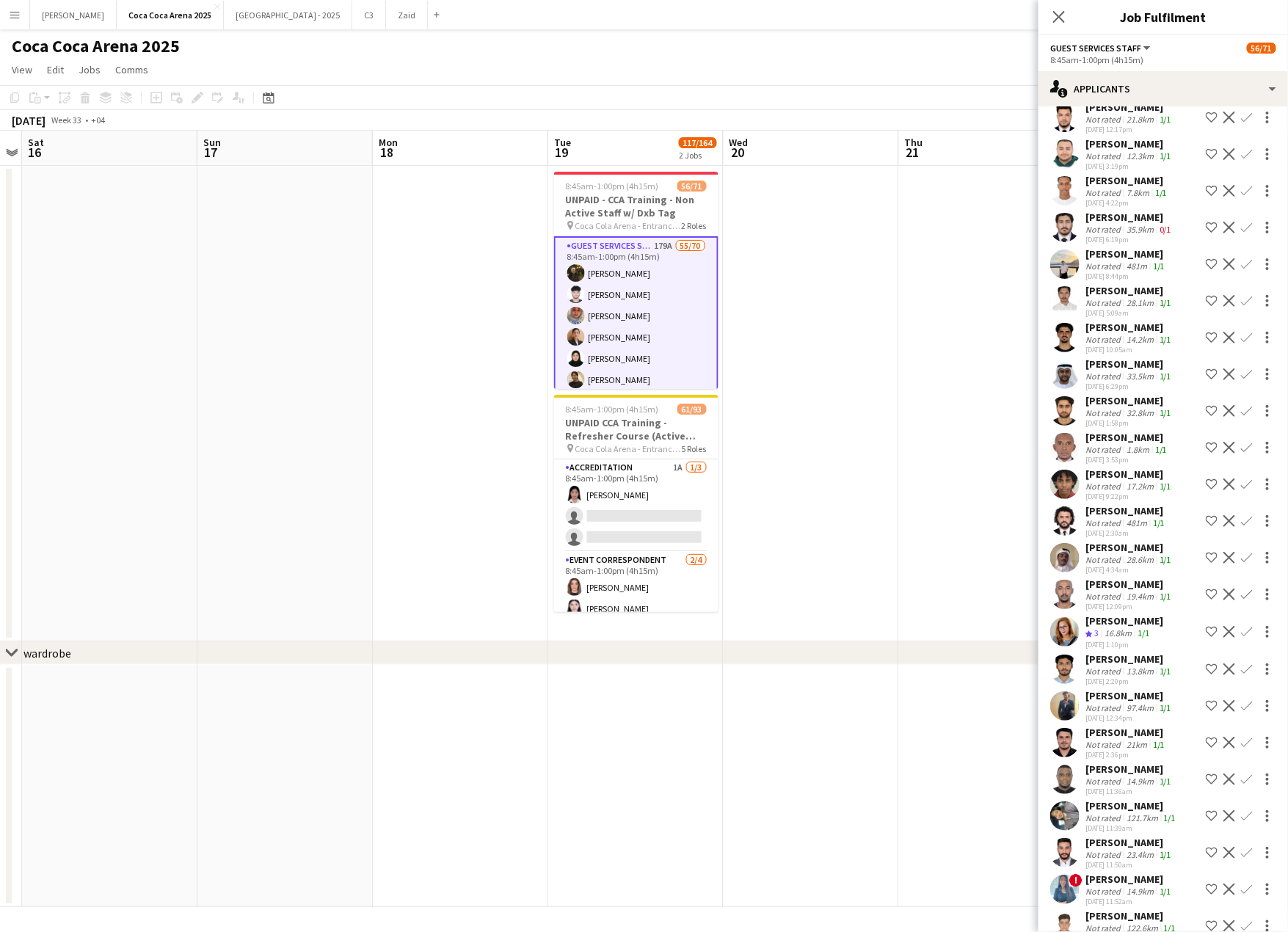
scroll to position [5196, 0]
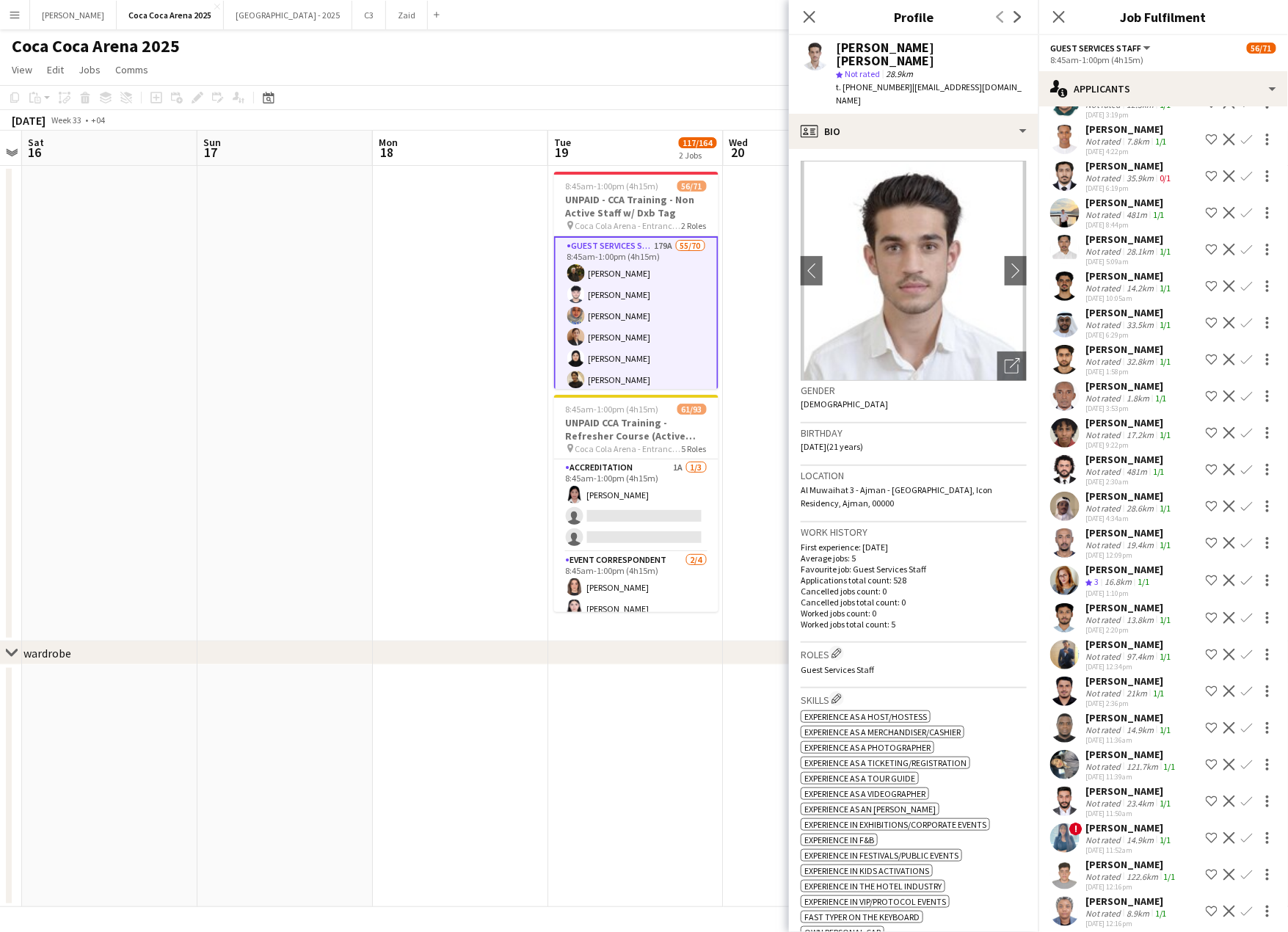
click at [1112, 931] on div "Not rated" at bounding box center [1104, 950] width 38 height 11
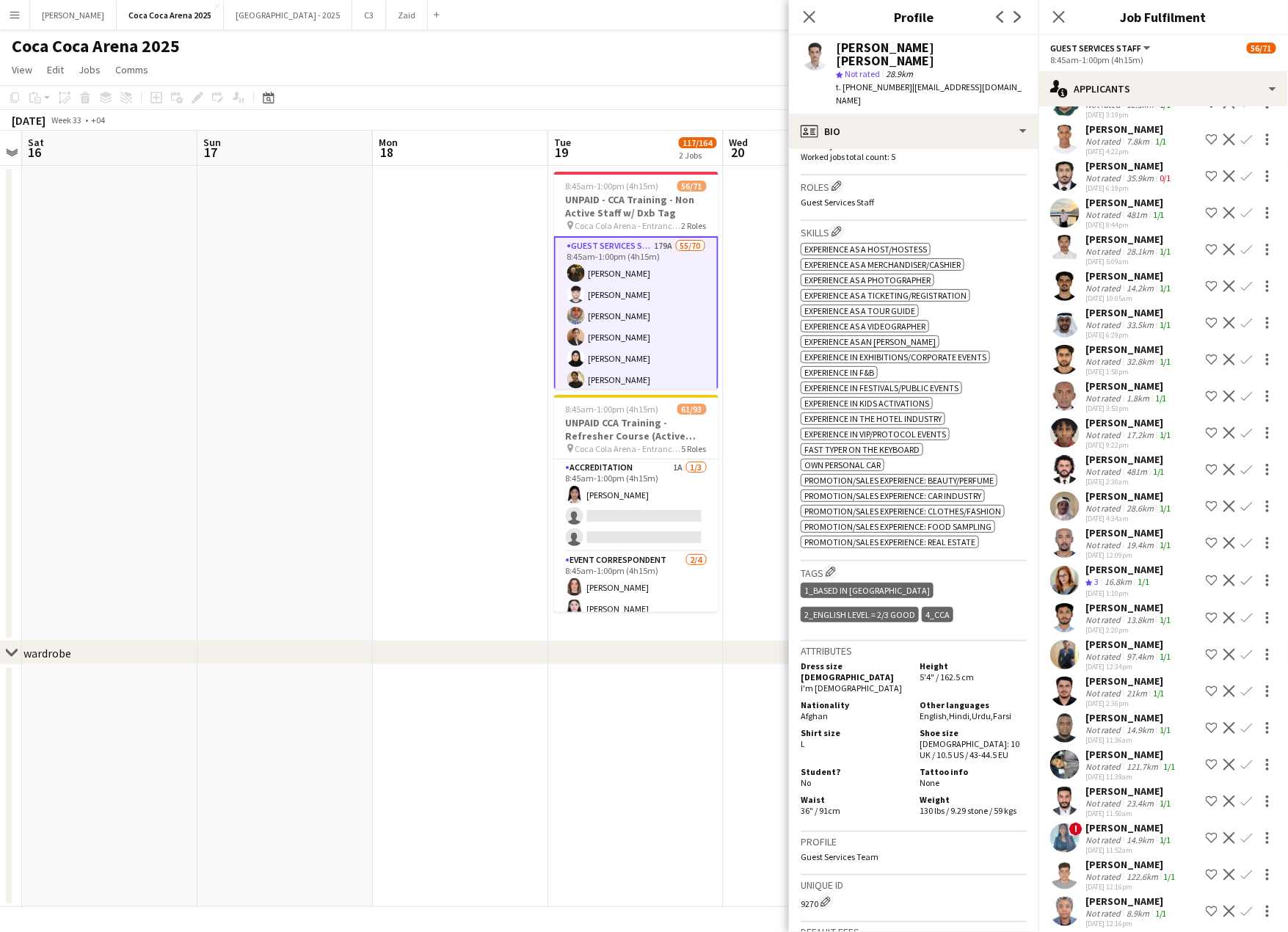
scroll to position [472, 0]
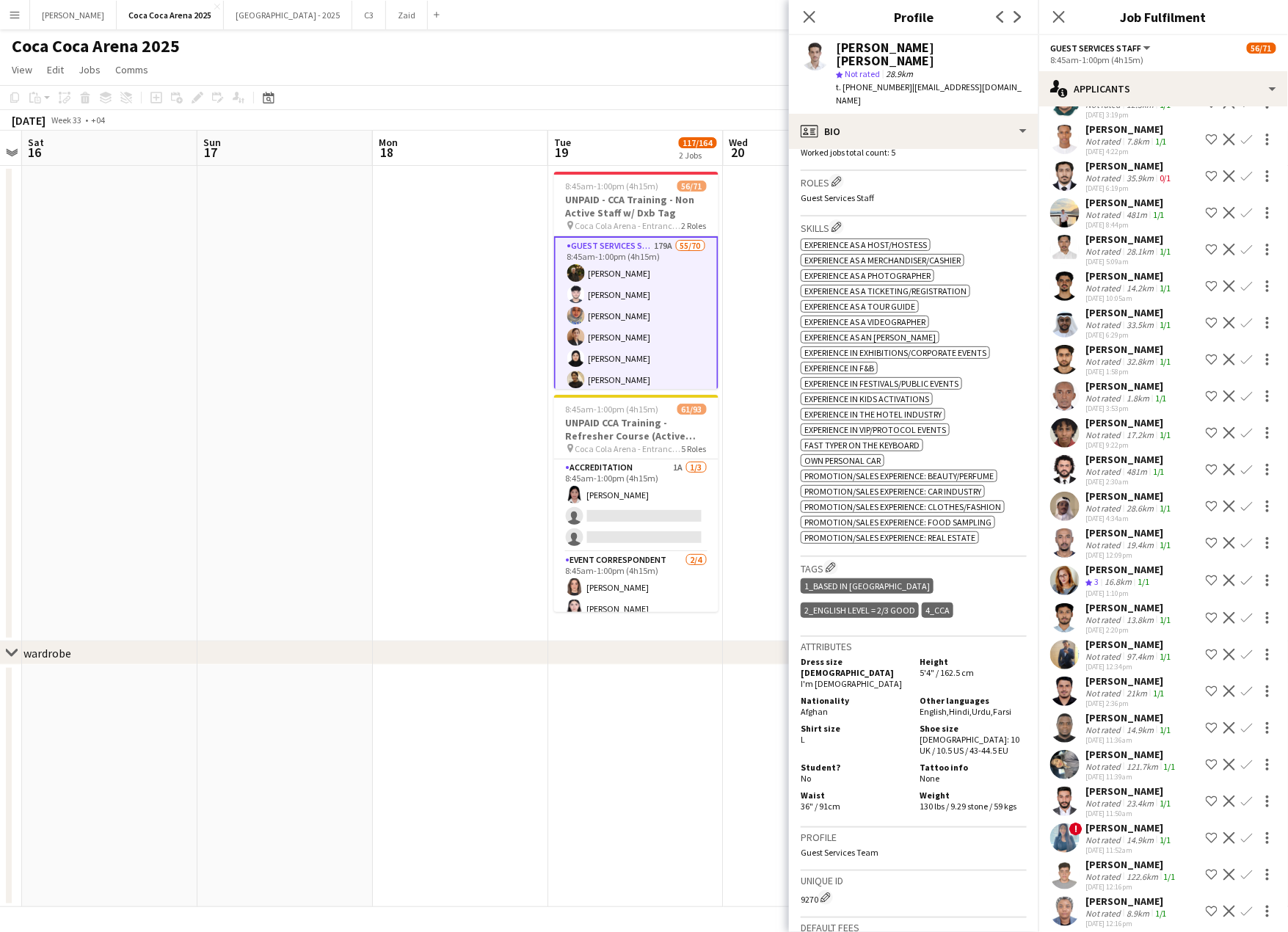
click at [1110, 918] on div "14-08-2025 12:16pm" at bounding box center [1128, 923] width 85 height 9
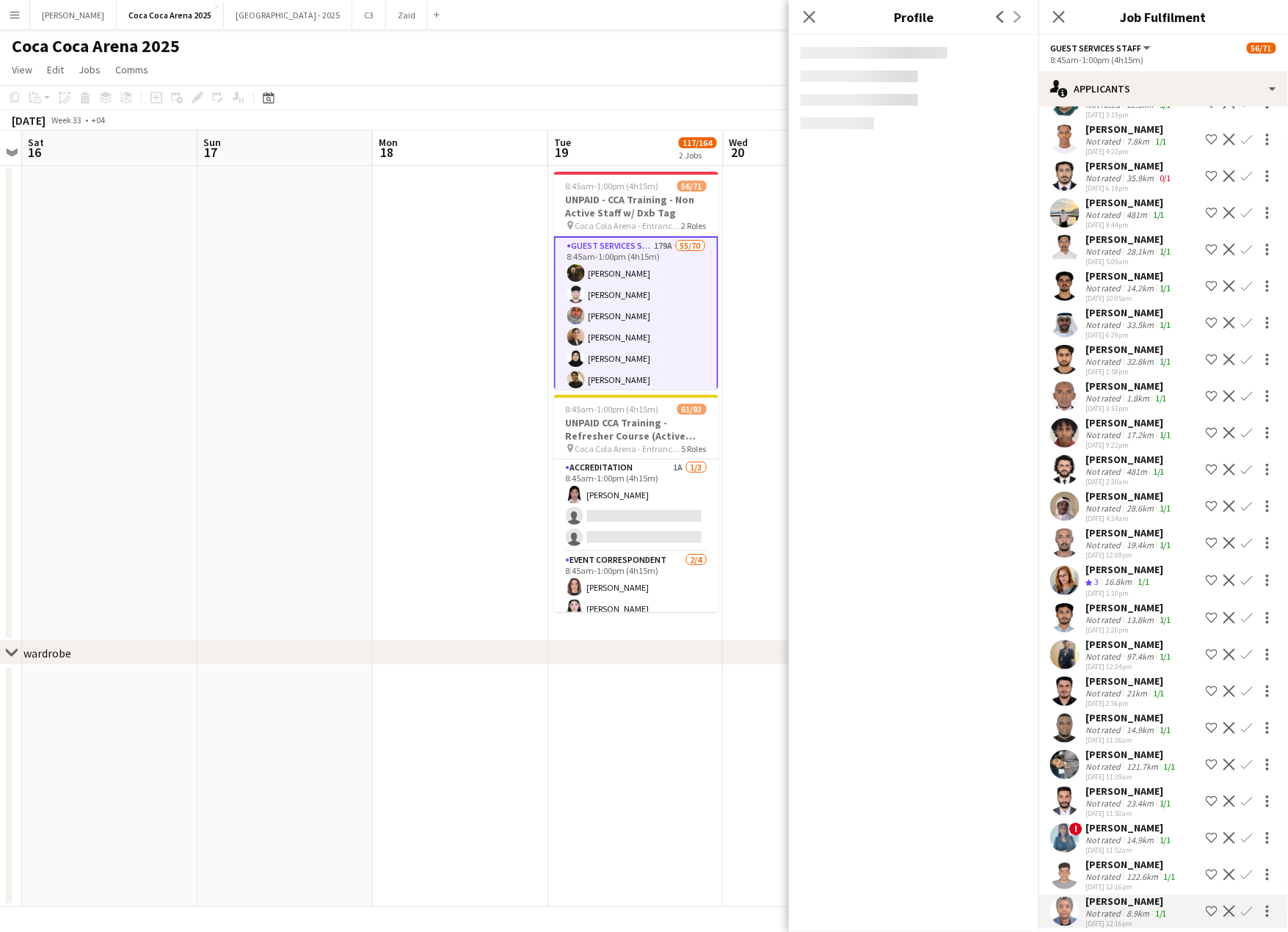
click at [1109, 894] on div "Aicha Diakite" at bounding box center [1128, 901] width 85 height 13
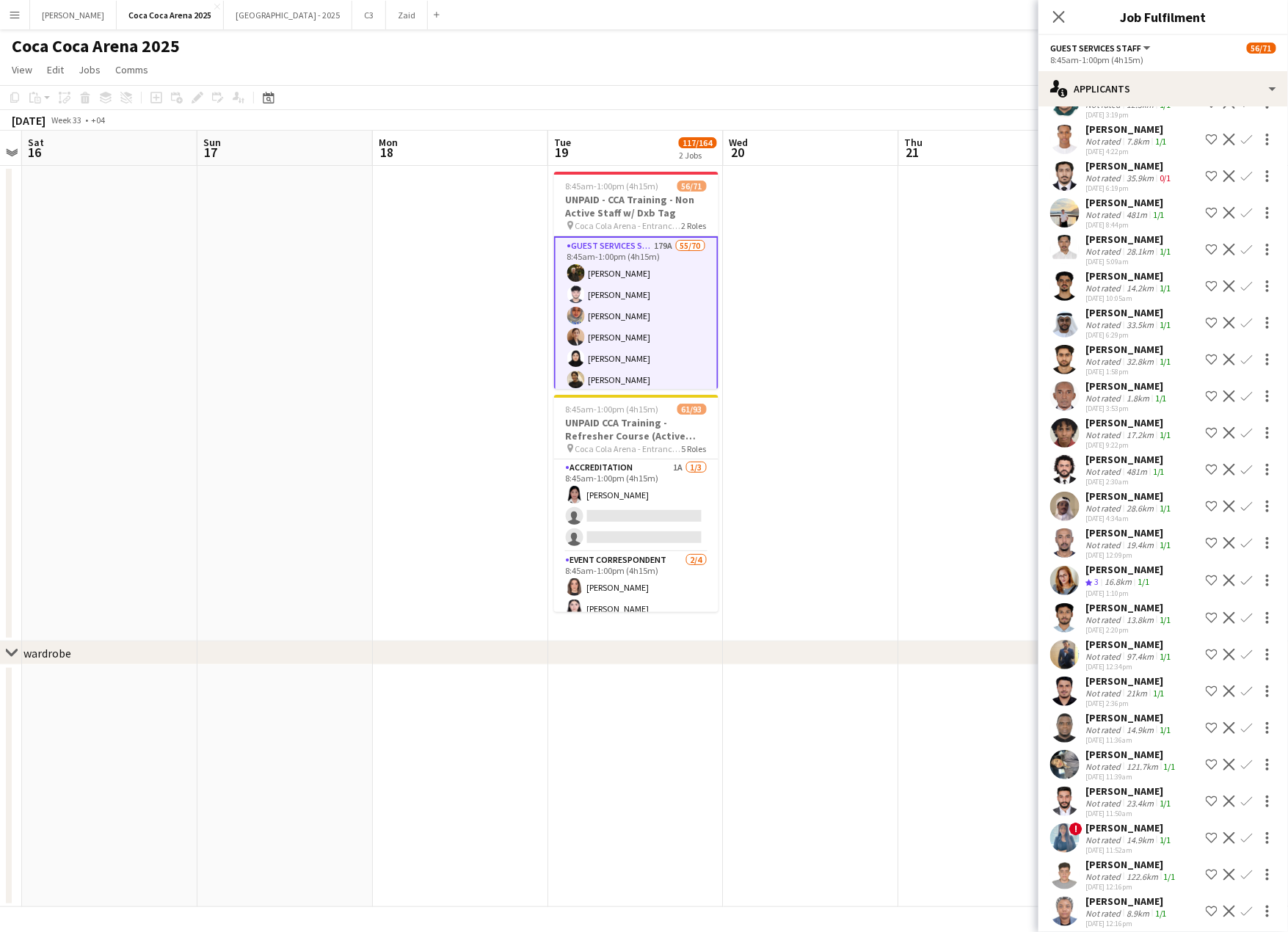
click at [1109, 894] on div "Aicha Diakite" at bounding box center [1128, 901] width 85 height 13
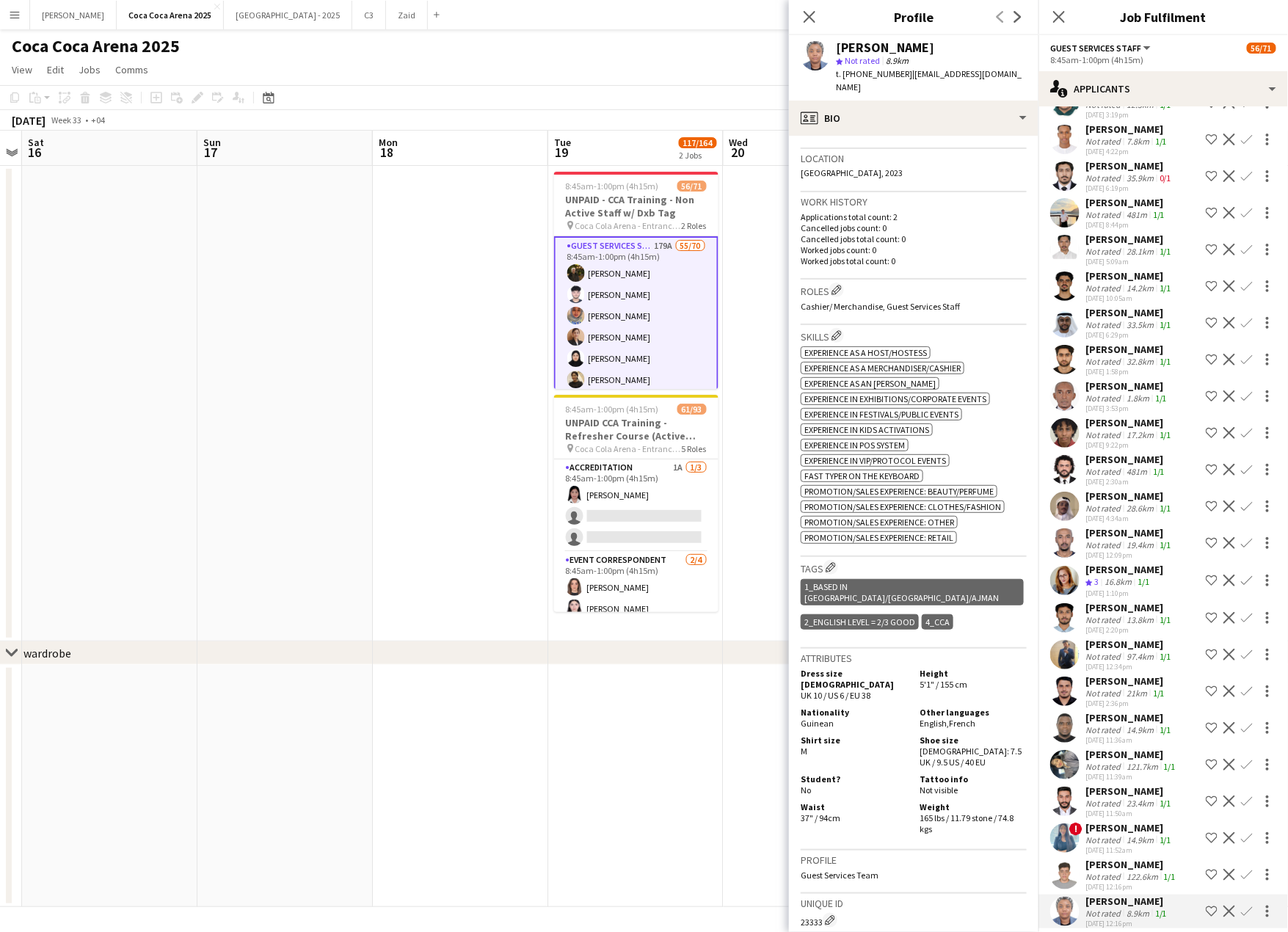
scroll to position [358, 0]
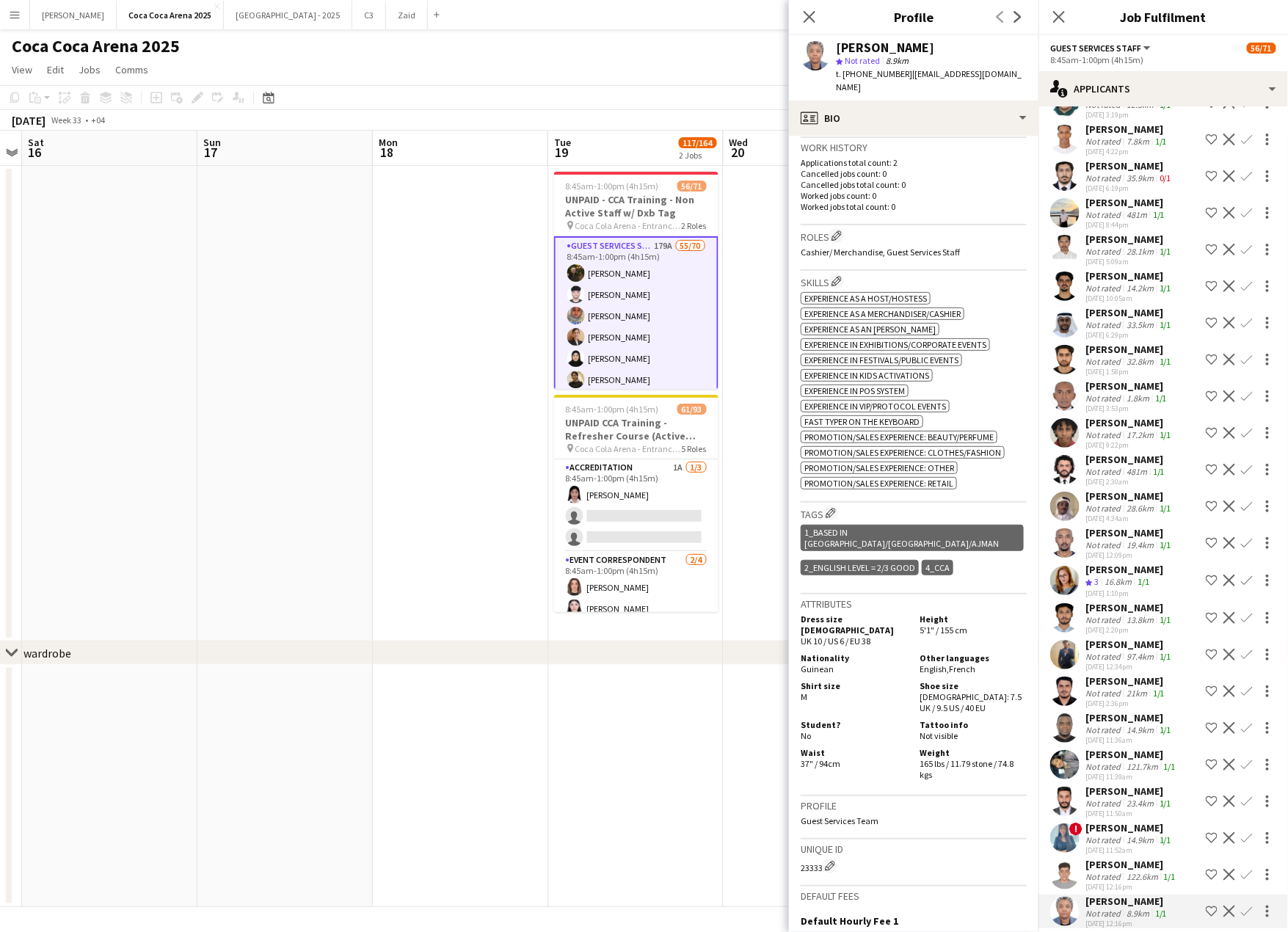
click at [1113, 857] on div "Ahmed Salaheldin" at bounding box center [1131, 864] width 93 height 13
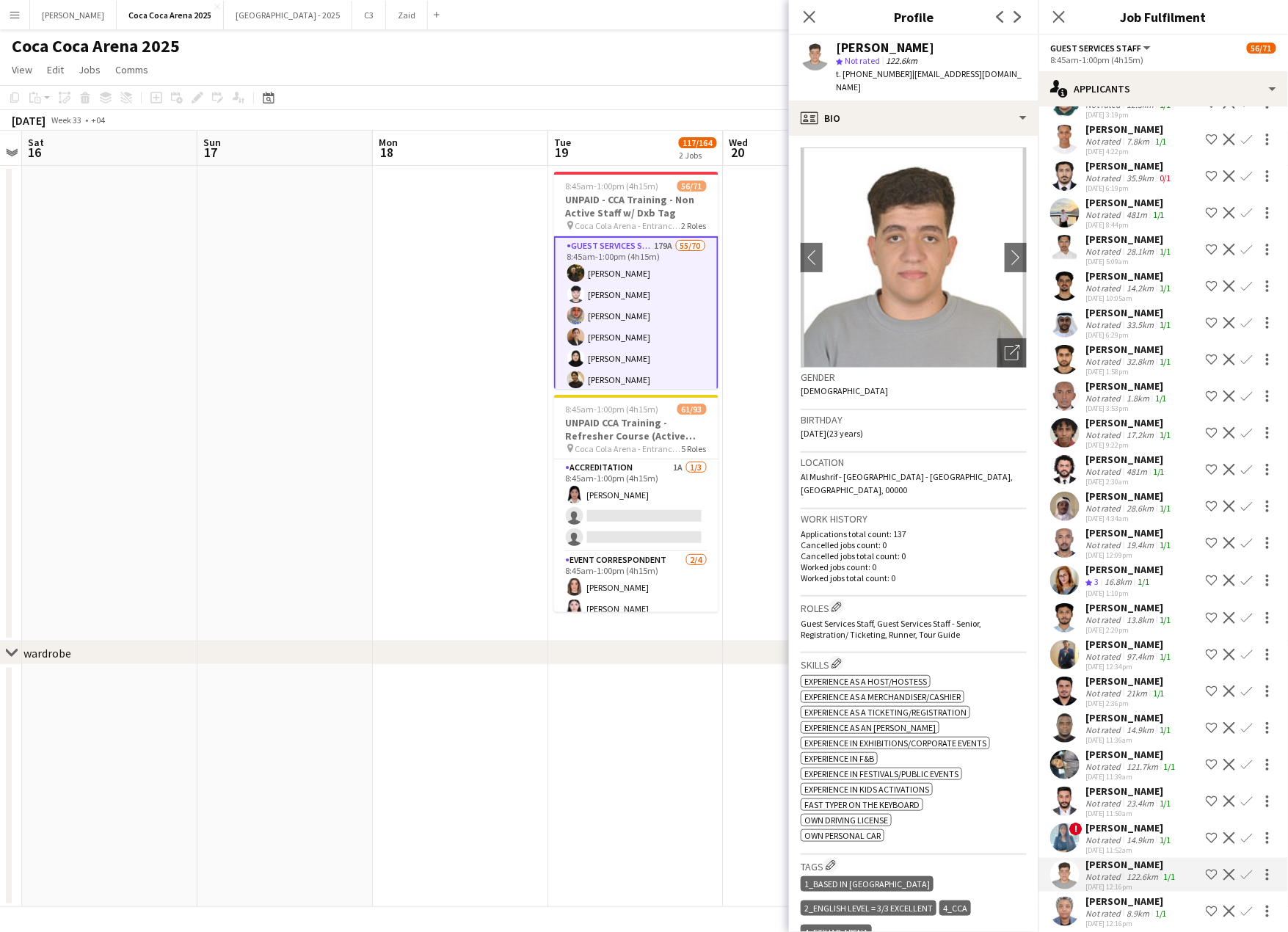
click at [1110, 845] on div "14-08-2025 11:52am" at bounding box center [1129, 850] width 89 height 9
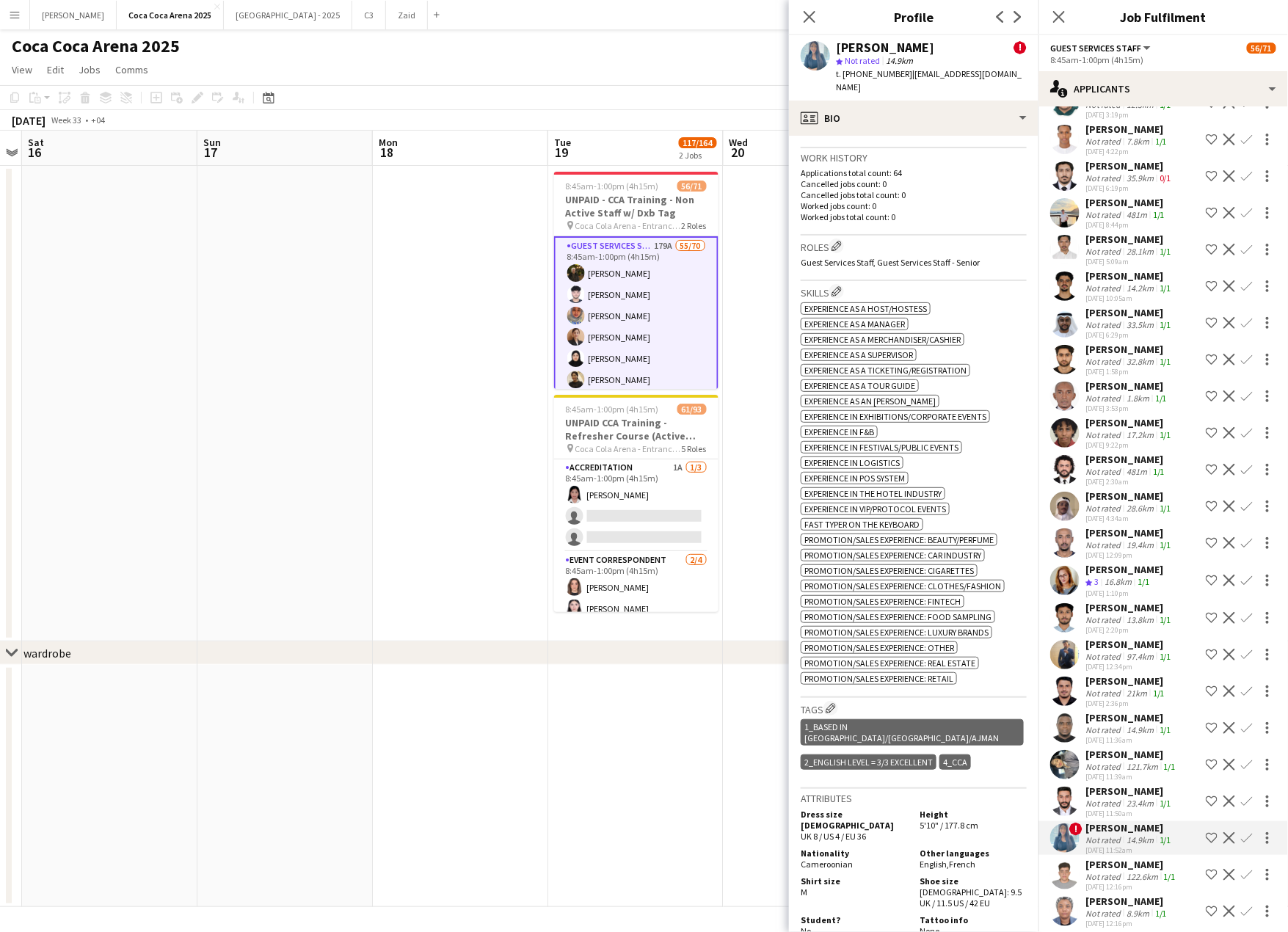
scroll to position [606, 0]
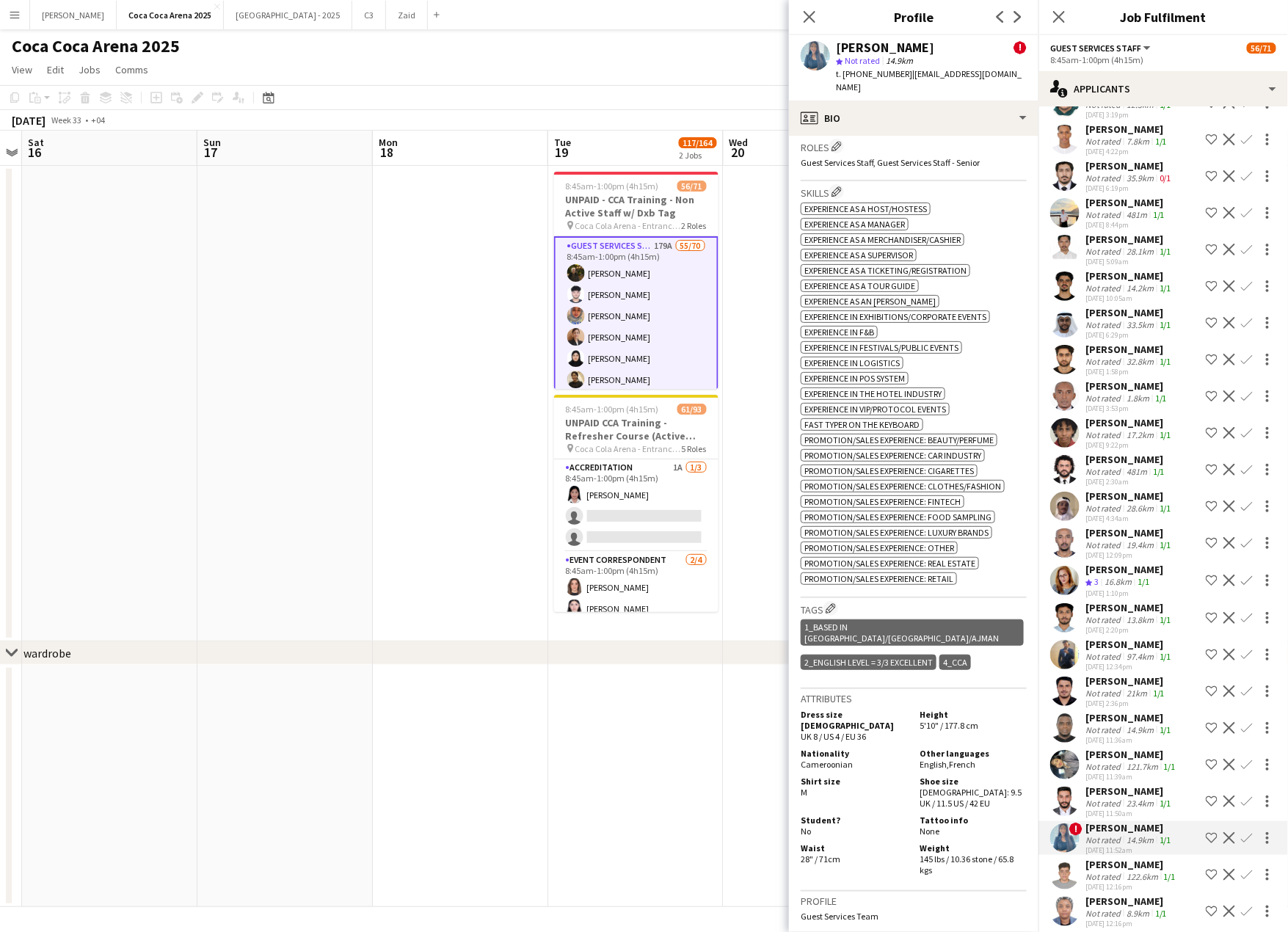
click at [1134, 785] on div "Fahad Zueter" at bounding box center [1129, 791] width 89 height 13
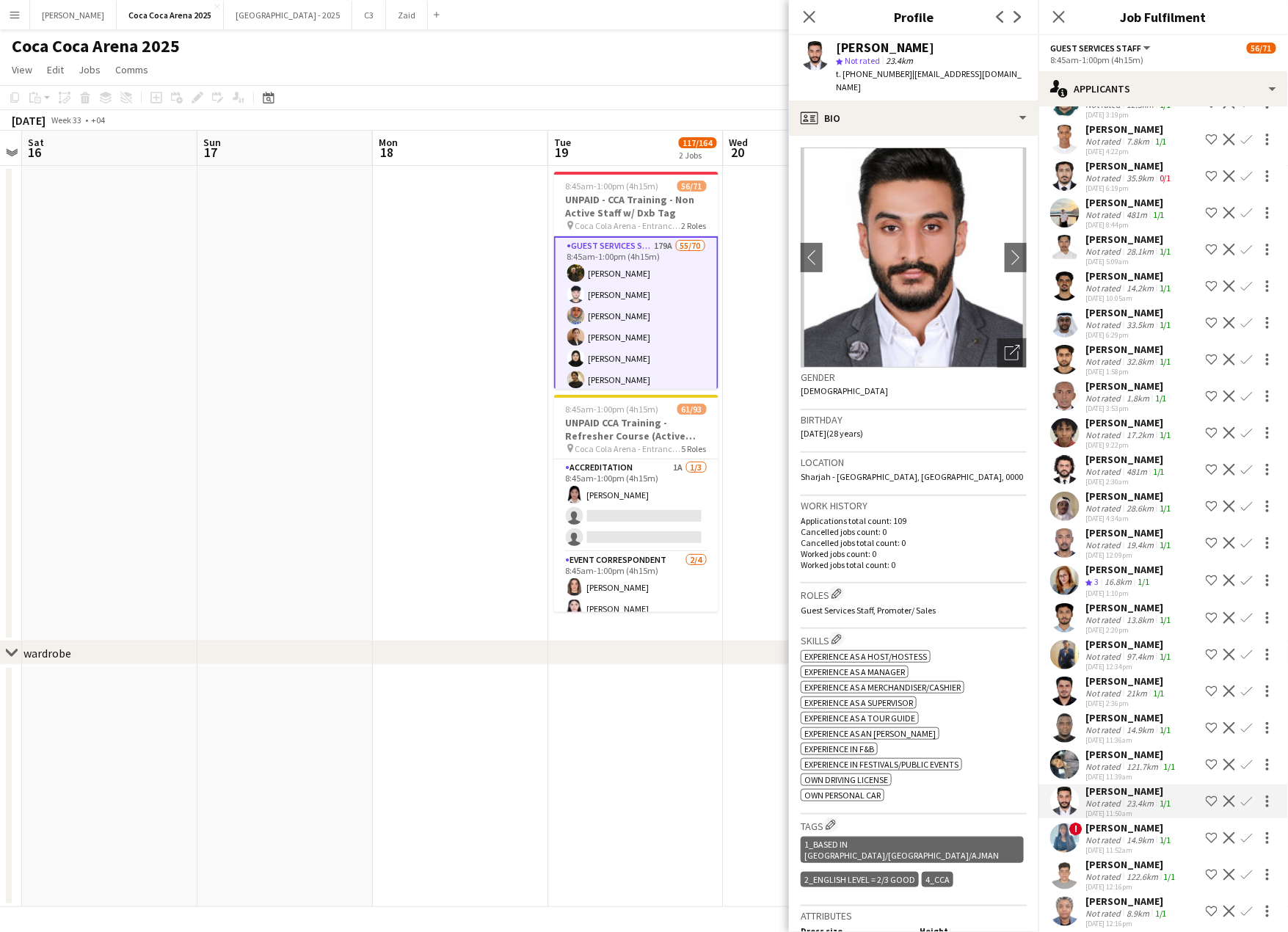
click at [1125, 761] on div "121.7km" at bounding box center [1141, 766] width 38 height 11
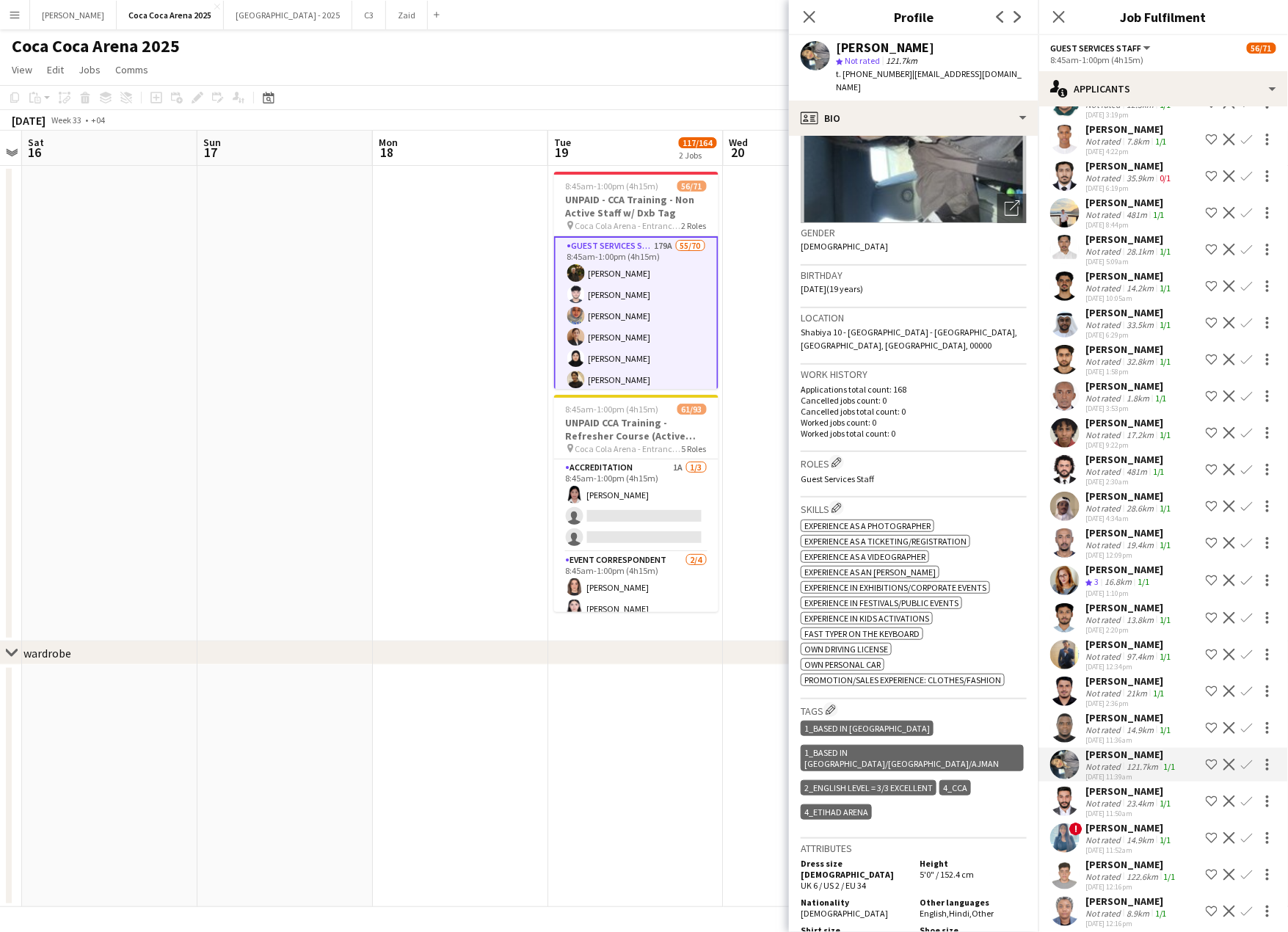
scroll to position [148, 0]
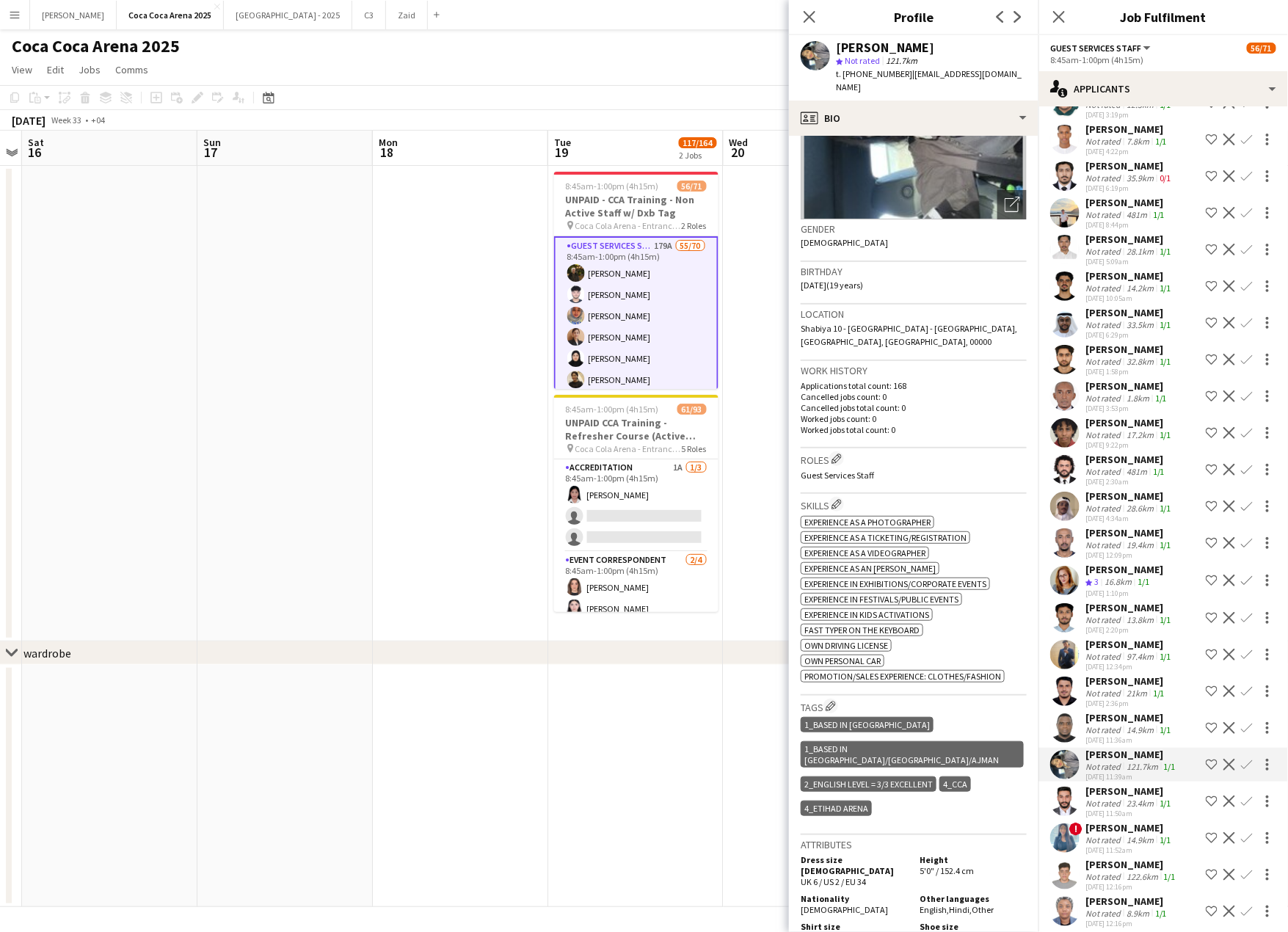
click at [1248, 759] on app-icon "Confirm" at bounding box center [1247, 764] width 12 height 12
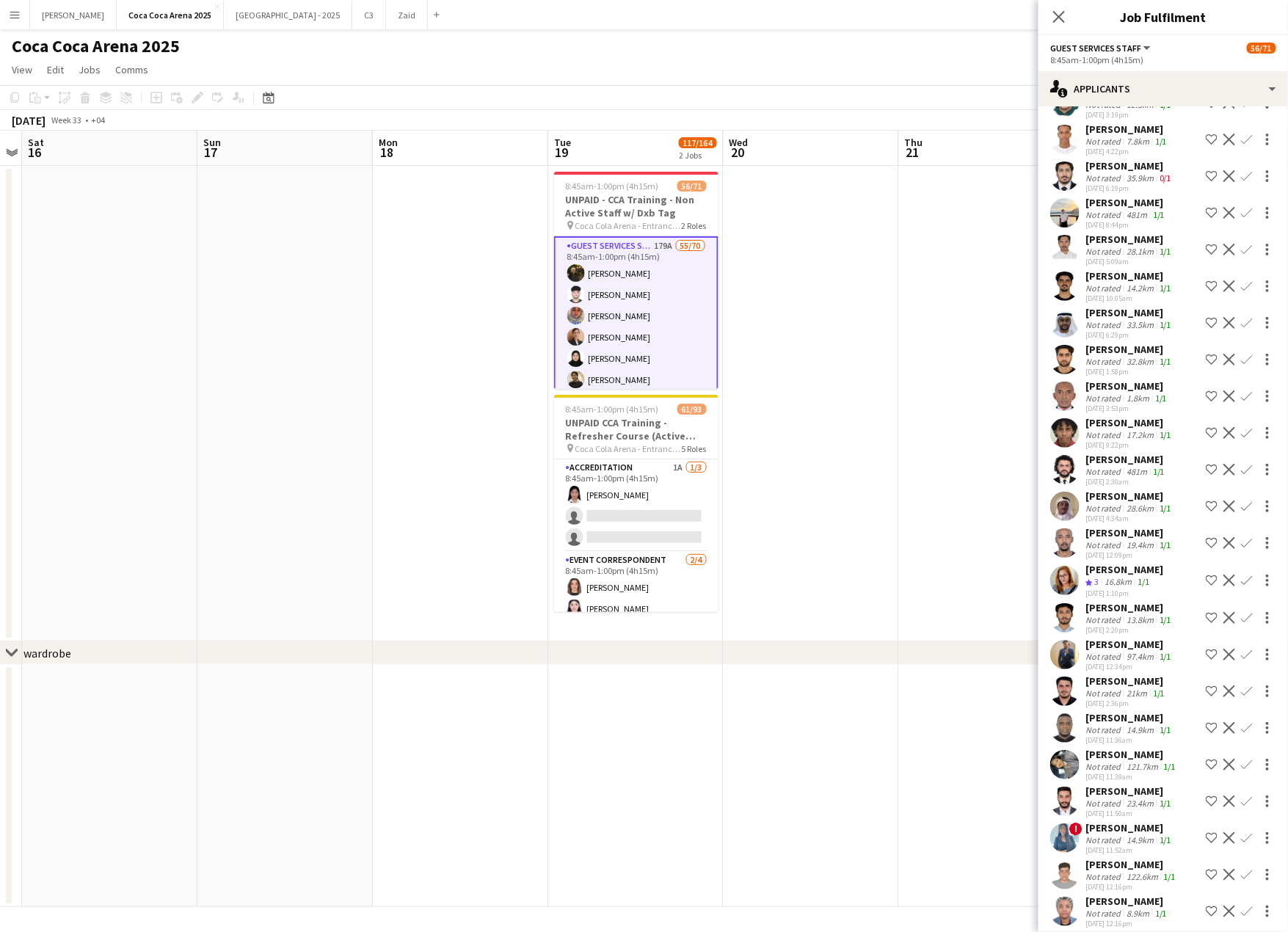
click at [1248, 759] on app-icon "Confirm" at bounding box center [1247, 764] width 12 height 12
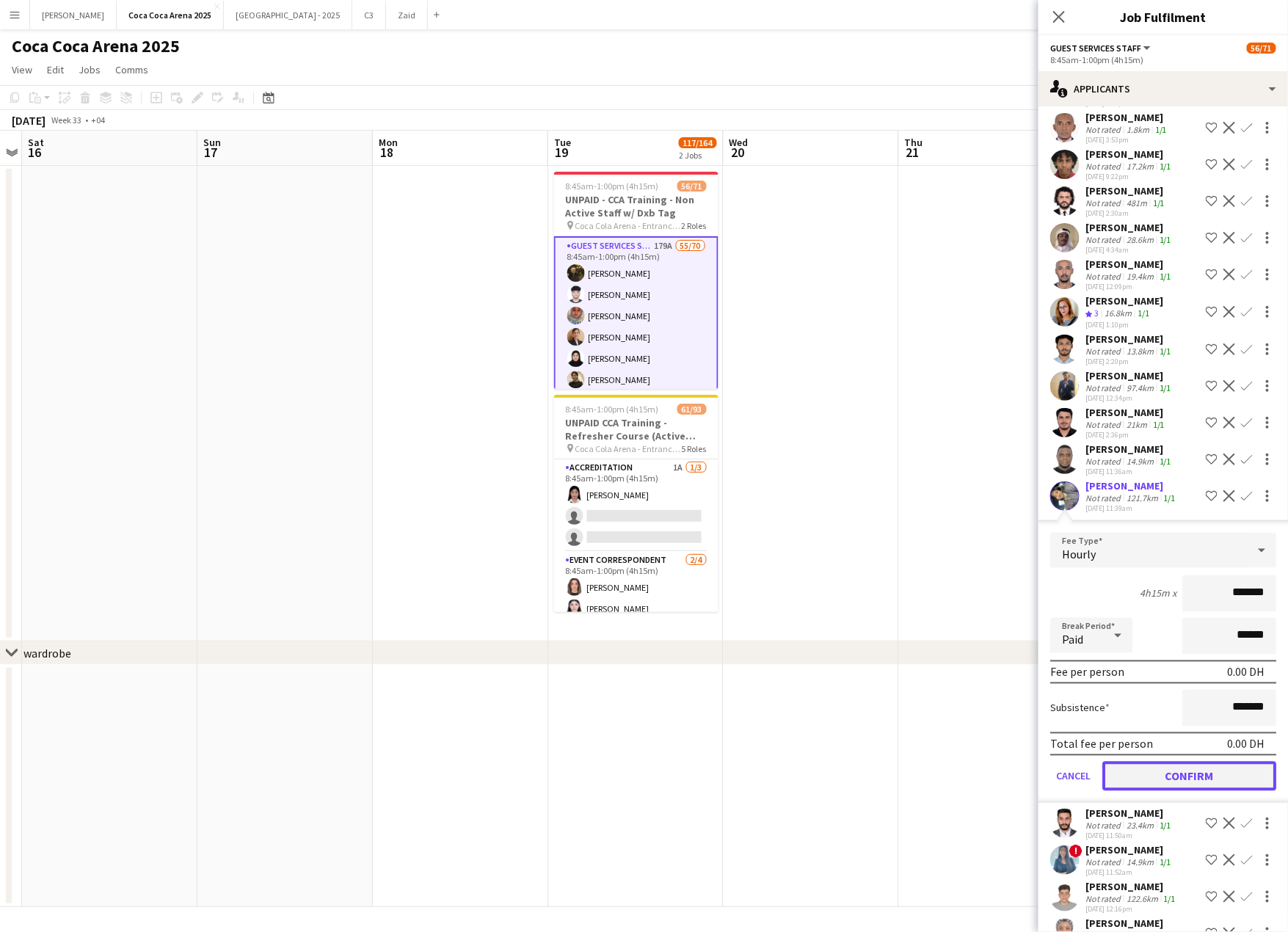
click at [1158, 761] on button "Confirm" at bounding box center [1188, 776] width 174 height 29
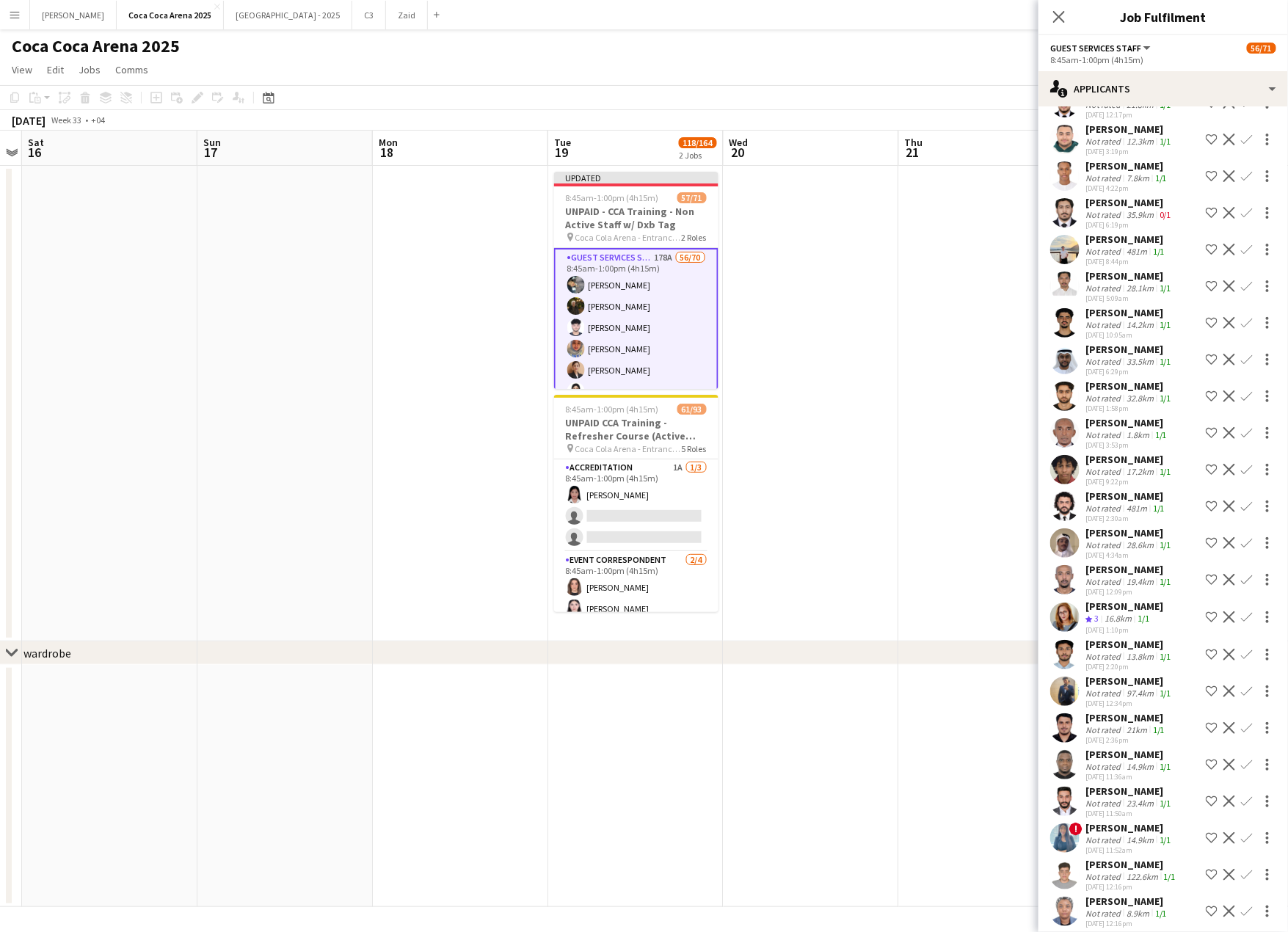
click at [1114, 797] on div "Not rated" at bounding box center [1104, 803] width 38 height 11
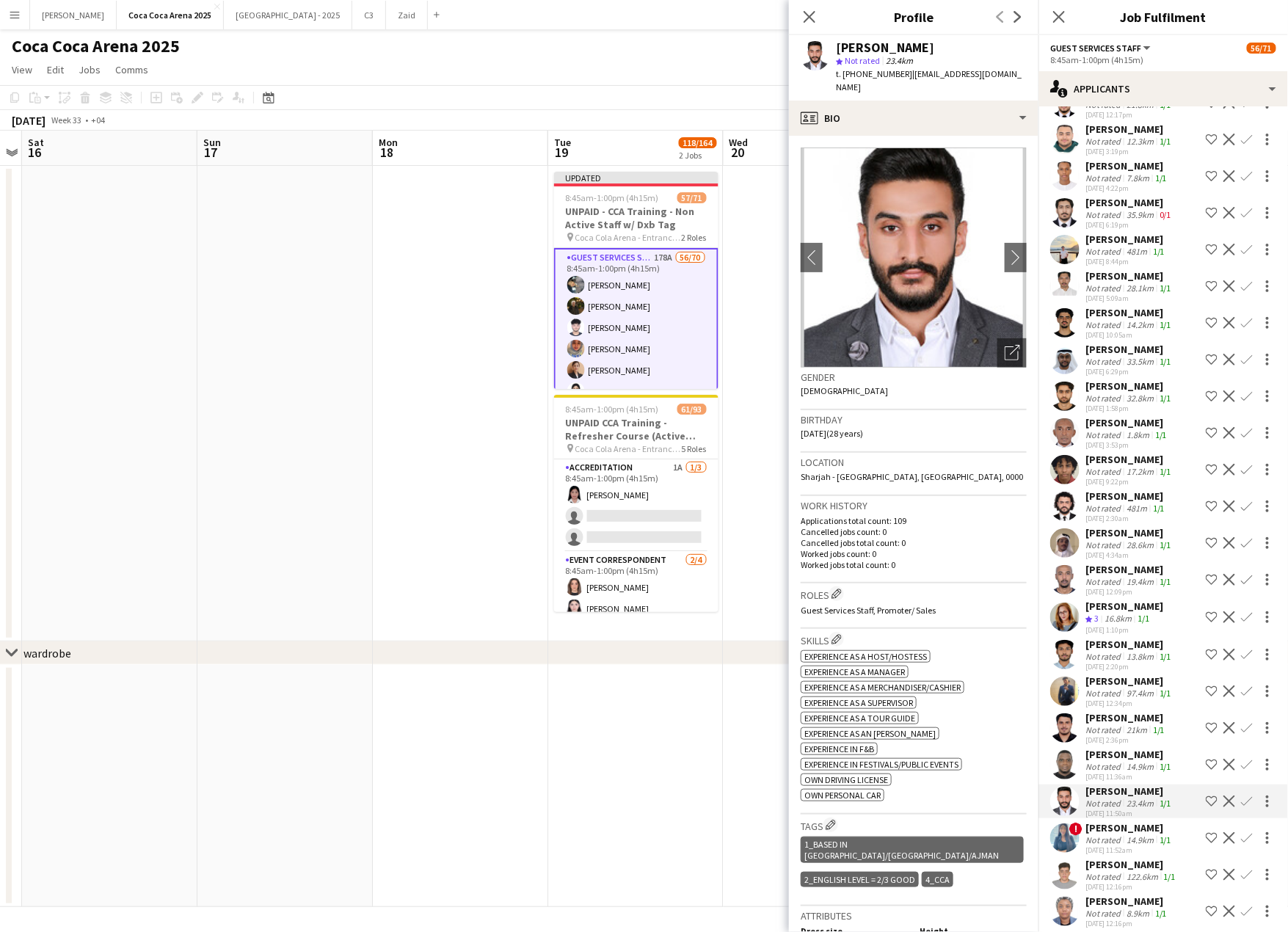
click at [1117, 761] on div "Not rated" at bounding box center [1104, 766] width 38 height 11
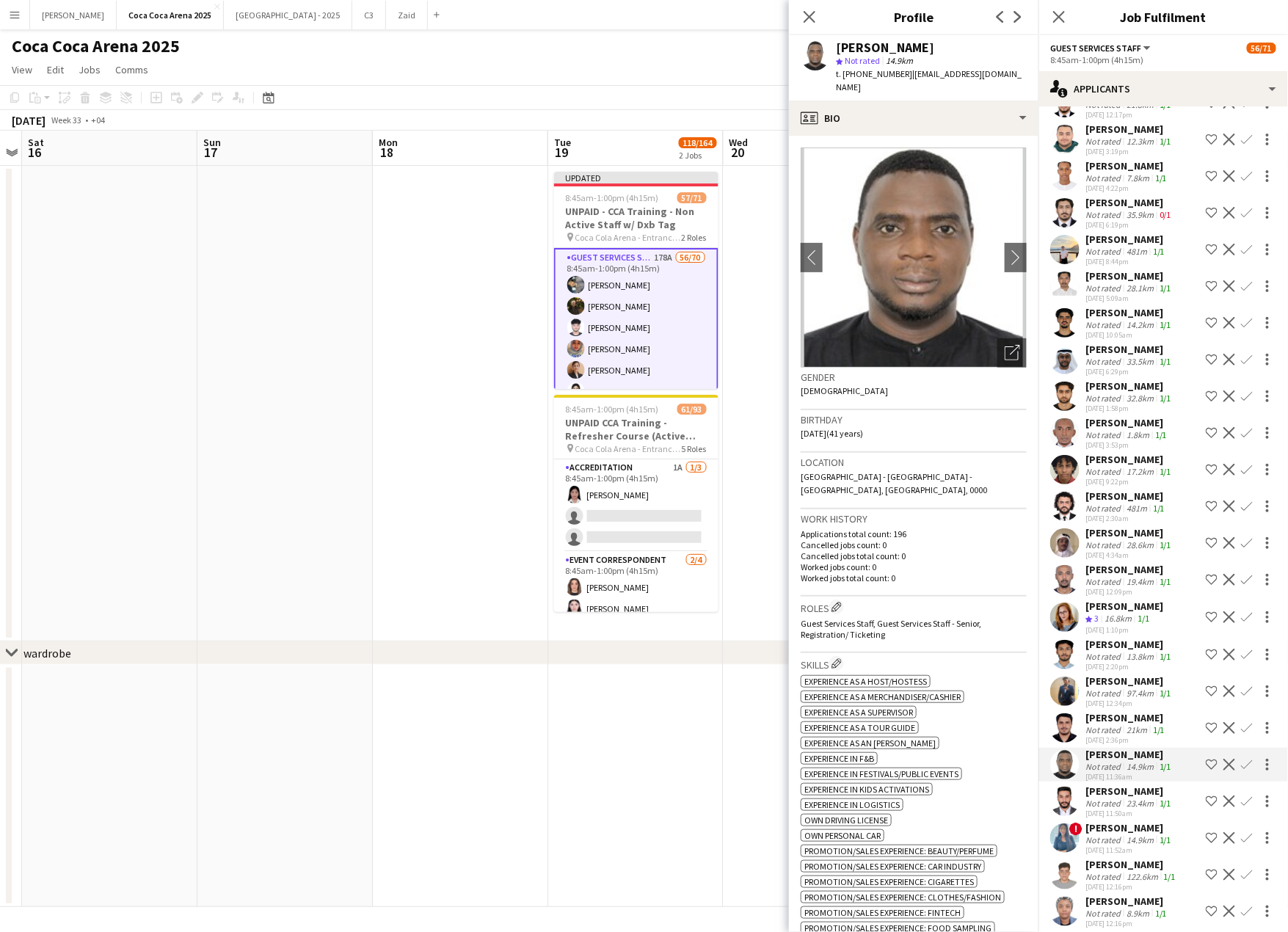
click at [1105, 711] on div "Althaf Ahammed" at bounding box center [1126, 717] width 82 height 13
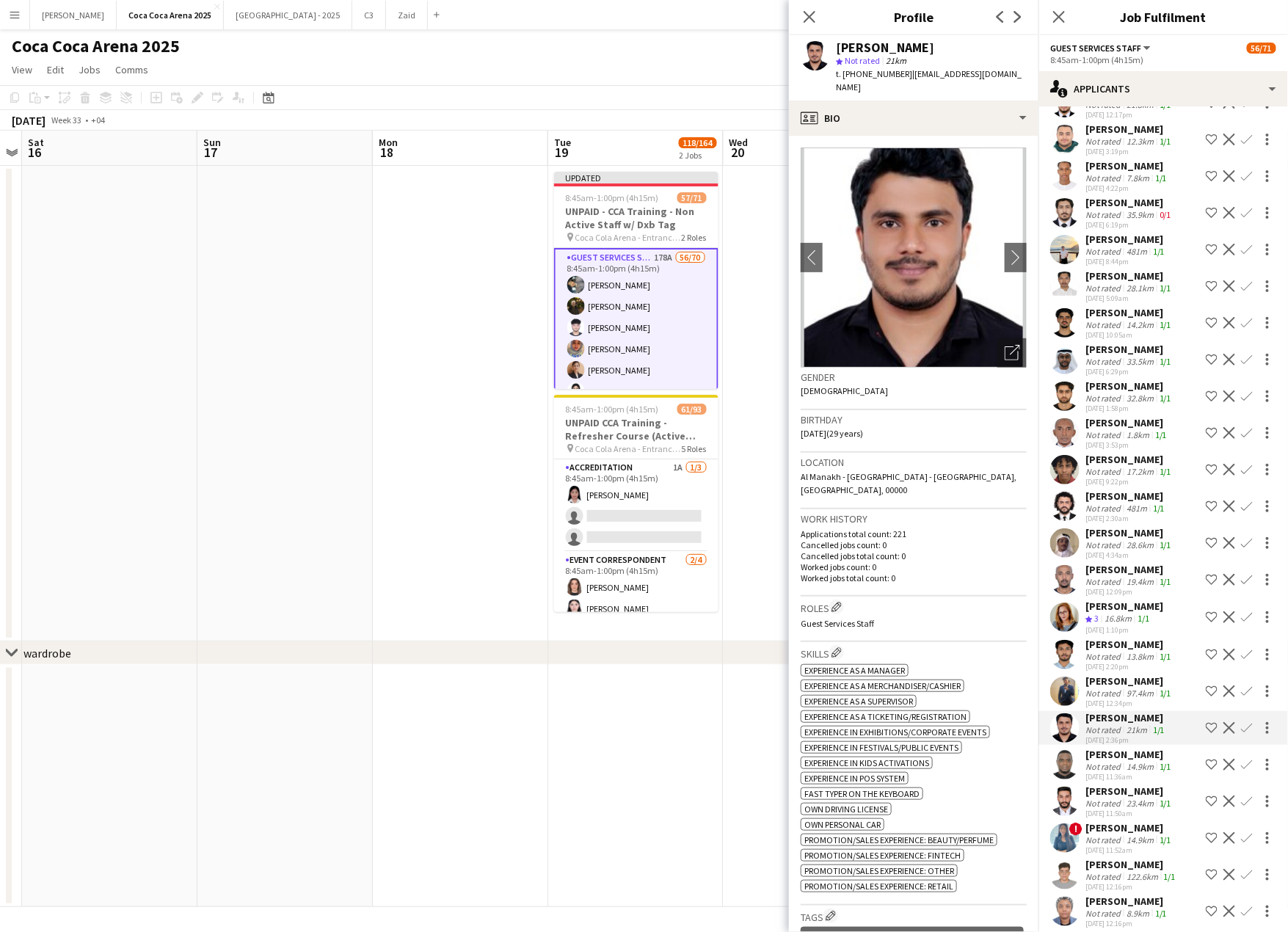
click at [1112, 674] on div "Ahmad Alkadri" at bounding box center [1129, 680] width 89 height 13
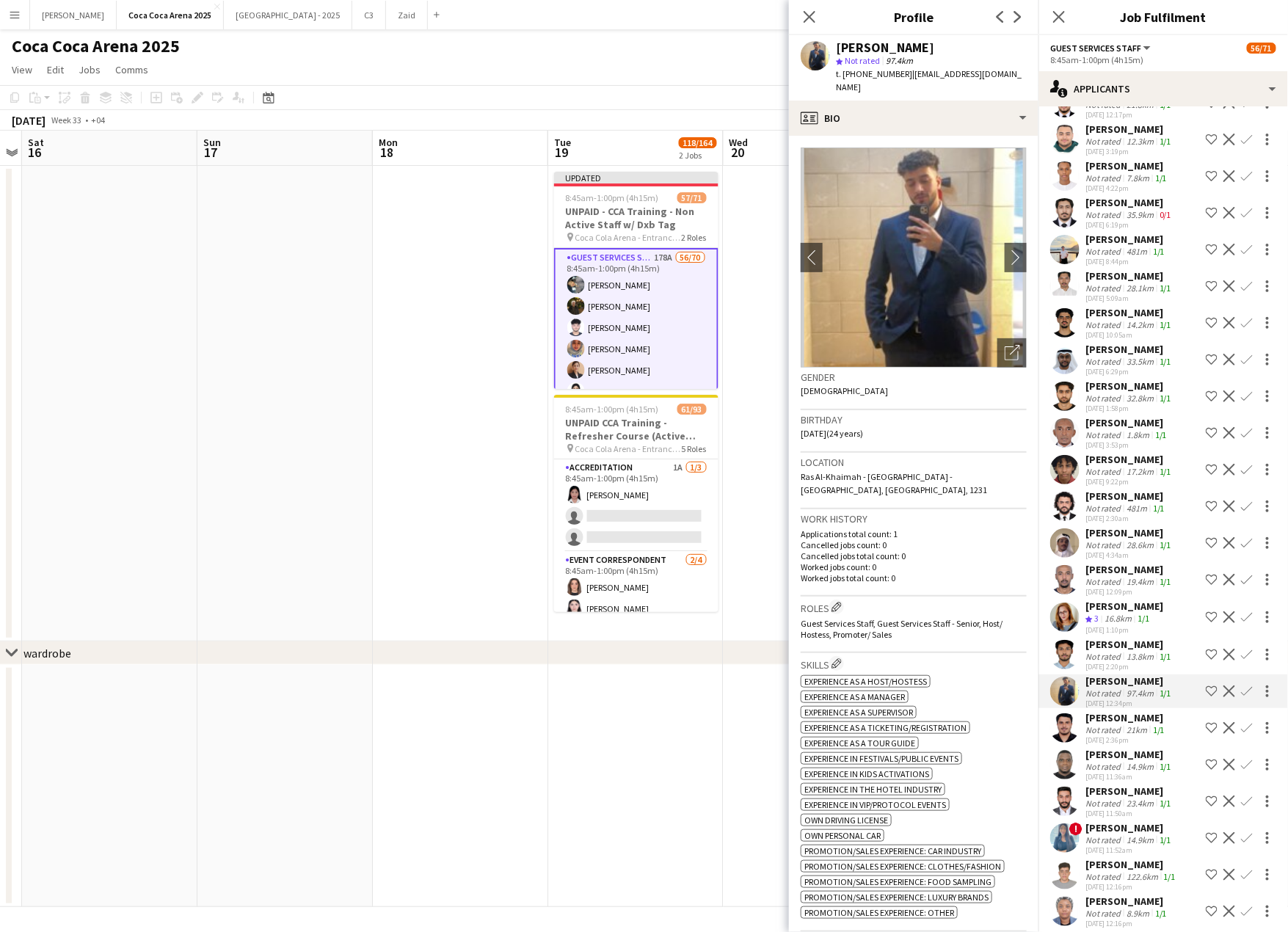
click at [1116, 638] on div "Mohammed Shahin" at bounding box center [1129, 644] width 89 height 13
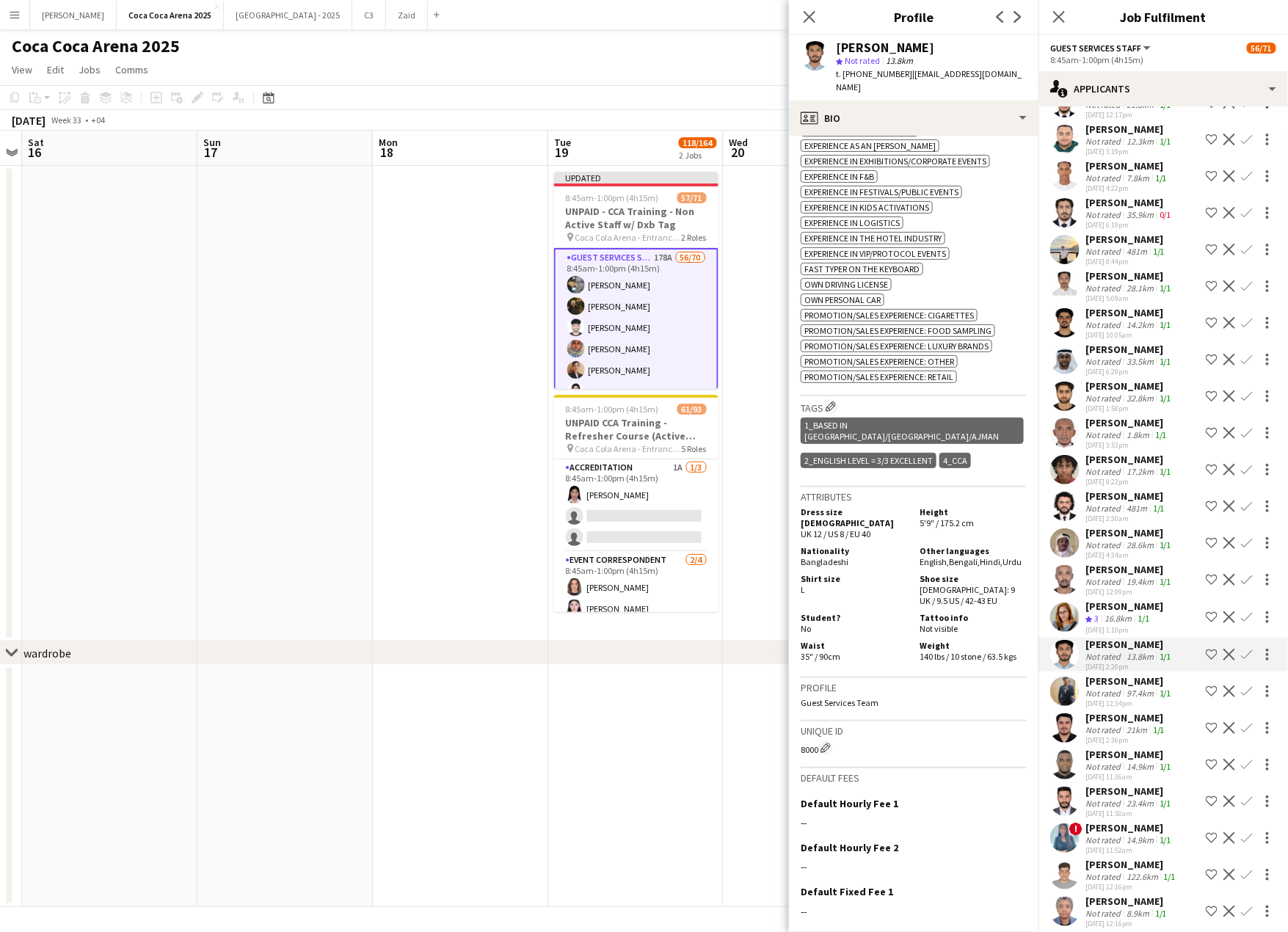
scroll to position [712, 0]
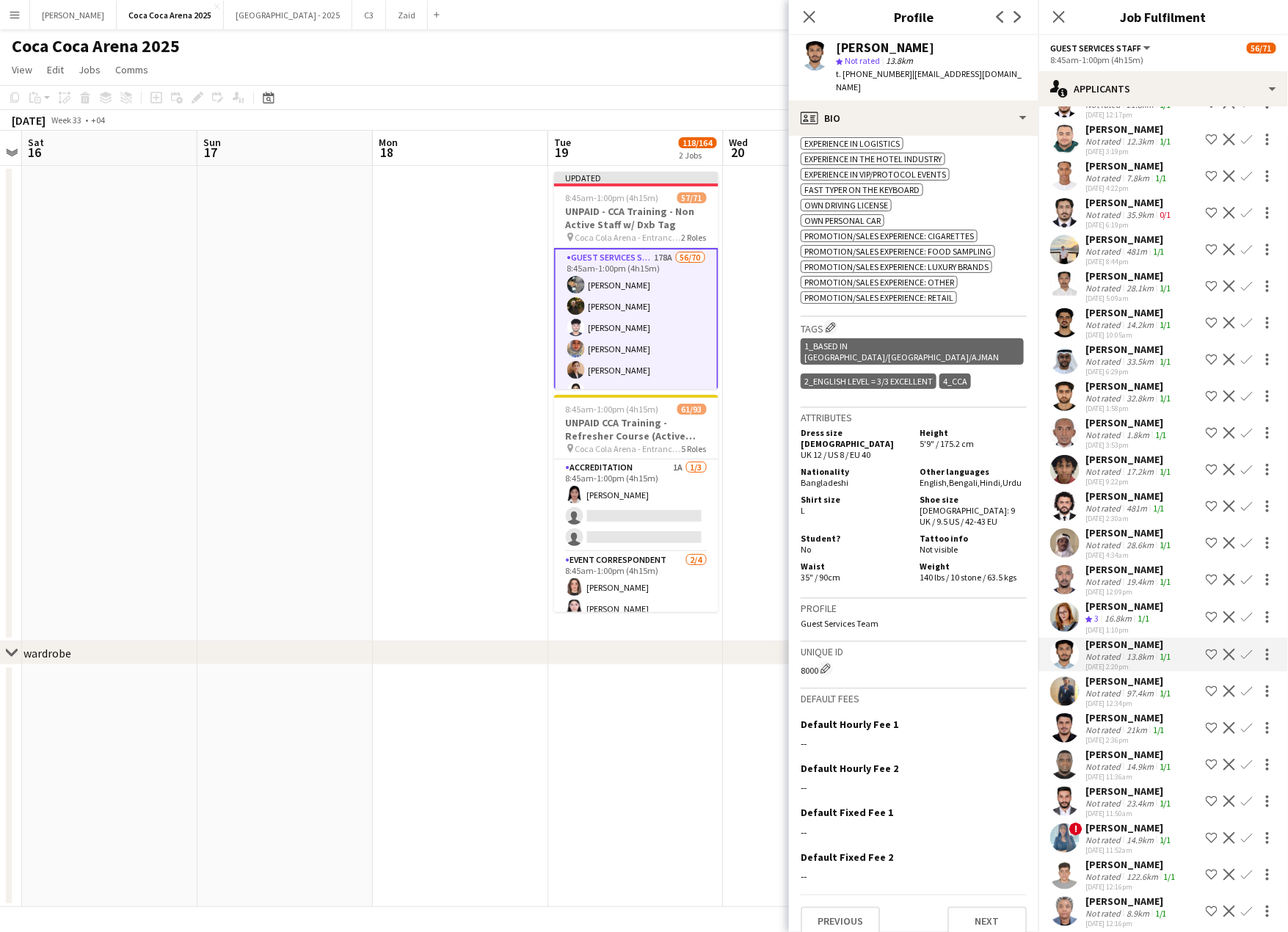
click at [1098, 785] on div "Fahad Zueter" at bounding box center [1129, 791] width 89 height 13
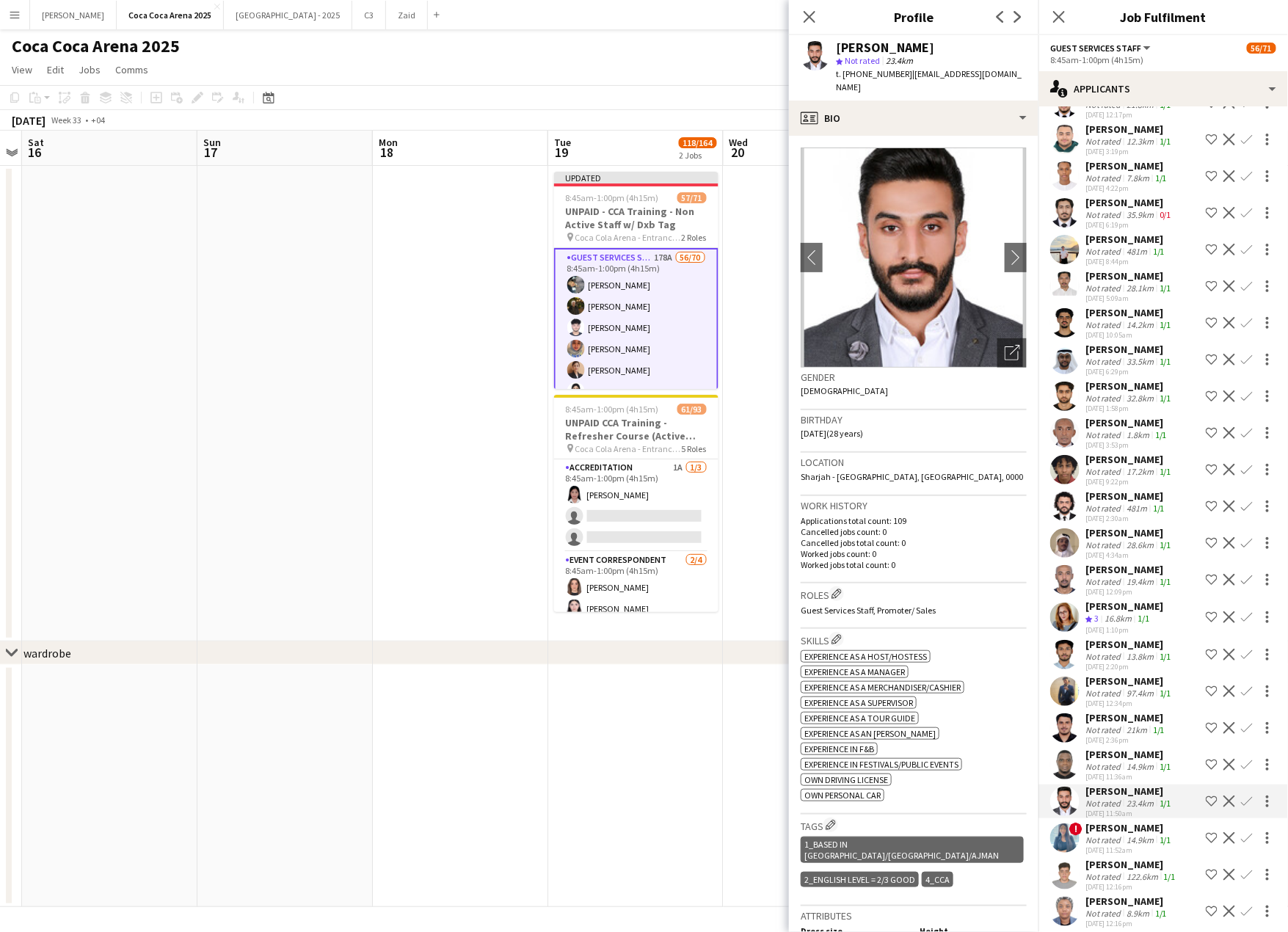
click at [1100, 821] on div "Relindis Ngassa" at bounding box center [1129, 828] width 89 height 13
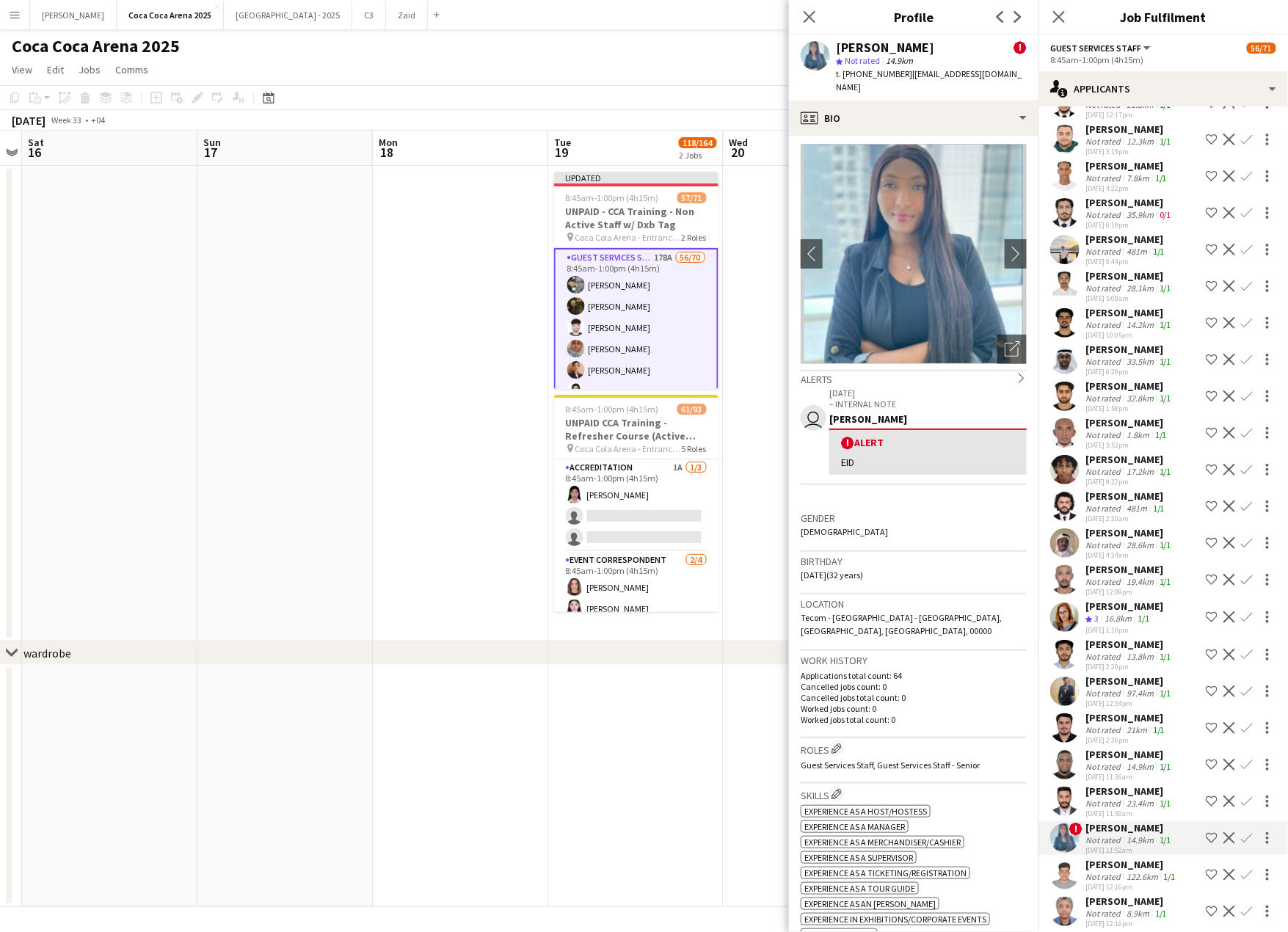
scroll to position [0, 0]
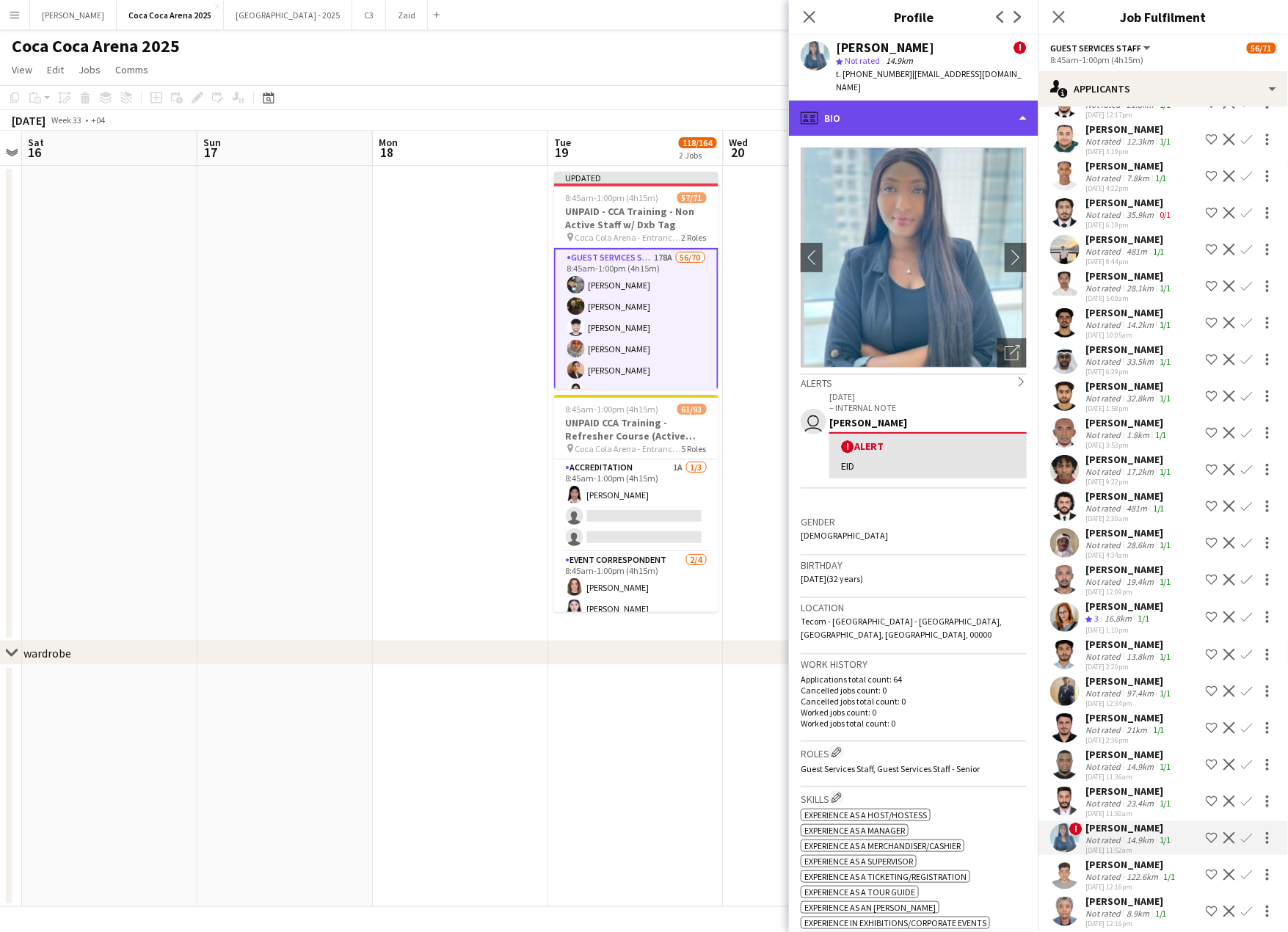
click at [897, 100] on div "profile Bio" at bounding box center [914, 118] width 250 height 35
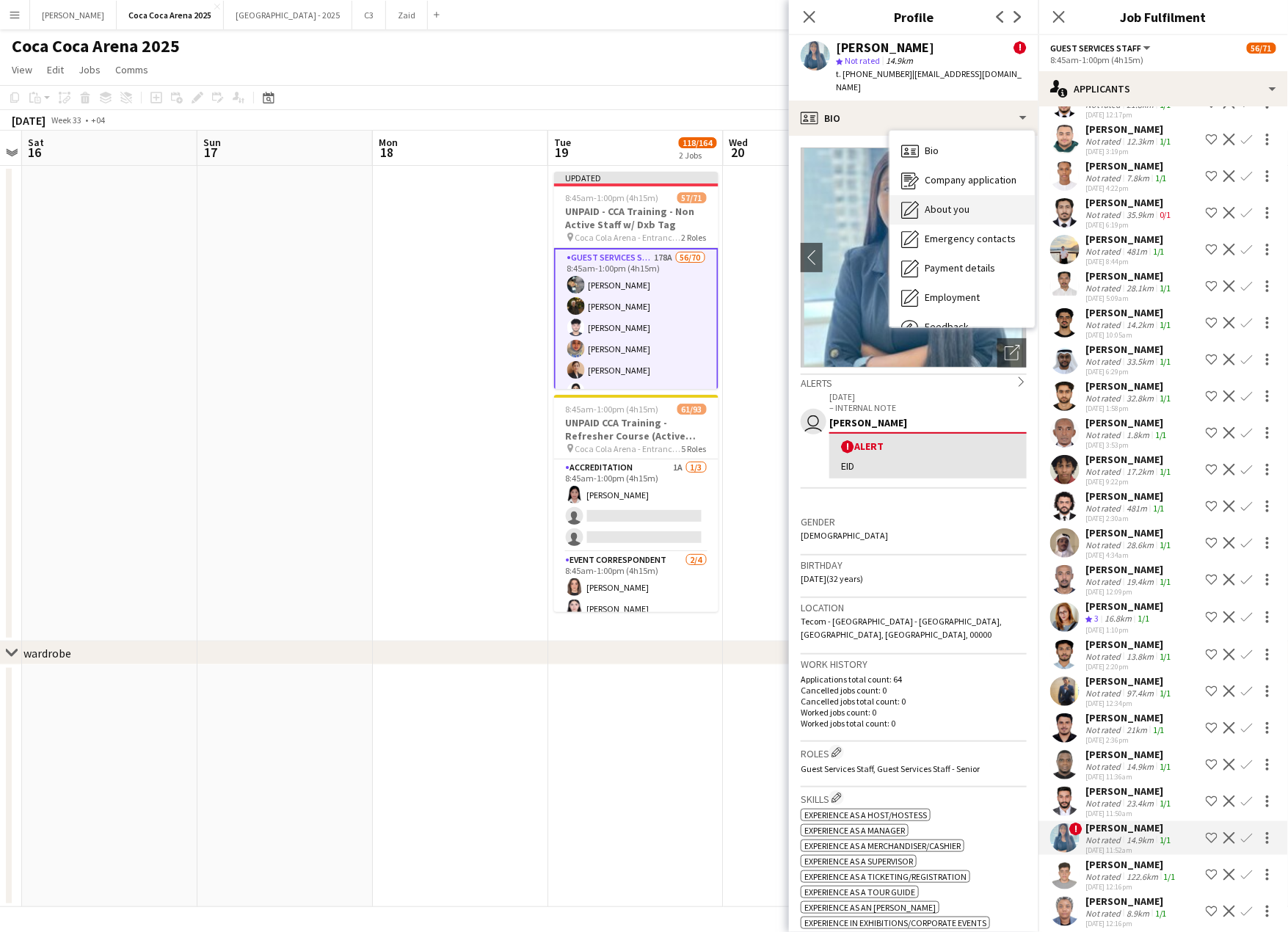
click at [926, 204] on div "About you About you" at bounding box center [963, 210] width 146 height 29
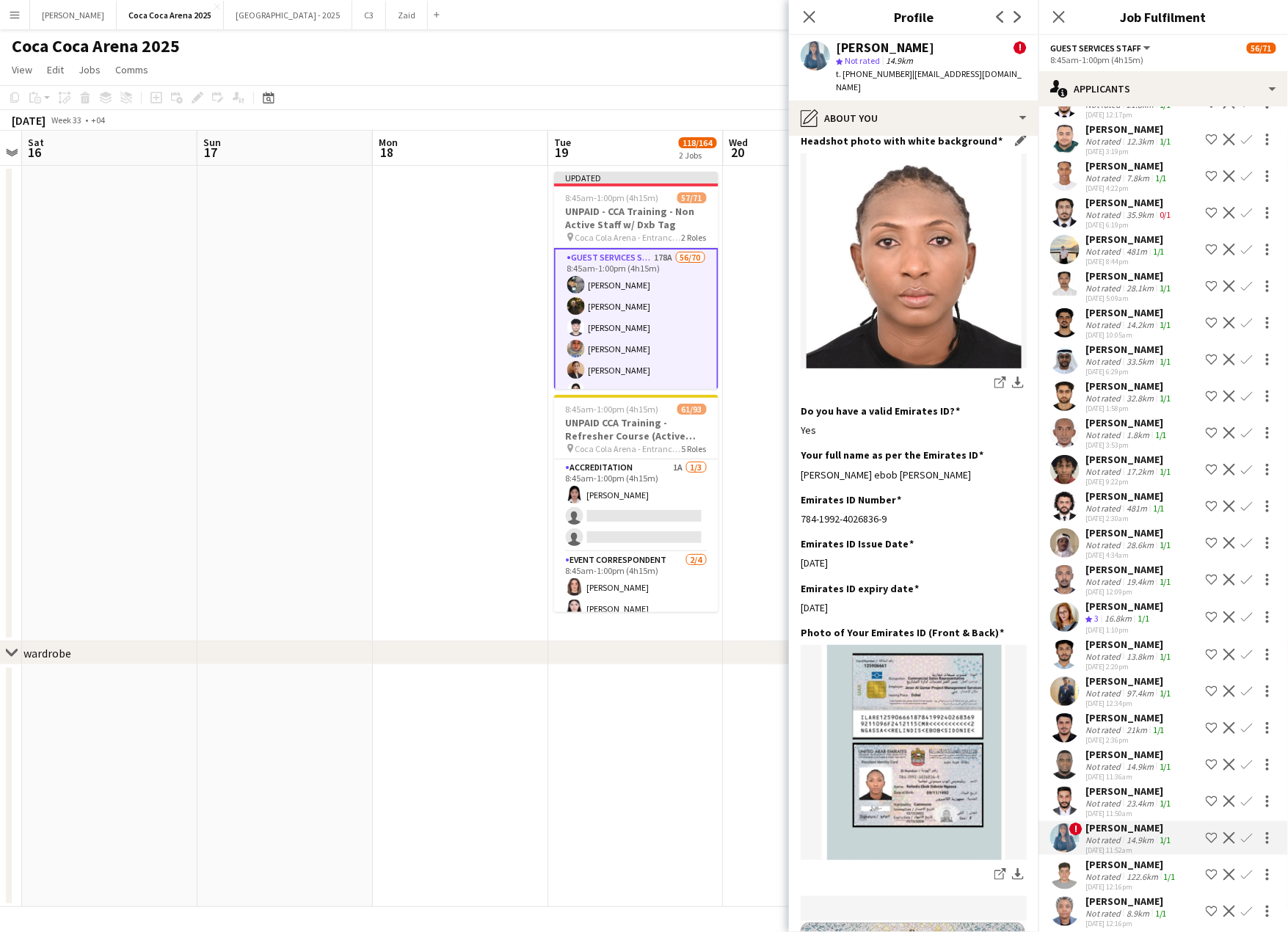
scroll to position [325, 0]
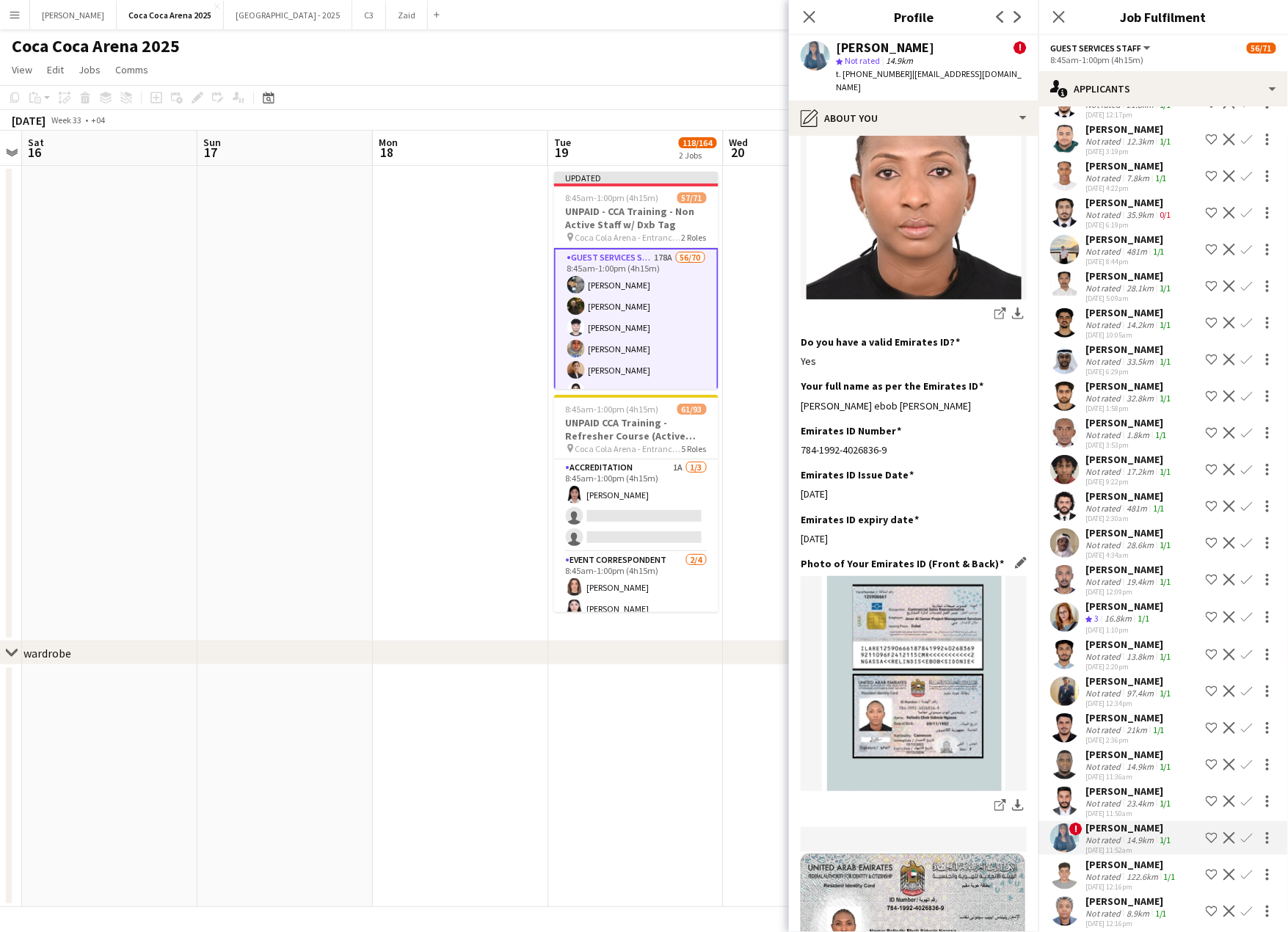
click at [896, 702] on img at bounding box center [913, 683] width 226 height 215
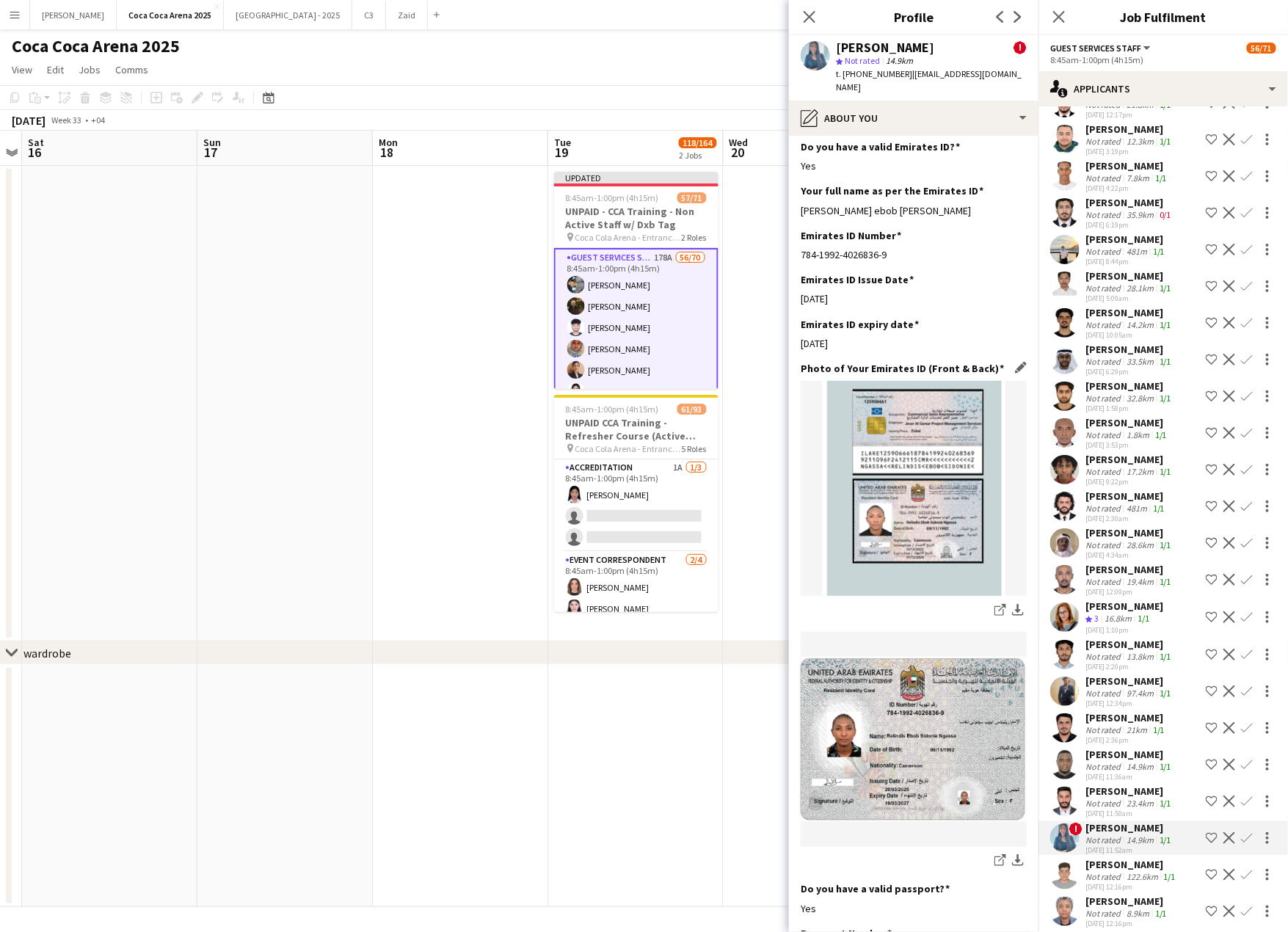
scroll to position [525, 0]
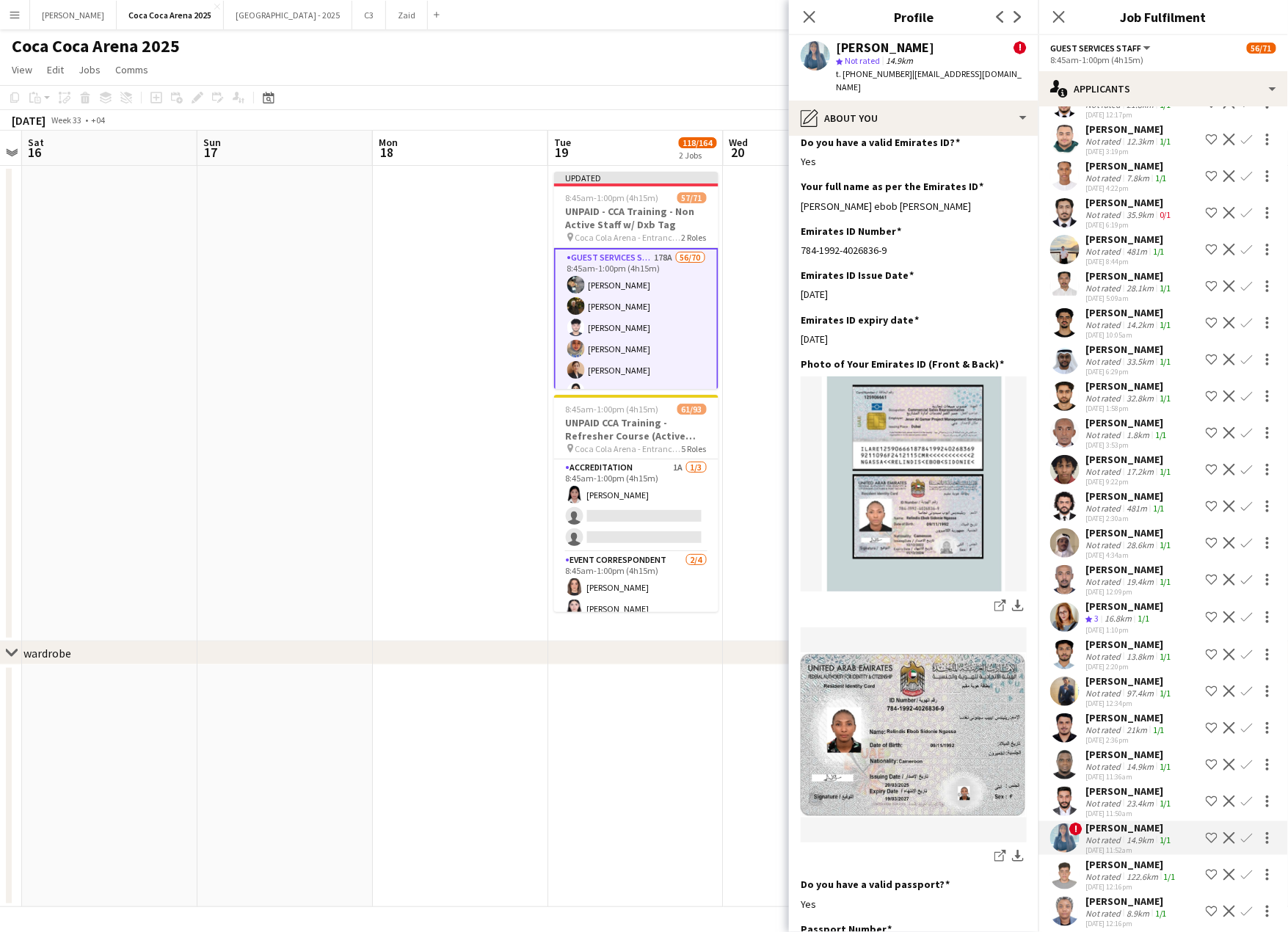
click at [1245, 832] on app-icon "Confirm" at bounding box center [1247, 838] width 12 height 12
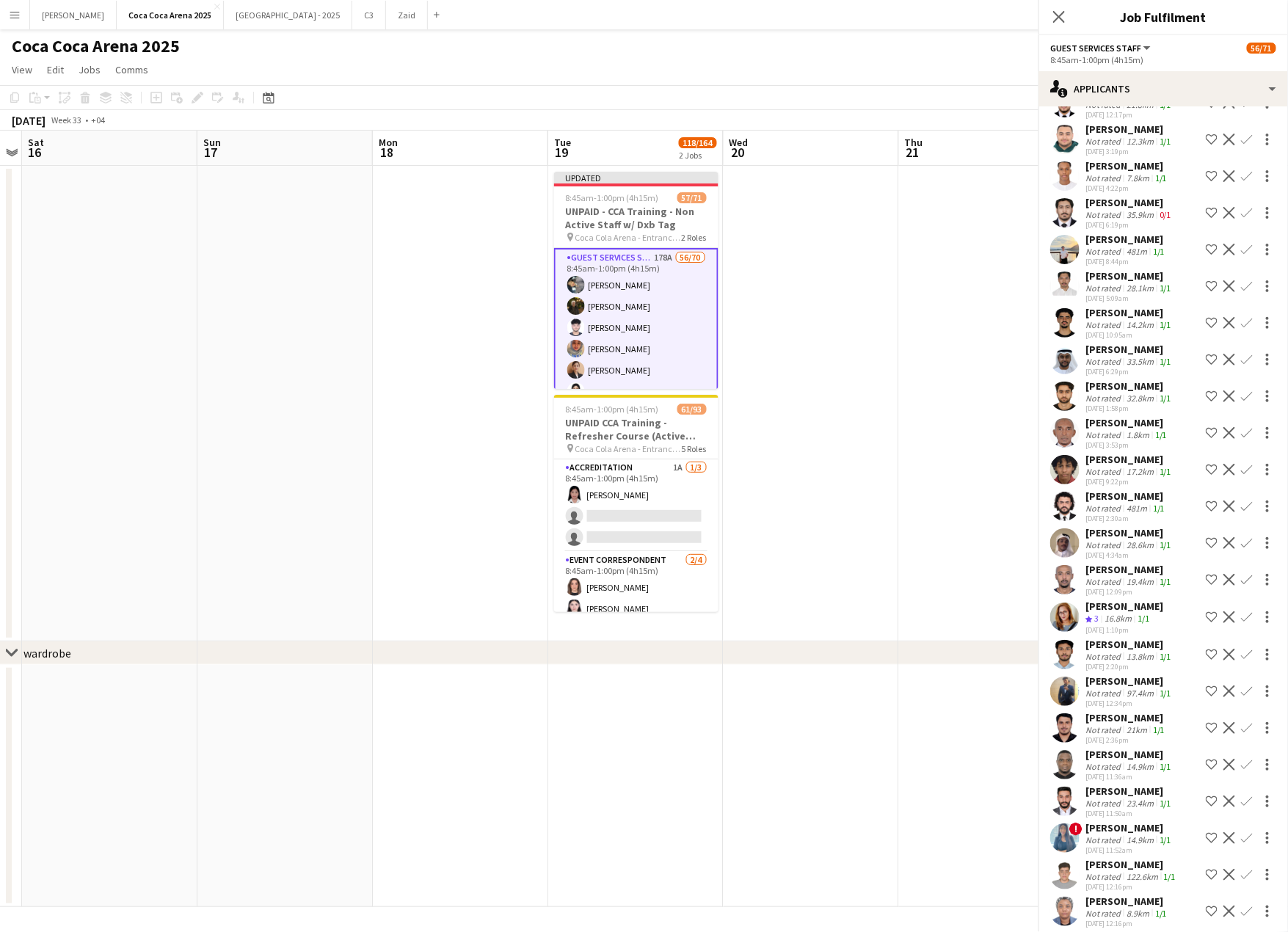
click at [1245, 832] on app-icon "Confirm" at bounding box center [1247, 838] width 12 height 12
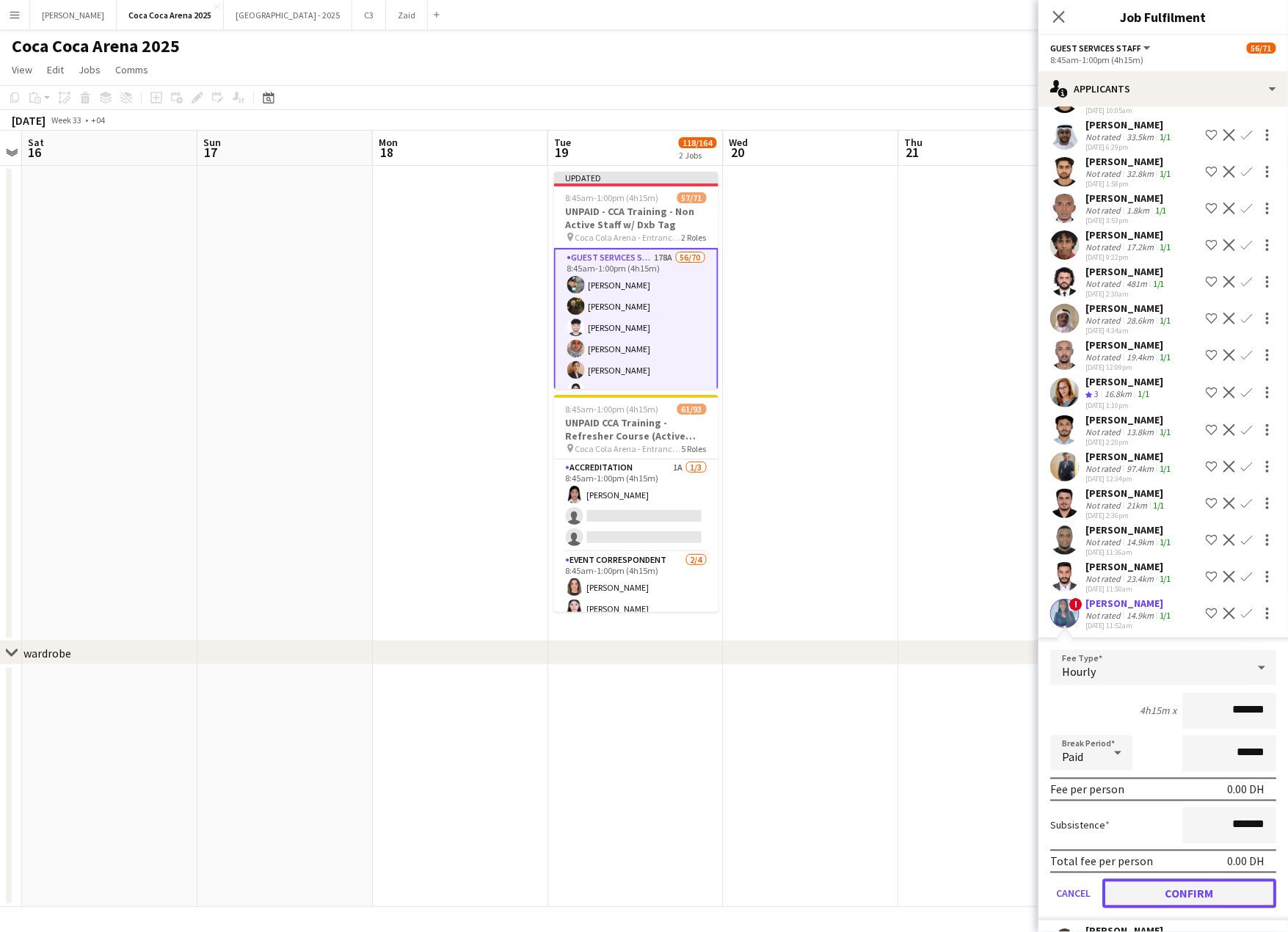
click at [1224, 879] on button "Confirm" at bounding box center [1188, 893] width 174 height 29
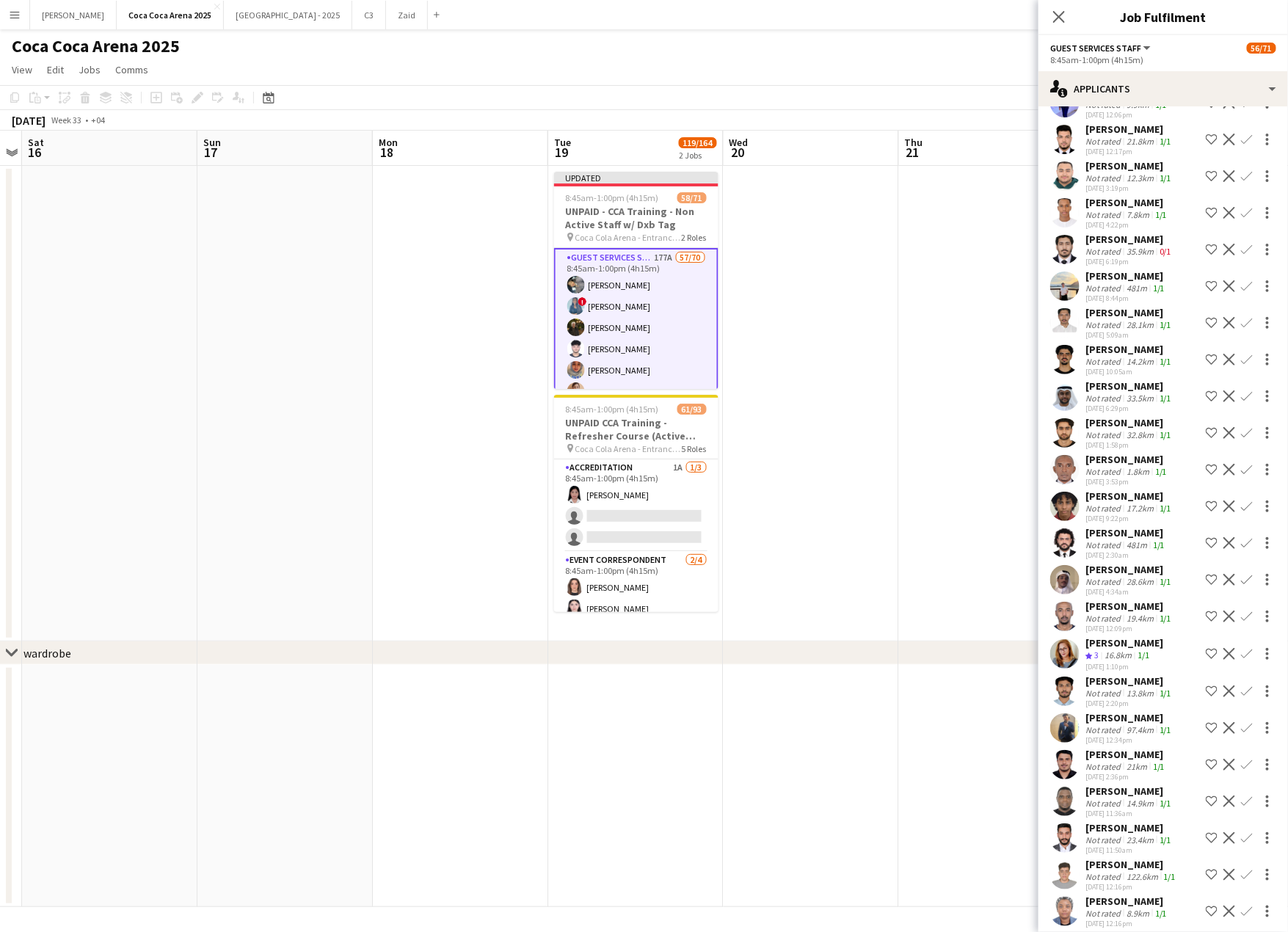
click at [1128, 649] on div "16.8km" at bounding box center [1118, 655] width 33 height 13
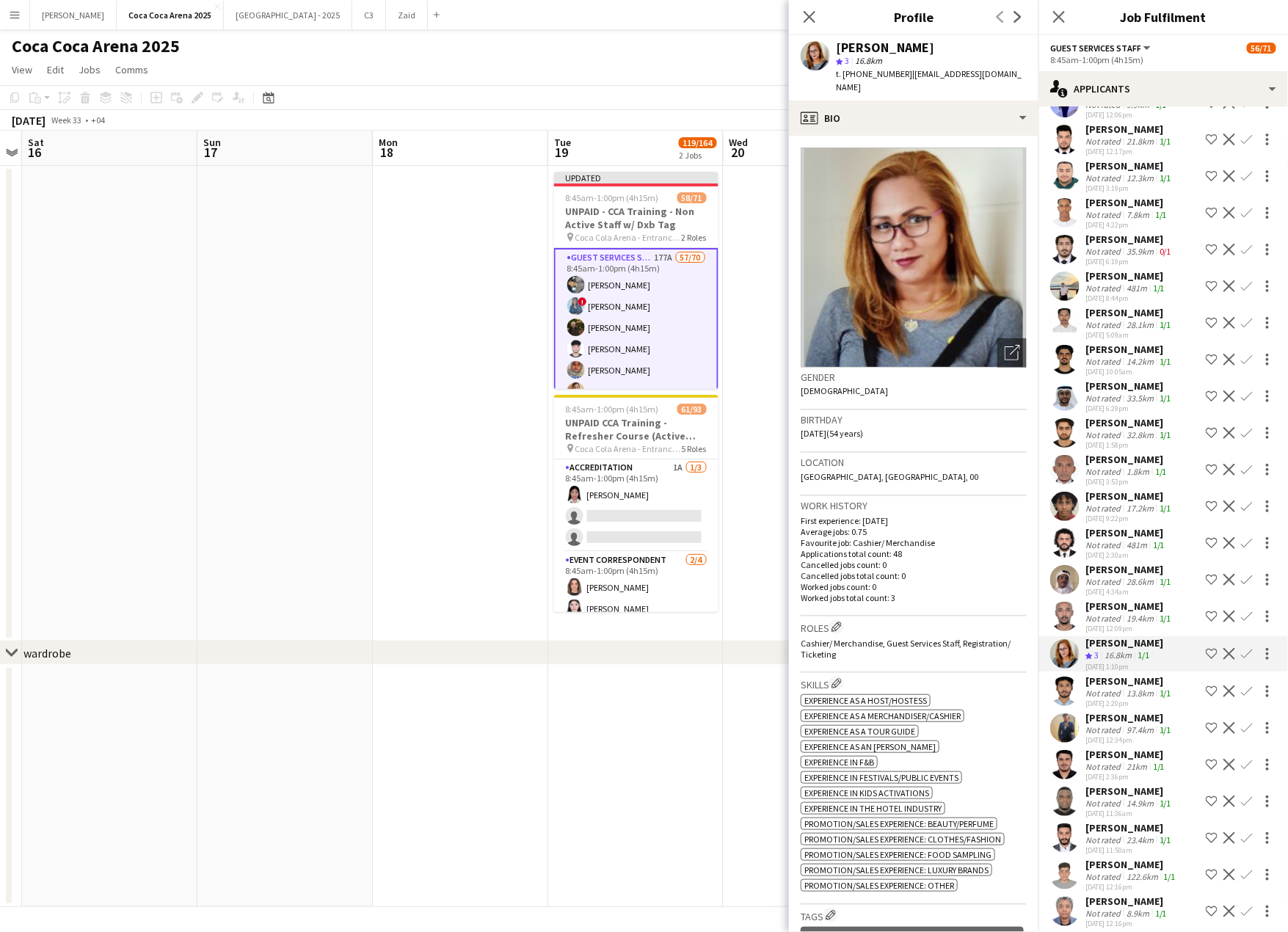
click at [1123, 613] on div "19.4km" at bounding box center [1140, 619] width 33 height 11
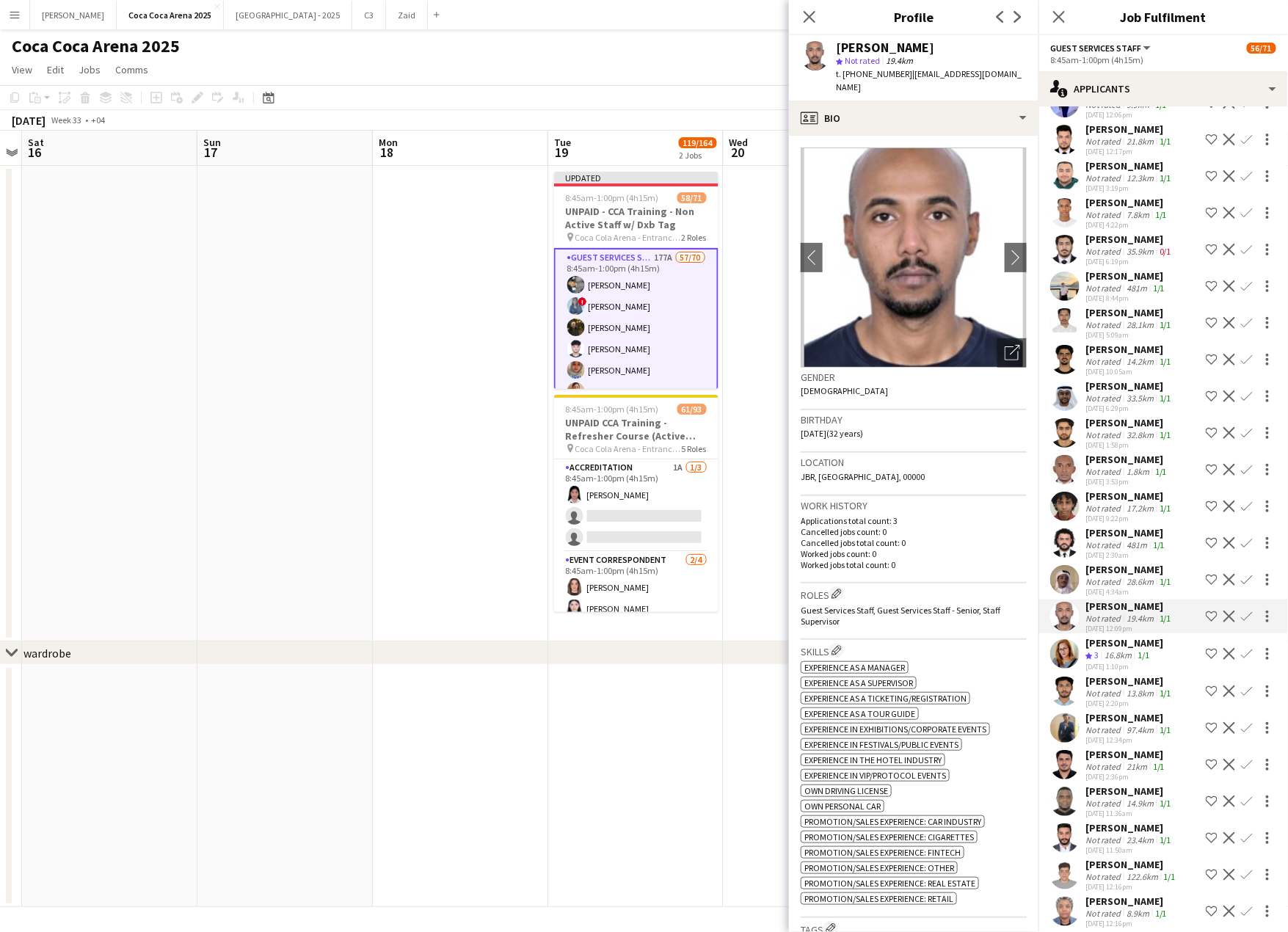
click at [1117, 761] on div "Not rated" at bounding box center [1104, 766] width 38 height 11
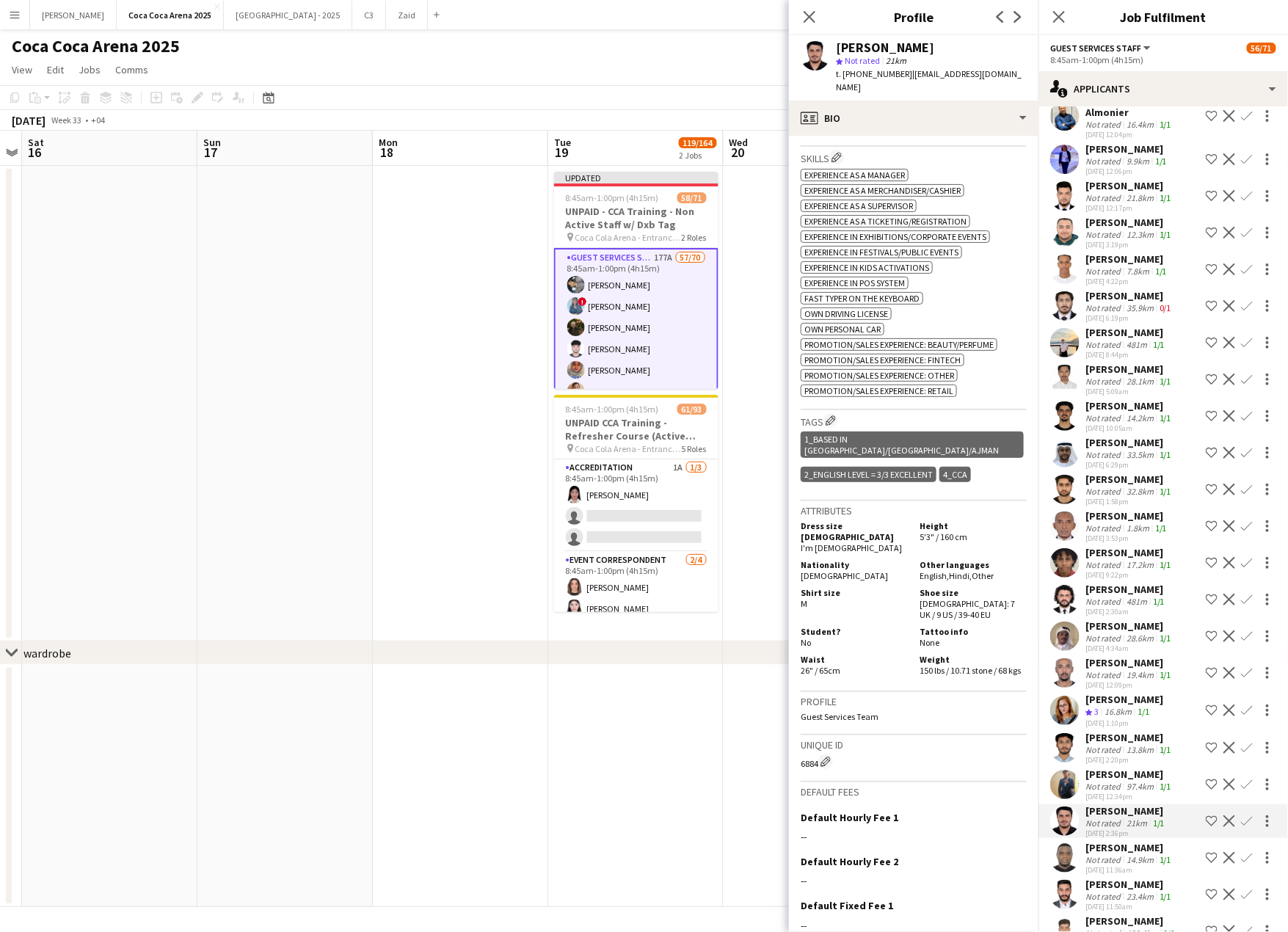
scroll to position [5063, 0]
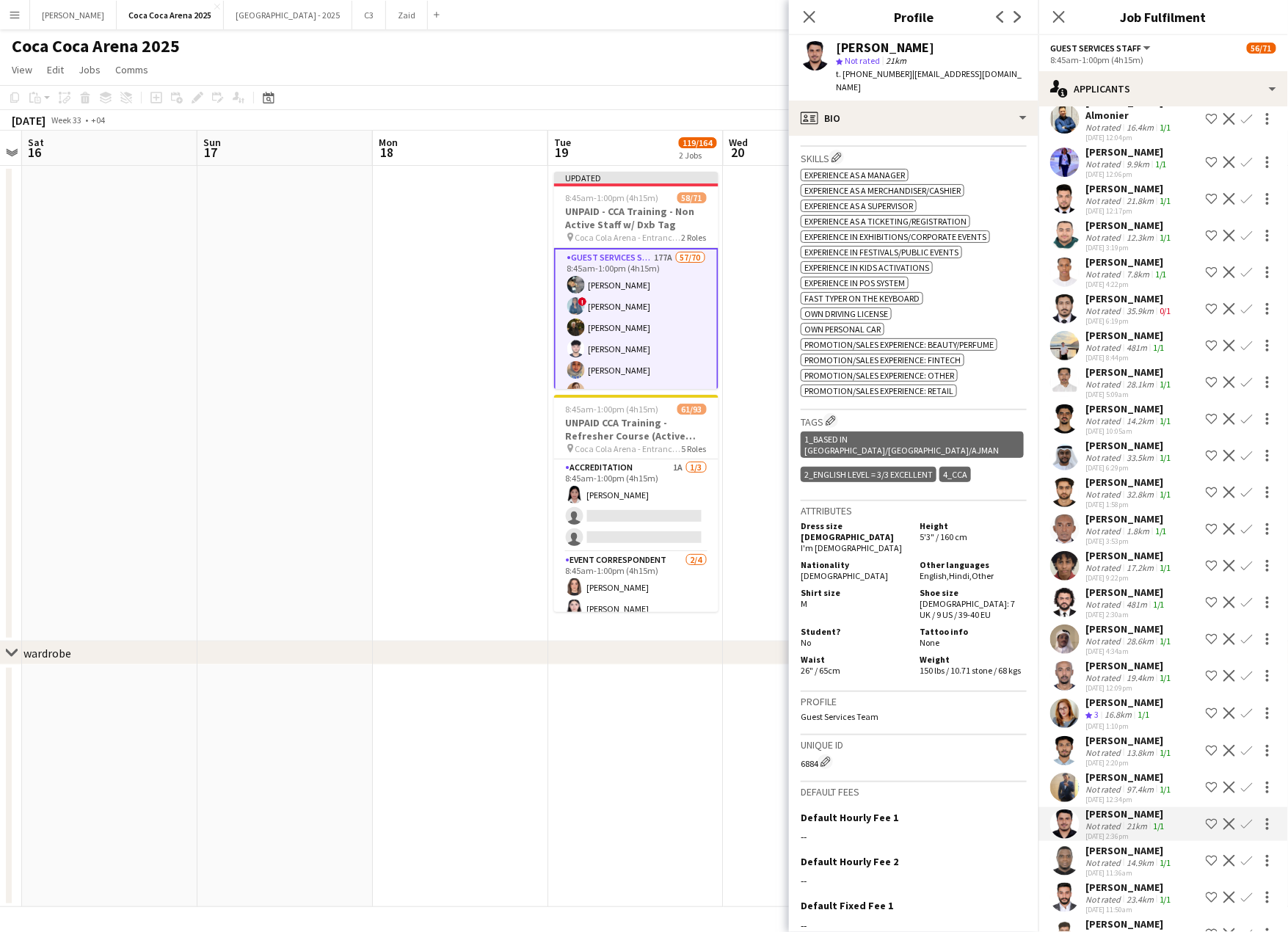
click at [1127, 342] on div "481m" at bounding box center [1136, 348] width 27 height 11
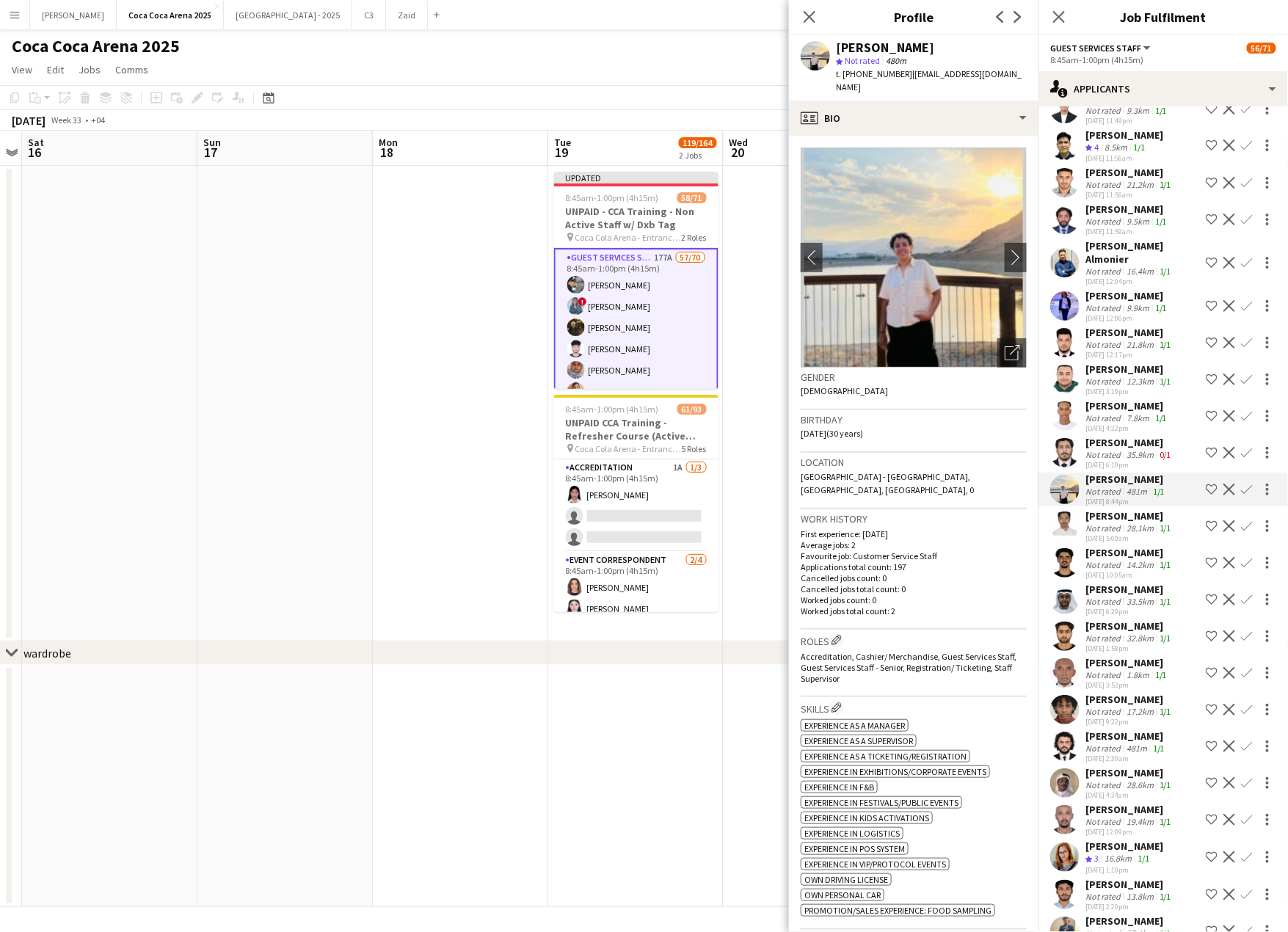
scroll to position [4914, 0]
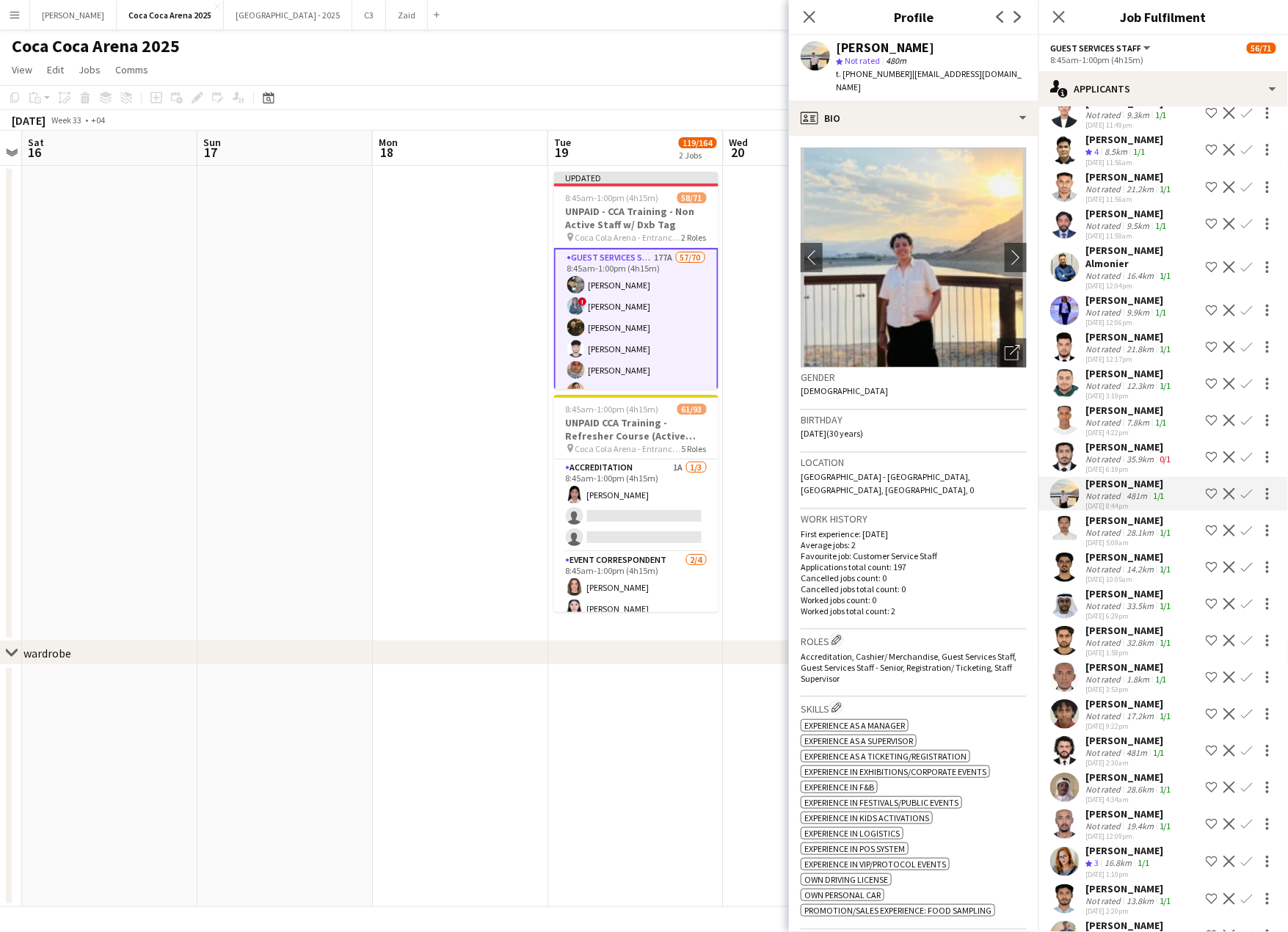
click at [1124, 307] on div "9.9km" at bounding box center [1137, 313] width 29 height 11
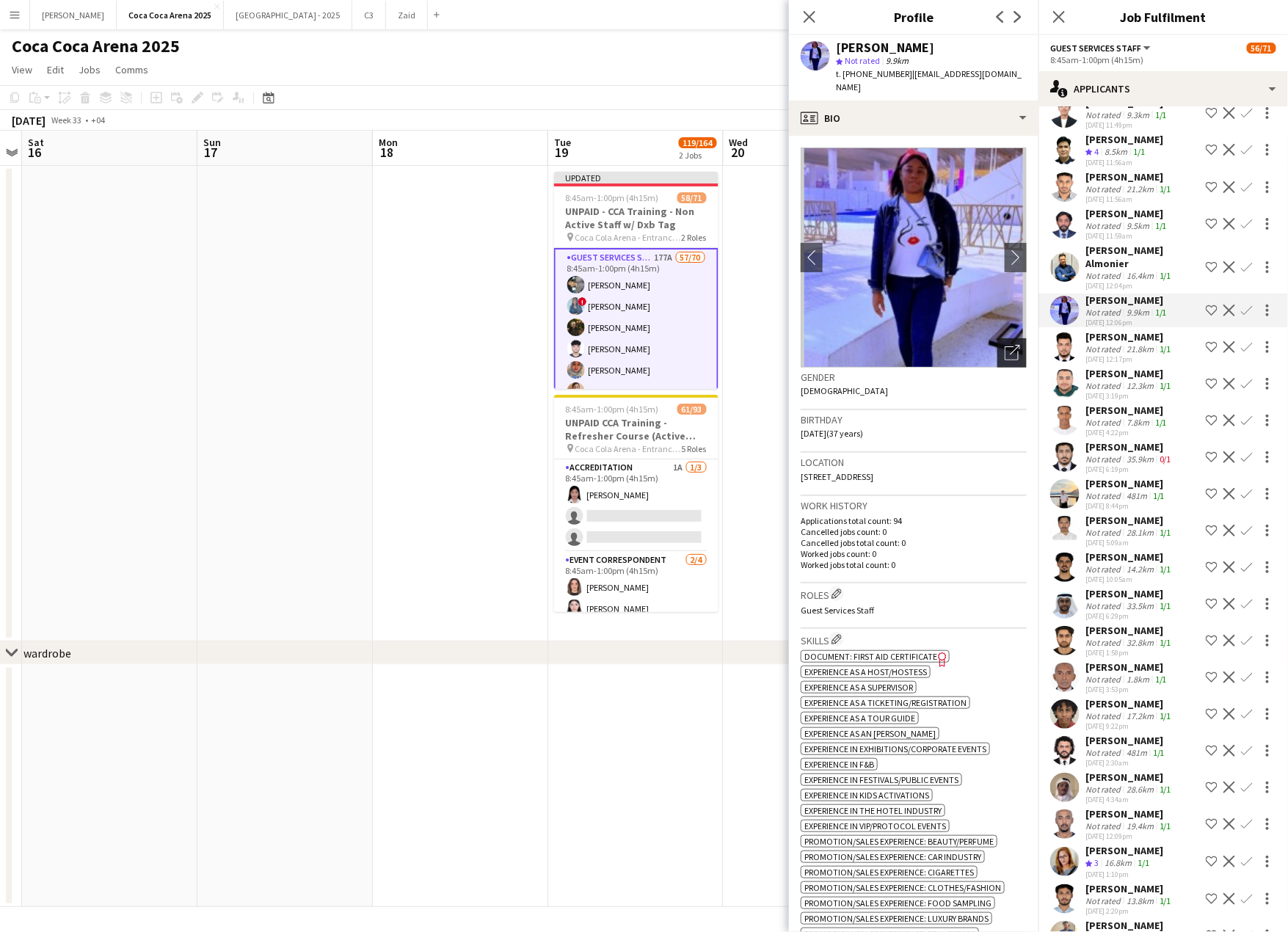
click at [1018, 345] on icon at bounding box center [1014, 349] width 10 height 10
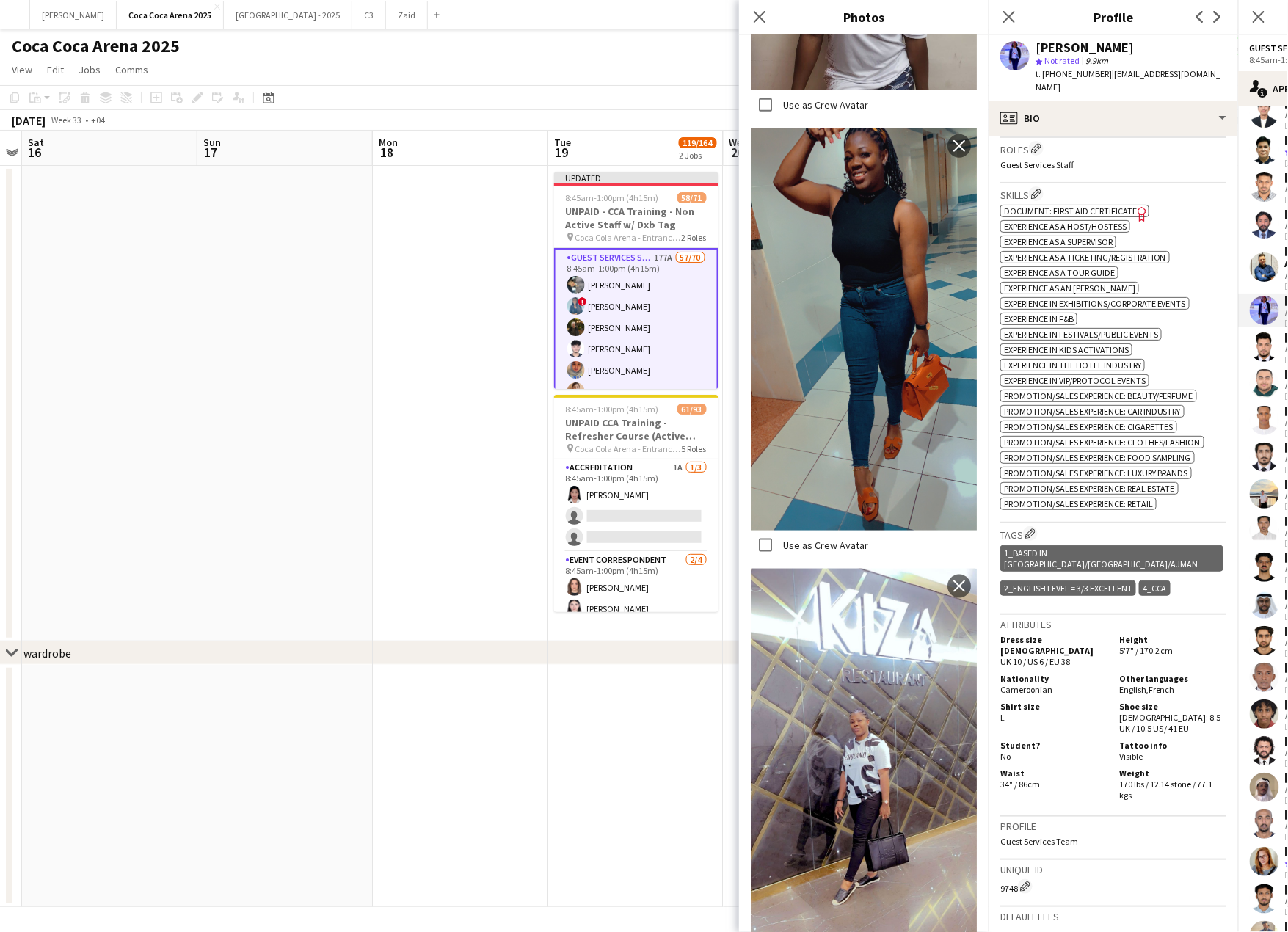
scroll to position [657, 0]
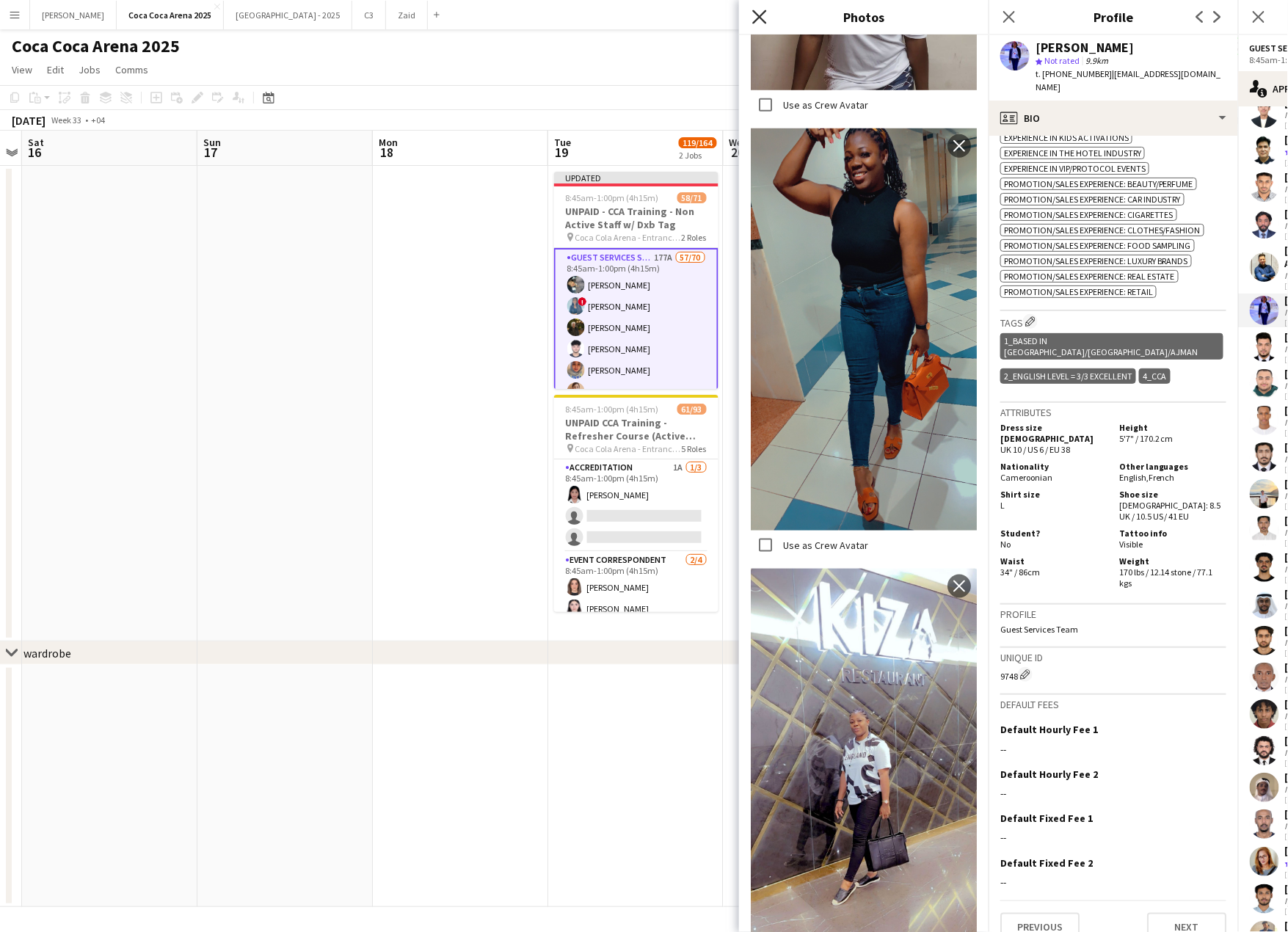
click at [759, 14] on icon "Close pop-in" at bounding box center [759, 16] width 14 height 14
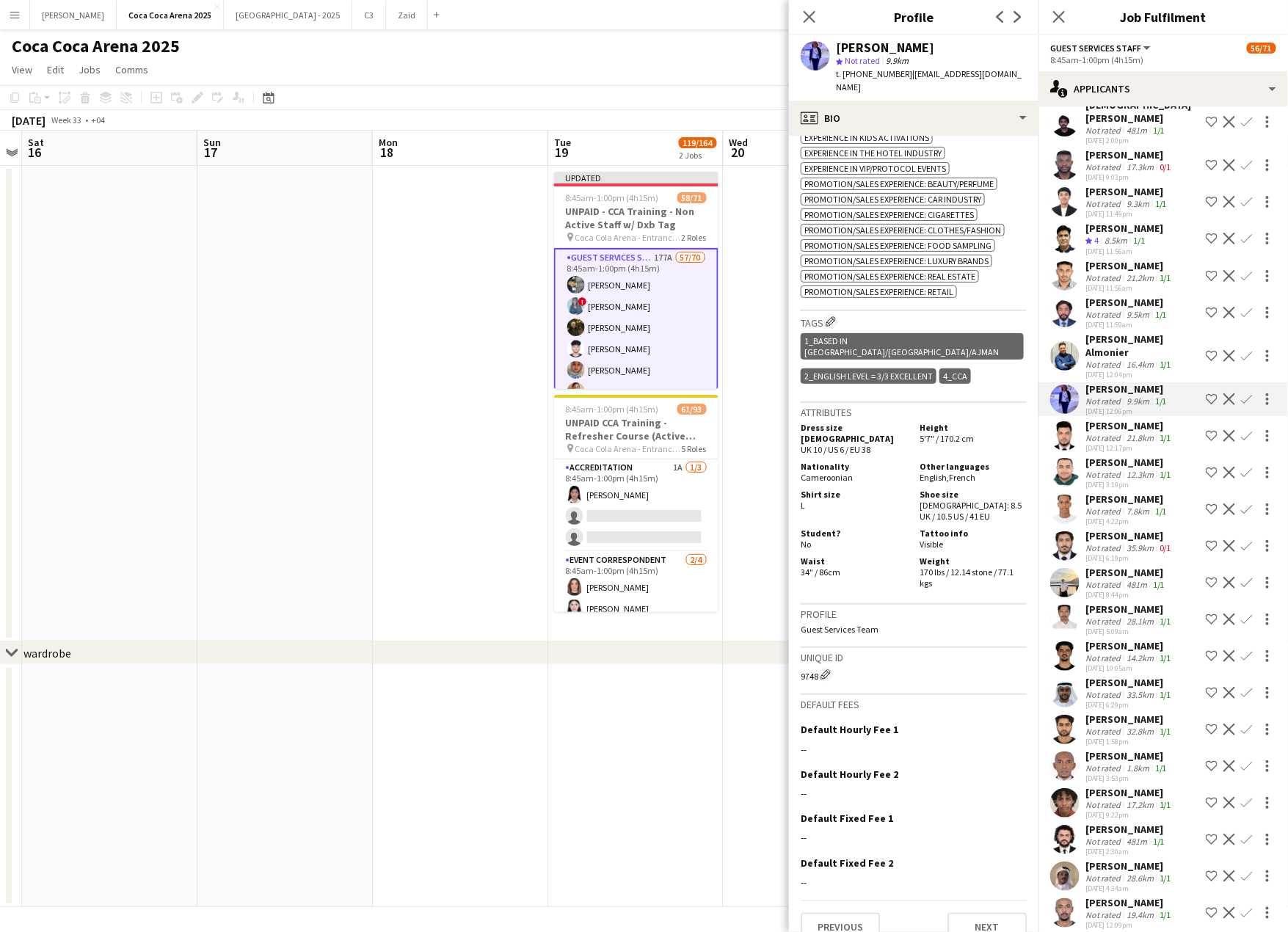
scroll to position [4823, 0]
click at [1114, 384] on div "Cécile Mang" at bounding box center [1128, 391] width 85 height 13
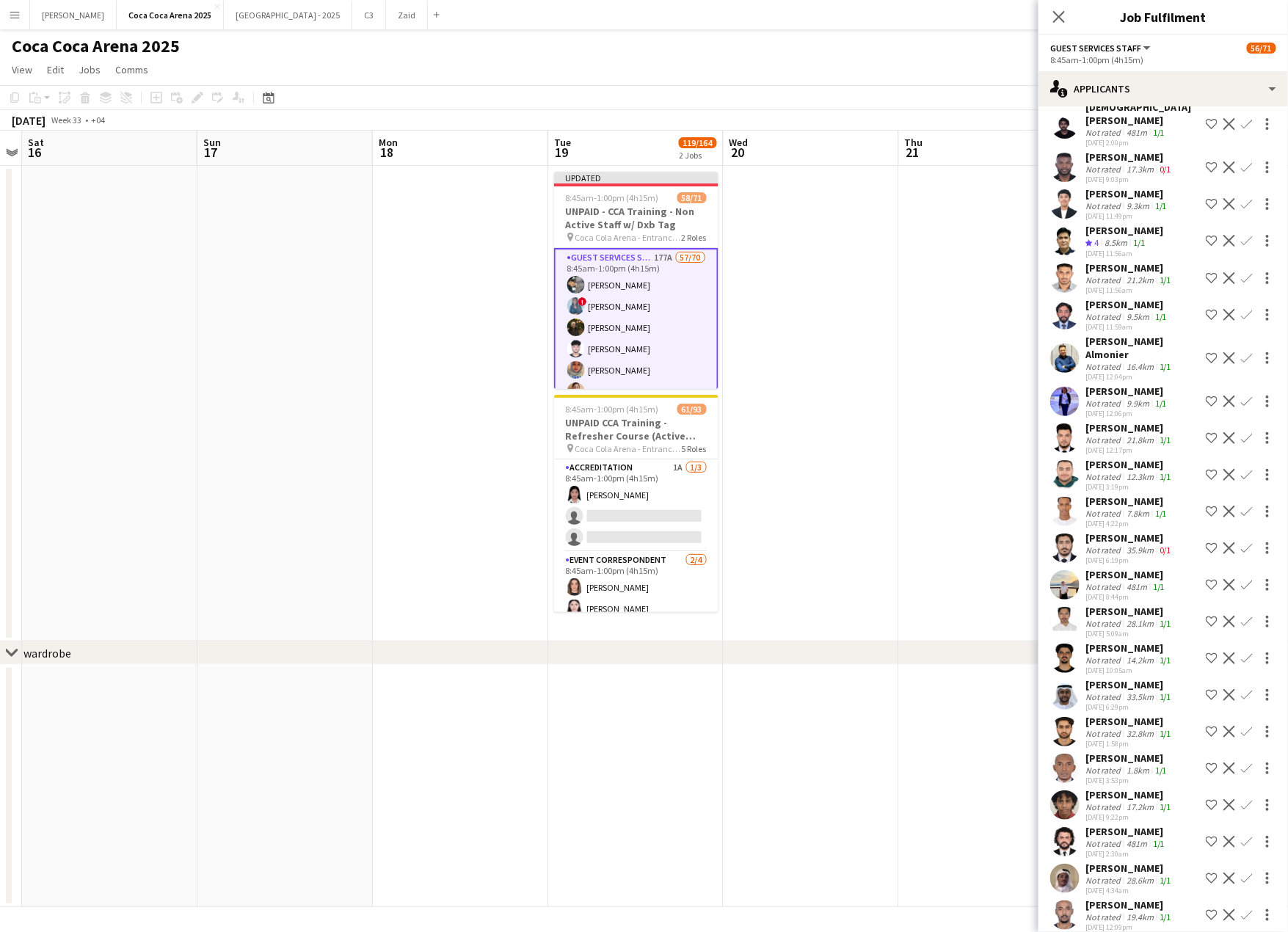
click at [1114, 384] on div "Cécile Mang" at bounding box center [1128, 391] width 85 height 13
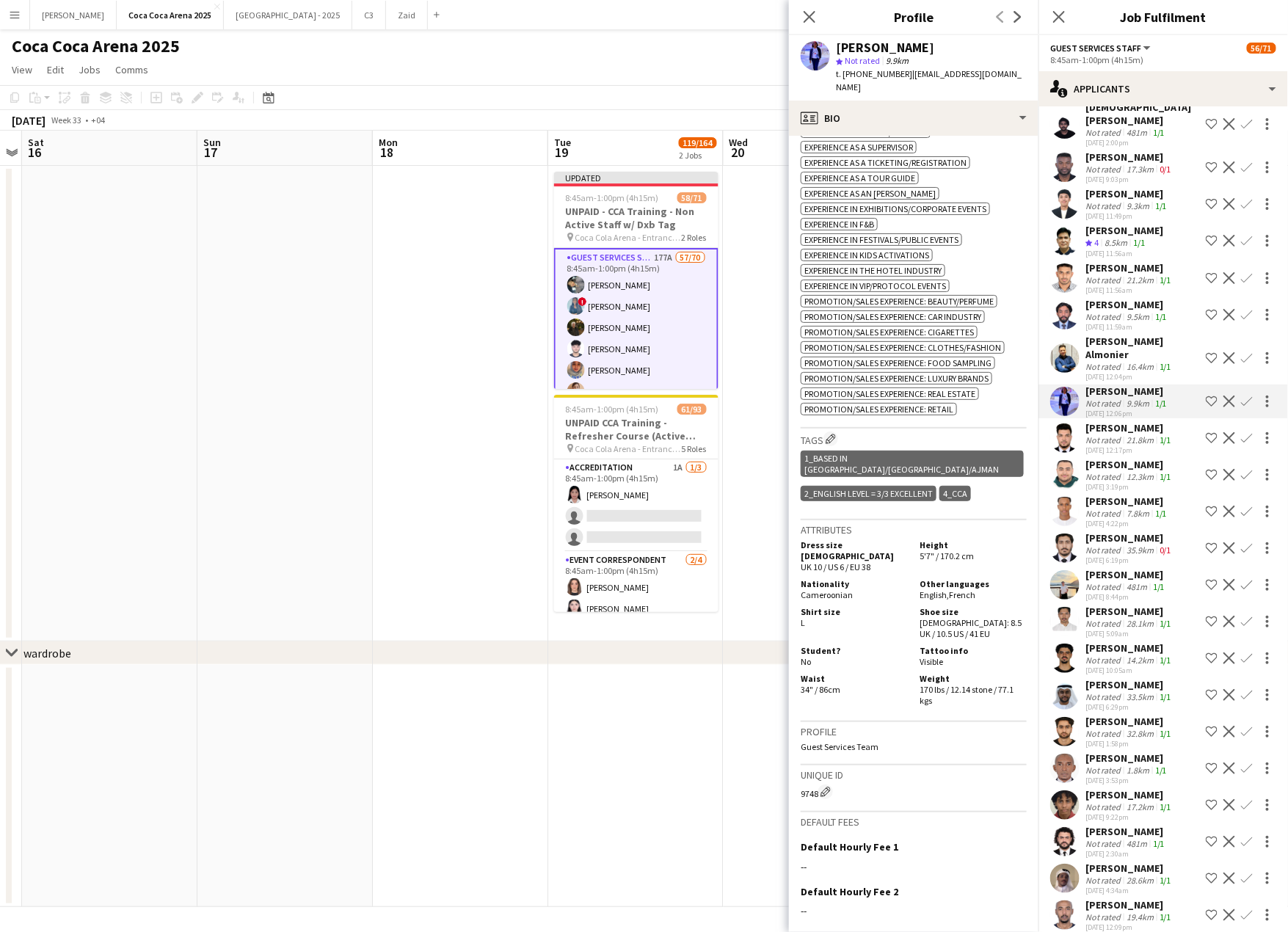
scroll to position [541, 0]
click at [806, 18] on icon "Close pop-in" at bounding box center [809, 16] width 14 height 14
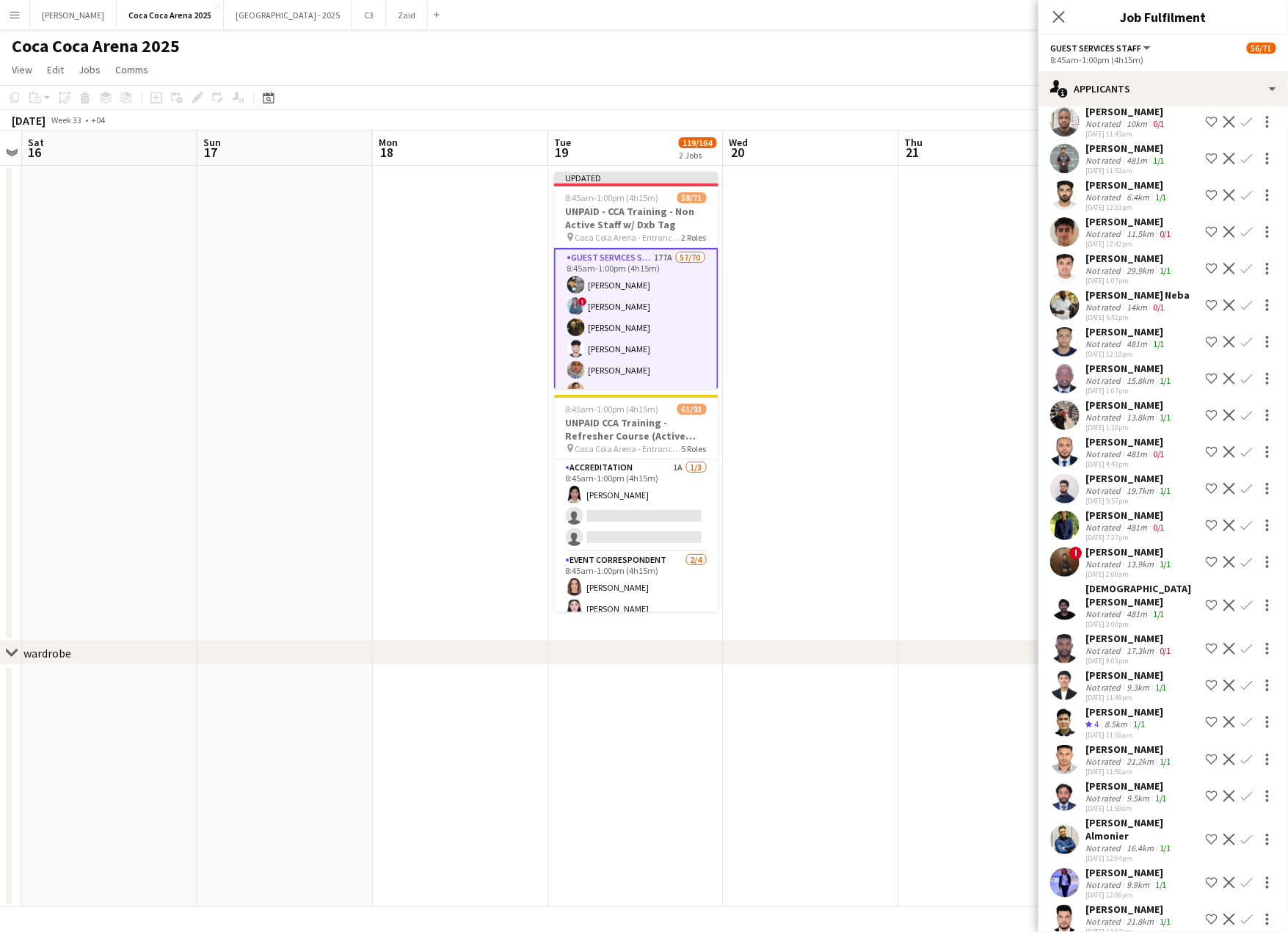
scroll to position [4330, 0]
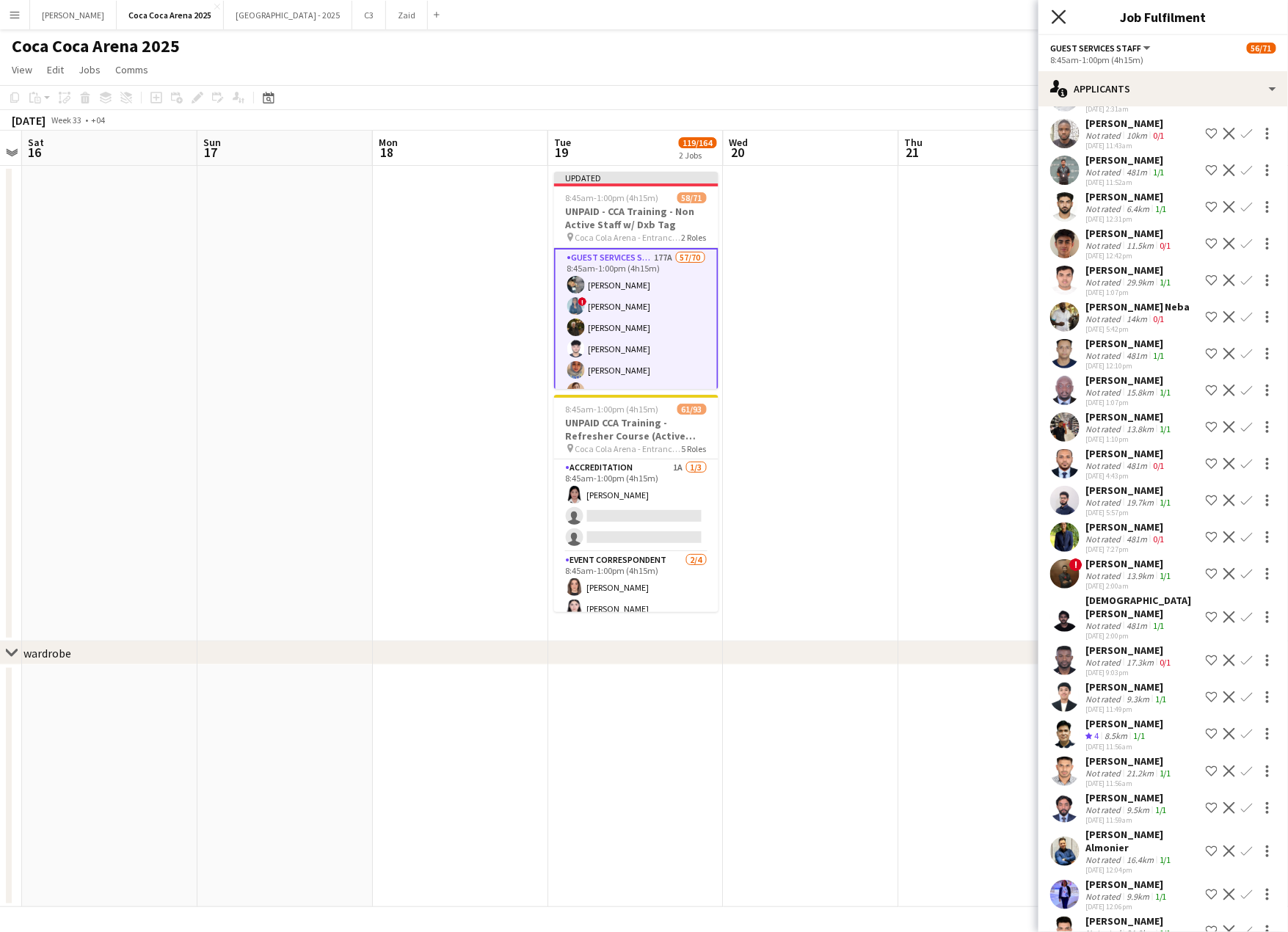
click at [1062, 23] on icon "Close pop-in" at bounding box center [1058, 16] width 14 height 14
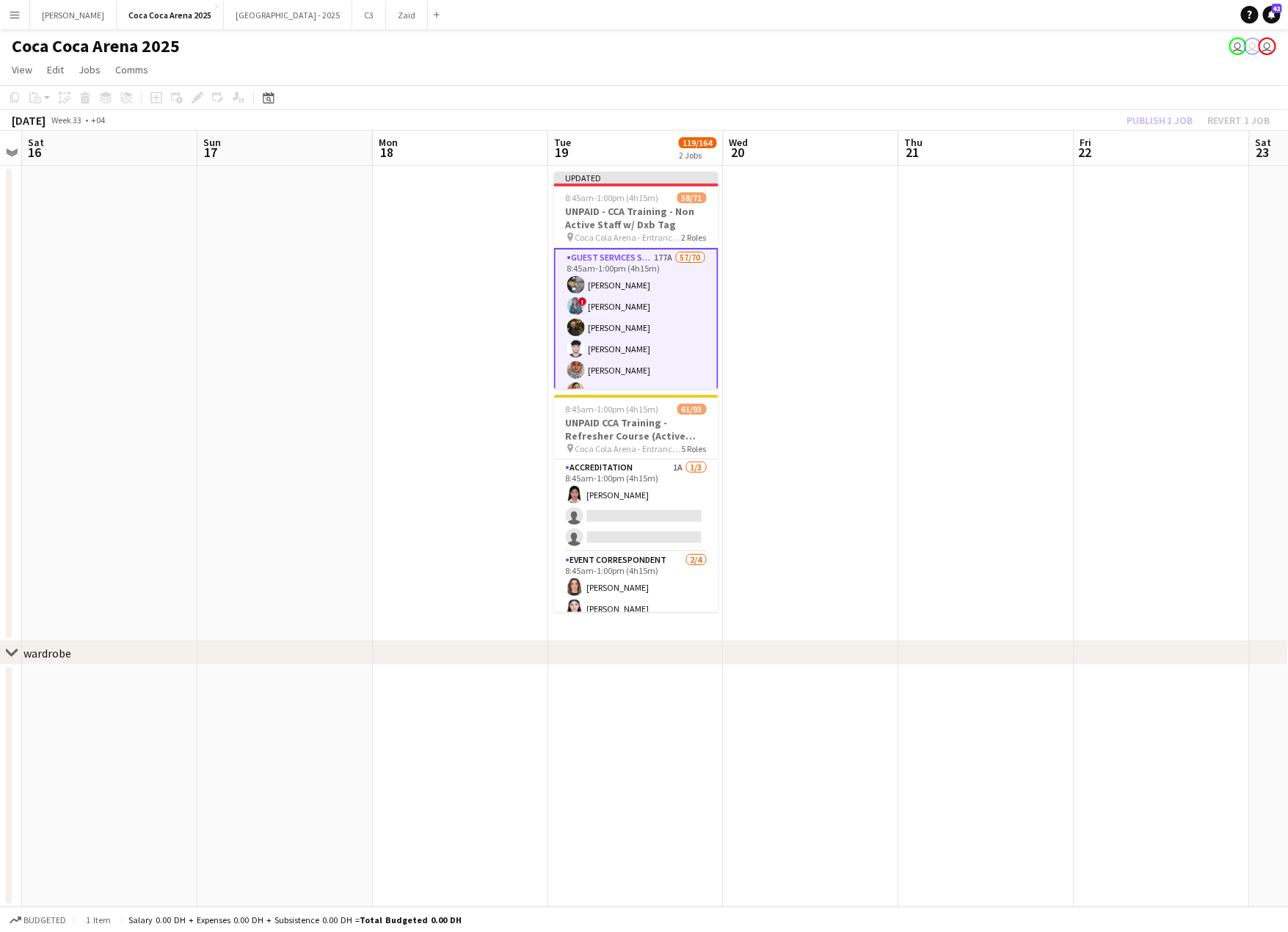
click at [1062, 258] on app-date-cell at bounding box center [987, 404] width 175 height 476
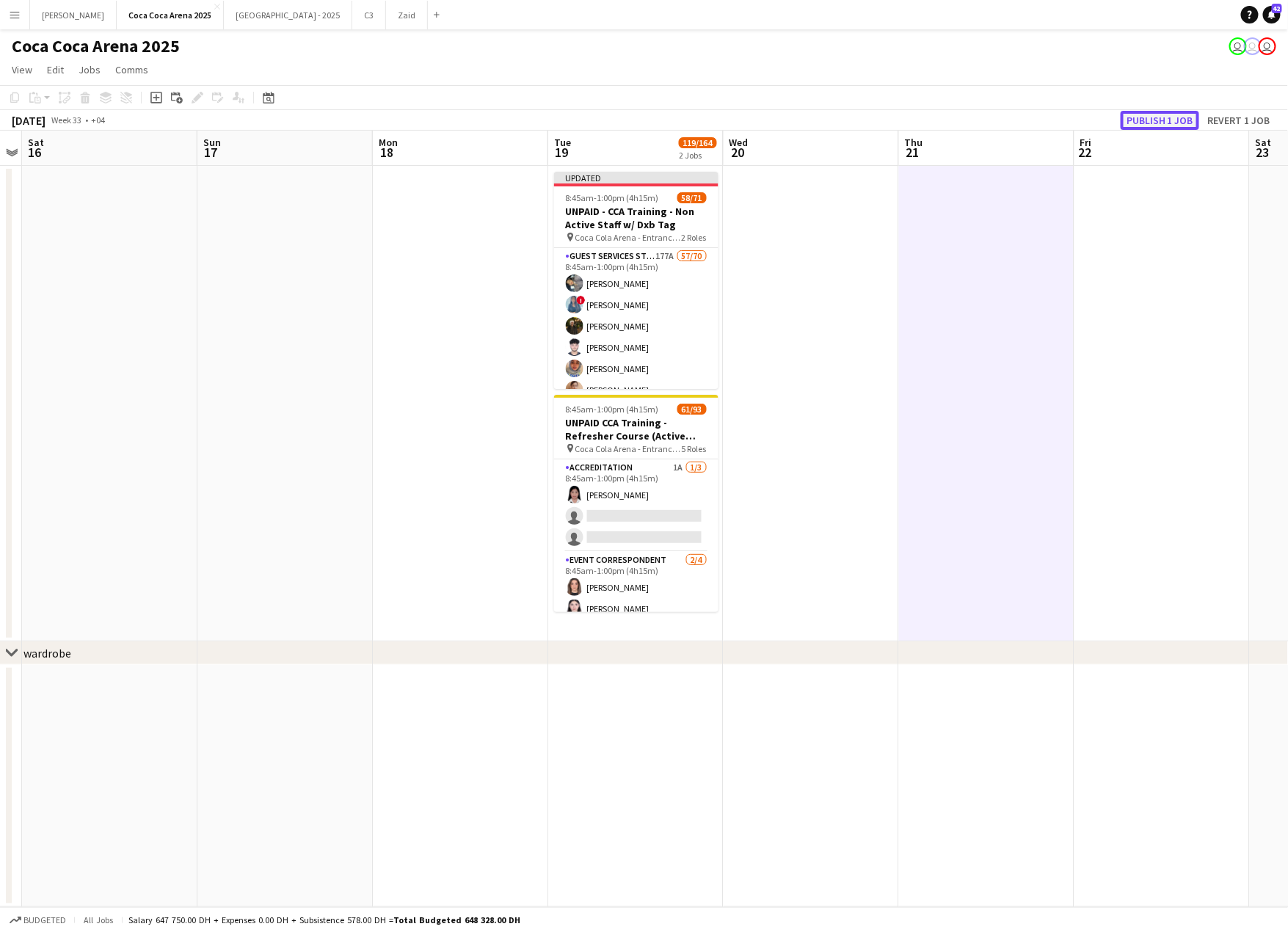
click at [1170, 119] on button "Publish 1 job" at bounding box center [1159, 120] width 78 height 19
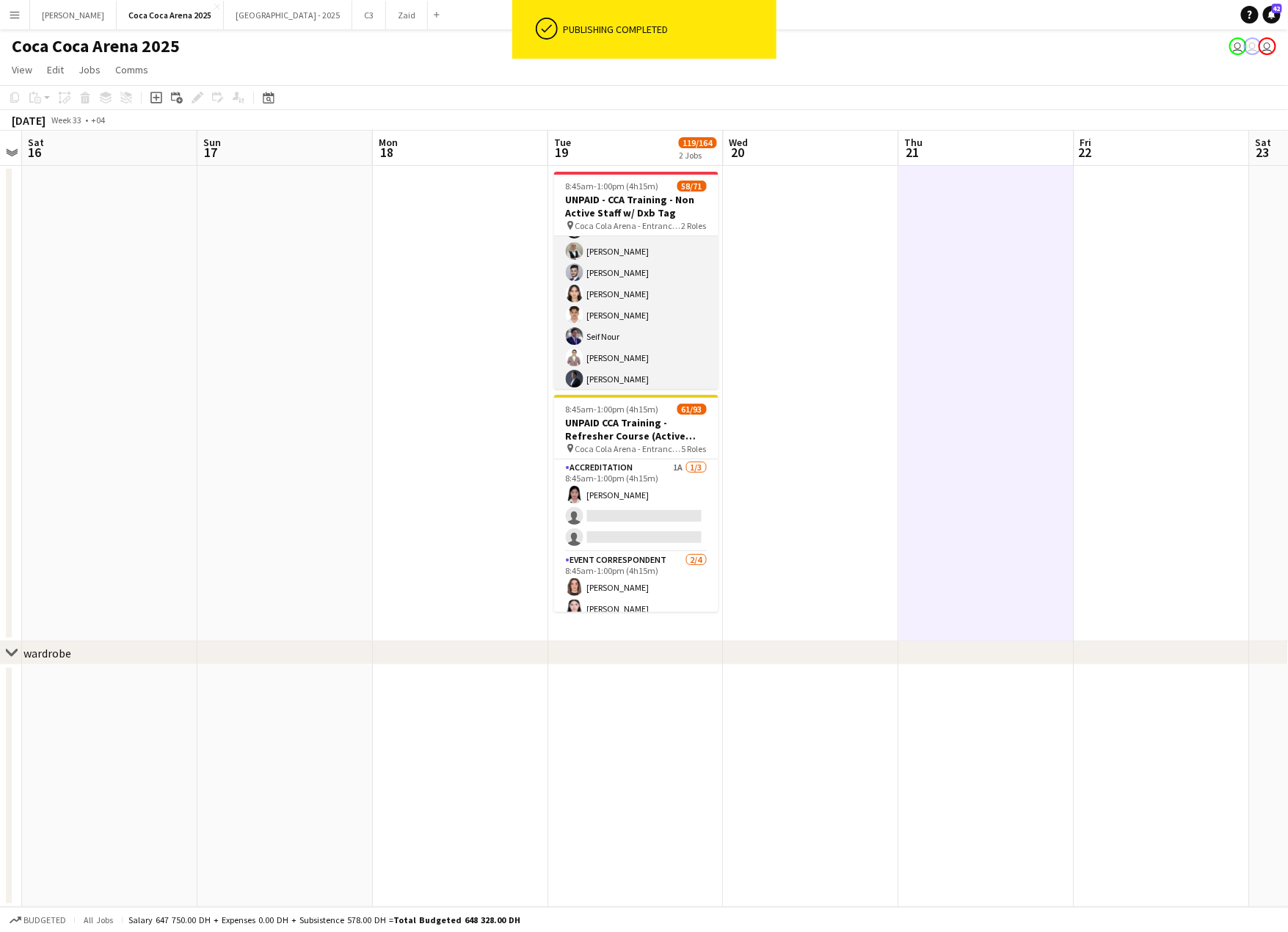
scroll to position [1414, 0]
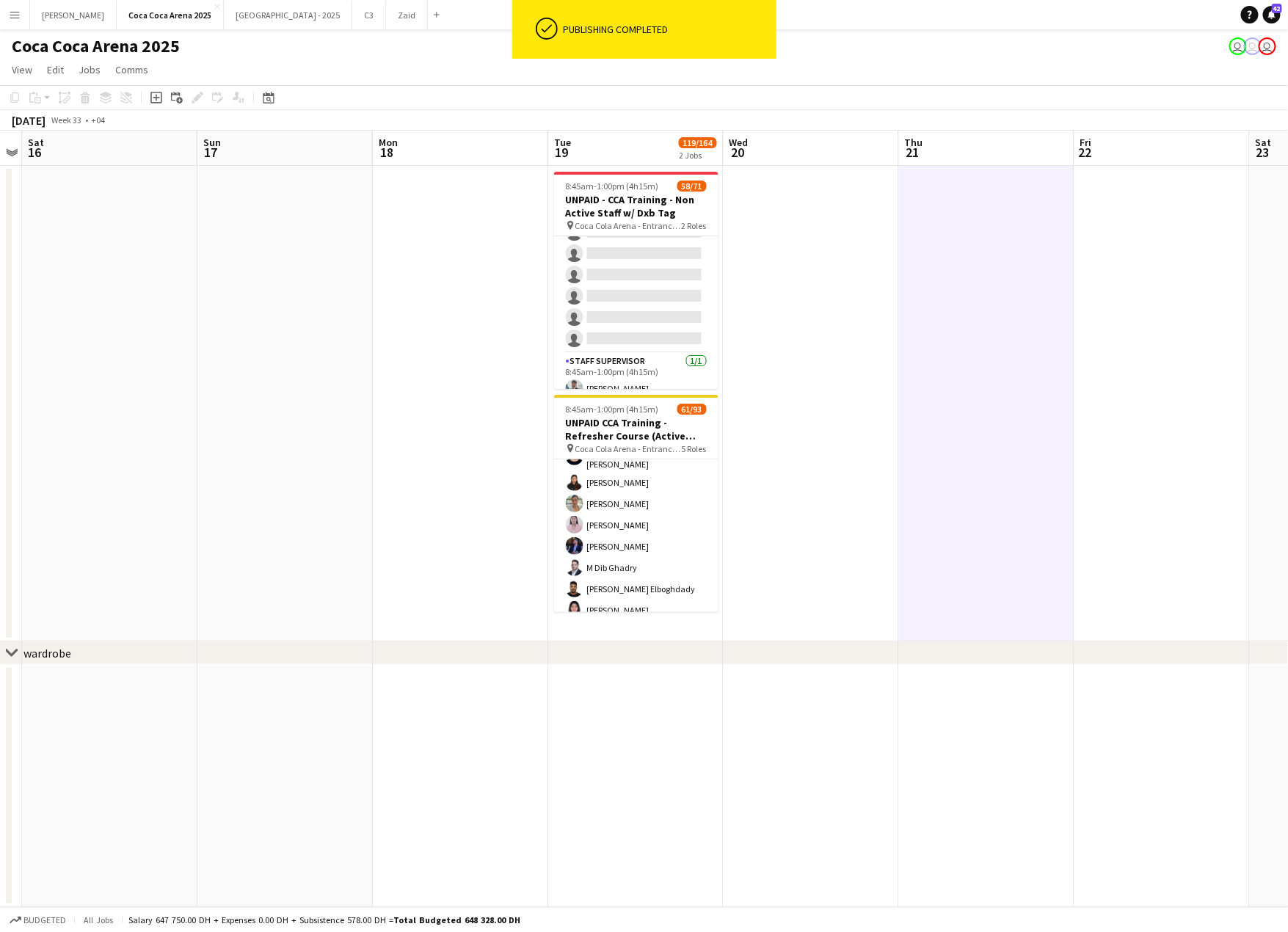
click at [606, 528] on app-card-role "Guest Services Staff 6A 47/55 8:45am-1:00pm (4h15m) Saeid Molavi Masoud Rahimi …" at bounding box center [636, 614] width 164 height 1221
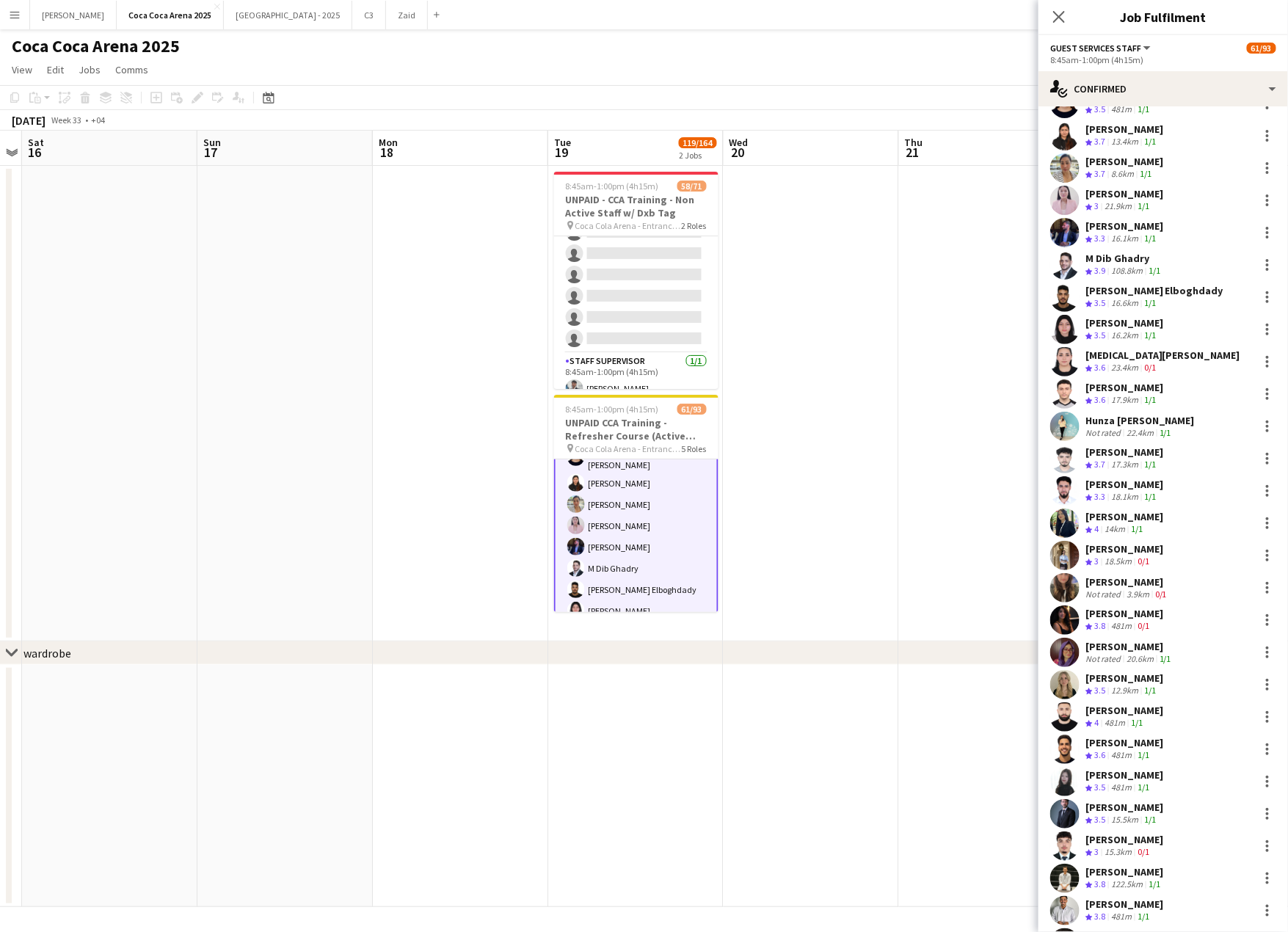
scroll to position [1031, 0]
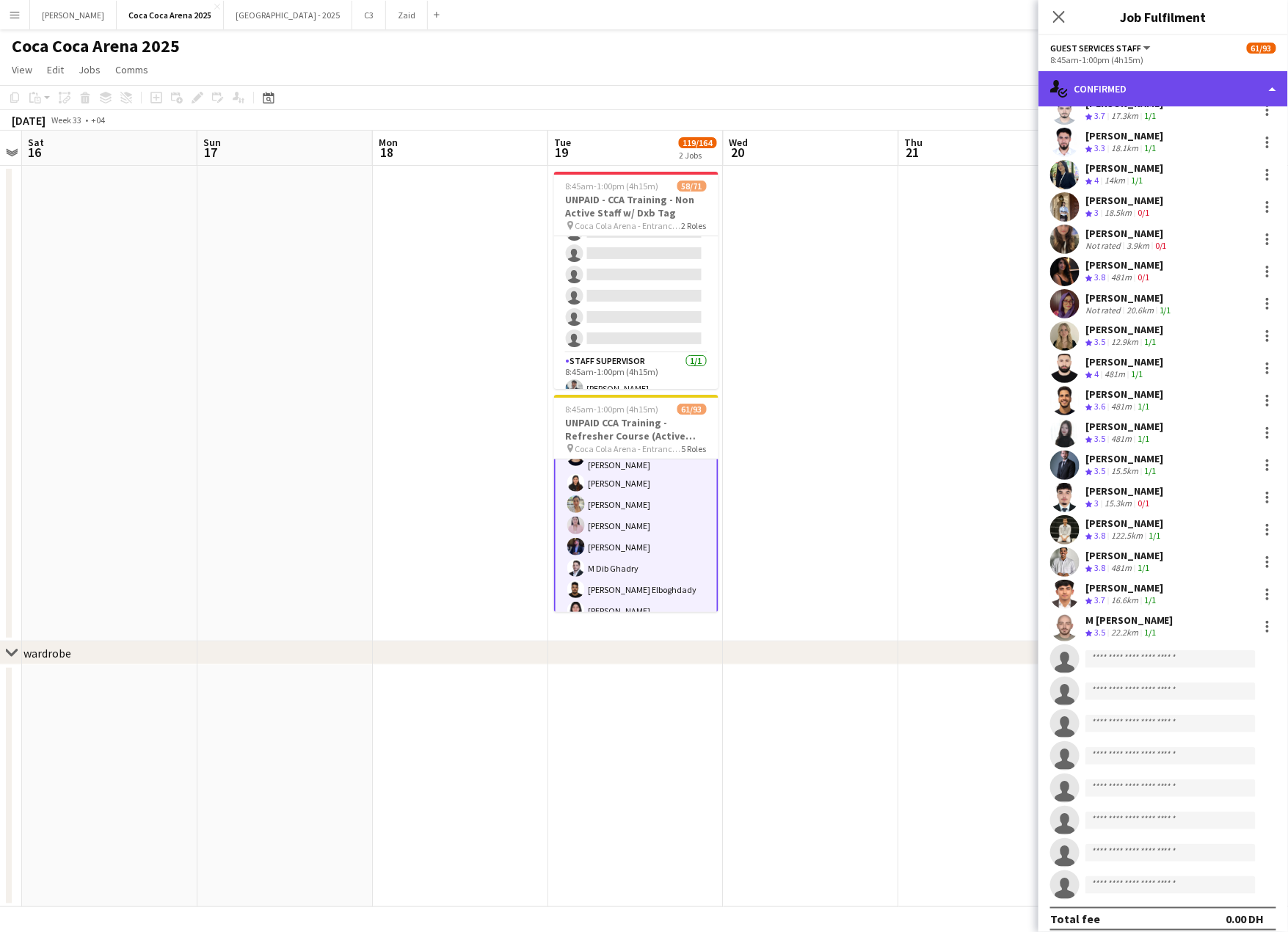
click at [1111, 88] on div "single-neutral-actions-check-2 Confirmed" at bounding box center [1163, 88] width 250 height 35
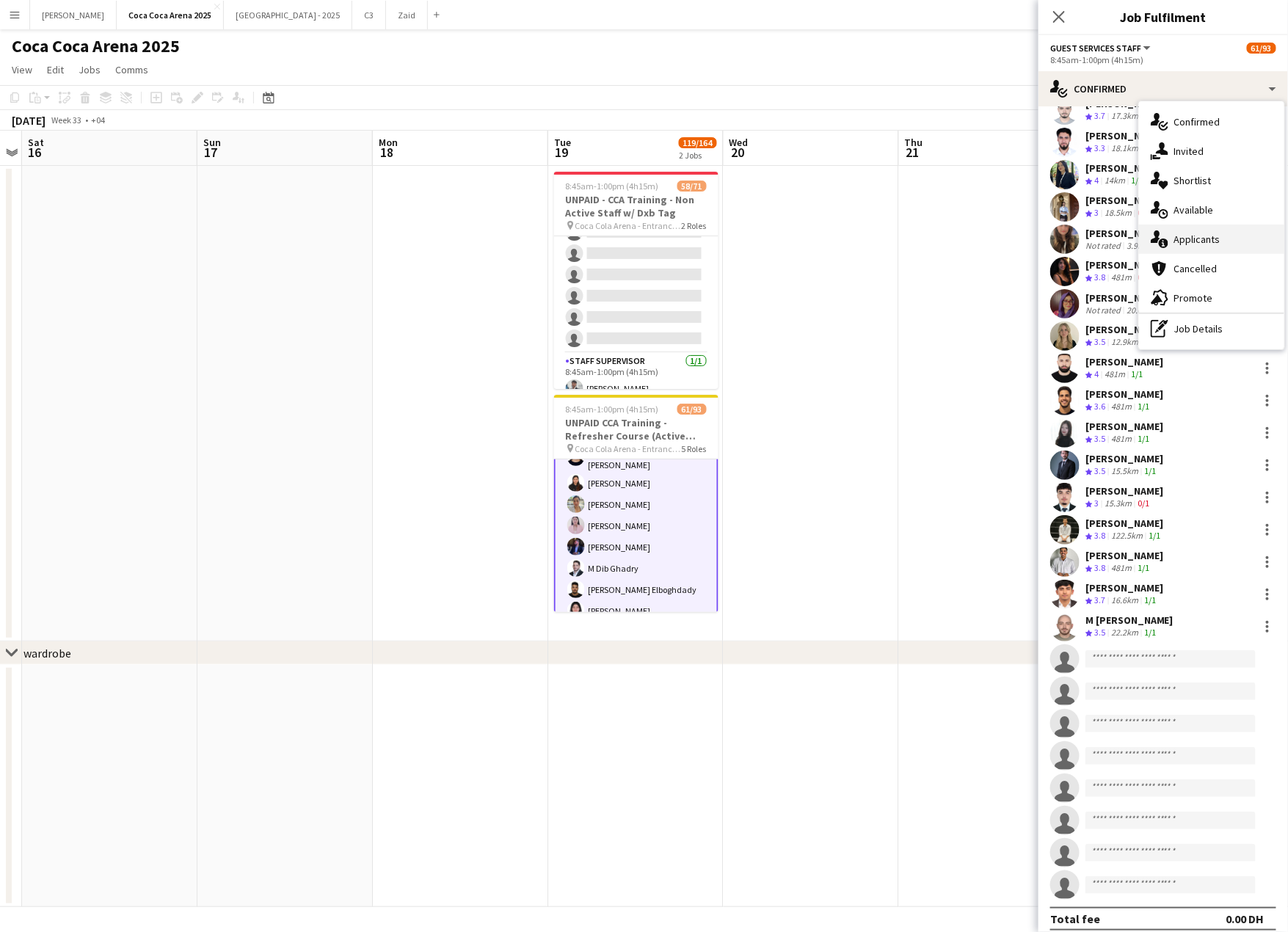
click at [1172, 238] on div "single-neutral-actions-information Applicants" at bounding box center [1211, 240] width 146 height 29
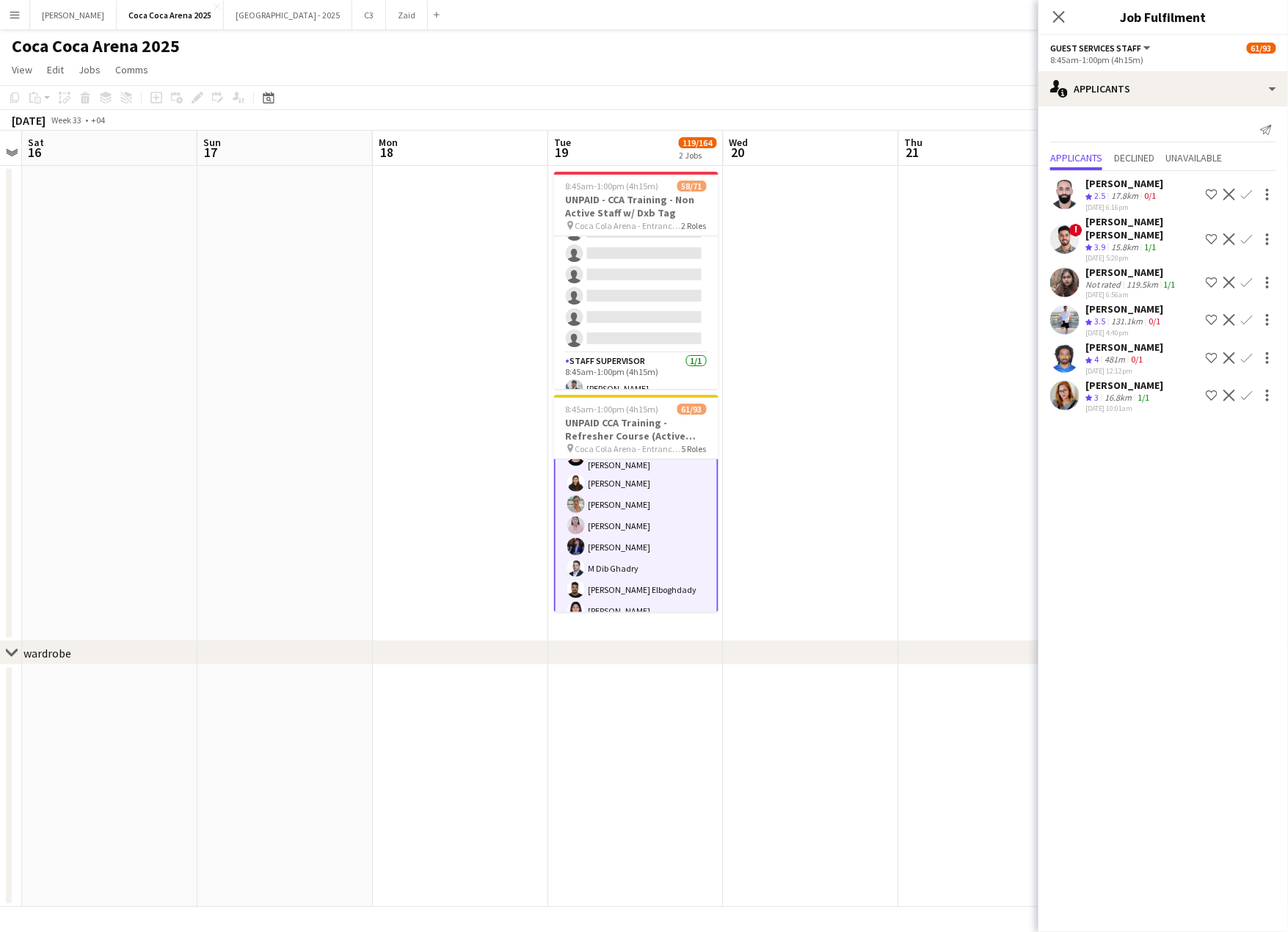
click at [1123, 392] on div "16.8km" at bounding box center [1118, 398] width 33 height 13
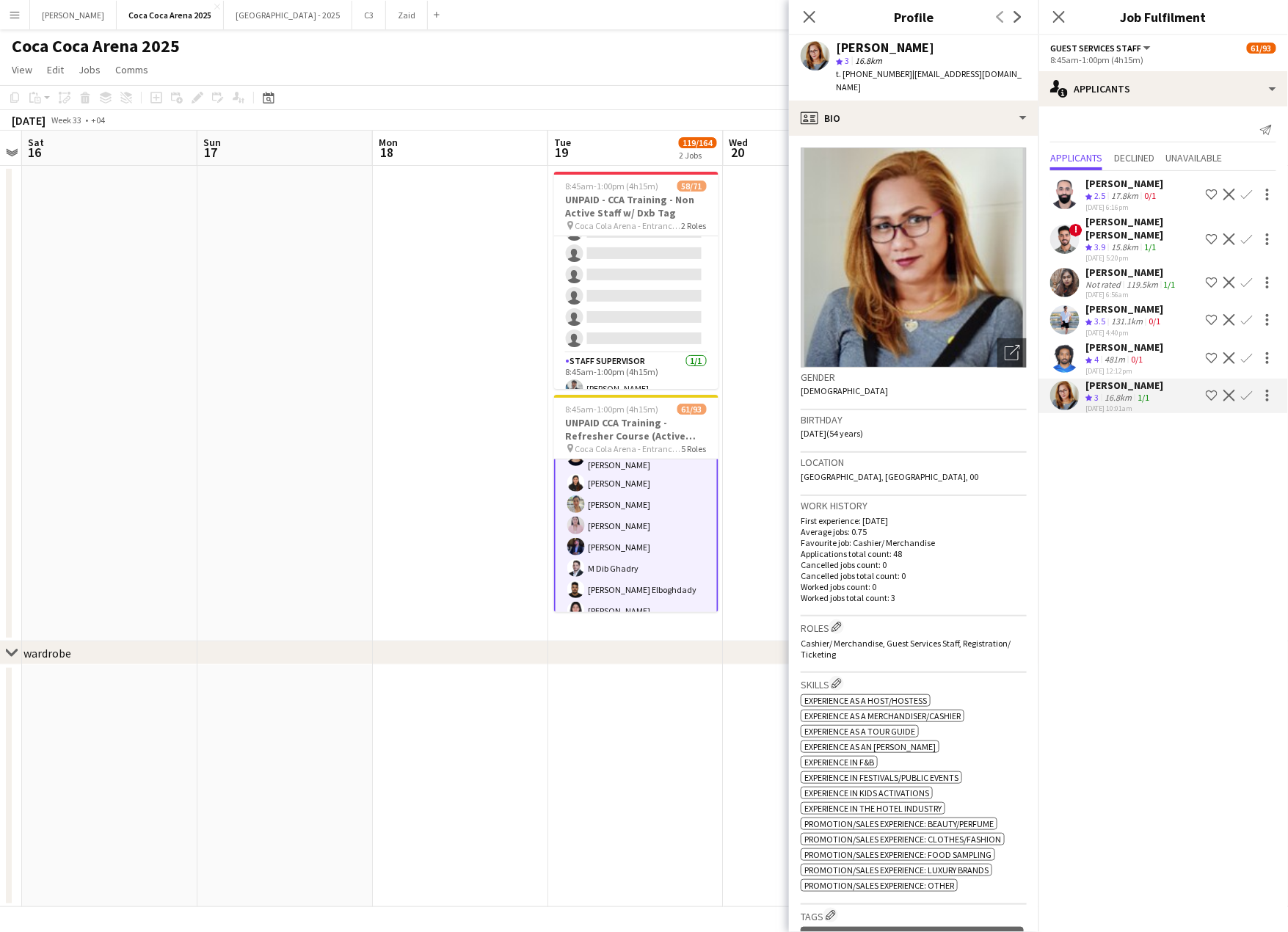
click at [1132, 423] on mat-expansion-panel "users2 Applicants Send notification Applicants Declined Unavailable Abdulhadi T…" at bounding box center [1163, 518] width 250 height 825
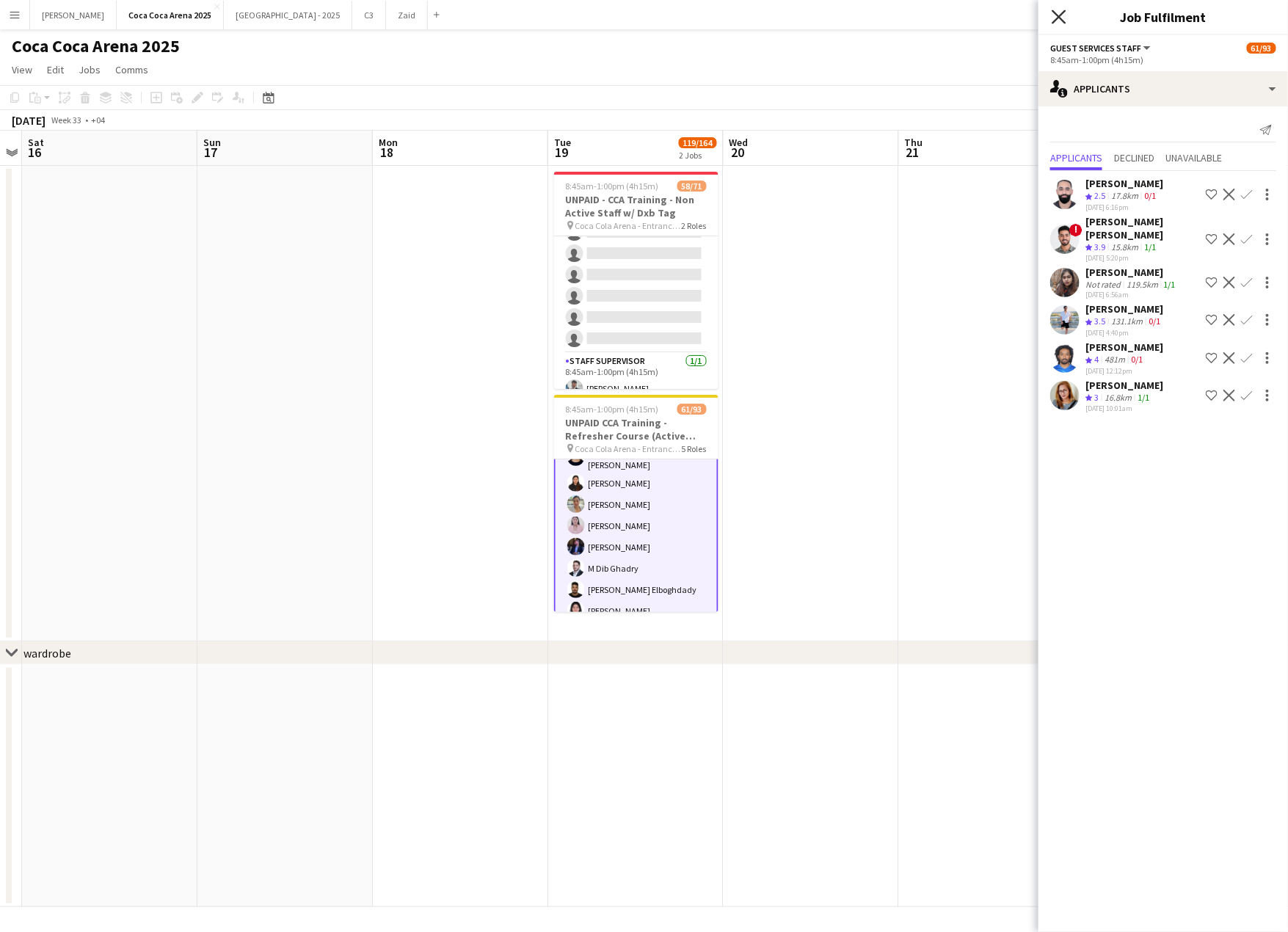
click at [1060, 17] on icon "Close pop-in" at bounding box center [1058, 16] width 14 height 14
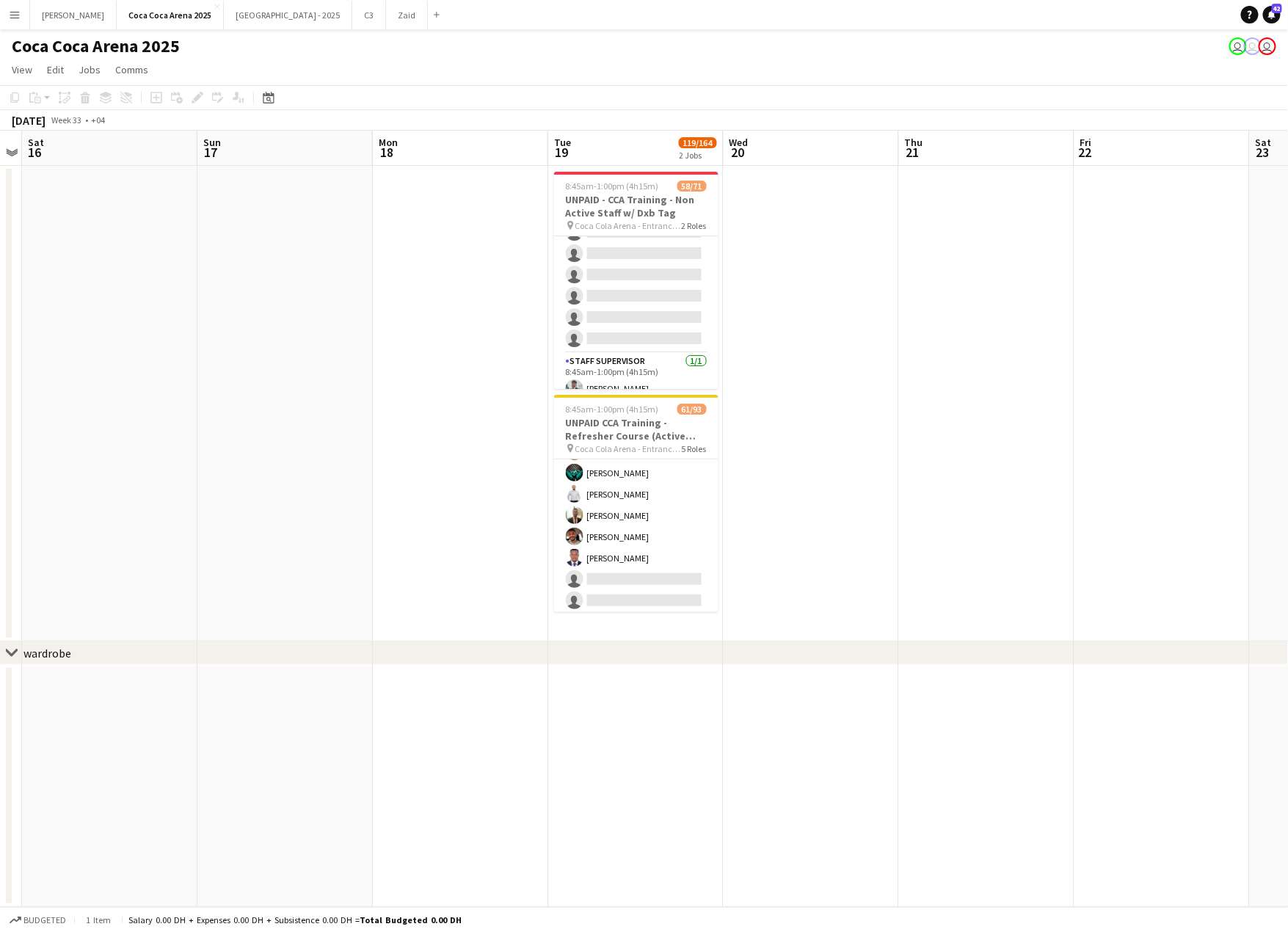
click at [647, 532] on app-card-role "Staff Supervisor 2A 10/26 8:45am-1:00pm (4h15m) Mohammed Balfaqih Osama Nour Gl…" at bounding box center [636, 621] width 164 height 582
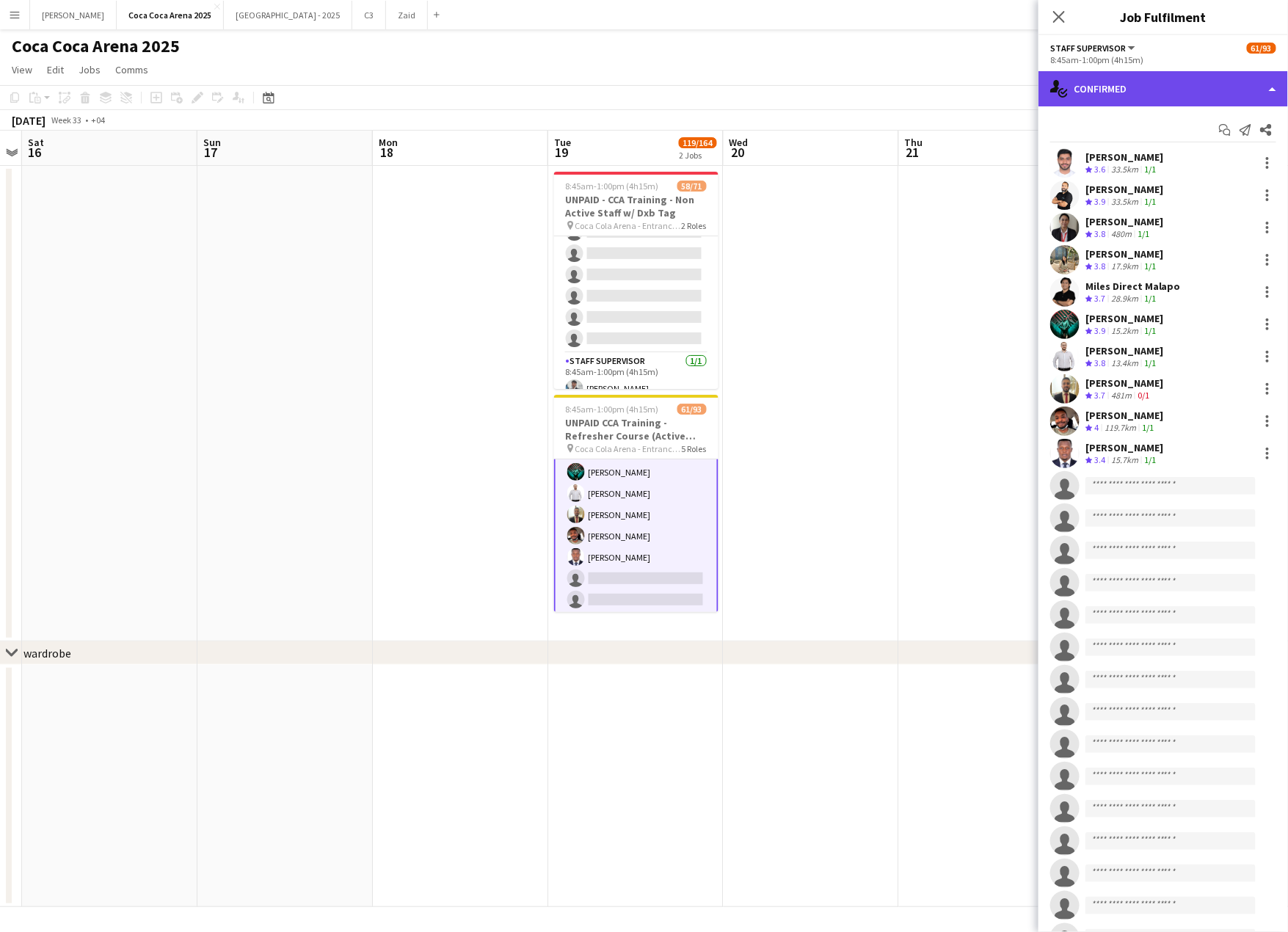
click at [1132, 89] on div "single-neutral-actions-check-2 Confirmed" at bounding box center [1163, 88] width 250 height 35
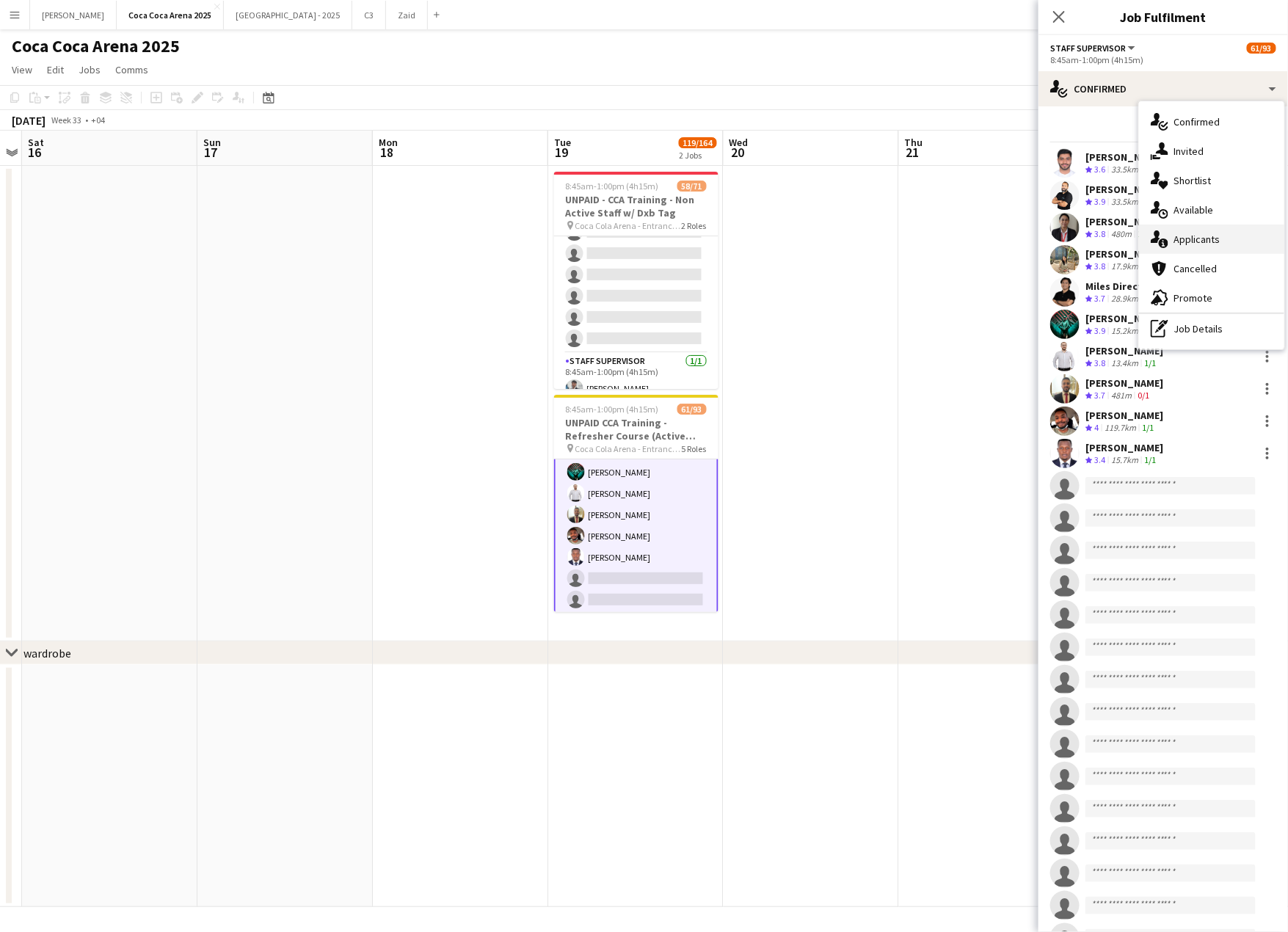
click at [1194, 235] on div "single-neutral-actions-information Applicants" at bounding box center [1211, 240] width 146 height 29
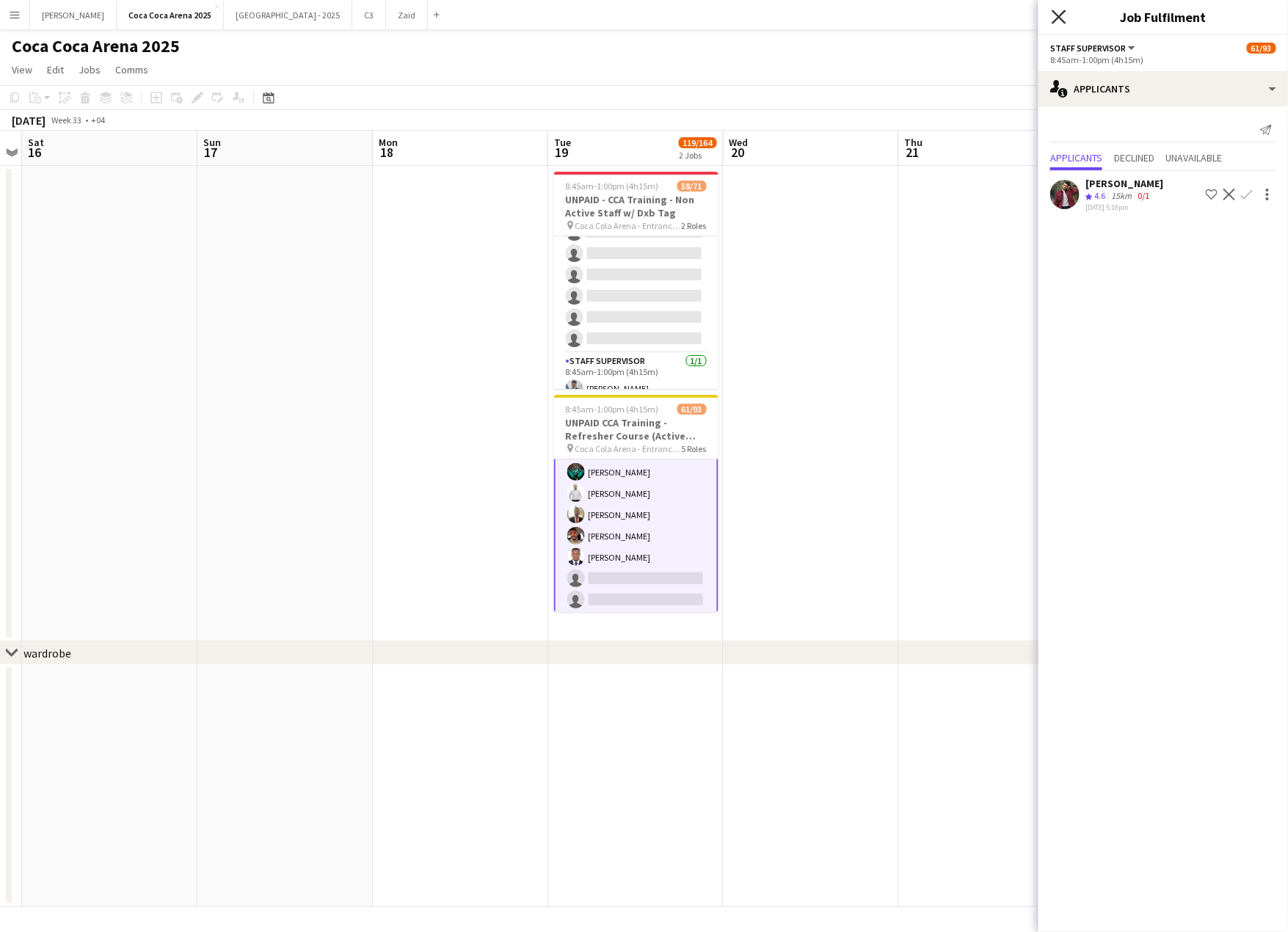
click at [1065, 18] on icon "Close pop-in" at bounding box center [1058, 16] width 14 height 14
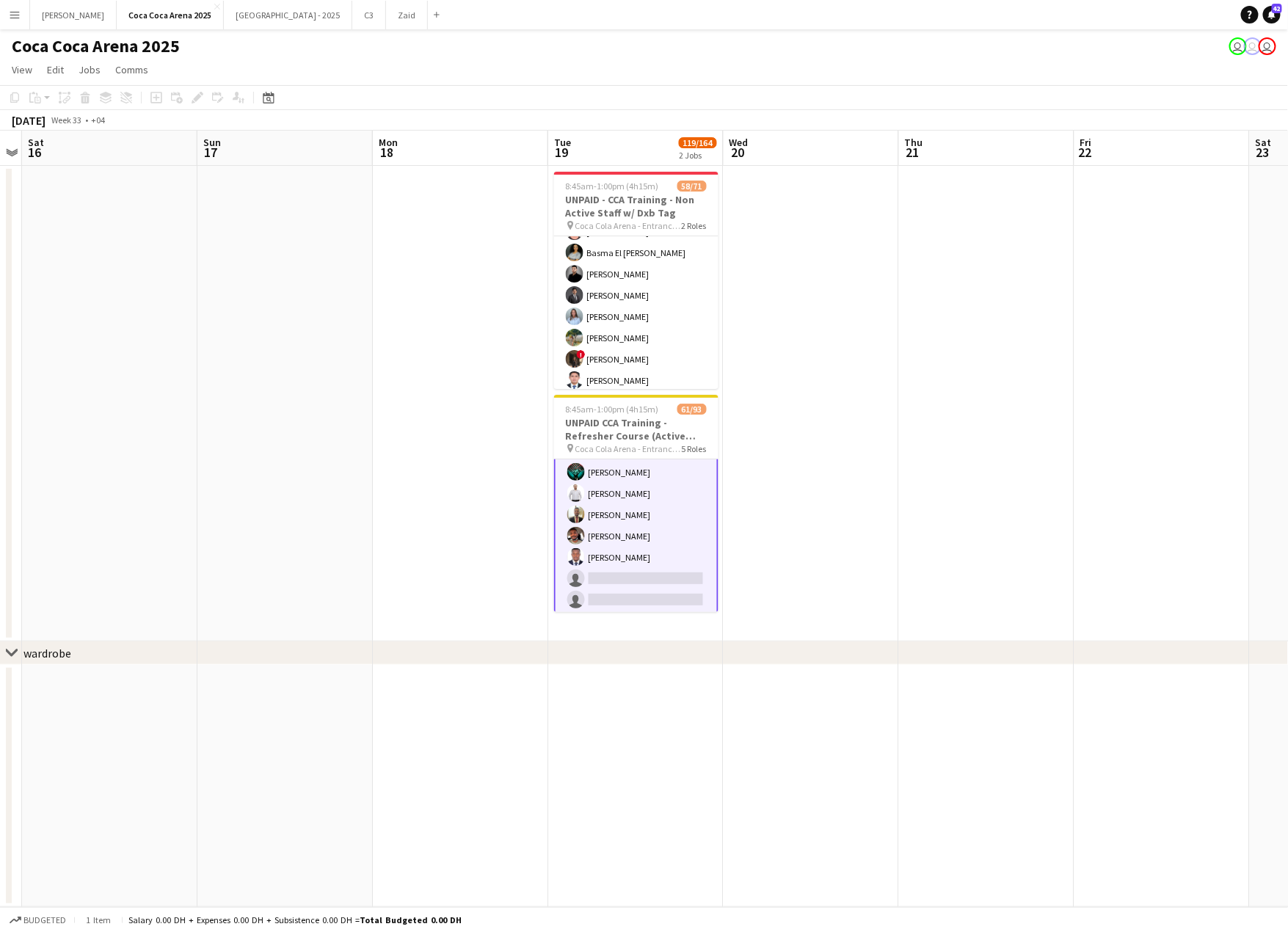
scroll to position [0, 0]
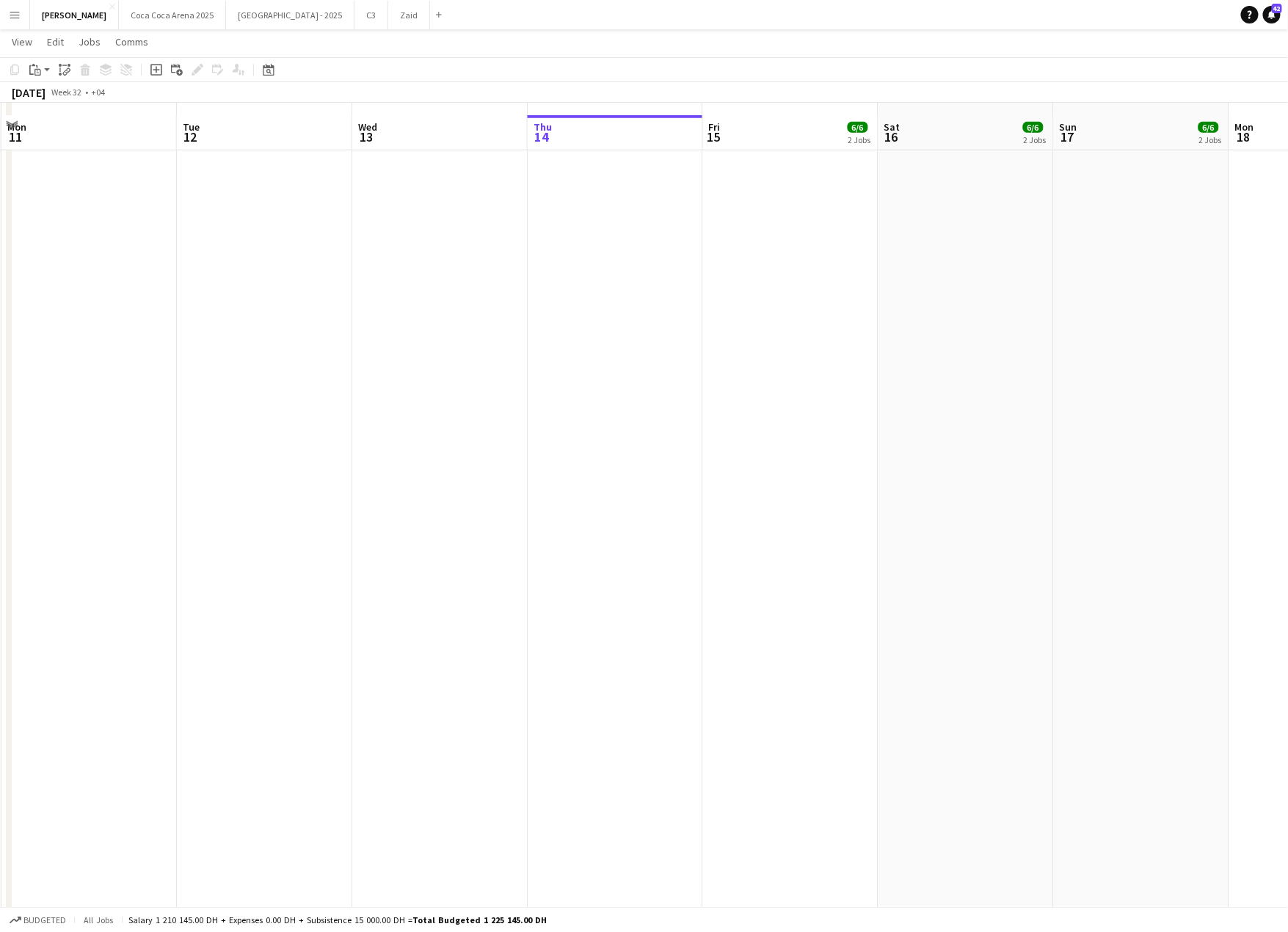
scroll to position [534, 0]
